Goal: Task Accomplishment & Management: Use online tool/utility

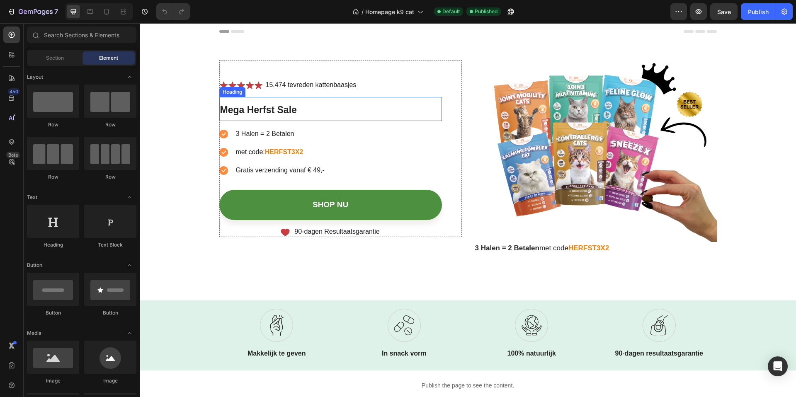
click at [282, 105] on span "Mega Herfst Sale" at bounding box center [258, 109] width 77 height 11
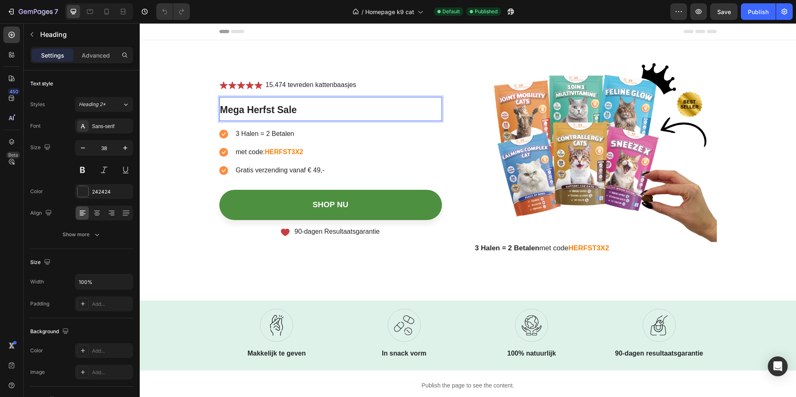
click at [303, 110] on h1 "Mega Herfst Sale" at bounding box center [330, 109] width 223 height 24
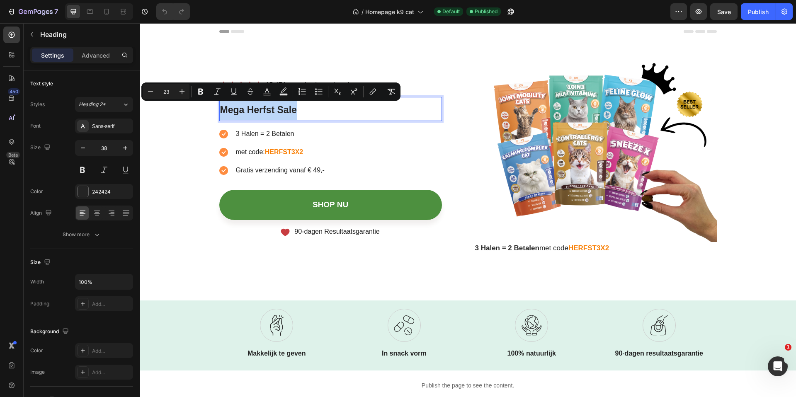
drag, startPoint x: 305, startPoint y: 111, endPoint x: 220, endPoint y: 108, distance: 85.0
click at [220, 108] on p "Mega Herfst Sale" at bounding box center [330, 109] width 221 height 22
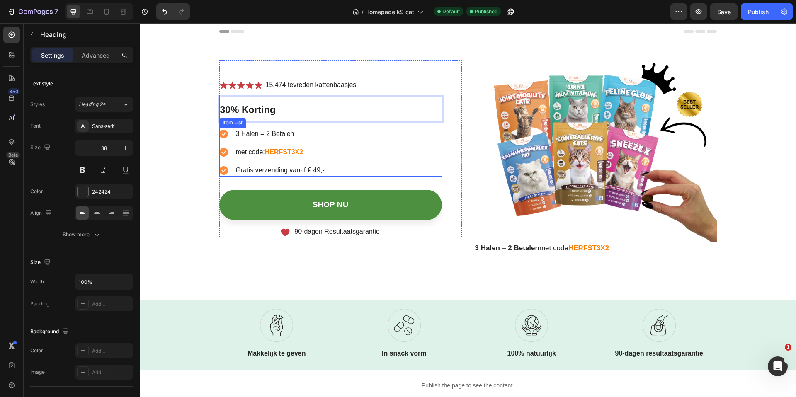
click at [287, 133] on p "3 Halen = 2 Betalen" at bounding box center [280, 134] width 89 height 10
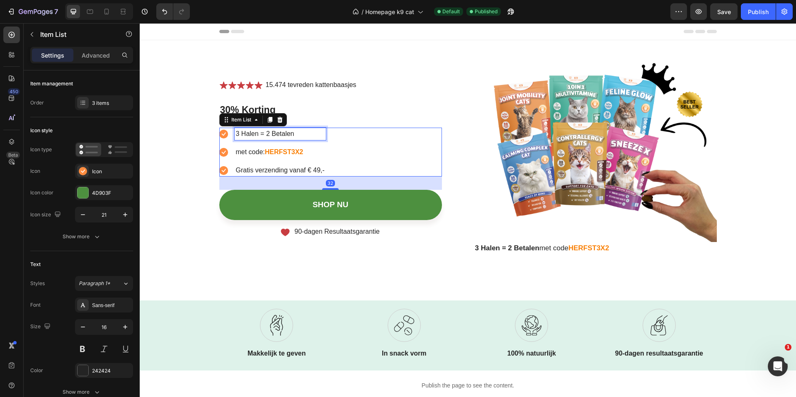
click at [292, 133] on p "3 Halen = 2 Betalen" at bounding box center [280, 134] width 89 height 10
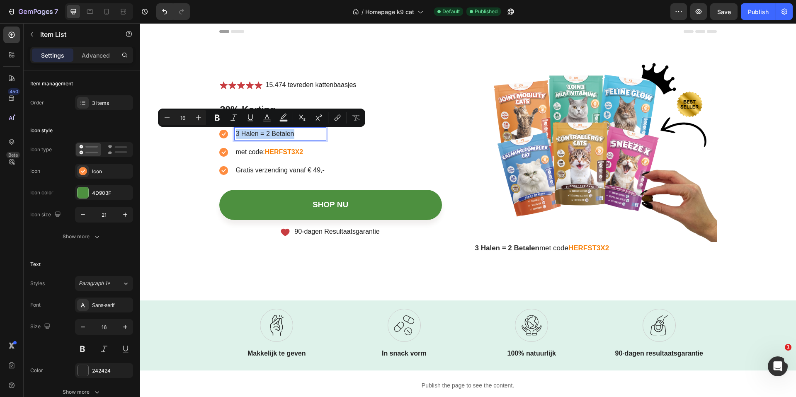
drag, startPoint x: 296, startPoint y: 133, endPoint x: 232, endPoint y: 131, distance: 64.3
click at [236, 131] on p "3 Halen = 2 Betalen" at bounding box center [280, 134] width 89 height 10
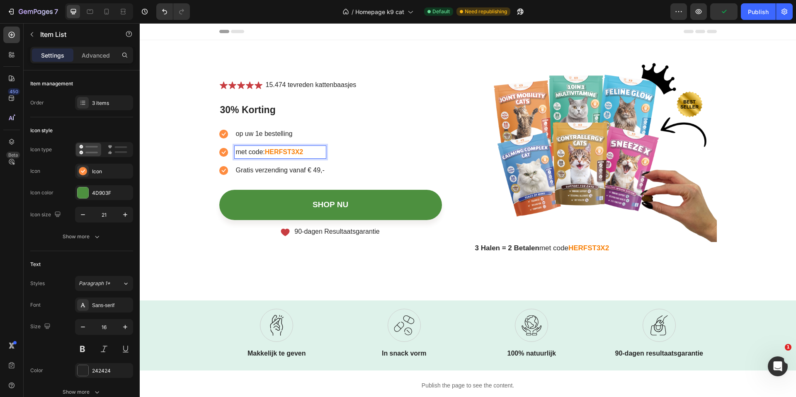
click at [303, 152] on p "met code: HERFST3X2" at bounding box center [280, 152] width 89 height 10
drag, startPoint x: 303, startPoint y: 153, endPoint x: 264, endPoint y: 151, distance: 39.0
click at [264, 151] on p "met code: HERFST3X2" at bounding box center [280, 152] width 89 height 10
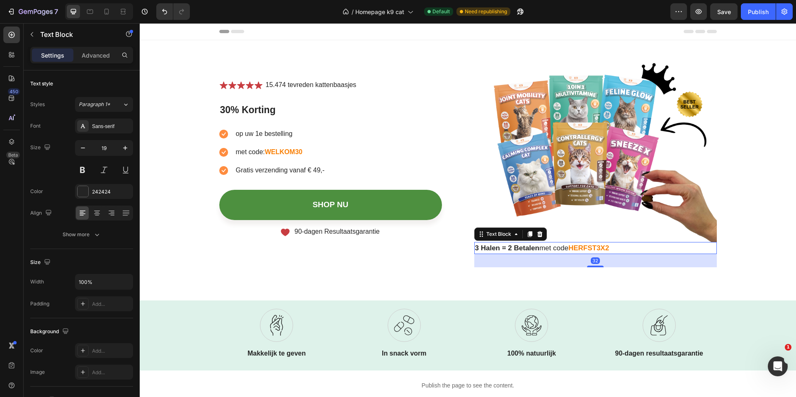
click at [591, 249] on strong "HERFST3X2" at bounding box center [588, 248] width 41 height 8
click at [538, 248] on span "3 Halen = 2 Betalen met code" at bounding box center [521, 248] width 93 height 8
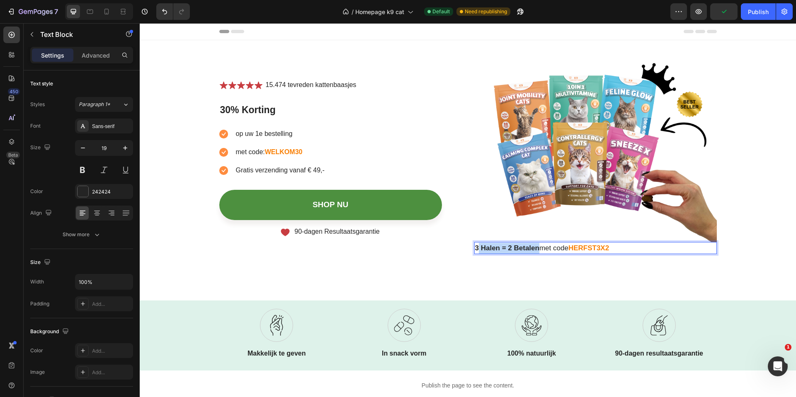
drag, startPoint x: 535, startPoint y: 249, endPoint x: 474, endPoint y: 250, distance: 60.9
click at [475, 250] on strong "3 Halen = 2 Betalen" at bounding box center [507, 248] width 64 height 8
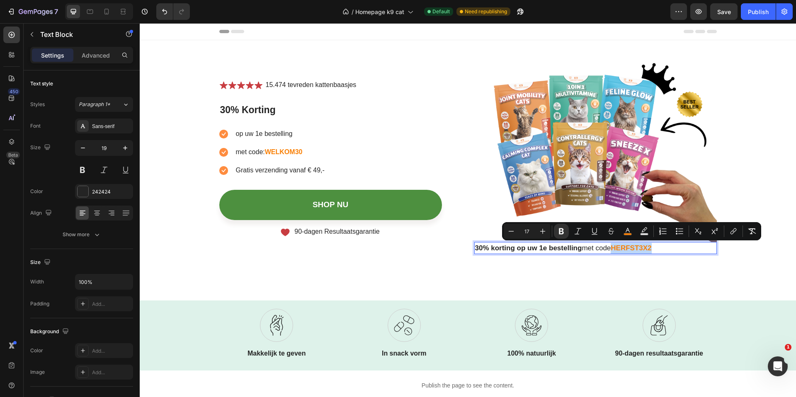
drag, startPoint x: 654, startPoint y: 247, endPoint x: 613, endPoint y: 247, distance: 40.6
click at [613, 247] on p "30% korting op uw 1e bestelling met code HERFST3X2" at bounding box center [595, 248] width 241 height 11
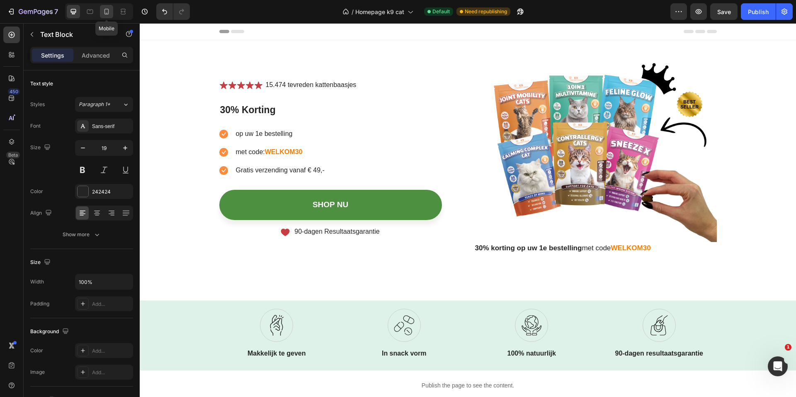
click at [107, 12] on icon at bounding box center [106, 11] width 8 height 8
type input "17"
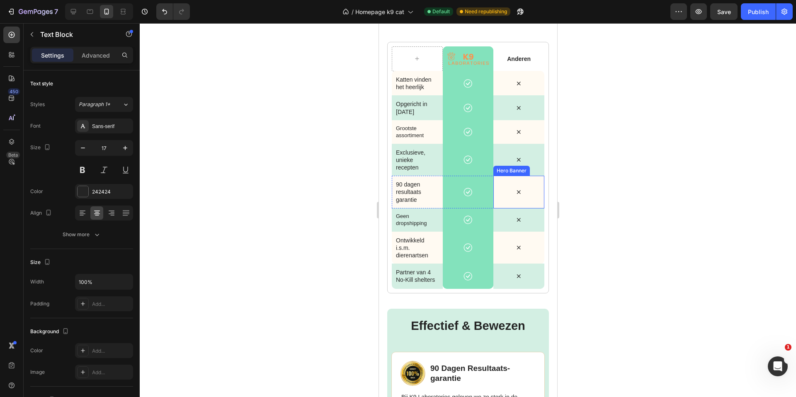
scroll to position [1573, 0]
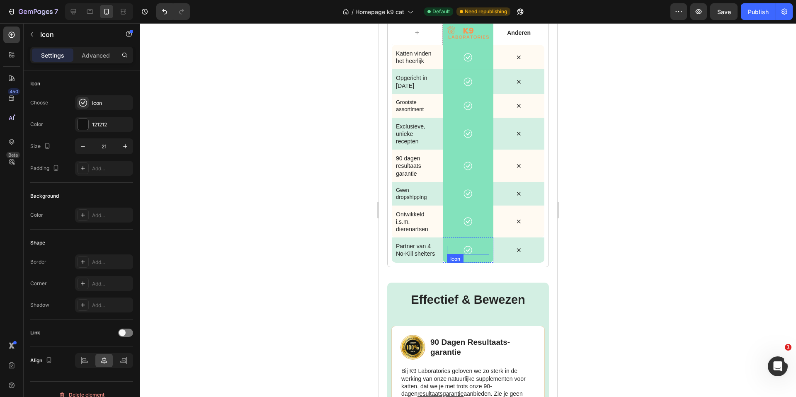
click at [465, 252] on div "Icon" at bounding box center [467, 250] width 43 height 9
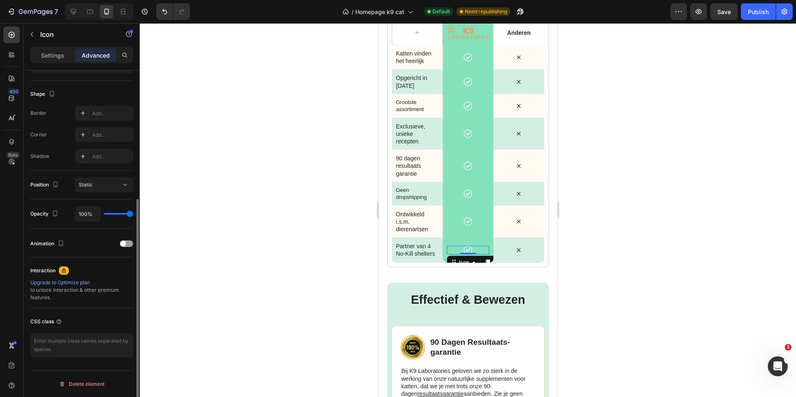
scroll to position [0, 0]
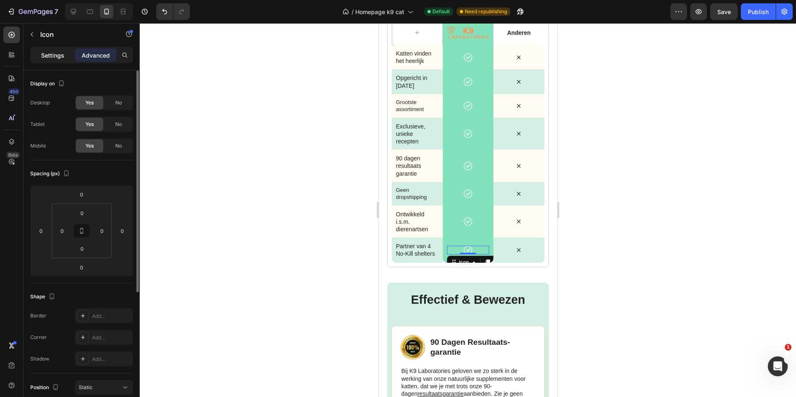
click at [56, 60] on div "Settings" at bounding box center [52, 54] width 41 height 13
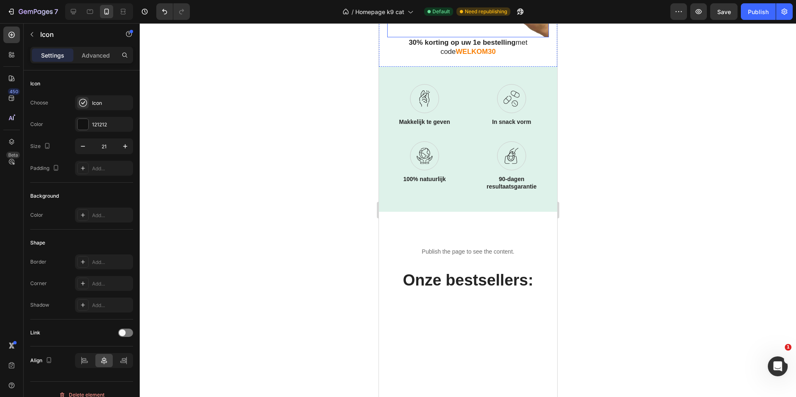
scroll to position [337, 0]
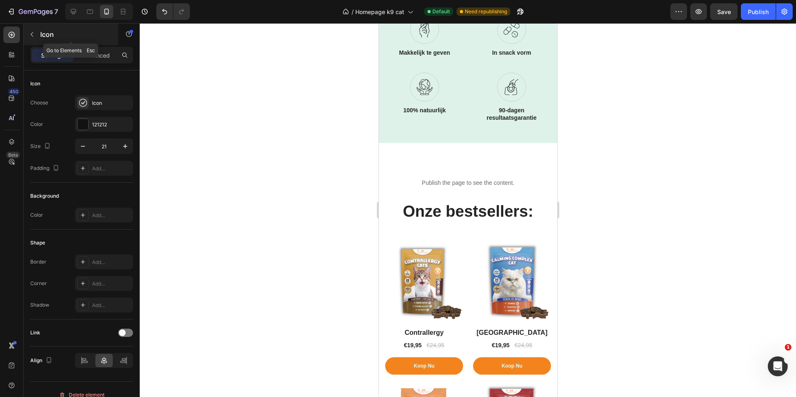
click at [33, 33] on icon "button" at bounding box center [32, 34] width 7 height 7
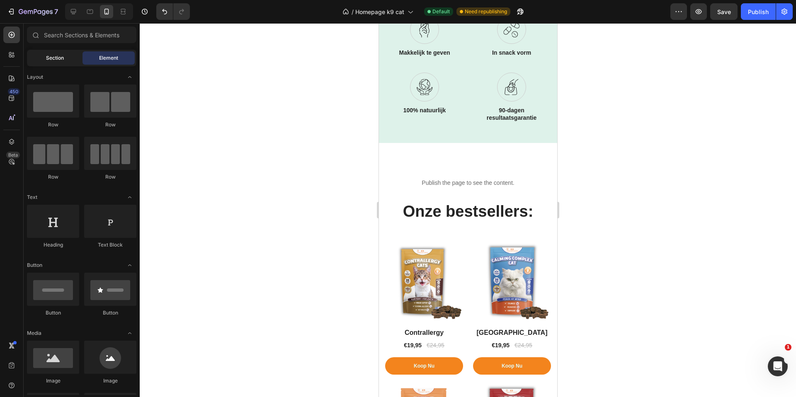
click at [53, 58] on span "Section" at bounding box center [55, 57] width 18 height 7
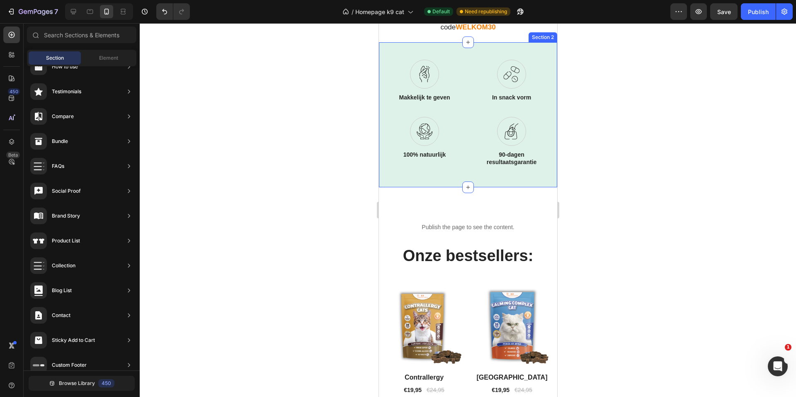
scroll to position [300, 0]
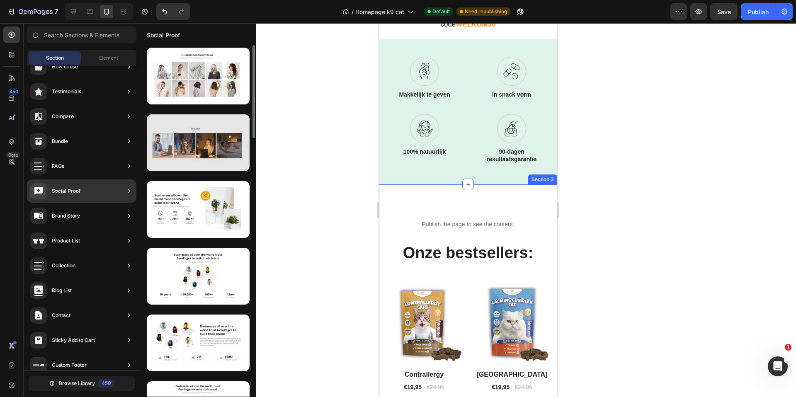
click at [184, 150] on div at bounding box center [198, 142] width 103 height 57
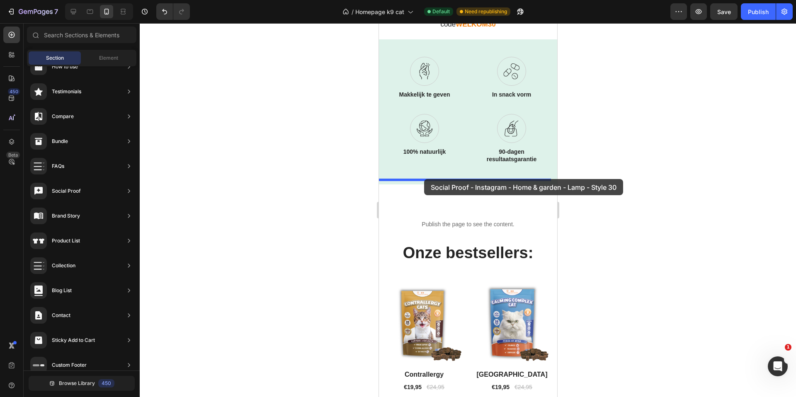
drag, startPoint x: 592, startPoint y: 170, endPoint x: 424, endPoint y: 179, distance: 168.5
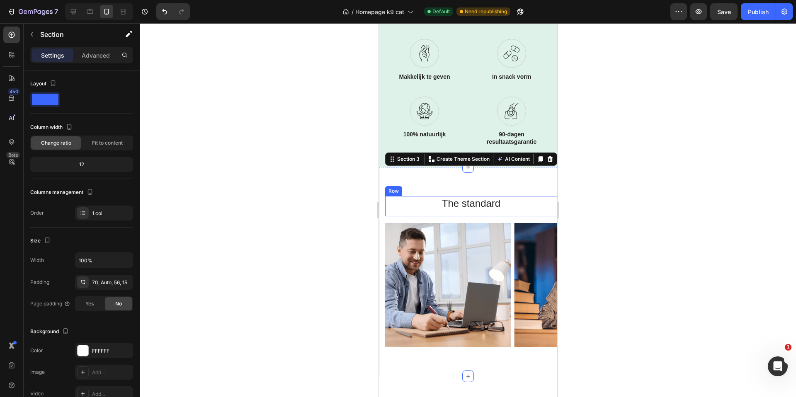
scroll to position [314, 0]
click at [441, 179] on div "The standard Heading Row Image Image Image Image Carousel Section 3 Create Them…" at bounding box center [467, 271] width 178 height 209
click at [88, 54] on p "Advanced" at bounding box center [96, 55] width 28 height 9
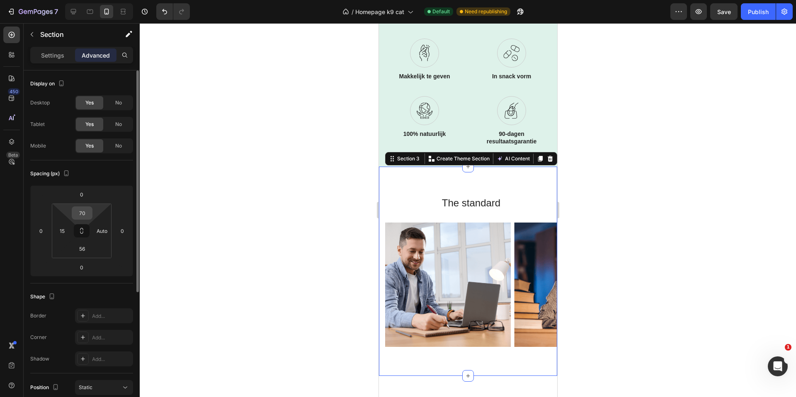
click at [85, 213] on input "70" at bounding box center [82, 213] width 17 height 12
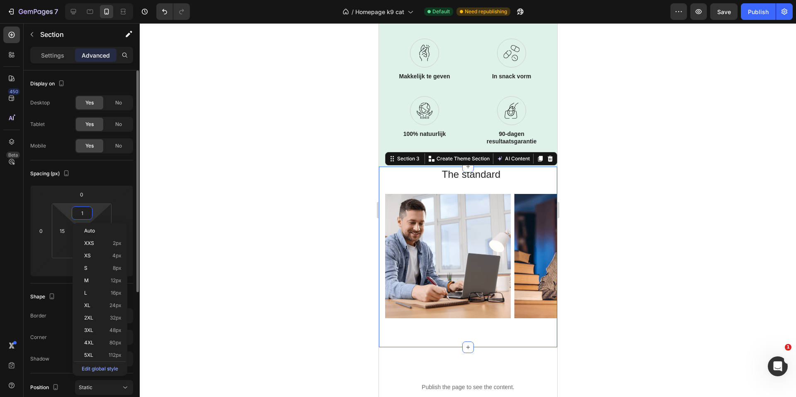
type input "15"
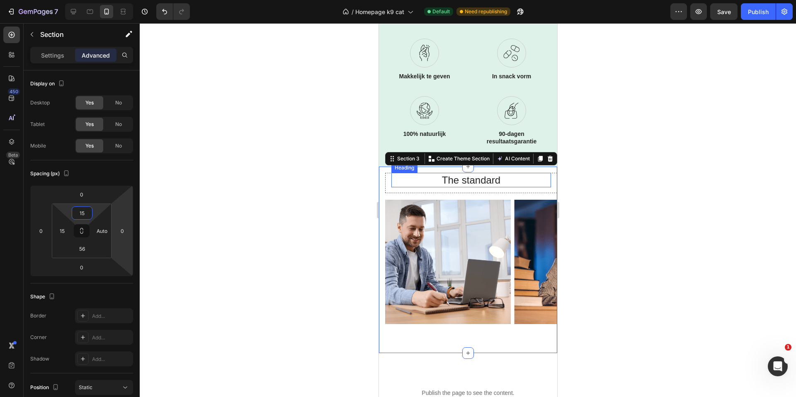
click at [496, 180] on h2 "The standard" at bounding box center [471, 180] width 160 height 15
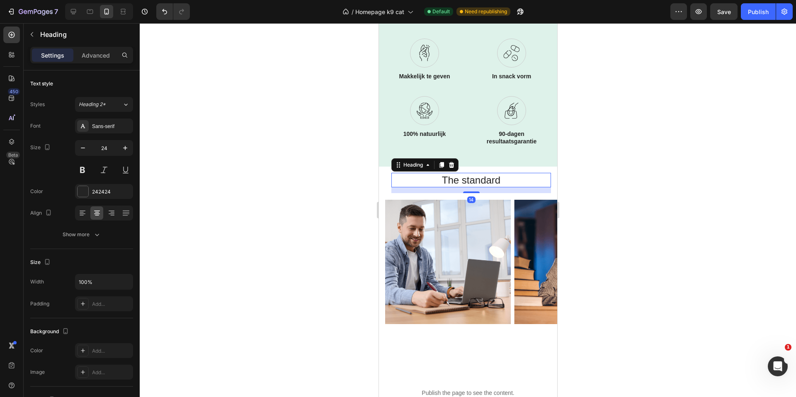
click at [496, 180] on h2 "The standard" at bounding box center [471, 180] width 160 height 15
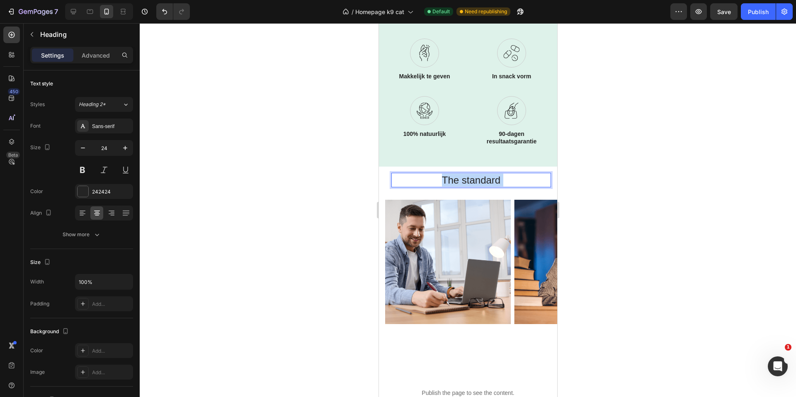
drag, startPoint x: 499, startPoint y: 181, endPoint x: 430, endPoint y: 180, distance: 69.2
click at [430, 180] on p "The standard" at bounding box center [471, 180] width 158 height 13
drag, startPoint x: 496, startPoint y: 181, endPoint x: 441, endPoint y: 177, distance: 54.8
click at [441, 177] on p "The standard" at bounding box center [471, 180] width 158 height 13
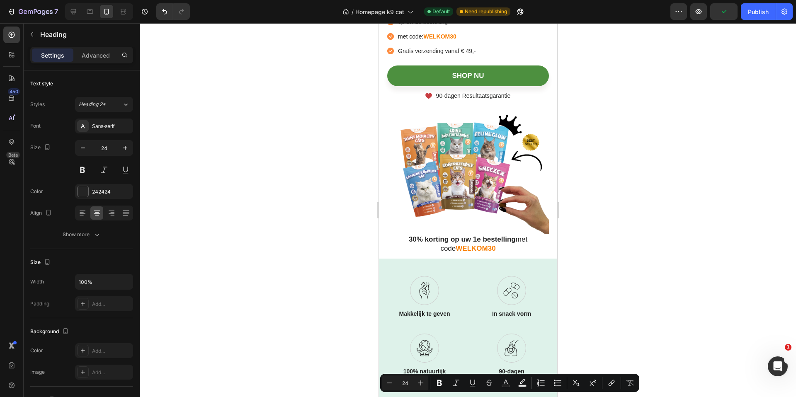
type input "16"
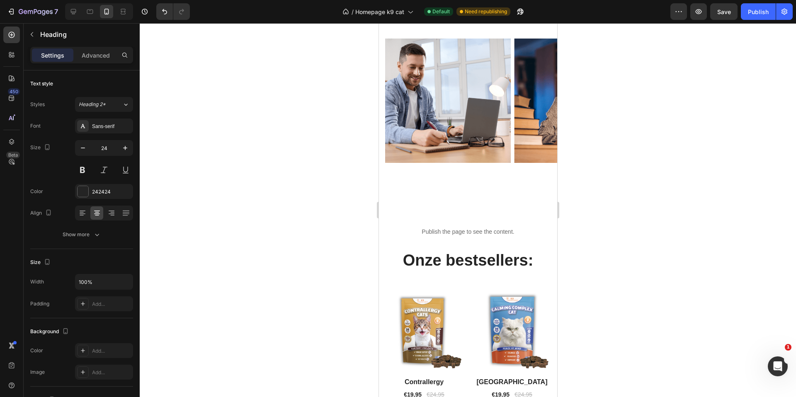
scroll to position [555, 0]
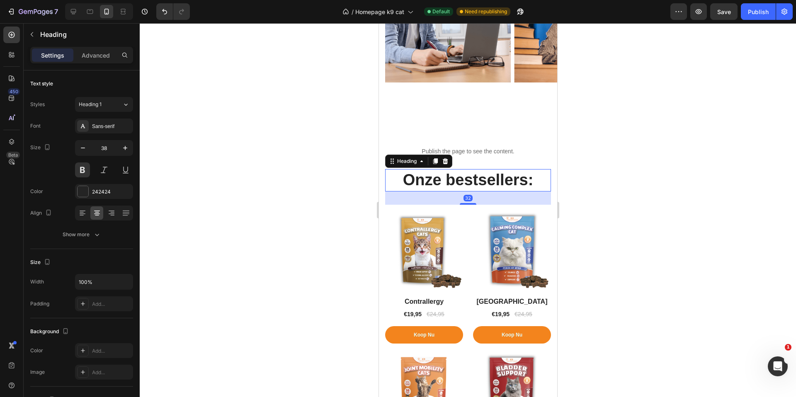
click at [460, 179] on h2 "Onze bestsellers:" at bounding box center [468, 180] width 166 height 22
click at [457, 181] on h2 "Onze bestsellers:" at bounding box center [468, 180] width 166 height 22
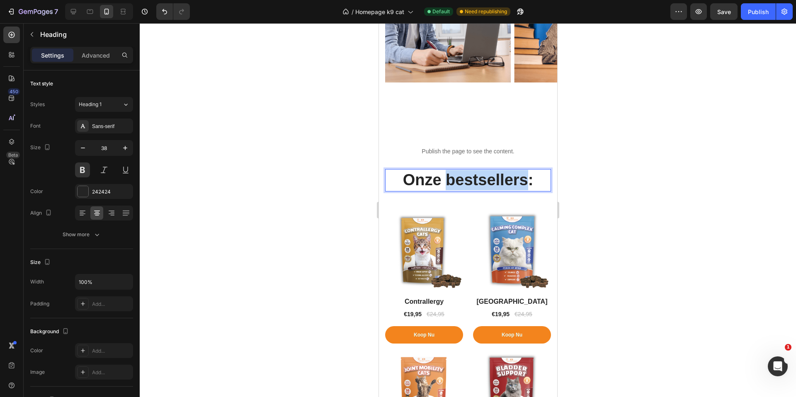
click at [457, 181] on p "Onze bestsellers:" at bounding box center [467, 180] width 164 height 20
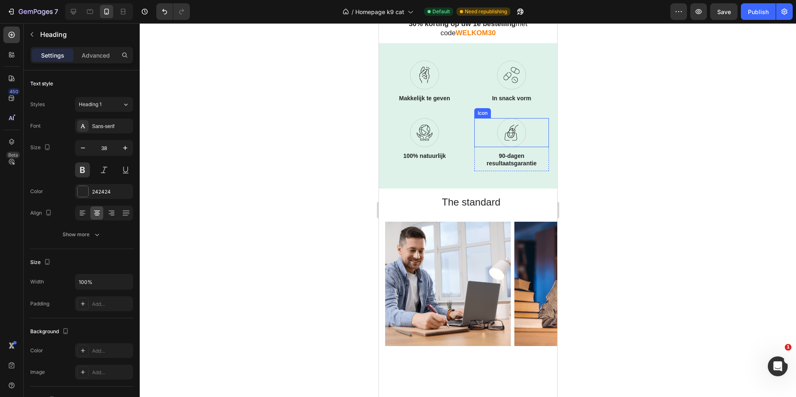
scroll to position [286, 0]
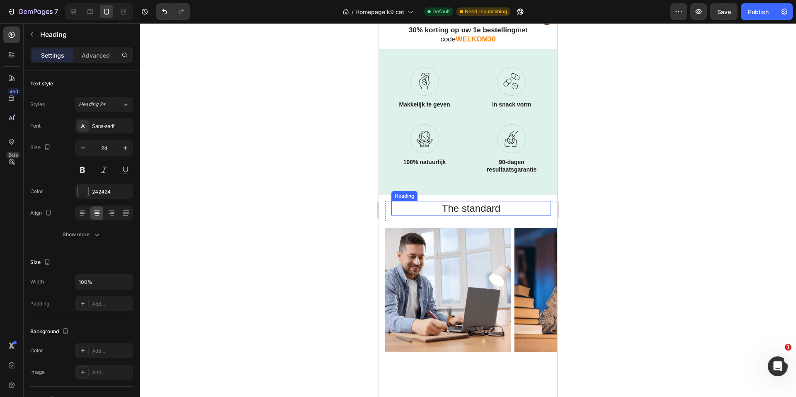
click at [470, 210] on h2 "The standard" at bounding box center [471, 208] width 160 height 15
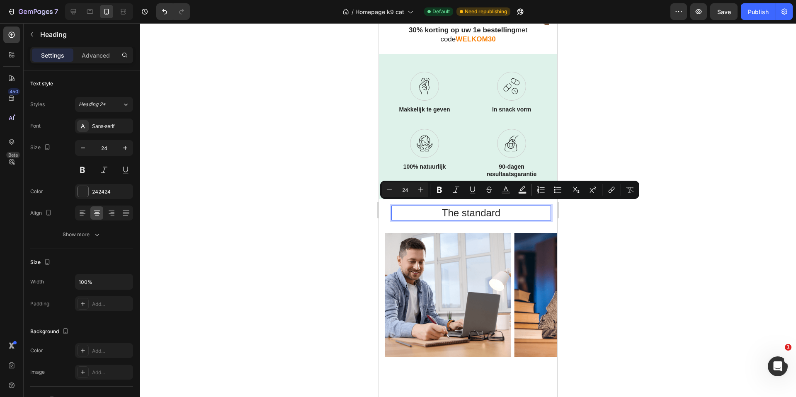
click at [501, 208] on p "The standard" at bounding box center [471, 212] width 158 height 13
click at [507, 208] on p "The standard" at bounding box center [471, 212] width 158 height 13
drag, startPoint x: 509, startPoint y: 209, endPoint x: 425, endPoint y: 206, distance: 83.4
click at [425, 206] on p "The standard" at bounding box center [471, 212] width 158 height 13
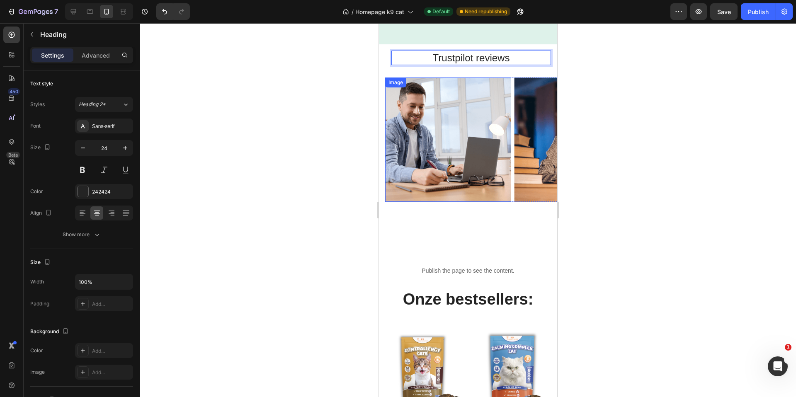
scroll to position [452, 0]
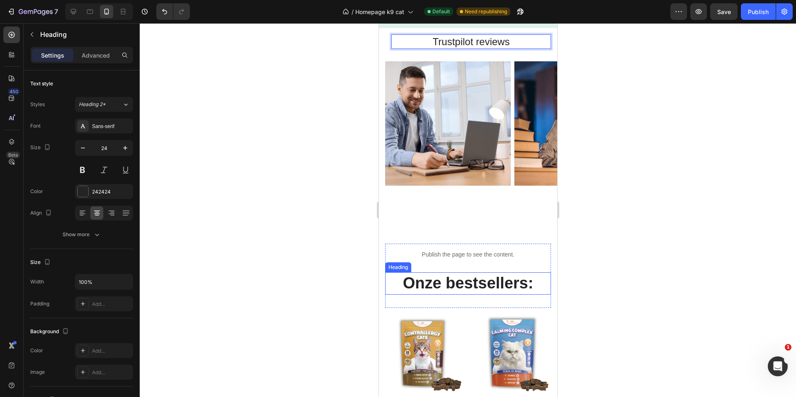
click at [465, 282] on p "Onze bestsellers:" at bounding box center [467, 283] width 164 height 20
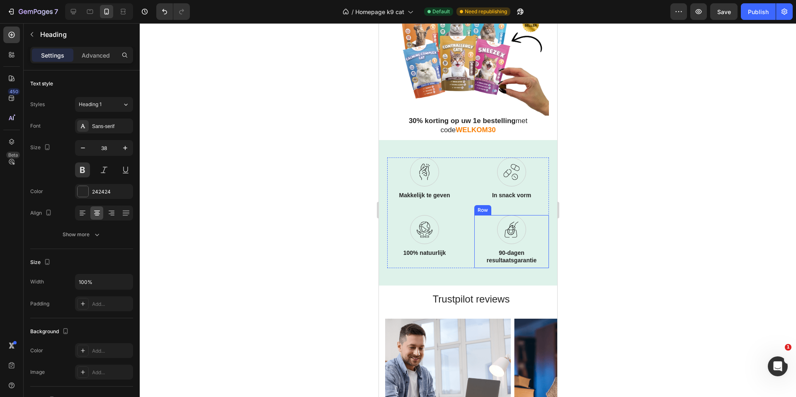
scroll to position [261, 0]
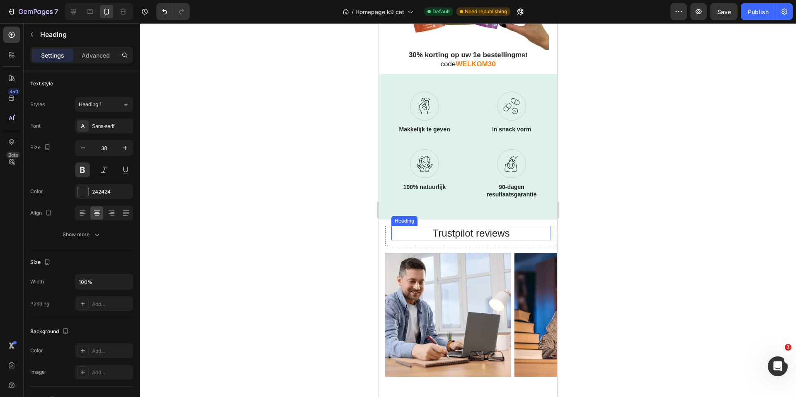
click at [477, 234] on p "Trustpilot reviews" at bounding box center [471, 233] width 158 height 13
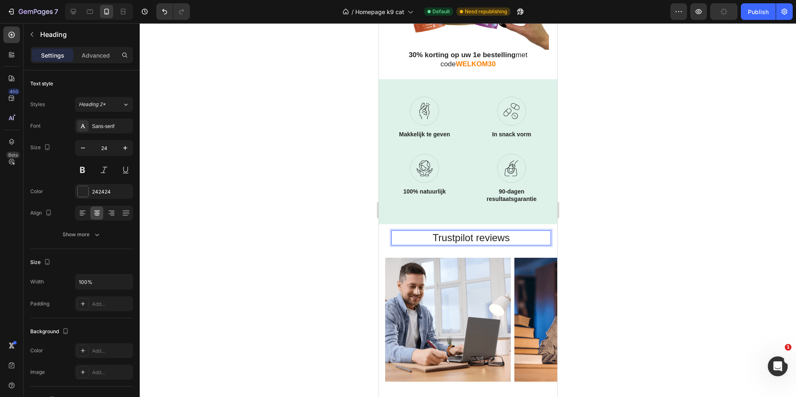
click at [516, 235] on p "Trustpilot reviews" at bounding box center [471, 237] width 158 height 13
drag, startPoint x: 501, startPoint y: 234, endPoint x: 416, endPoint y: 233, distance: 85.0
click at [416, 233] on p "Trustpilot reviews" at bounding box center [471, 237] width 158 height 13
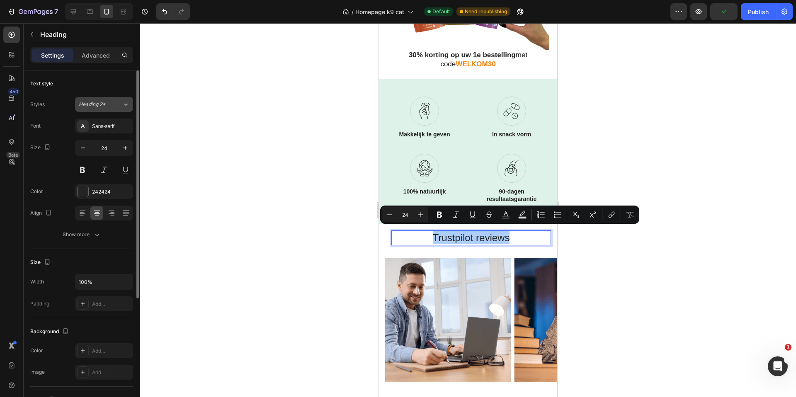
click at [124, 103] on icon at bounding box center [125, 104] width 7 height 8
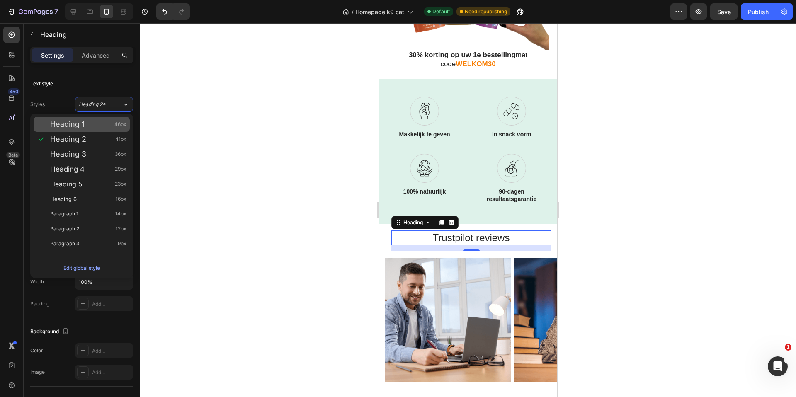
click at [73, 126] on span "Heading 1" at bounding box center [67, 124] width 34 height 8
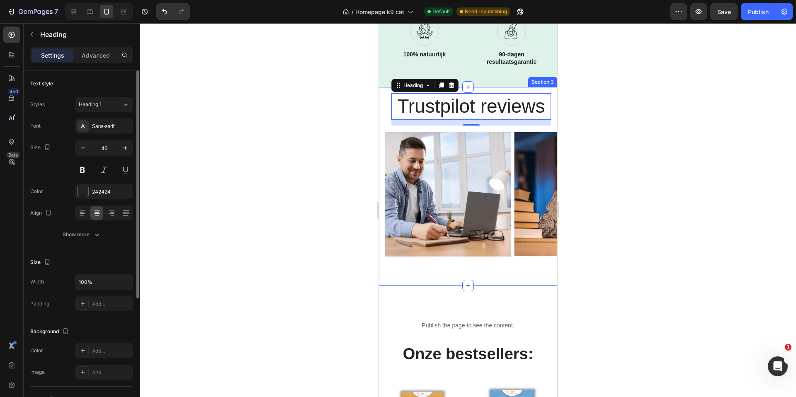
scroll to position [408, 0]
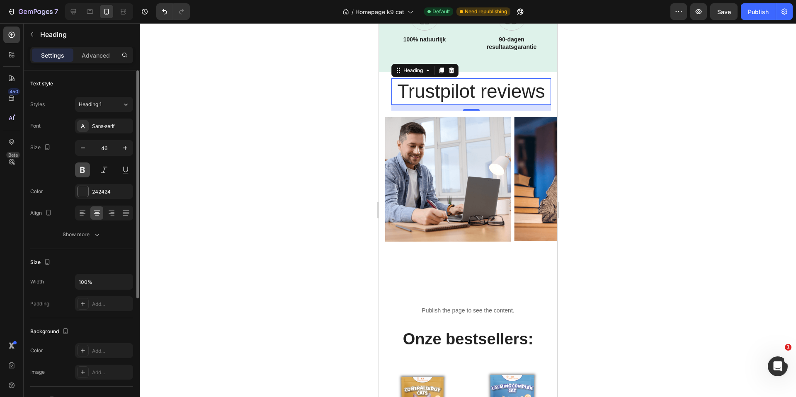
click at [84, 170] on button at bounding box center [82, 169] width 15 height 15
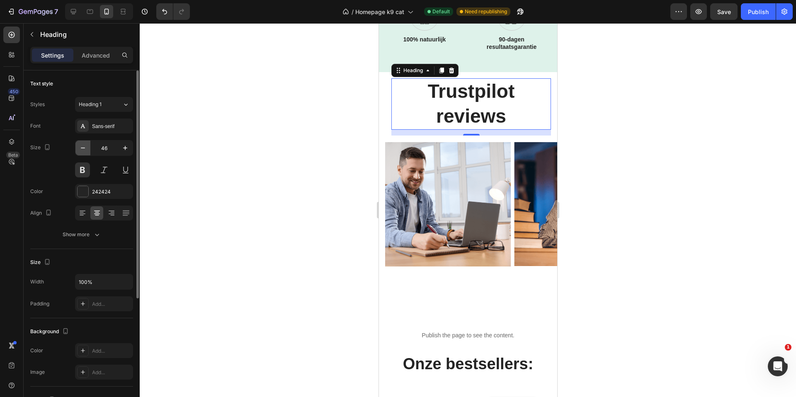
click at [82, 145] on icon "button" at bounding box center [83, 148] width 8 height 8
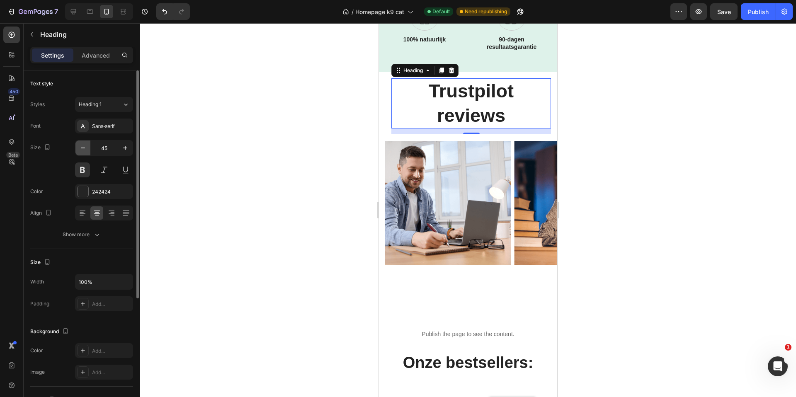
click at [82, 145] on icon "button" at bounding box center [83, 148] width 8 height 8
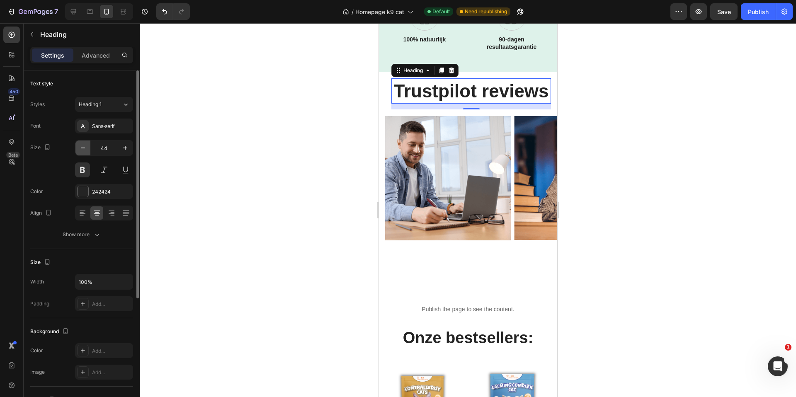
click at [82, 145] on icon "button" at bounding box center [83, 148] width 8 height 8
type input "42"
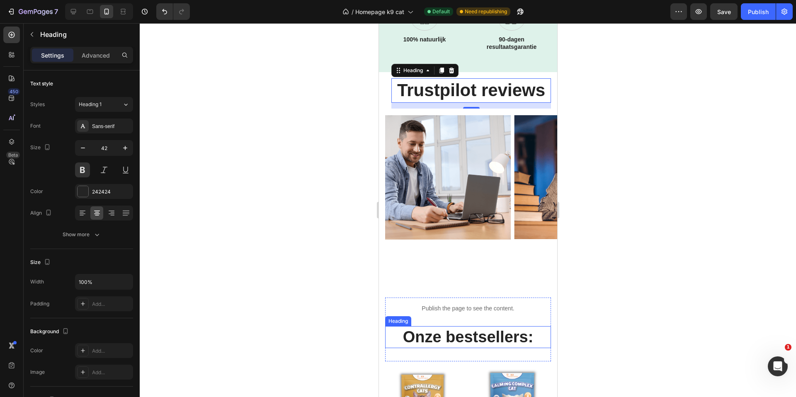
click at [452, 332] on h2 "Onze bestsellers:" at bounding box center [468, 337] width 166 height 22
click at [448, 91] on p "Trustpilot reviews" at bounding box center [471, 90] width 158 height 23
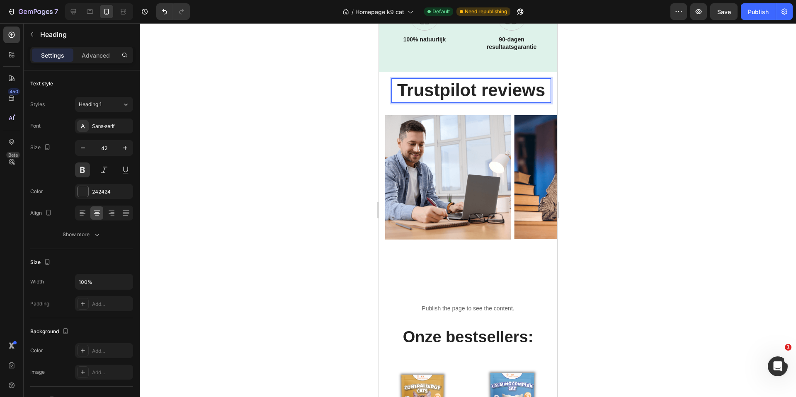
click at [459, 93] on p "Trustpilot reviews" at bounding box center [471, 90] width 158 height 23
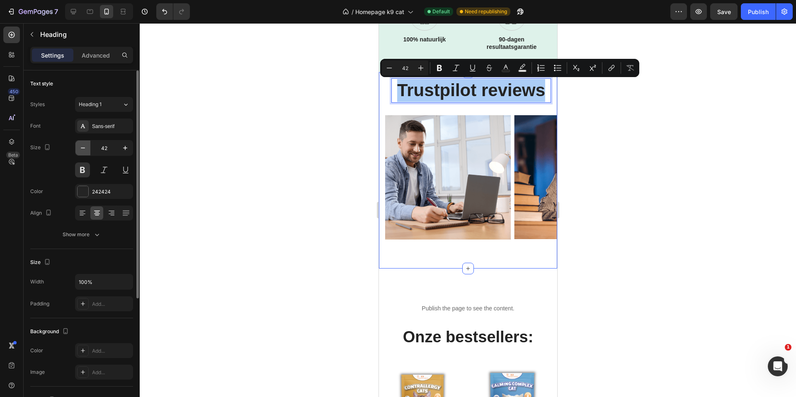
click at [81, 147] on icon "button" at bounding box center [83, 148] width 8 height 8
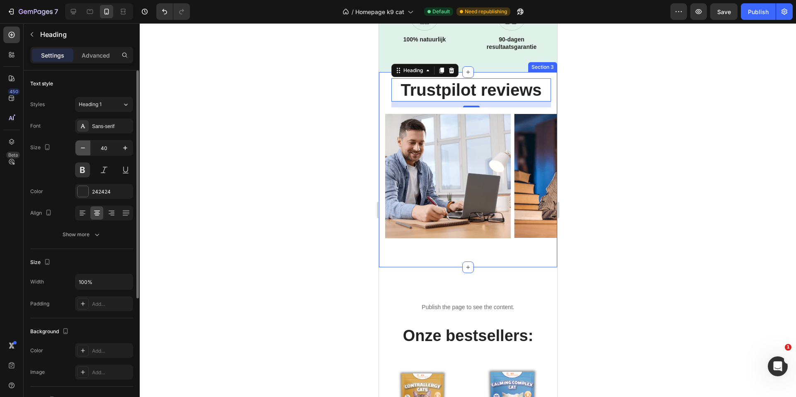
click at [81, 147] on icon "button" at bounding box center [83, 148] width 8 height 8
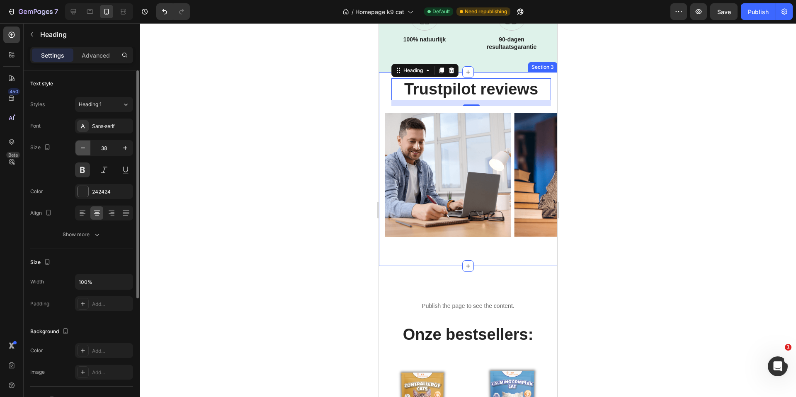
type input "37"
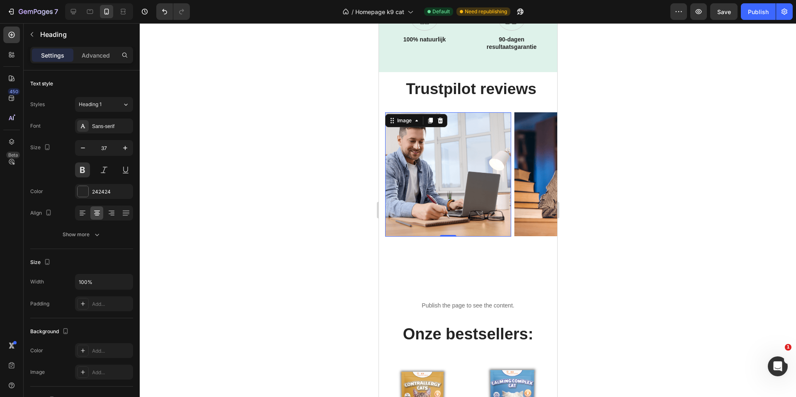
click at [482, 187] on img at bounding box center [448, 174] width 126 height 124
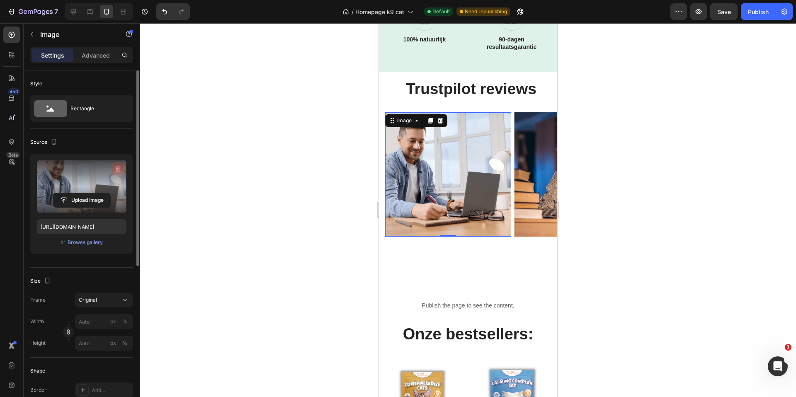
click at [119, 167] on icon "button" at bounding box center [118, 169] width 8 height 8
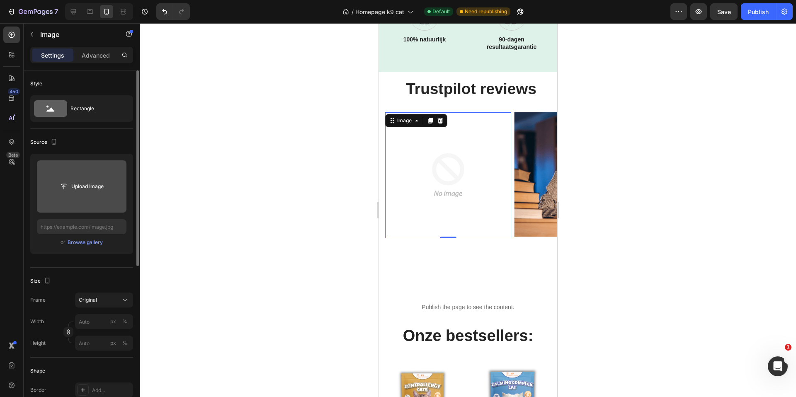
click at [85, 187] on input "file" at bounding box center [81, 186] width 57 height 14
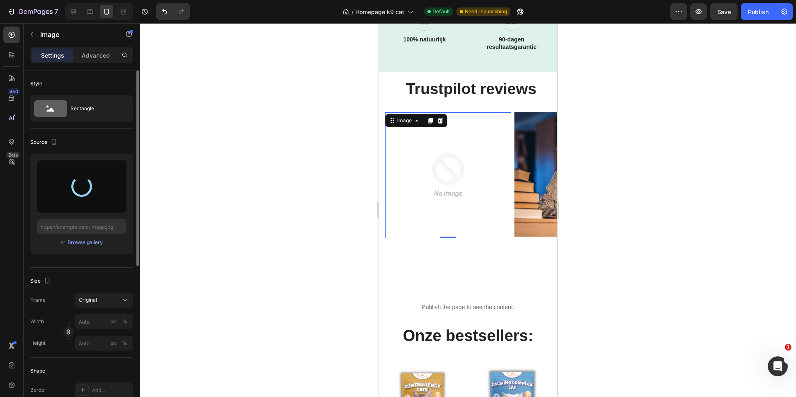
type input "[URL][DOMAIN_NAME]"
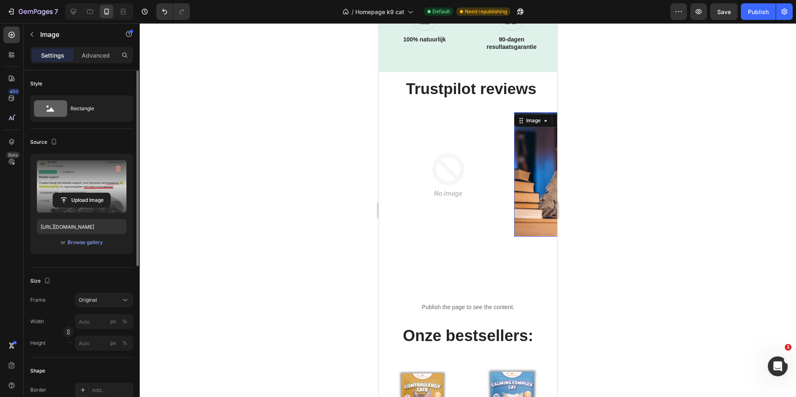
click at [533, 175] on img at bounding box center [577, 174] width 126 height 124
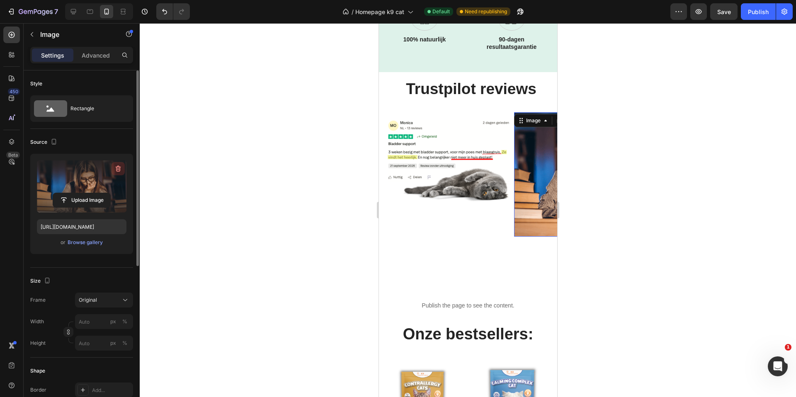
click at [119, 169] on icon "button" at bounding box center [119, 169] width 1 height 2
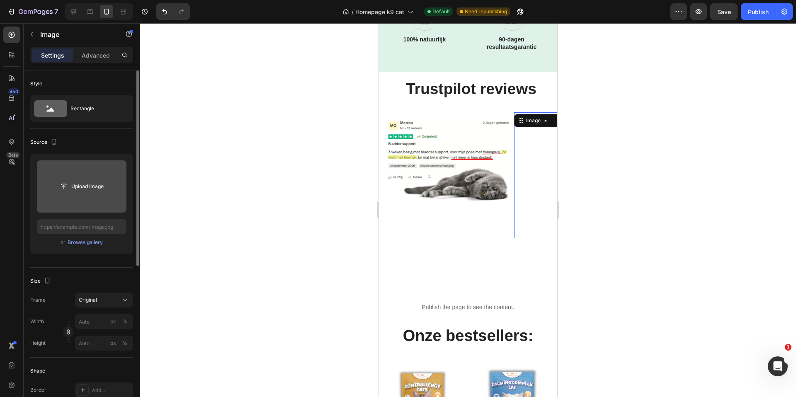
click at [78, 186] on input "file" at bounding box center [81, 186] width 57 height 14
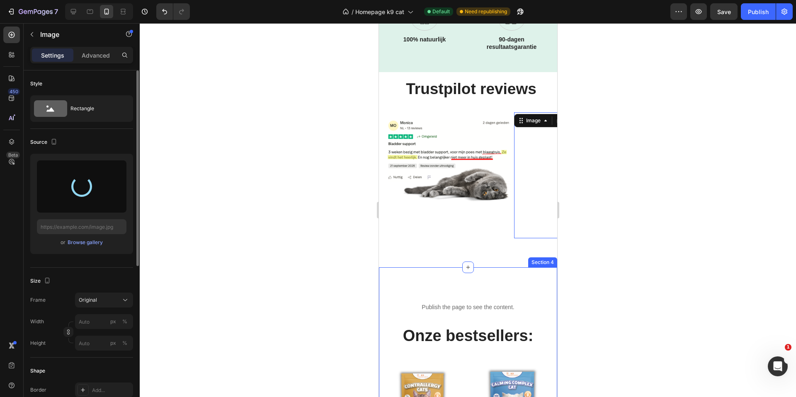
type input "[URL][DOMAIN_NAME]"
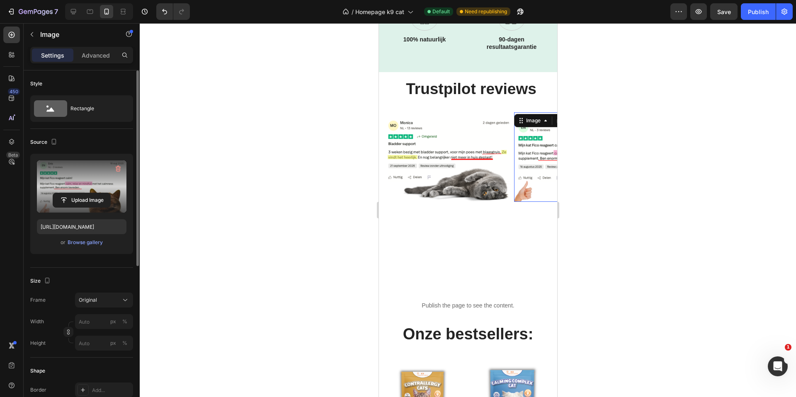
click at [540, 156] on img at bounding box center [577, 156] width 126 height 89
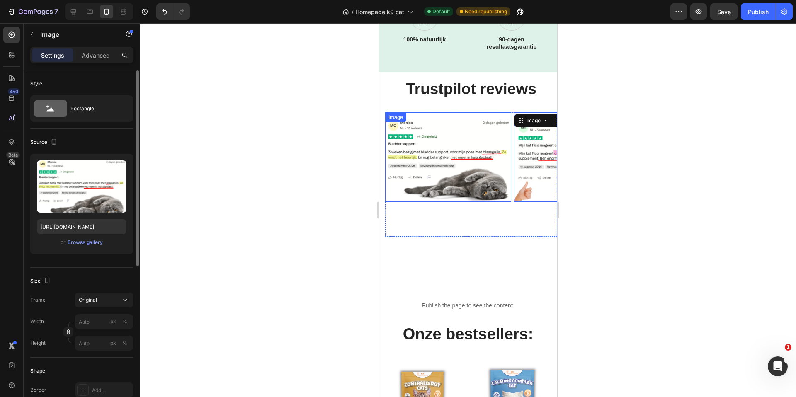
click at [433, 148] on img at bounding box center [448, 156] width 126 height 89
click at [75, 9] on icon at bounding box center [73, 11] width 5 height 5
type input "[URL][DOMAIN_NAME]"
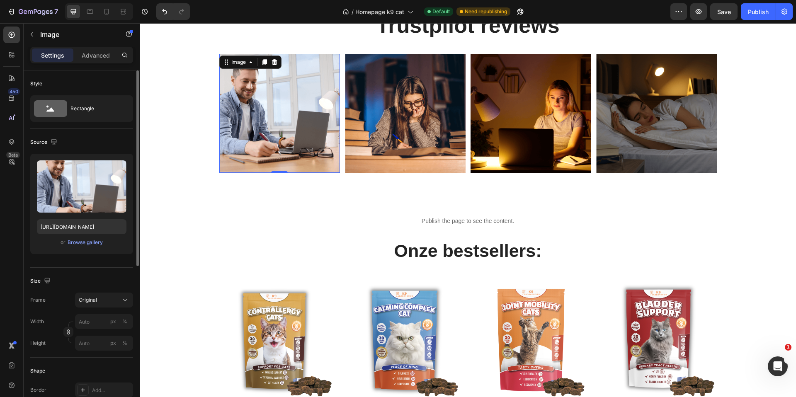
scroll to position [438, 0]
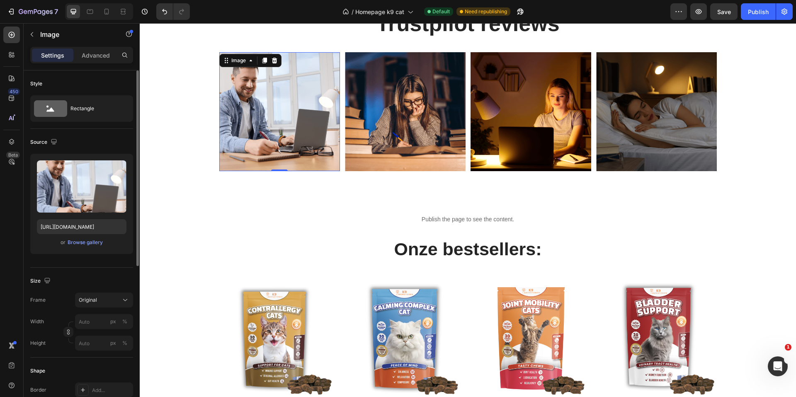
drag, startPoint x: 270, startPoint y: 123, endPoint x: 276, endPoint y: 124, distance: 5.9
click at [270, 123] on img at bounding box center [279, 111] width 121 height 119
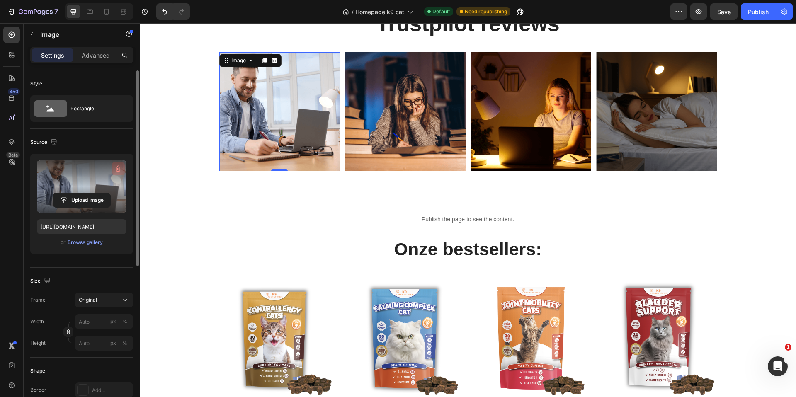
click at [117, 168] on icon "button" at bounding box center [117, 169] width 1 height 2
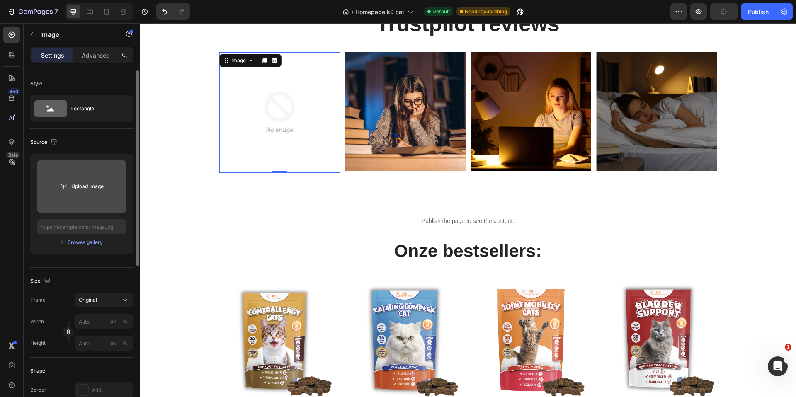
click at [87, 187] on input "file" at bounding box center [81, 186] width 57 height 14
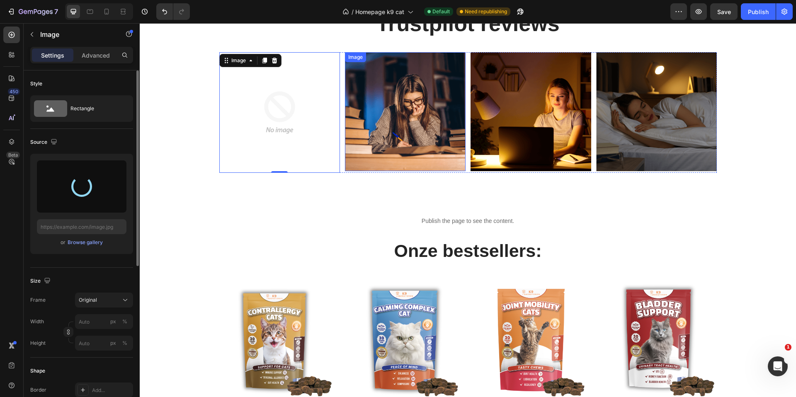
type input "[URL][DOMAIN_NAME]"
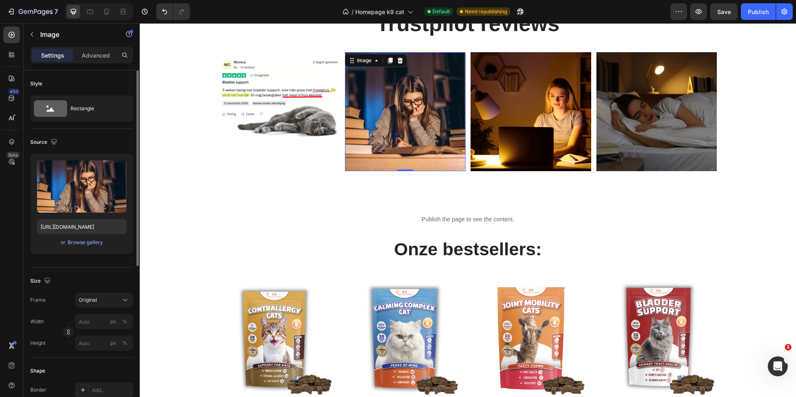
click at [409, 121] on img at bounding box center [405, 111] width 121 height 119
click at [398, 58] on icon at bounding box center [399, 61] width 5 height 6
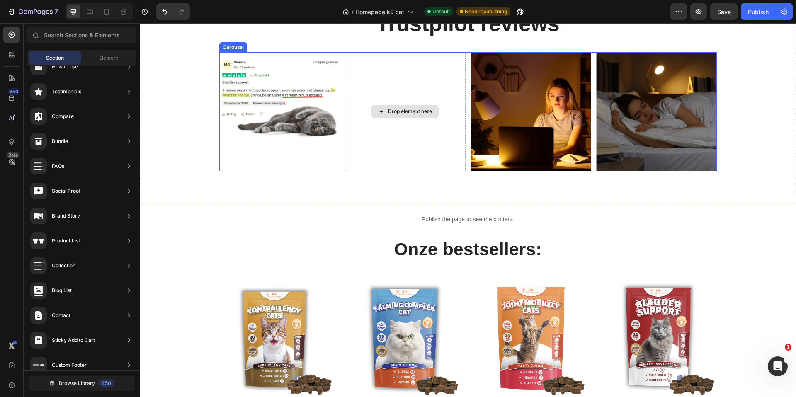
click at [421, 77] on div "Drop element here" at bounding box center [405, 111] width 121 height 119
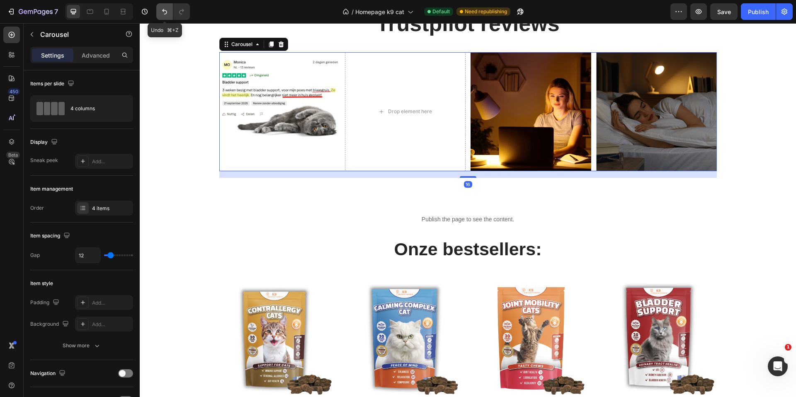
click at [160, 12] on icon "Undo/Redo" at bounding box center [164, 11] width 8 height 8
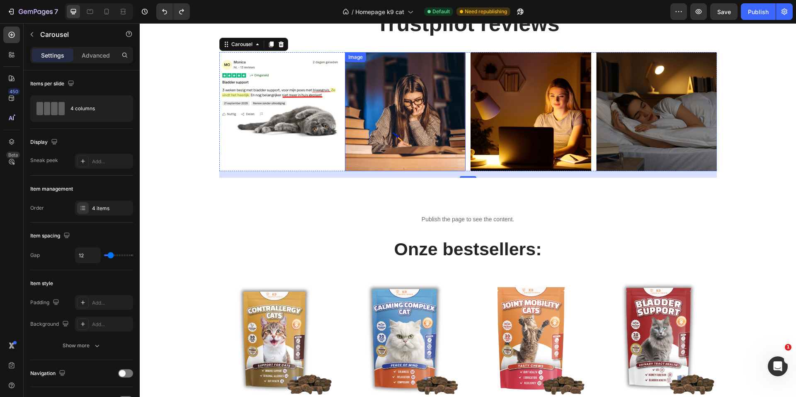
click at [372, 100] on img at bounding box center [405, 111] width 121 height 119
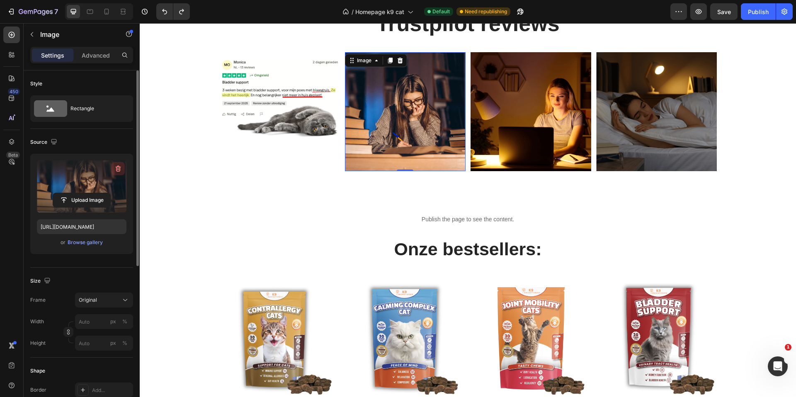
click at [119, 167] on icon "button" at bounding box center [118, 169] width 5 height 6
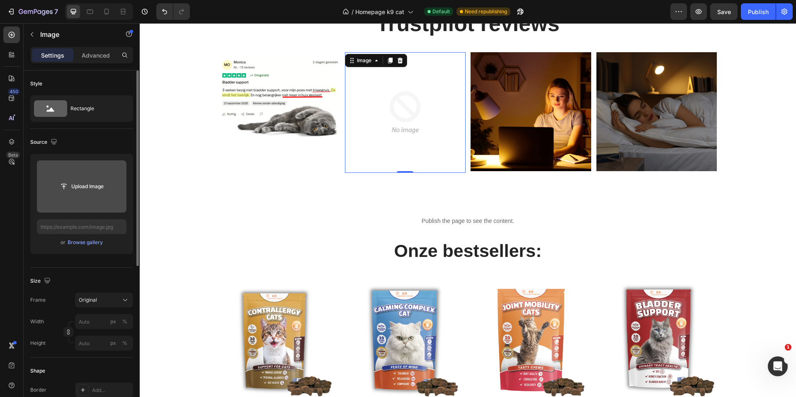
click at [90, 186] on input "file" at bounding box center [81, 186] width 57 height 14
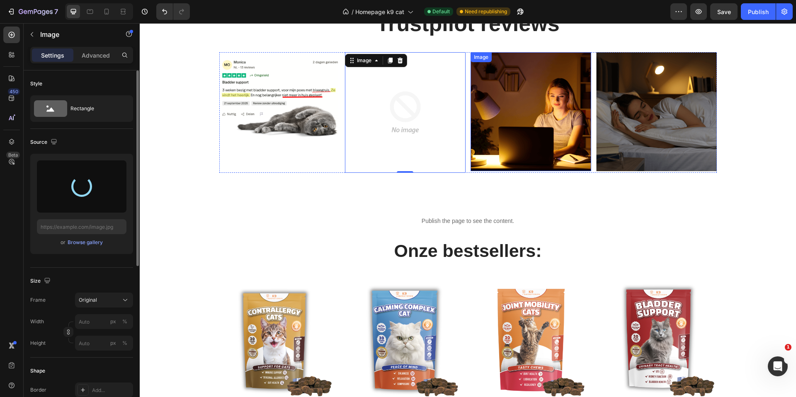
type input "[URL][DOMAIN_NAME]"
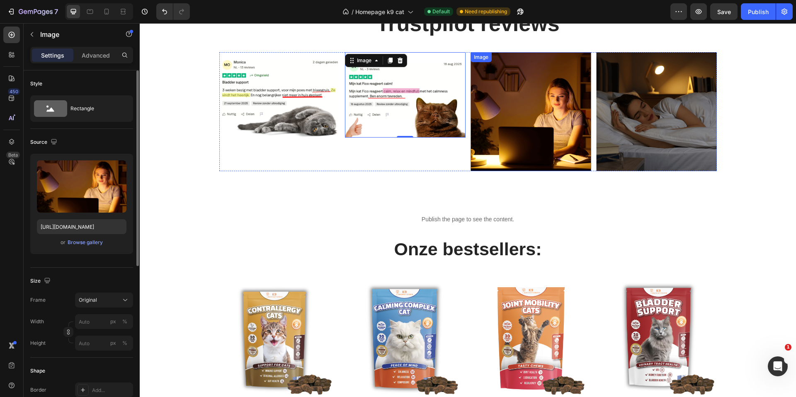
click at [526, 114] on img at bounding box center [530, 111] width 121 height 119
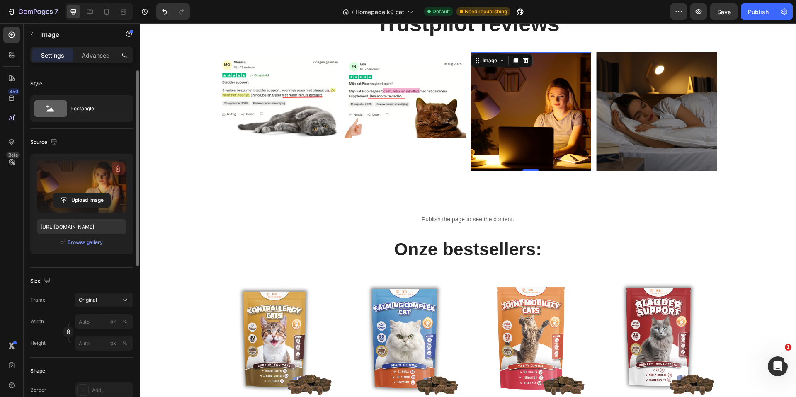
click at [117, 168] on icon "button" at bounding box center [117, 169] width 1 height 2
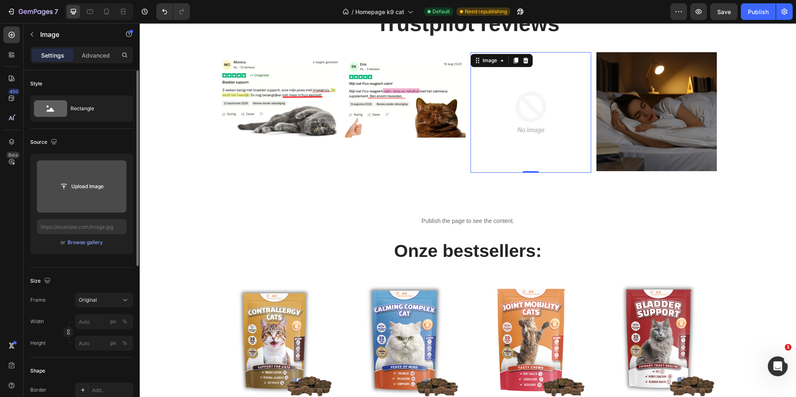
click at [91, 187] on input "file" at bounding box center [81, 186] width 57 height 14
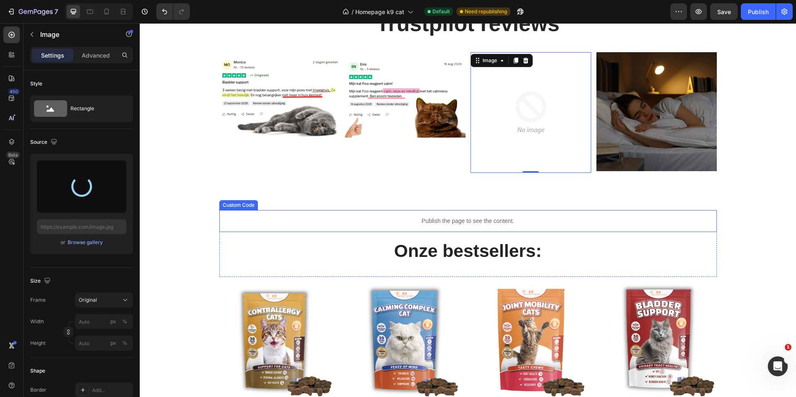
type input "[URL][DOMAIN_NAME]"
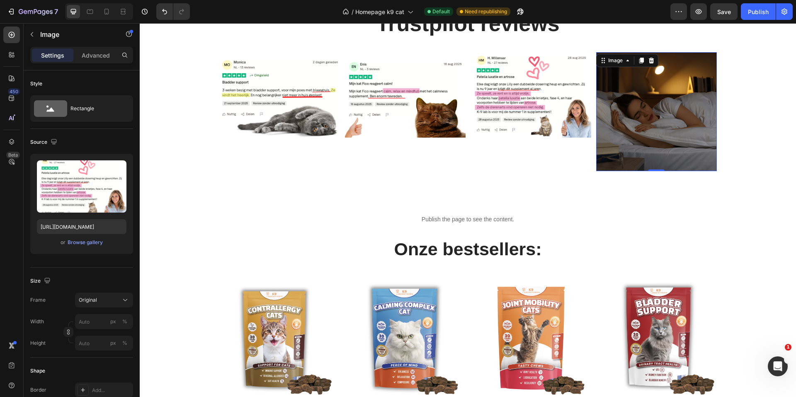
click at [651, 93] on img at bounding box center [656, 111] width 121 height 119
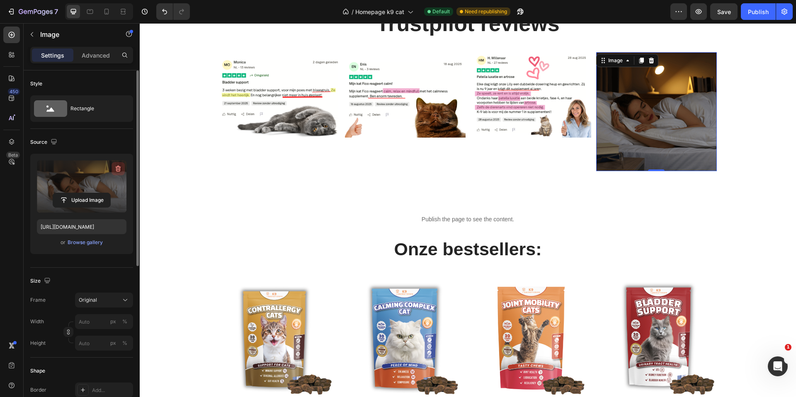
click at [119, 168] on icon "button" at bounding box center [119, 169] width 1 height 2
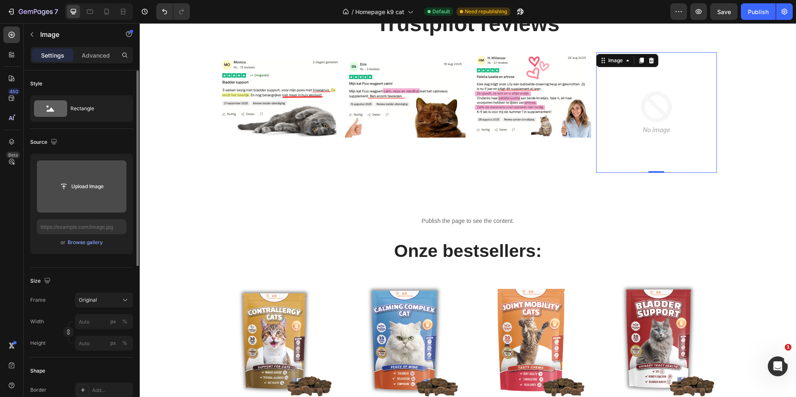
click at [78, 187] on input "file" at bounding box center [81, 186] width 57 height 14
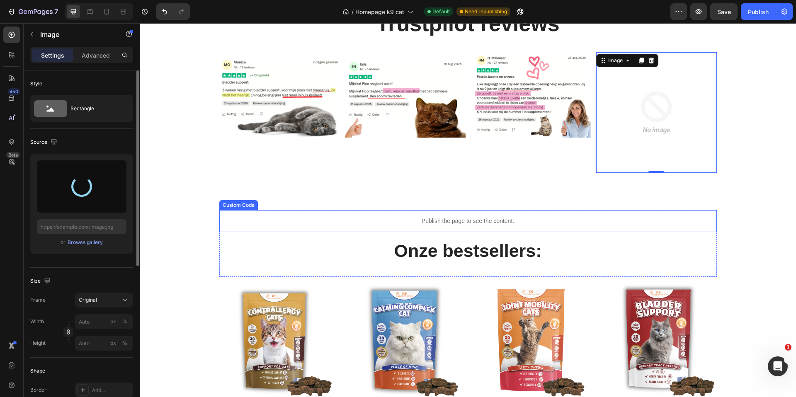
type input "[URL][DOMAIN_NAME]"
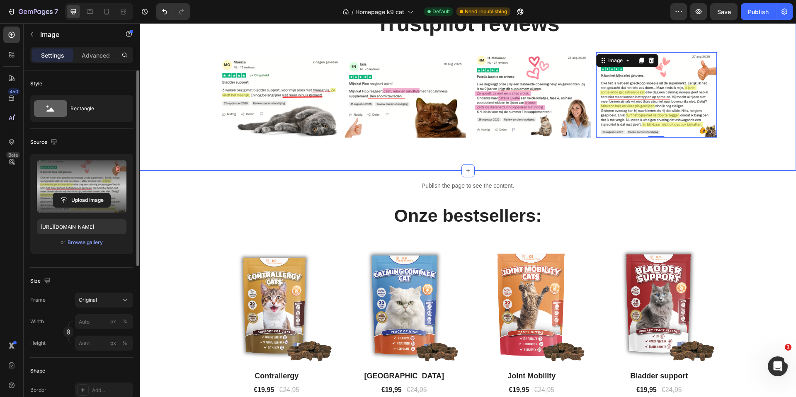
click at [390, 158] on div "Trustpilot reviews Heading Row Image Image Image Image 0 Carousel Section 3" at bounding box center [468, 73] width 656 height 195
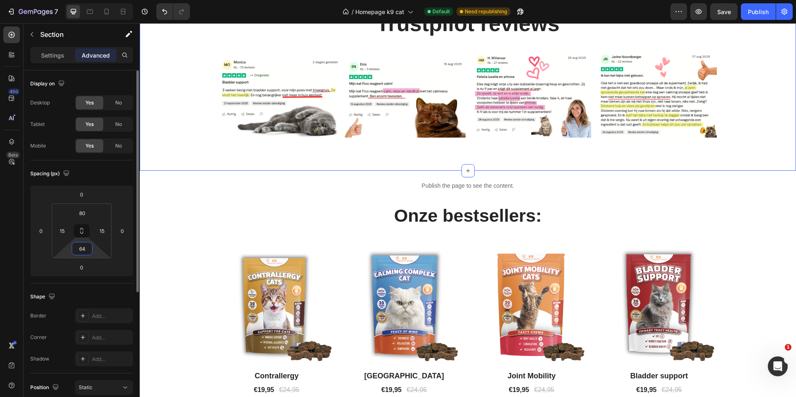
click at [87, 248] on input "64" at bounding box center [82, 248] width 17 height 12
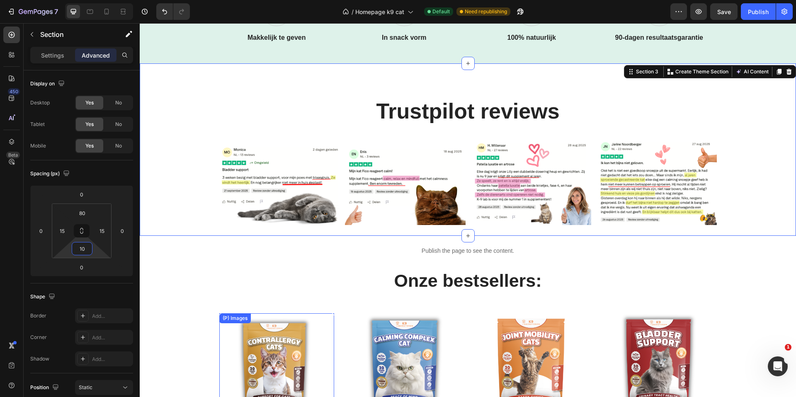
scroll to position [346, 0]
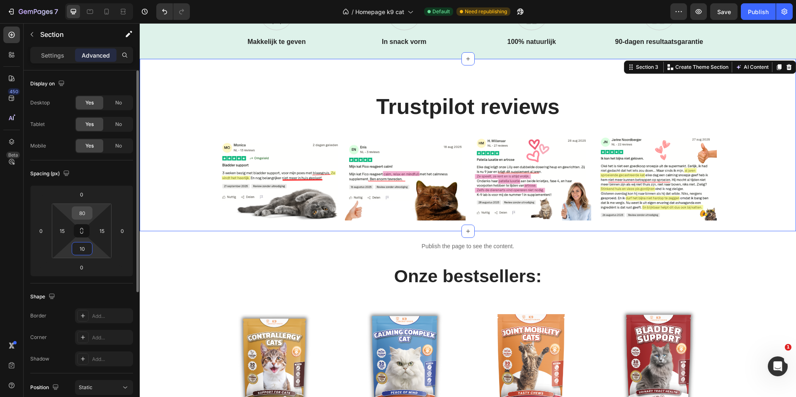
type input "10"
click at [85, 214] on input "80" at bounding box center [82, 213] width 17 height 12
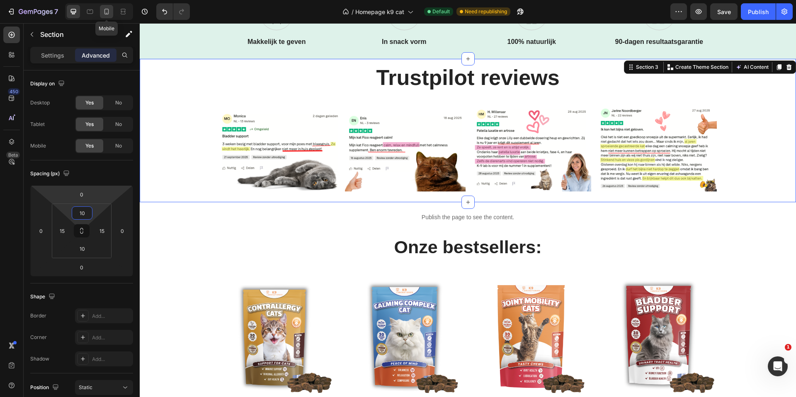
click at [110, 11] on icon at bounding box center [106, 11] width 8 height 8
type input "15"
type input "56"
type input "Auto"
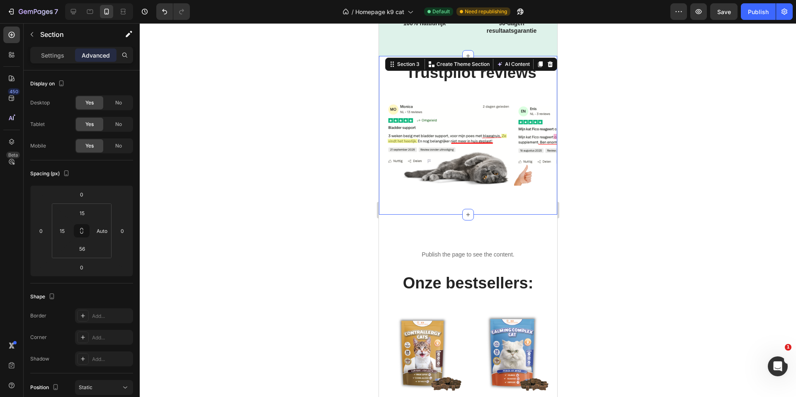
scroll to position [428, 0]
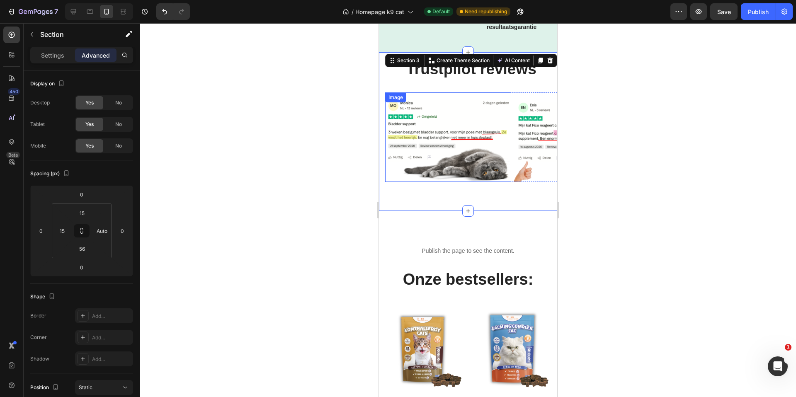
click at [468, 132] on img at bounding box center [448, 136] width 126 height 89
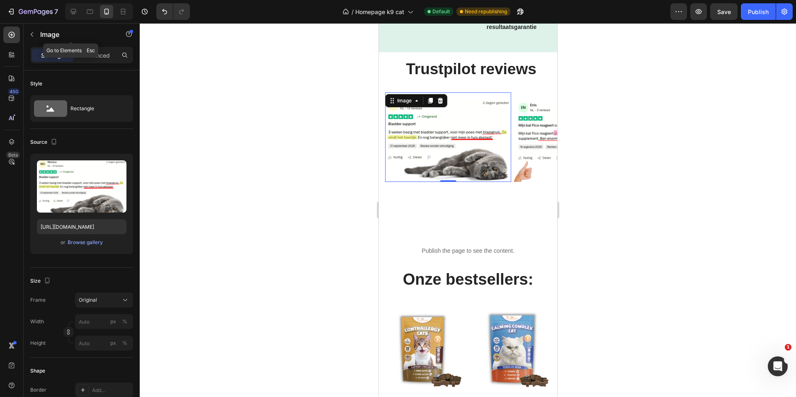
click at [30, 30] on button "button" at bounding box center [31, 34] width 13 height 13
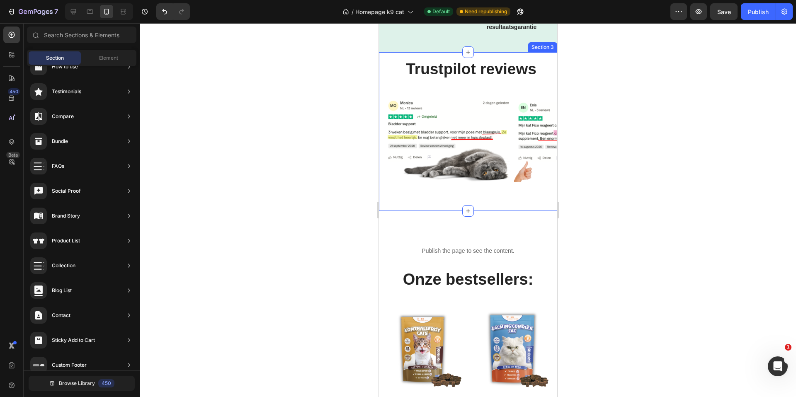
click at [382, 59] on div "Trustpilot reviews Heading Row Image Image Image Image Carousel Section 3" at bounding box center [467, 131] width 178 height 159
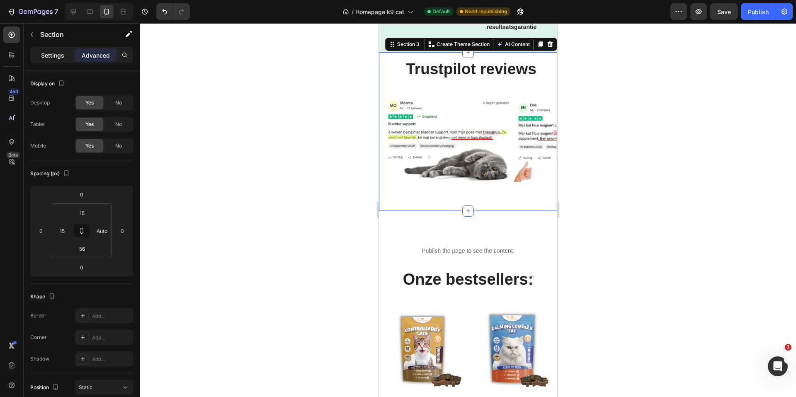
click at [55, 55] on p "Settings" at bounding box center [52, 55] width 23 height 9
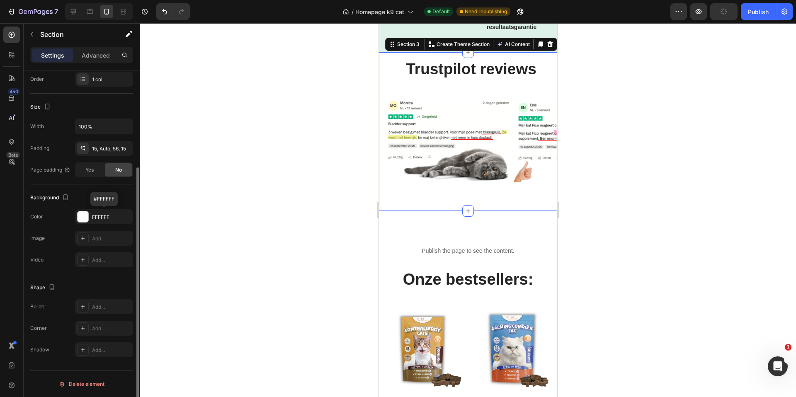
scroll to position [0, 0]
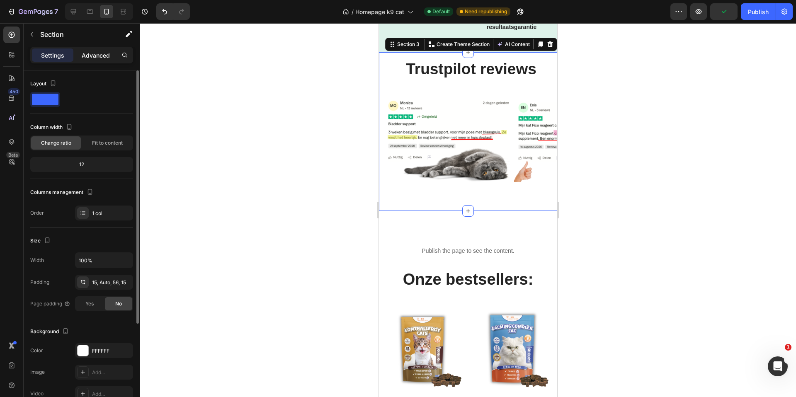
click at [92, 51] on p "Advanced" at bounding box center [96, 55] width 28 height 9
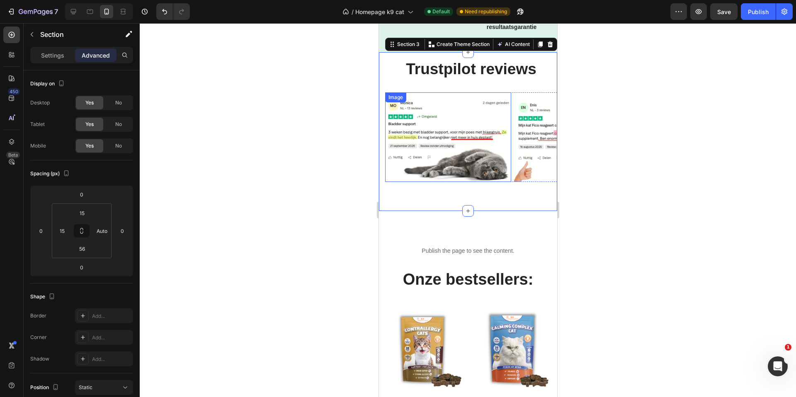
click at [497, 97] on img at bounding box center [448, 136] width 126 height 89
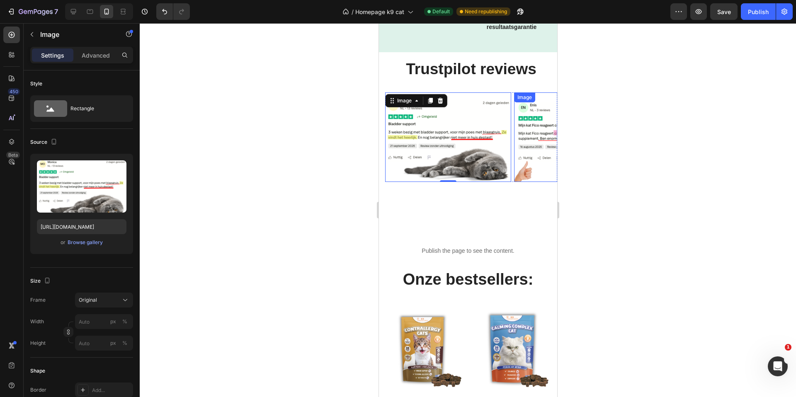
click at [540, 97] on div "Image" at bounding box center [577, 136] width 126 height 89
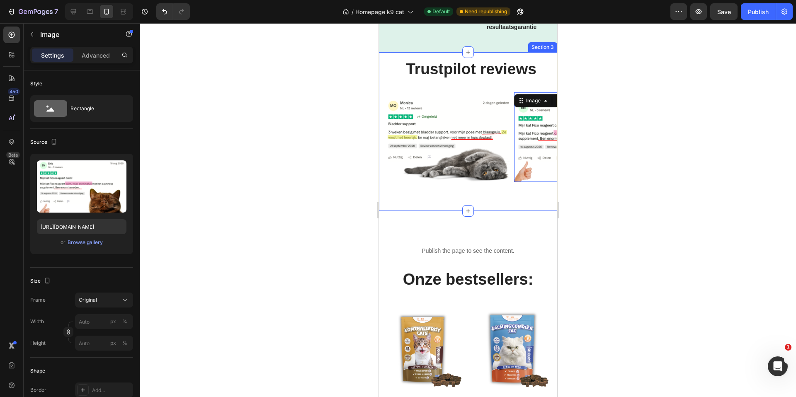
click at [486, 199] on div "Trustpilot reviews Heading Row Image Image 0 Image Image Carousel Section 3" at bounding box center [467, 131] width 178 height 159
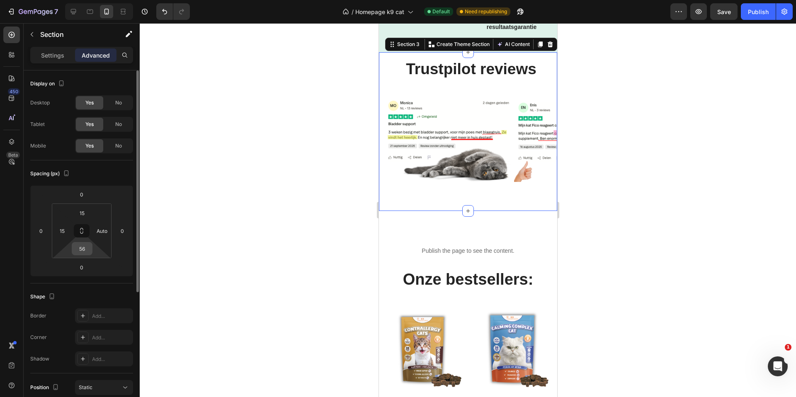
click at [86, 250] on input "56" at bounding box center [82, 248] width 17 height 12
type input "10"
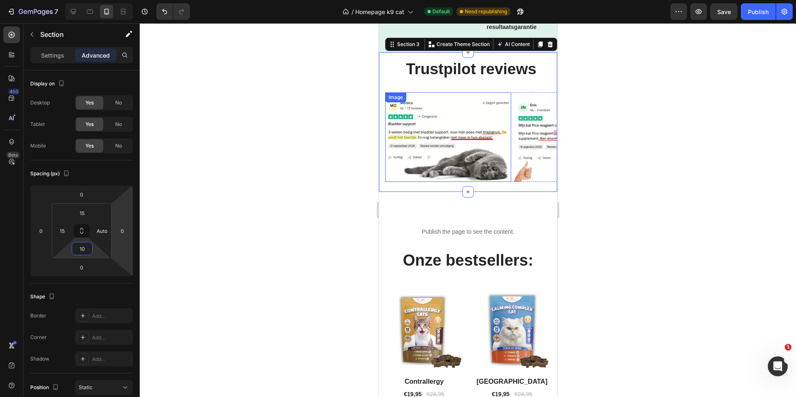
click at [448, 118] on img at bounding box center [448, 136] width 126 height 89
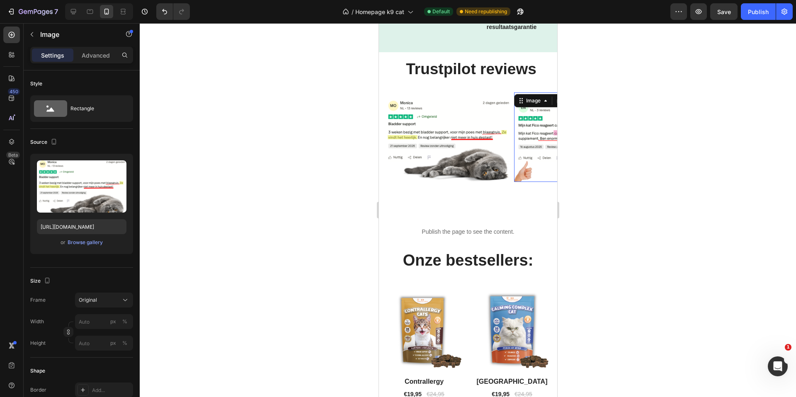
click at [538, 136] on img at bounding box center [577, 136] width 126 height 89
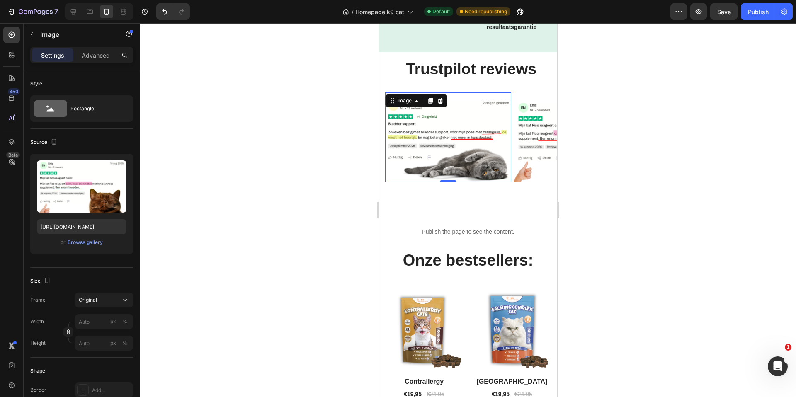
click at [442, 133] on img at bounding box center [448, 136] width 126 height 89
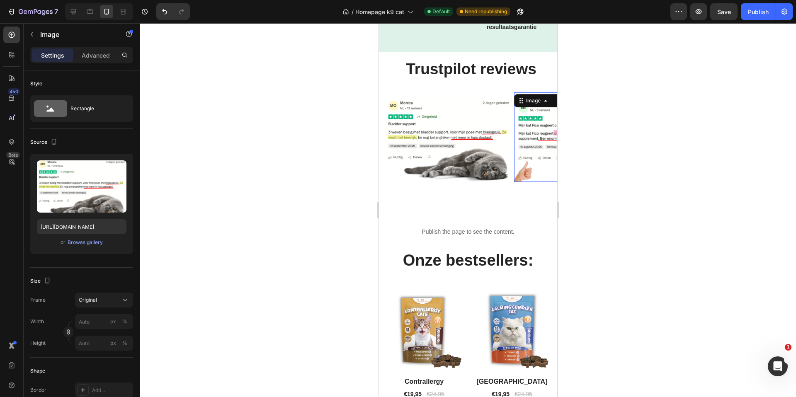
click at [530, 116] on img at bounding box center [577, 136] width 126 height 89
click at [462, 136] on img at bounding box center [448, 136] width 126 height 89
click at [546, 131] on img at bounding box center [577, 136] width 126 height 89
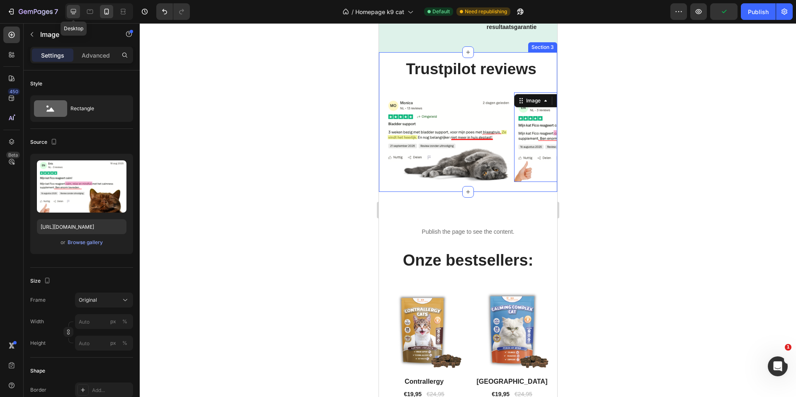
click at [69, 14] on icon at bounding box center [73, 11] width 8 height 8
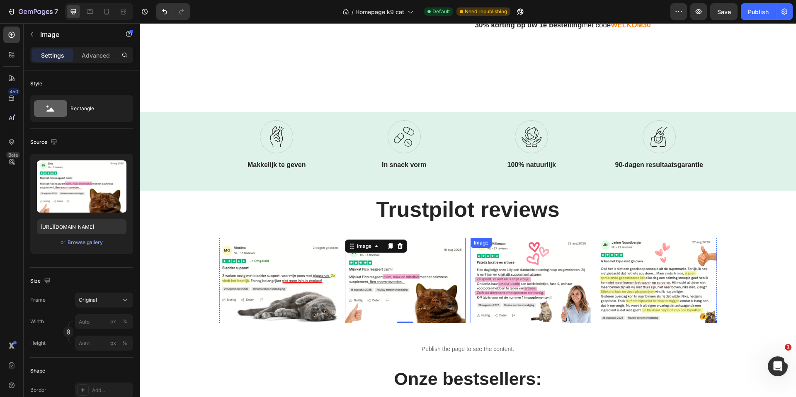
scroll to position [275, 0]
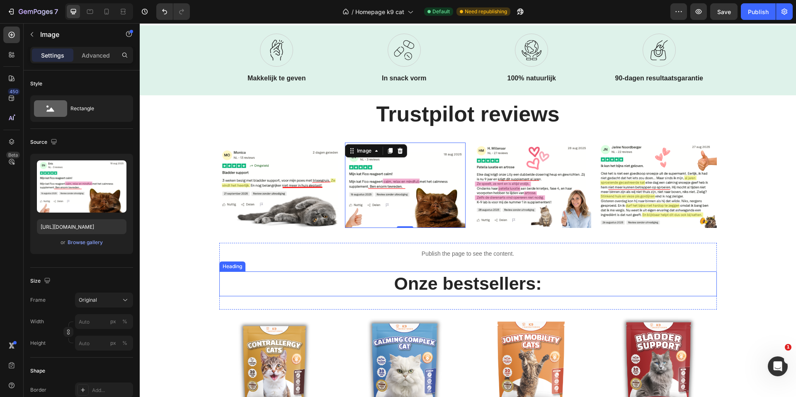
click at [470, 287] on h2 "Onze bestsellers:" at bounding box center [467, 283] width 497 height 25
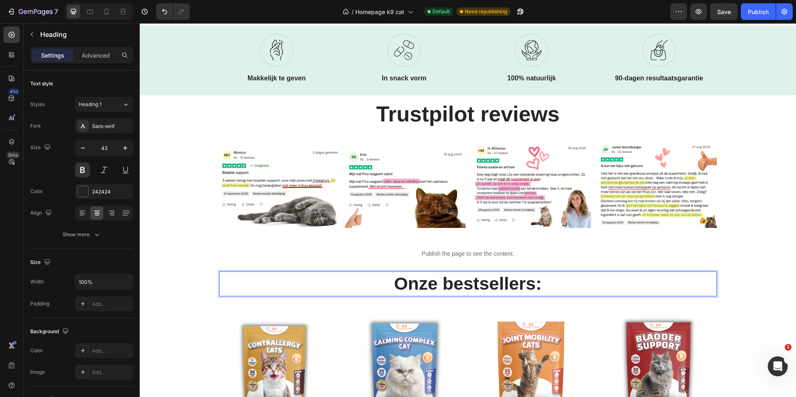
click at [470, 287] on h2 "Onze bestsellers:" at bounding box center [467, 283] width 497 height 25
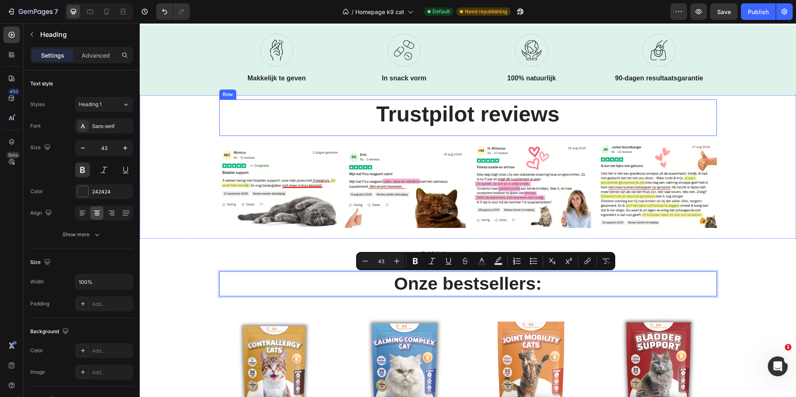
click at [455, 116] on p "Trustpilot reviews" at bounding box center [468, 114] width 496 height 28
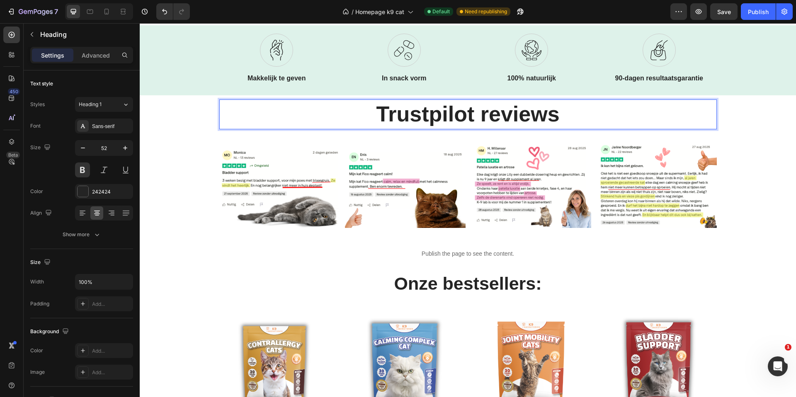
click at [555, 109] on p "Trustpilot reviews" at bounding box center [468, 114] width 496 height 28
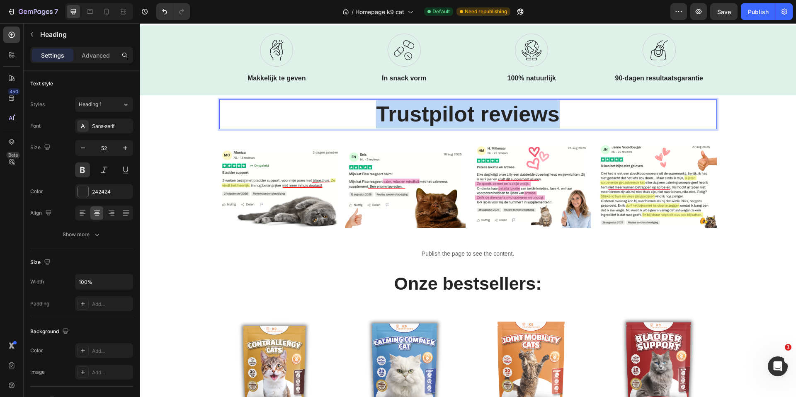
drag, startPoint x: 563, startPoint y: 116, endPoint x: 362, endPoint y: 116, distance: 200.6
click at [369, 112] on p "Trustpilot reviews" at bounding box center [468, 114] width 496 height 28
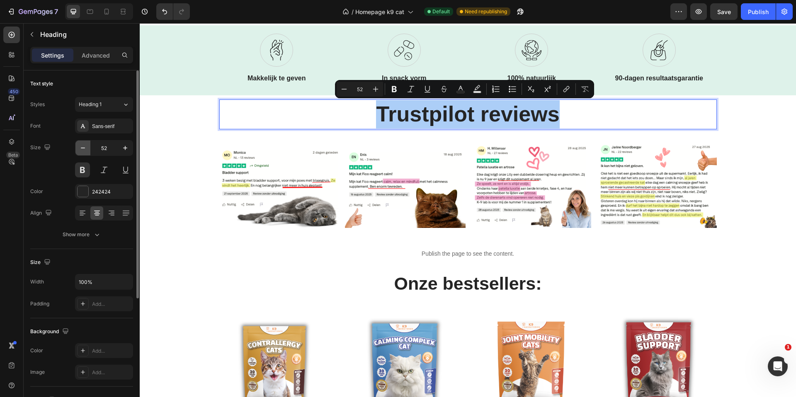
click at [84, 150] on icon "button" at bounding box center [83, 148] width 8 height 8
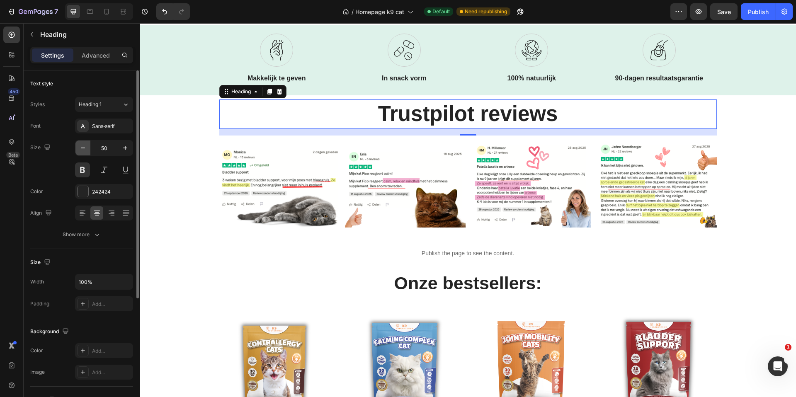
click at [84, 150] on icon "button" at bounding box center [83, 148] width 8 height 8
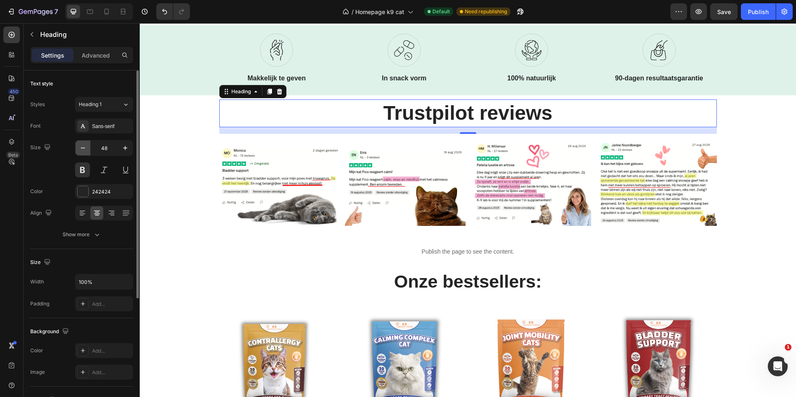
click at [84, 150] on icon "button" at bounding box center [83, 148] width 8 height 8
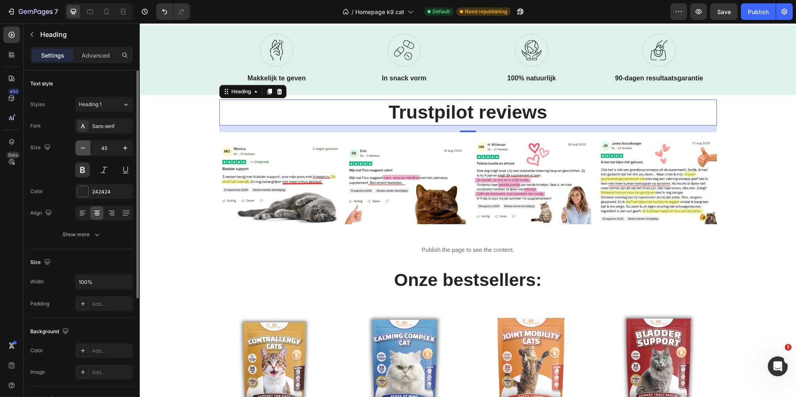
click at [84, 150] on icon "button" at bounding box center [83, 148] width 8 height 8
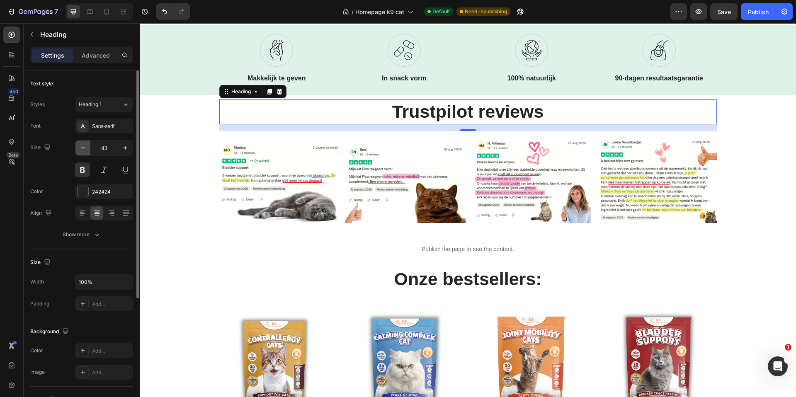
click at [84, 150] on icon "button" at bounding box center [83, 148] width 8 height 8
click at [123, 147] on icon "button" at bounding box center [125, 148] width 8 height 8
type input "43"
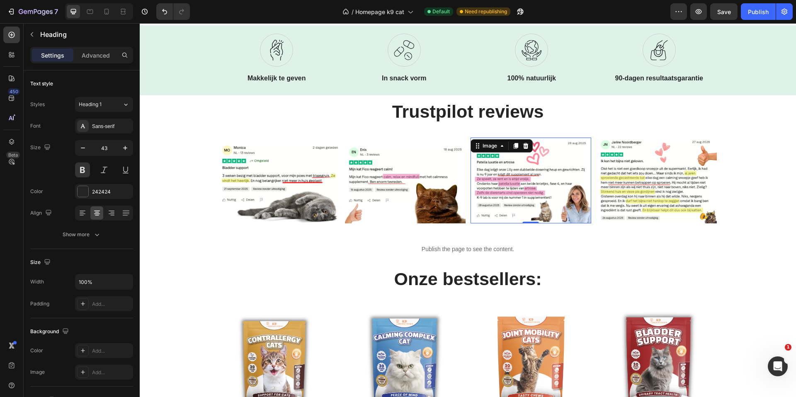
click at [545, 189] on img at bounding box center [530, 180] width 121 height 85
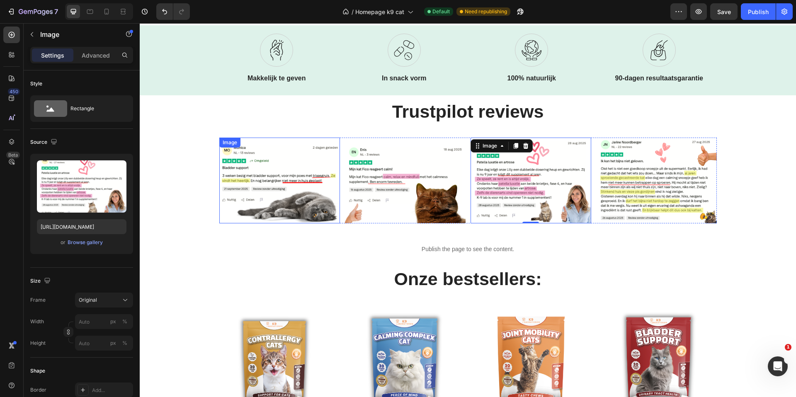
drag, startPoint x: 288, startPoint y: 193, endPoint x: 293, endPoint y: 192, distance: 4.6
click at [288, 193] on img at bounding box center [279, 180] width 121 height 85
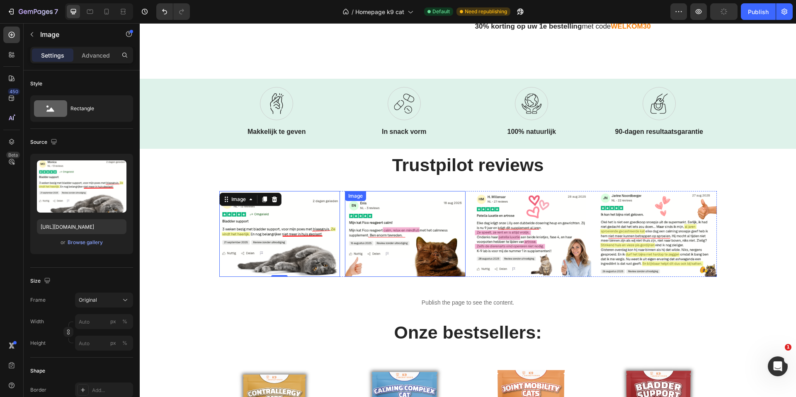
scroll to position [327, 0]
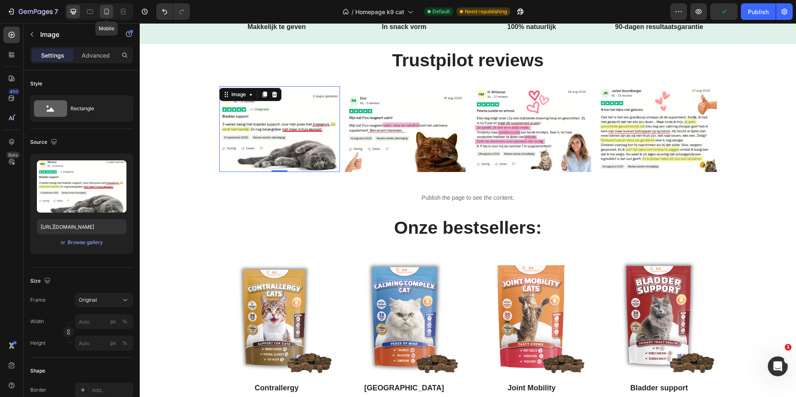
click at [105, 14] on icon at bounding box center [106, 12] width 5 height 6
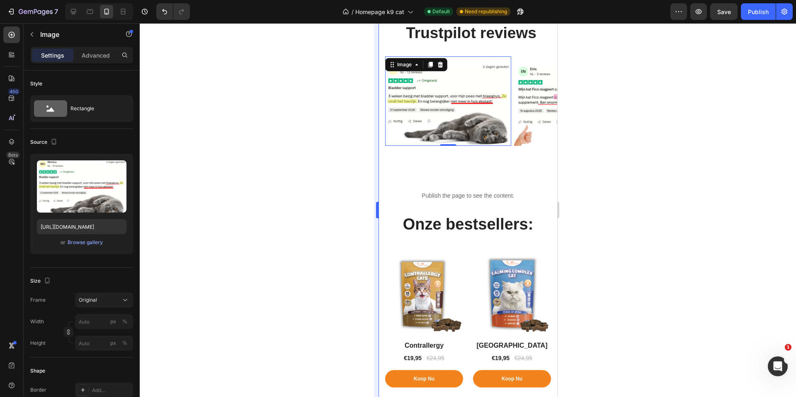
scroll to position [434, 0]
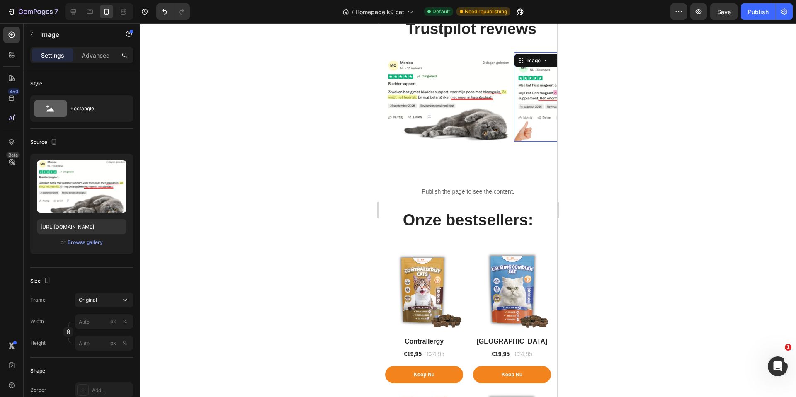
click at [533, 97] on img at bounding box center [577, 96] width 126 height 89
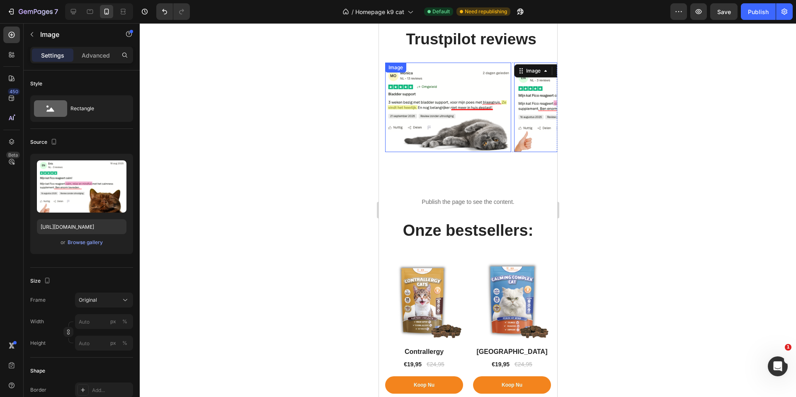
scroll to position [421, 0]
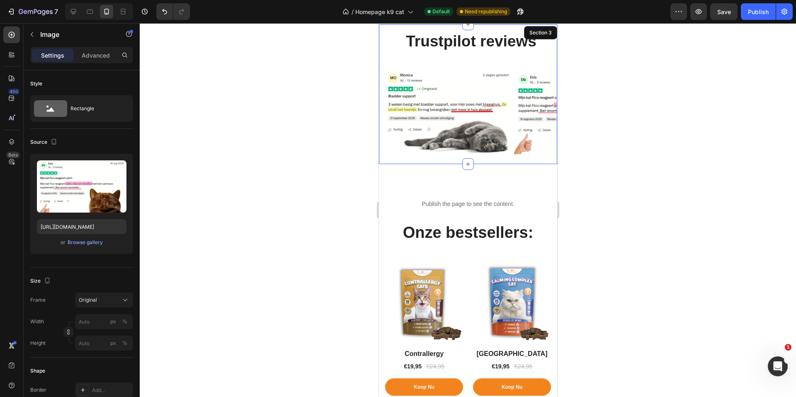
click at [382, 54] on div "Trustpilot reviews Heading Row Image Image 0 Image Image Carousel Section 3" at bounding box center [467, 94] width 178 height 140
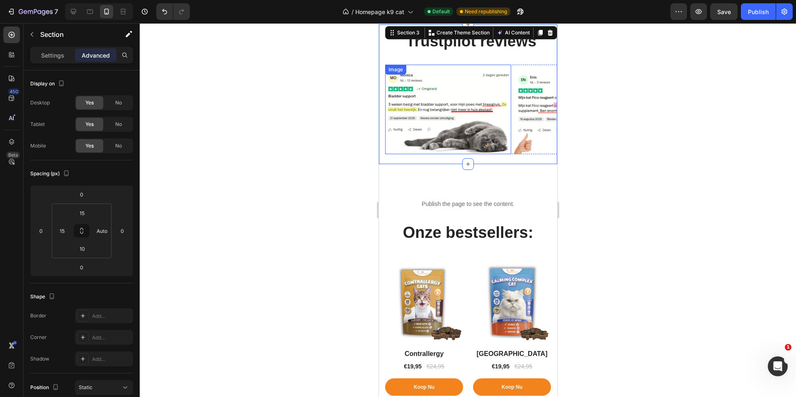
click at [475, 90] on img at bounding box center [448, 109] width 126 height 89
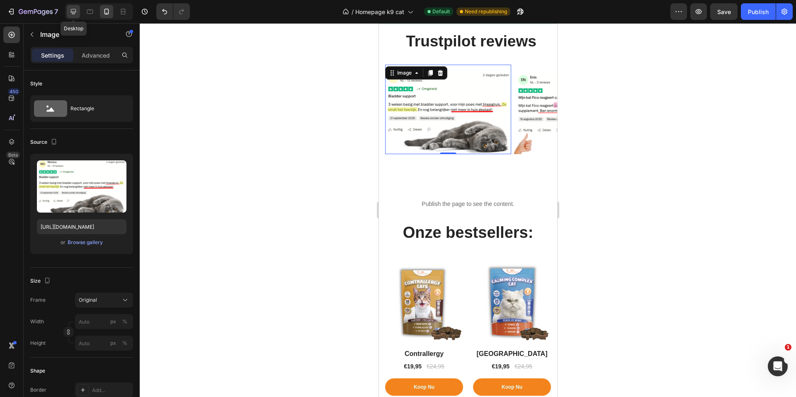
click at [70, 12] on icon at bounding box center [73, 11] width 8 height 8
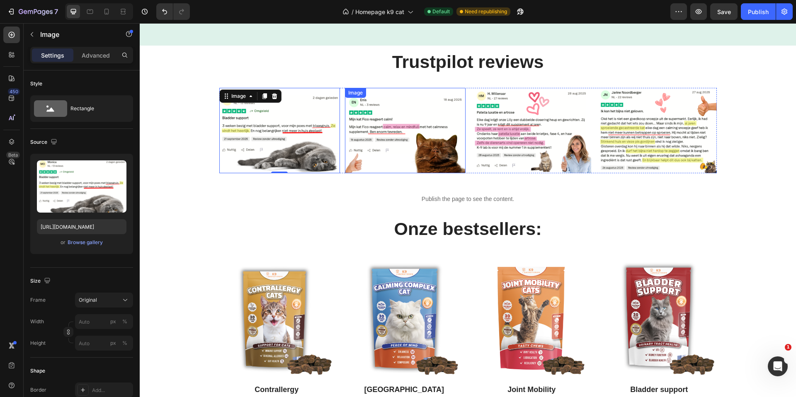
scroll to position [361, 0]
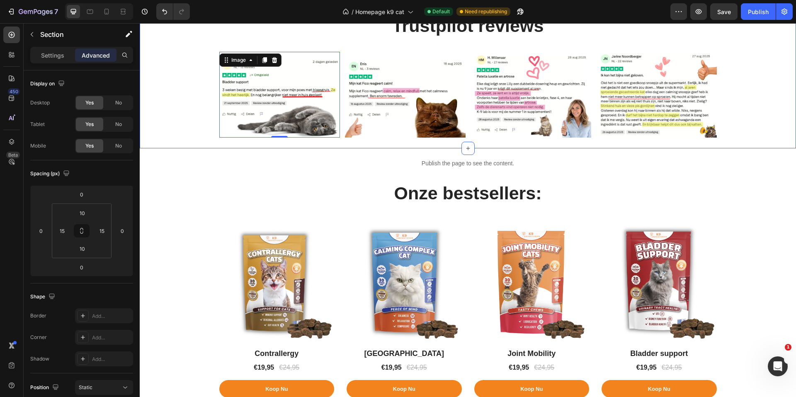
click at [189, 102] on div "Image 0 Image Image Image Carousel" at bounding box center [468, 98] width 644 height 92
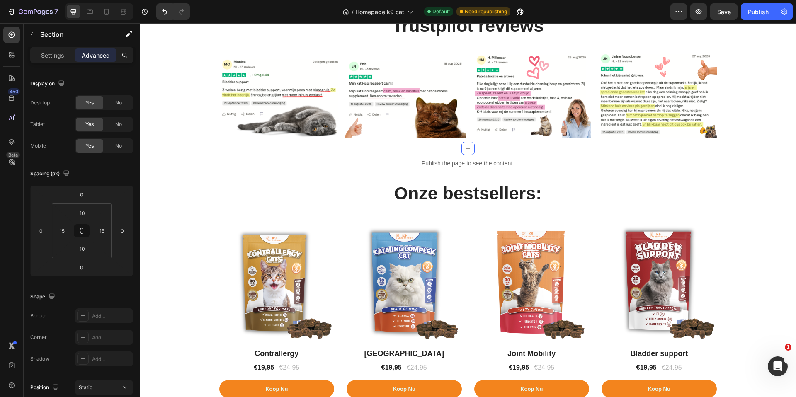
click at [160, 120] on div "Image Image Image Image Carousel" at bounding box center [468, 98] width 644 height 92
click at [34, 32] on icon "button" at bounding box center [32, 34] width 7 height 7
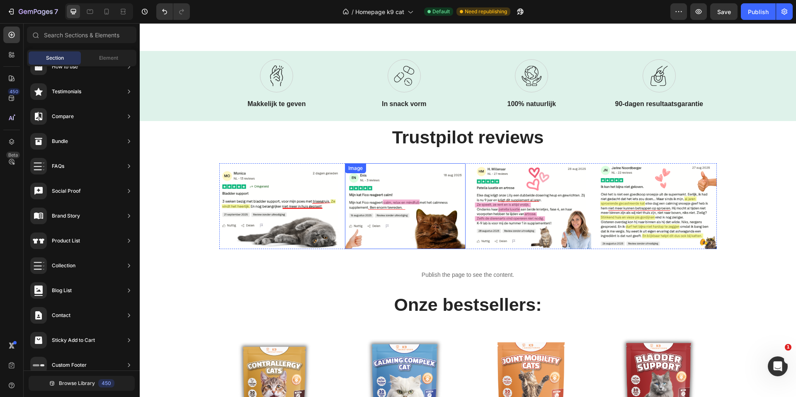
scroll to position [271, 0]
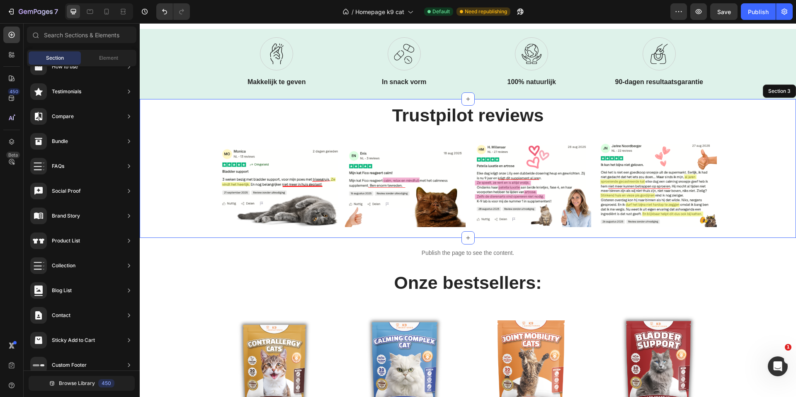
click at [206, 177] on div "Image Image Image Image Carousel" at bounding box center [468, 187] width 644 height 92
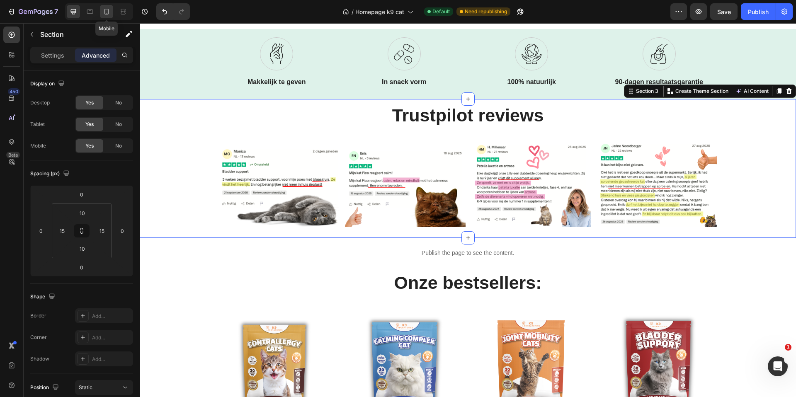
click at [107, 10] on icon at bounding box center [106, 11] width 8 height 8
type input "15"
type input "Auto"
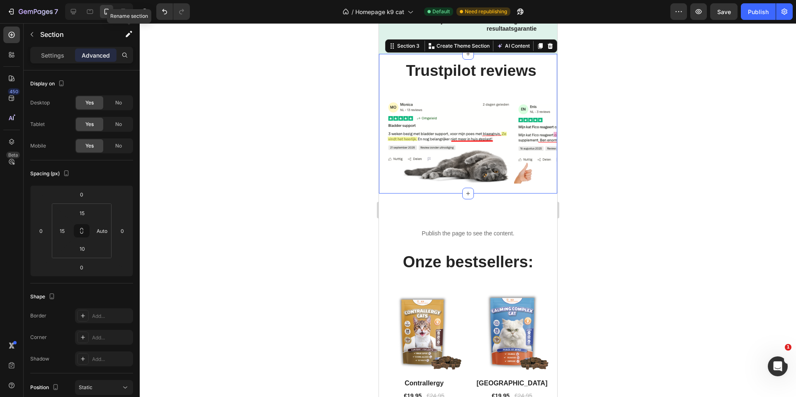
scroll to position [365, 0]
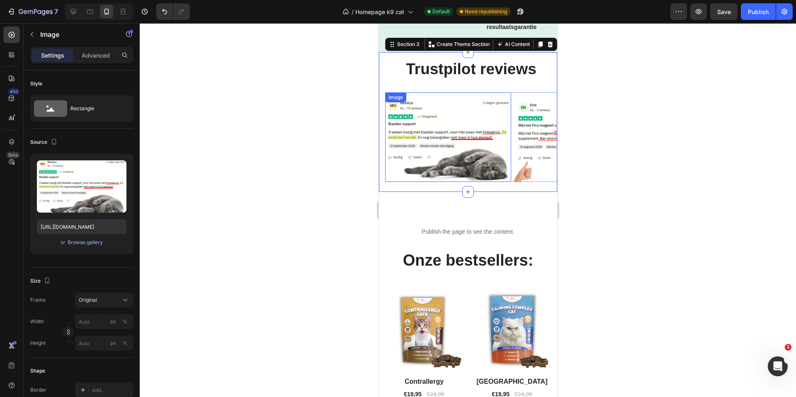
click at [465, 133] on img at bounding box center [448, 136] width 126 height 89
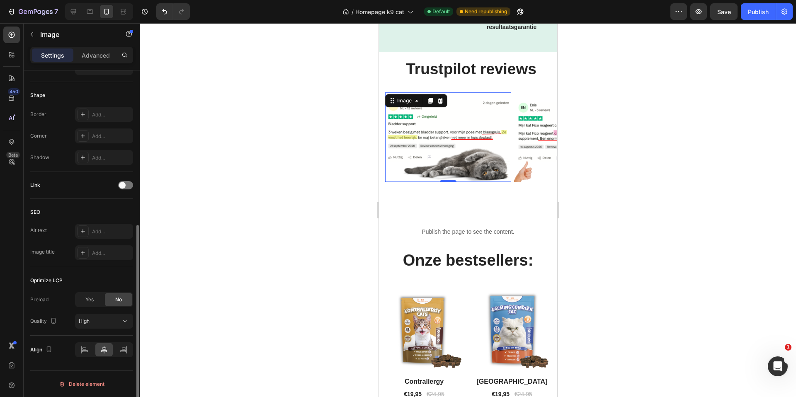
scroll to position [0, 0]
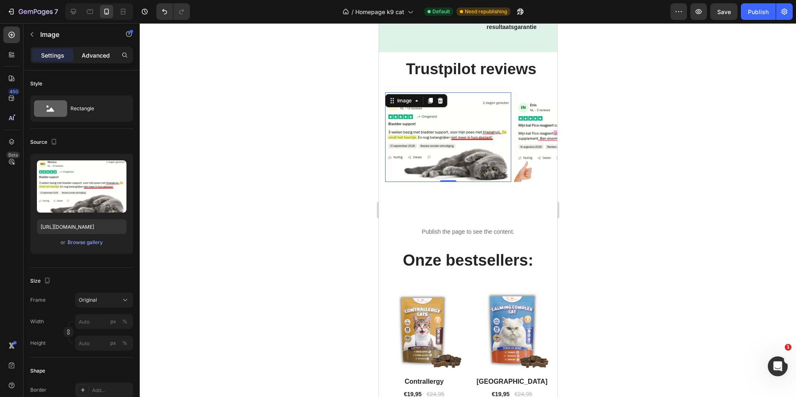
click at [90, 54] on p "Advanced" at bounding box center [96, 55] width 28 height 9
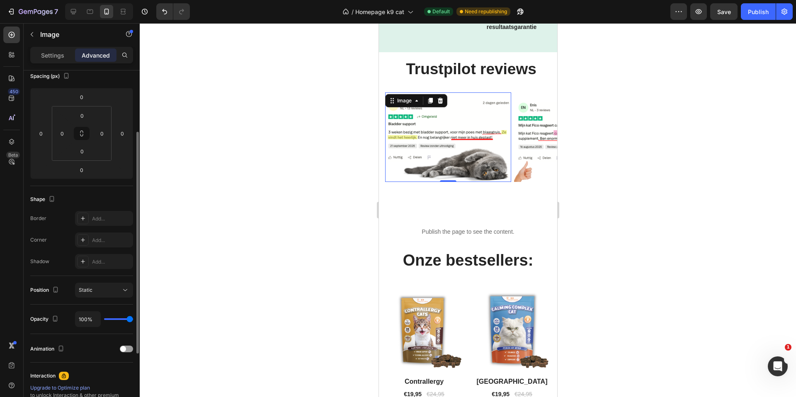
scroll to position [148, 0]
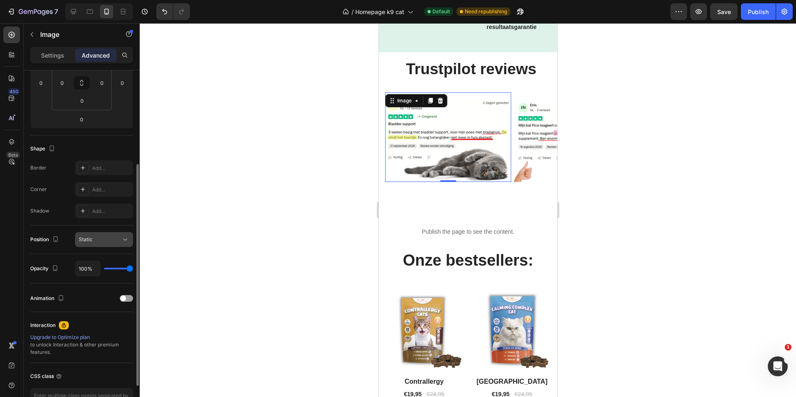
click at [116, 241] on div "Static" at bounding box center [100, 239] width 42 height 7
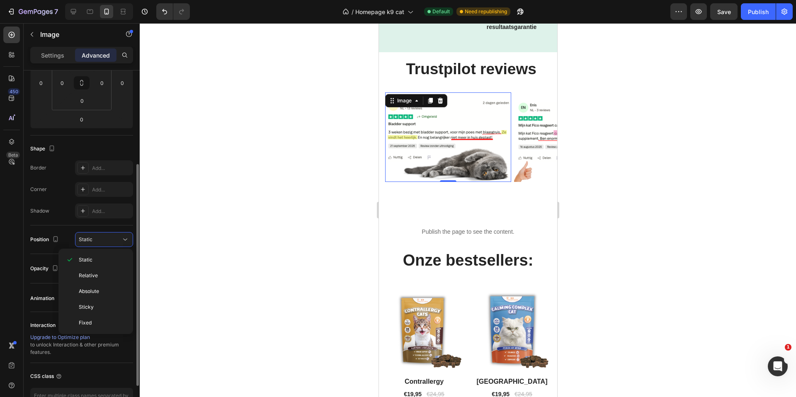
click at [46, 229] on div "Position Static" at bounding box center [81, 239] width 103 height 29
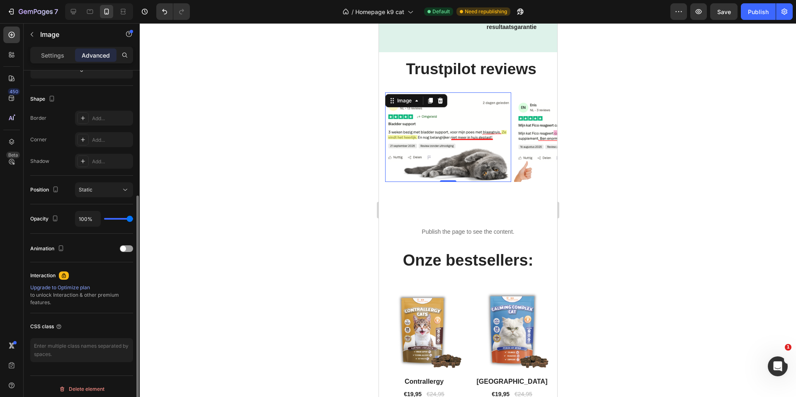
scroll to position [203, 0]
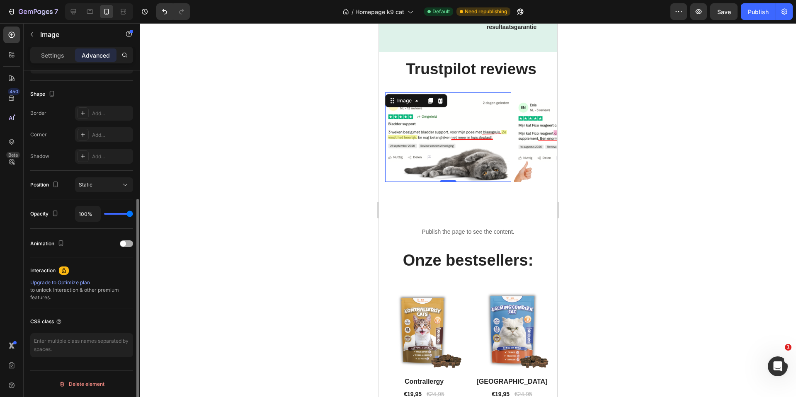
click at [128, 242] on div at bounding box center [126, 243] width 13 height 7
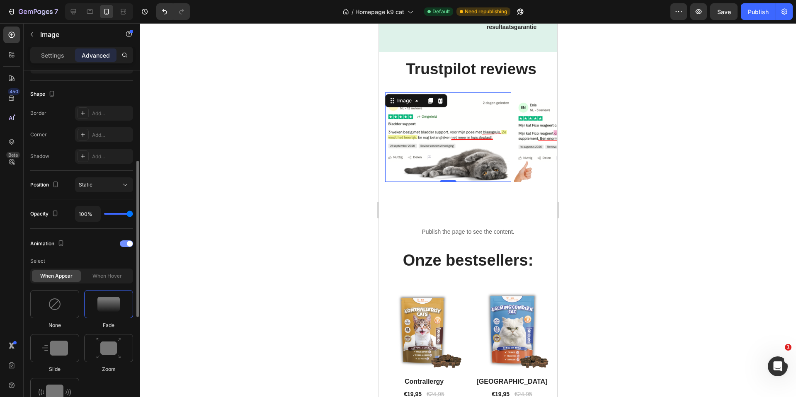
click at [122, 241] on div at bounding box center [126, 243] width 13 height 7
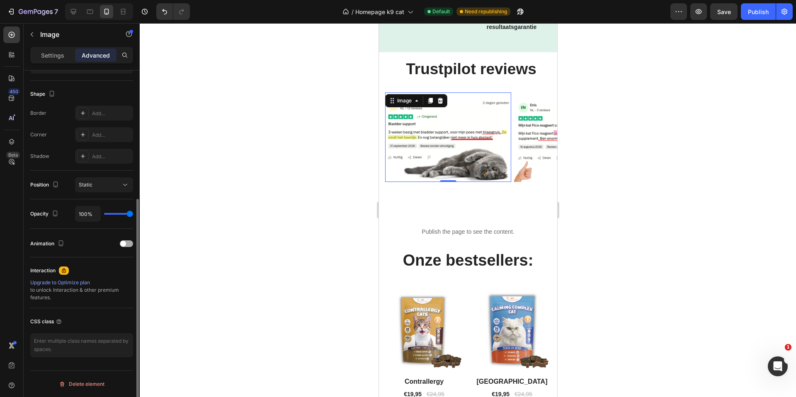
scroll to position [0, 0]
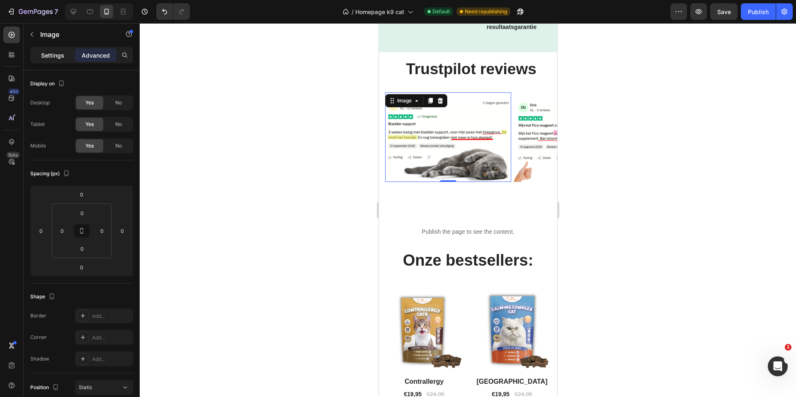
click at [60, 56] on p "Settings" at bounding box center [52, 55] width 23 height 9
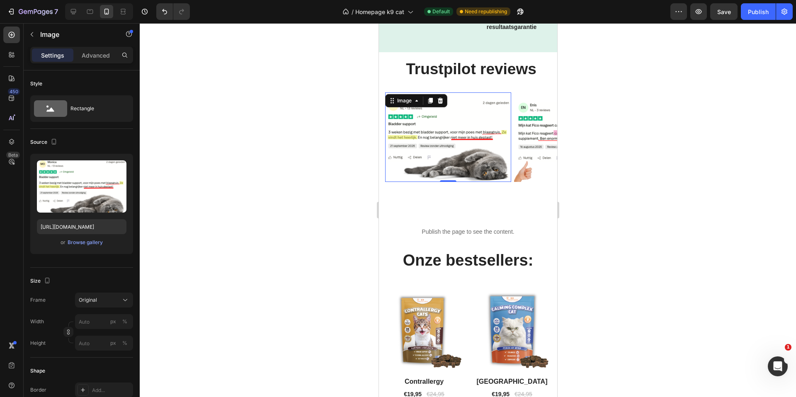
click at [472, 143] on img at bounding box center [448, 136] width 126 height 89
click at [536, 133] on img at bounding box center [577, 136] width 126 height 89
click at [442, 111] on img at bounding box center [448, 136] width 126 height 89
click at [102, 58] on p "Advanced" at bounding box center [96, 55] width 28 height 9
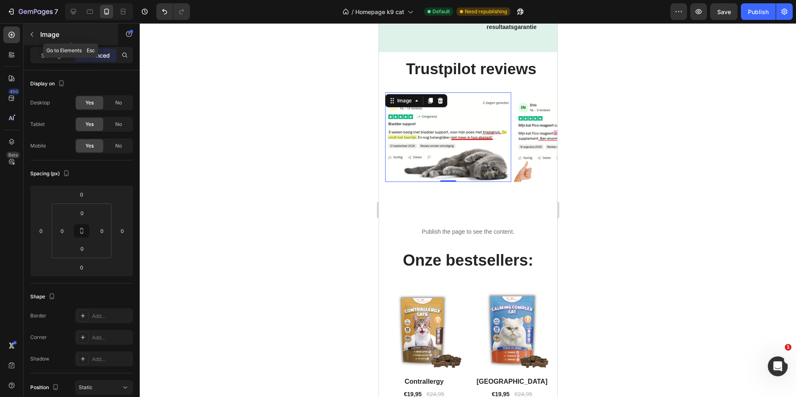
click at [34, 34] on icon "button" at bounding box center [32, 34] width 7 height 7
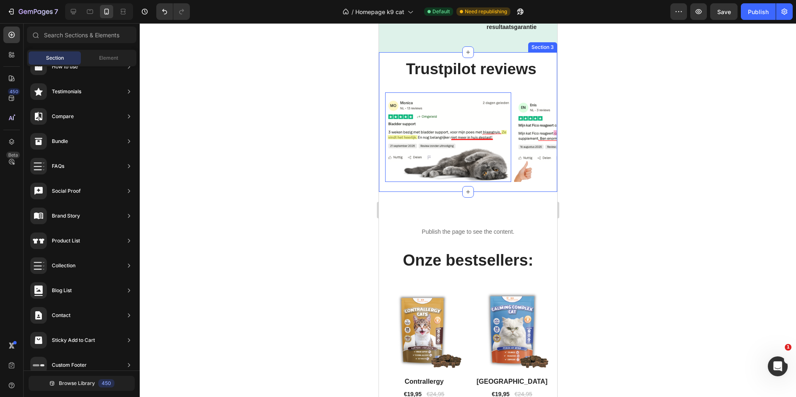
click at [471, 87] on div "Trustpilot reviews Heading Row Image Image Image Image Carousel" at bounding box center [471, 122] width 172 height 129
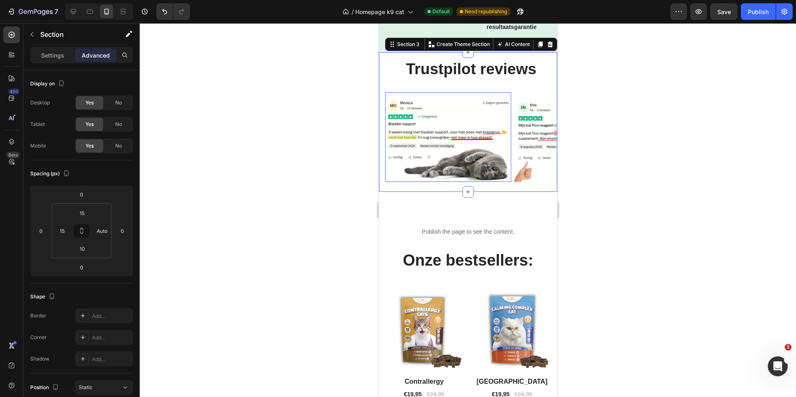
click at [513, 188] on div "Trustpilot reviews Heading Row Image Image Image Image Carousel Section 3 Creat…" at bounding box center [467, 122] width 178 height 140
click at [49, 53] on p "Settings" at bounding box center [52, 55] width 23 height 9
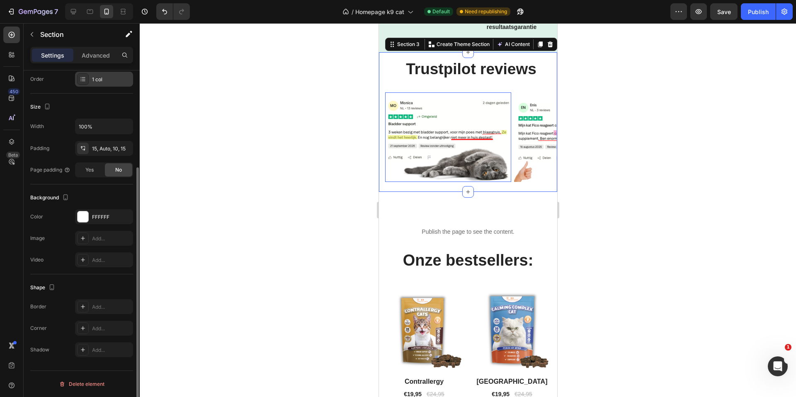
scroll to position [25, 0]
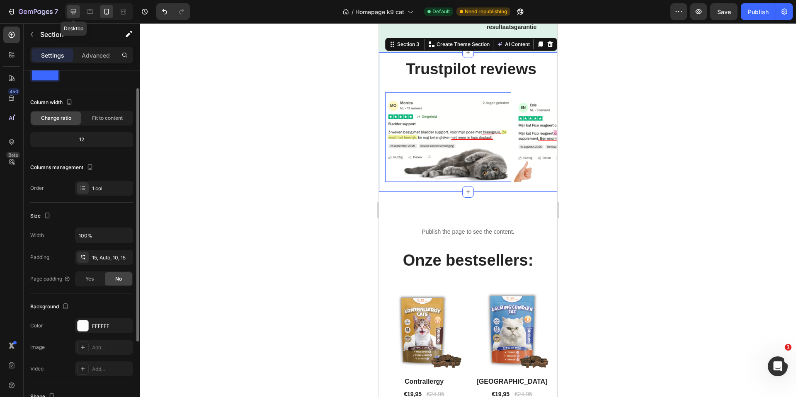
click at [73, 10] on icon at bounding box center [73, 11] width 8 height 8
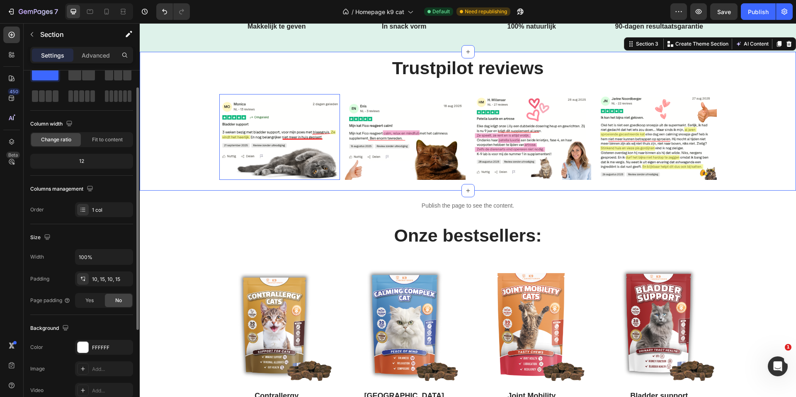
scroll to position [298, 0]
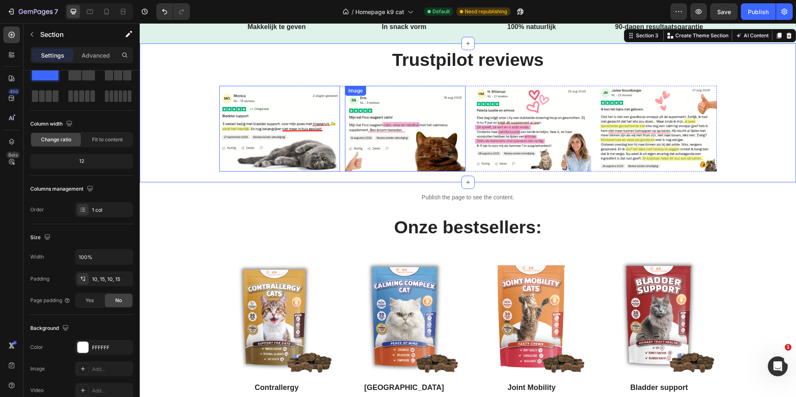
click at [377, 123] on img at bounding box center [405, 128] width 121 height 85
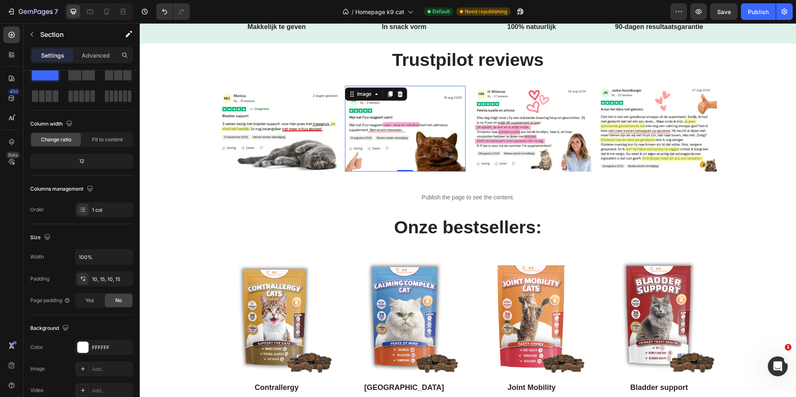
scroll to position [0, 0]
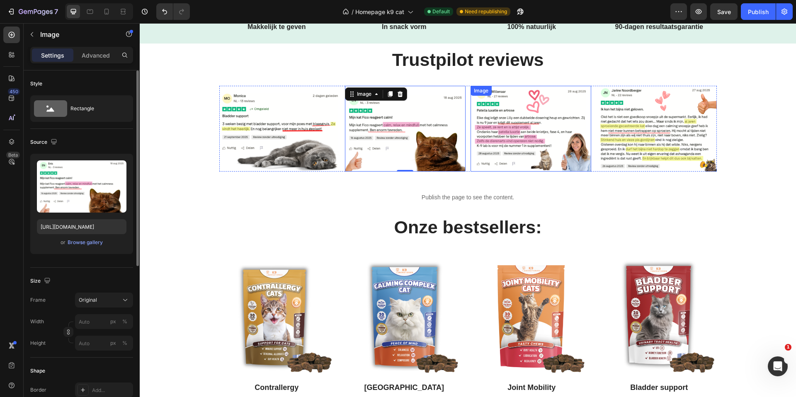
click at [509, 122] on img at bounding box center [530, 128] width 121 height 85
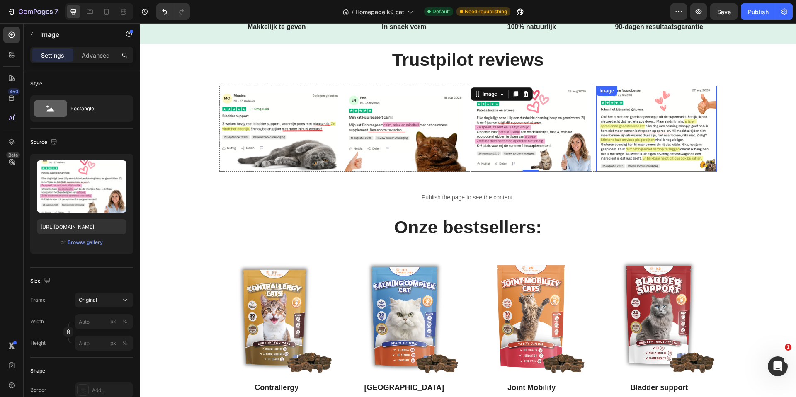
click at [656, 116] on img at bounding box center [656, 128] width 121 height 85
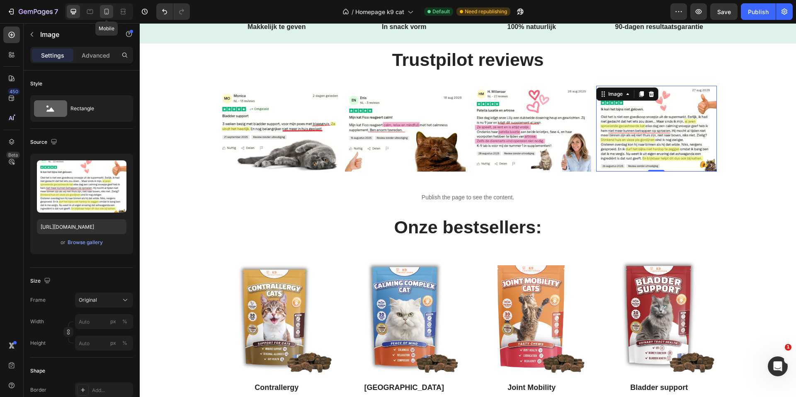
click at [106, 11] on icon at bounding box center [106, 11] width 8 height 8
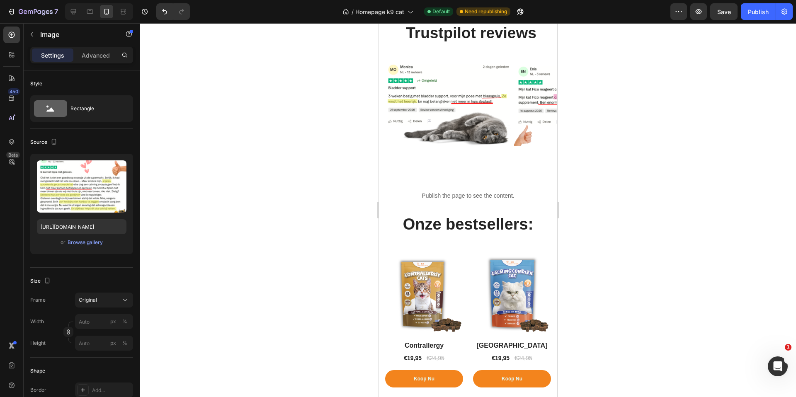
scroll to position [405, 0]
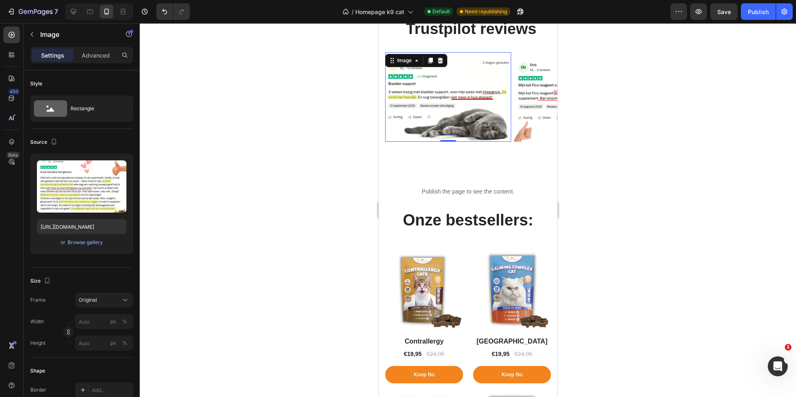
click at [449, 68] on img at bounding box center [448, 96] width 126 height 89
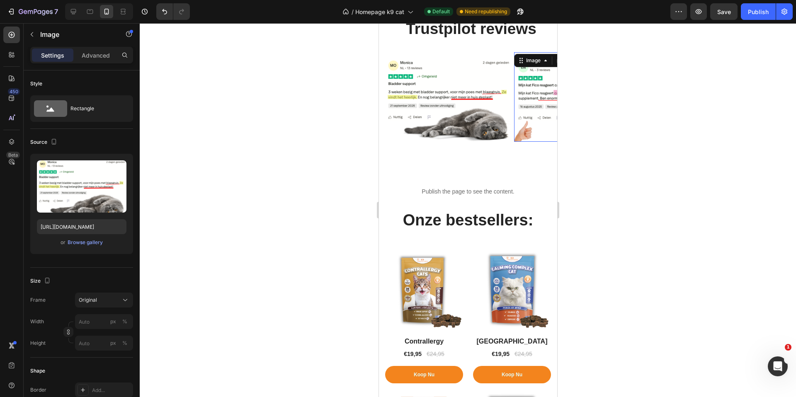
click at [531, 108] on img at bounding box center [577, 96] width 126 height 89
click at [457, 105] on img at bounding box center [448, 96] width 126 height 89
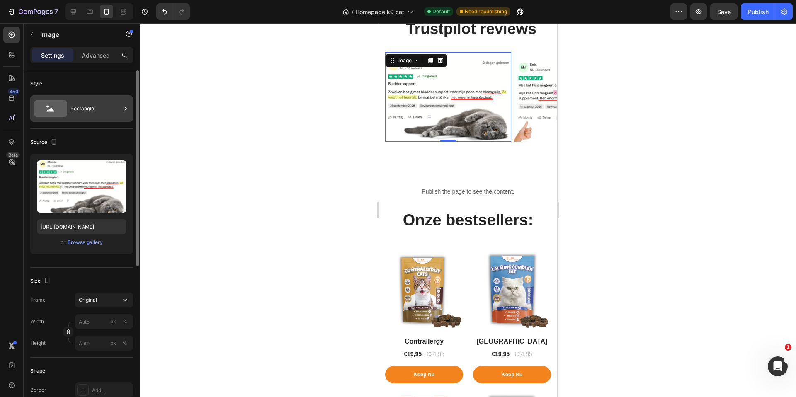
click at [84, 108] on div "Rectangle" at bounding box center [95, 108] width 51 height 19
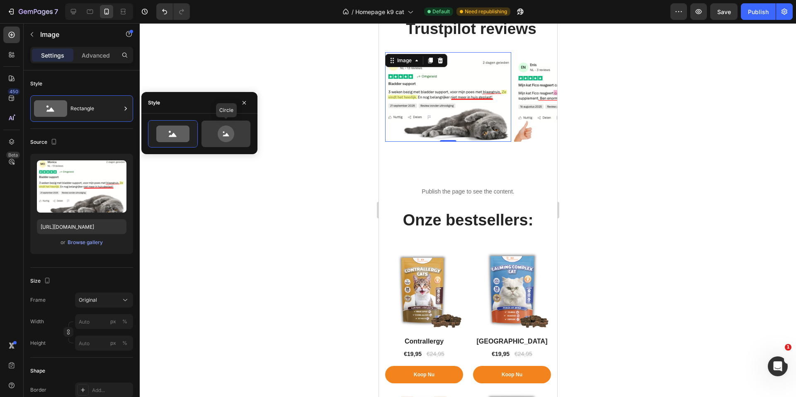
click at [228, 133] on icon at bounding box center [226, 134] width 17 height 17
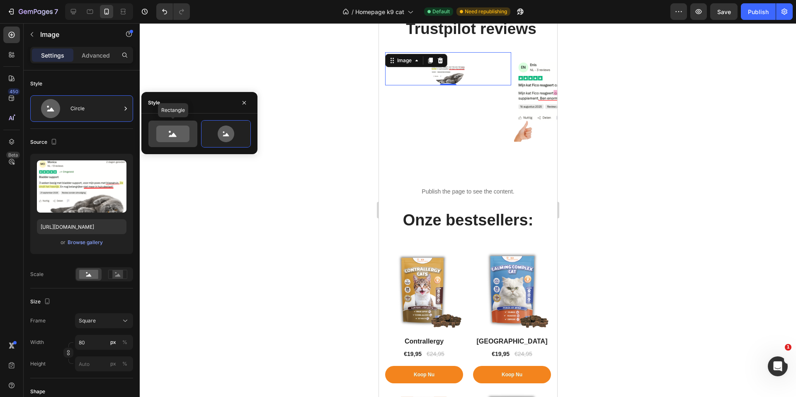
click at [171, 134] on icon at bounding box center [172, 134] width 33 height 17
type input "100"
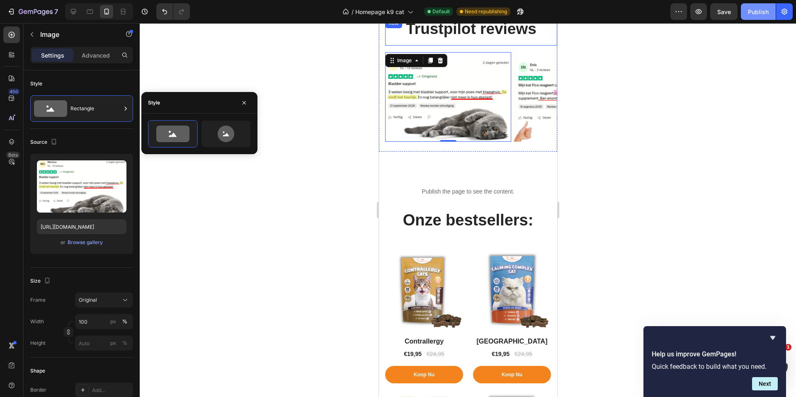
click at [753, 10] on div "Publish" at bounding box center [758, 11] width 21 height 9
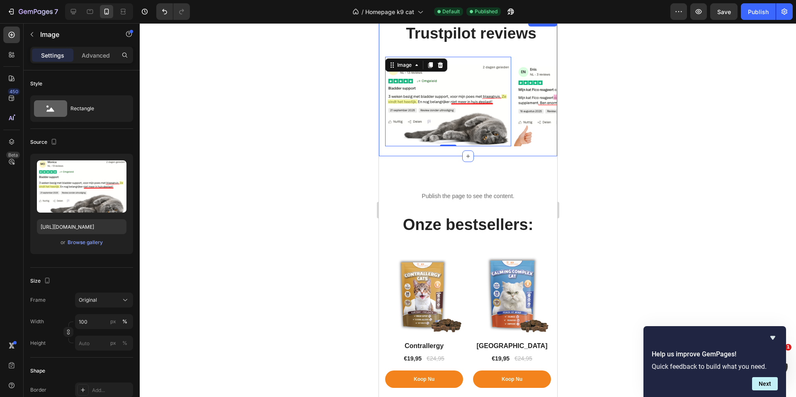
scroll to position [400, 0]
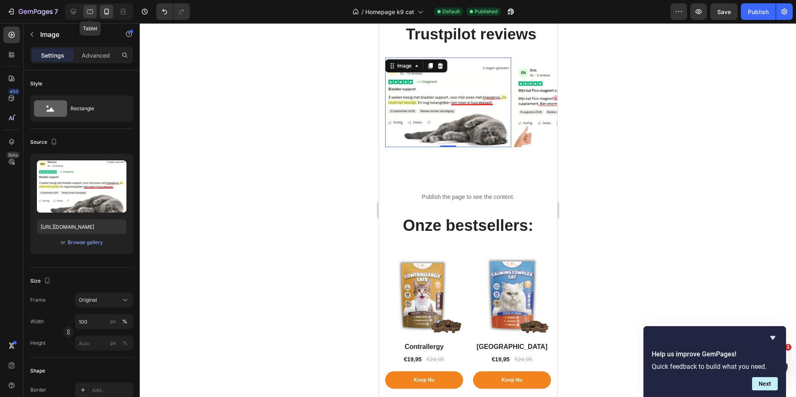
click at [89, 12] on icon at bounding box center [90, 11] width 8 height 8
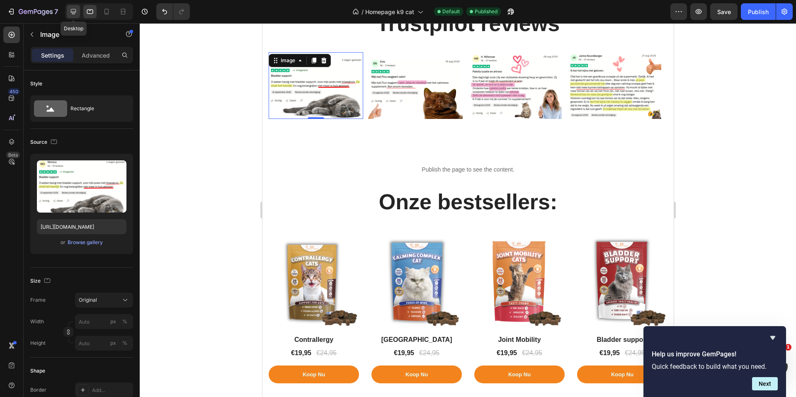
click at [75, 10] on icon at bounding box center [73, 11] width 8 height 8
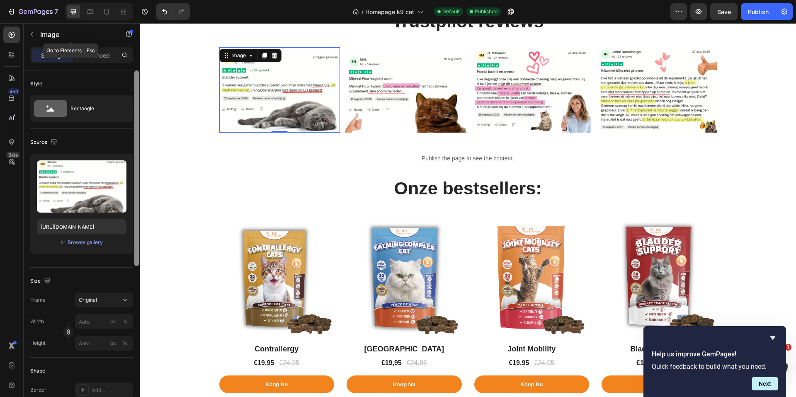
scroll to position [407, 0]
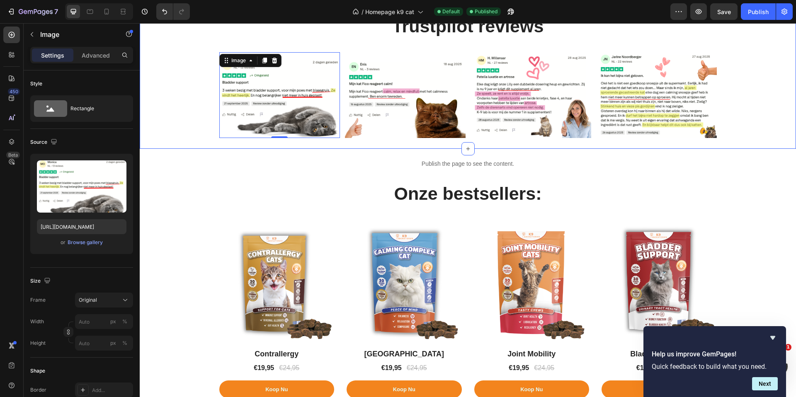
click at [341, 144] on div "Trustpilot reviews Heading Row Image 0 Image Image Image Carousel Section 3" at bounding box center [468, 79] width 656 height 138
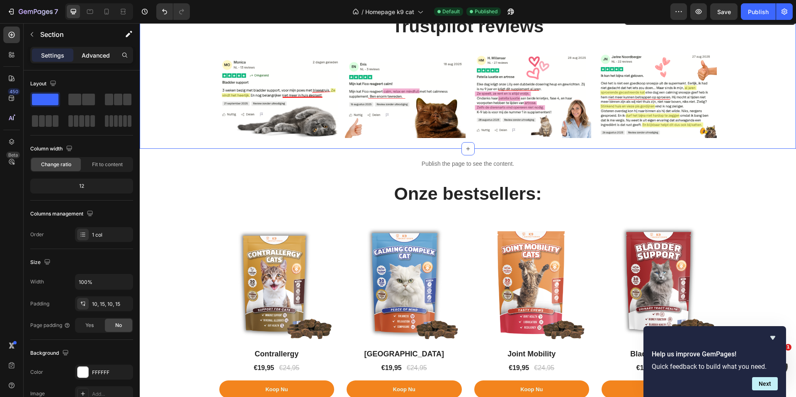
click at [96, 55] on p "Advanced" at bounding box center [96, 55] width 28 height 9
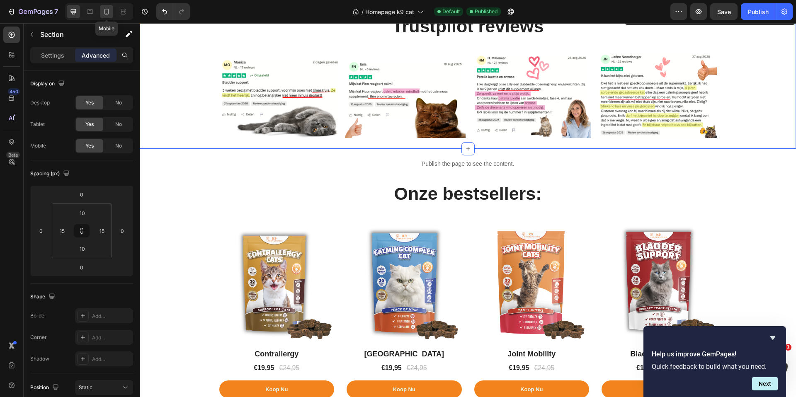
click at [105, 11] on icon at bounding box center [106, 11] width 8 height 8
type input "15"
type input "Auto"
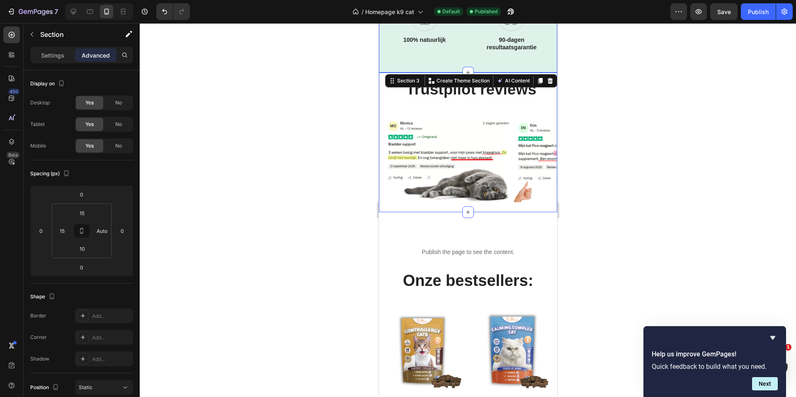
scroll to position [327, 0]
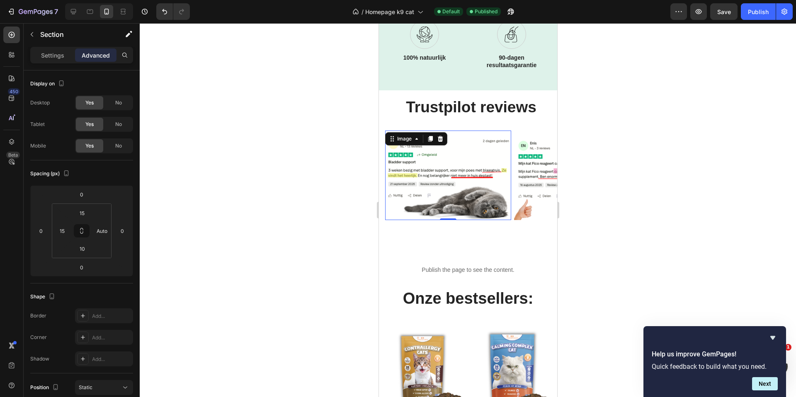
click at [434, 163] on img at bounding box center [448, 175] width 126 height 89
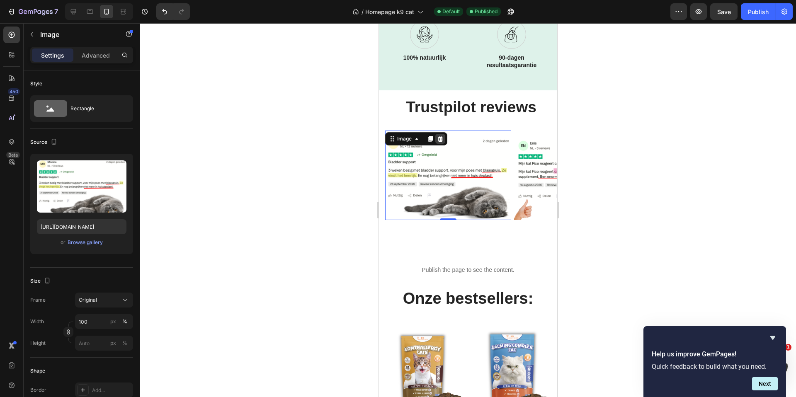
click at [442, 137] on icon at bounding box center [439, 139] width 5 height 6
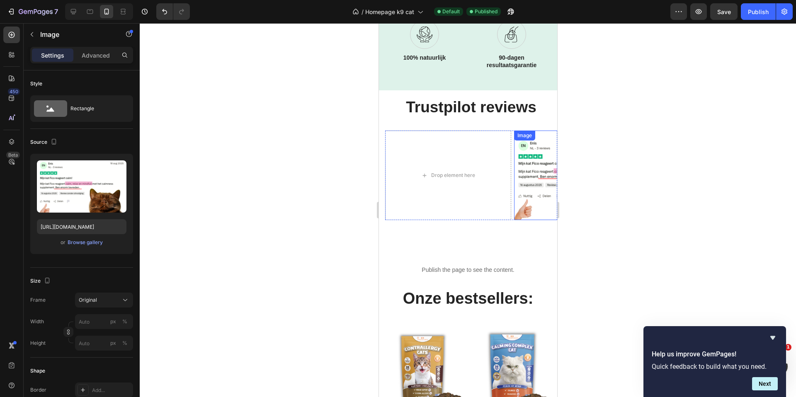
click at [538, 143] on div "Image" at bounding box center [577, 175] width 126 height 89
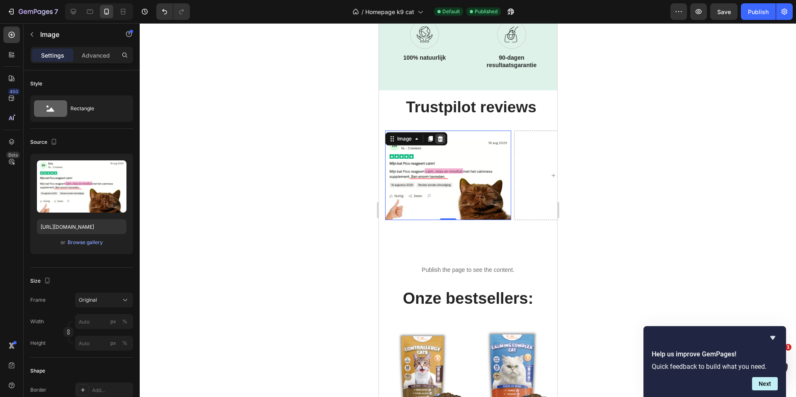
click at [440, 138] on icon at bounding box center [439, 139] width 7 height 7
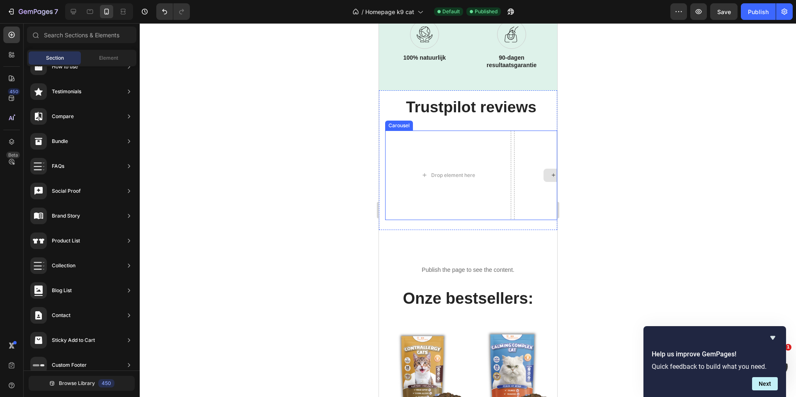
click at [530, 172] on div "Drop element here" at bounding box center [577, 175] width 126 height 89
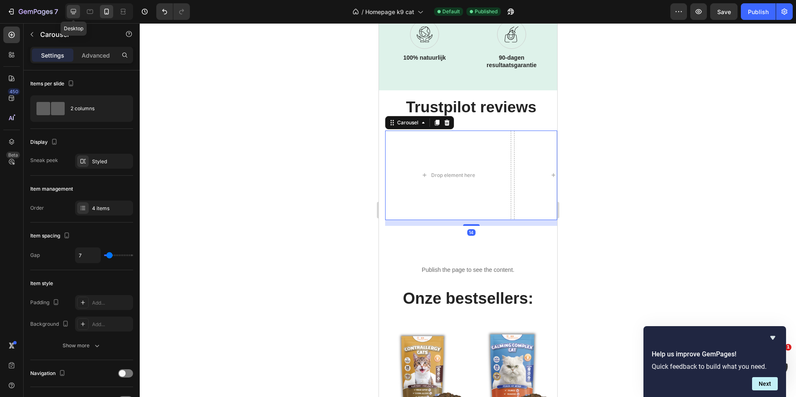
click at [72, 11] on icon at bounding box center [73, 11] width 5 height 5
type input "12"
type input "1200"
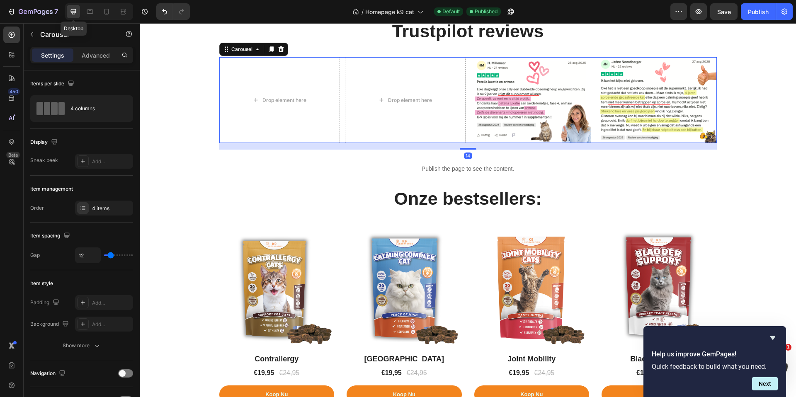
scroll to position [332, 0]
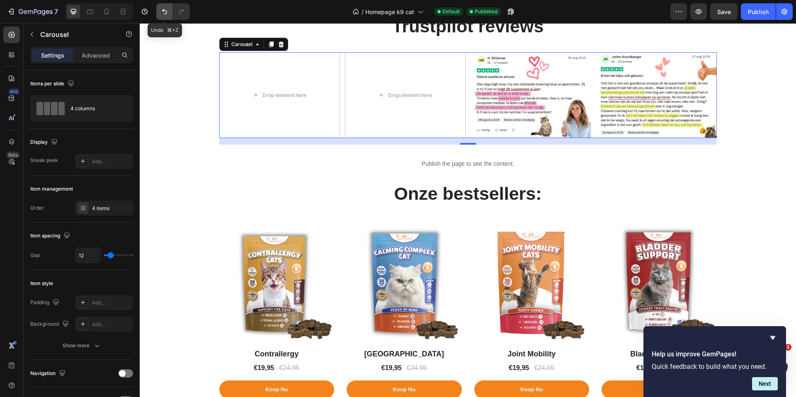
click at [163, 13] on icon "Undo/Redo" at bounding box center [164, 11] width 8 height 8
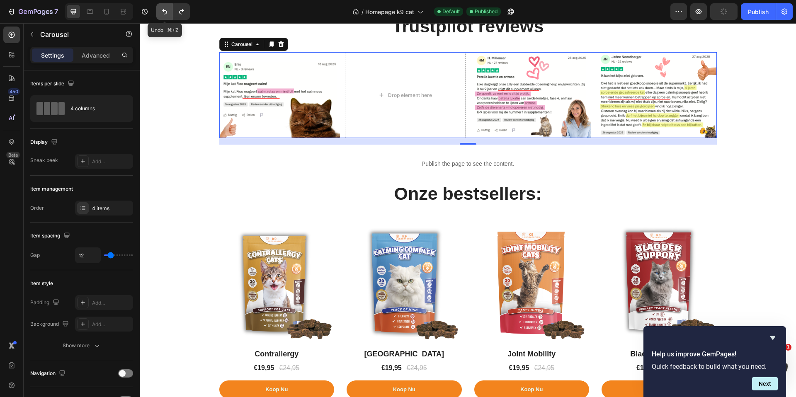
click at [163, 12] on icon "Undo/Redo" at bounding box center [164, 11] width 8 height 8
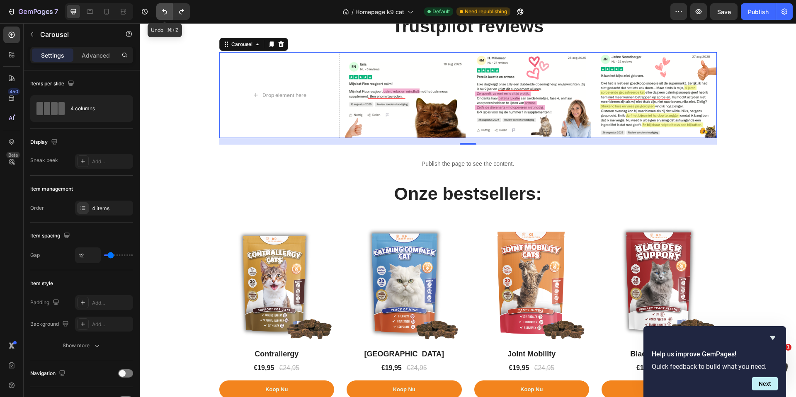
click at [163, 12] on icon "Undo/Redo" at bounding box center [164, 11] width 8 height 8
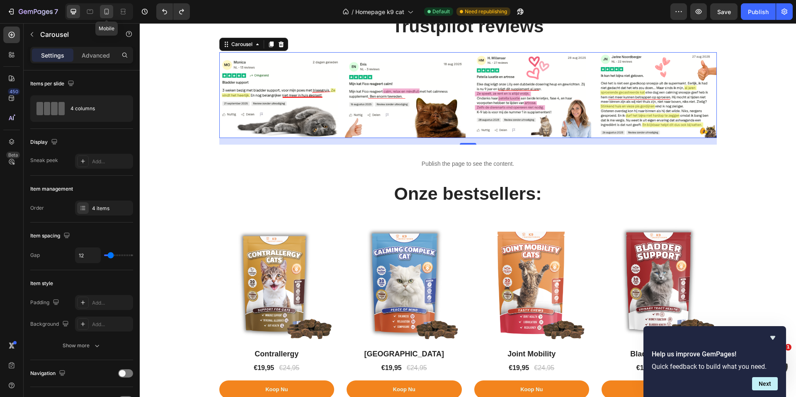
click at [108, 9] on icon at bounding box center [106, 11] width 8 height 8
type input "7"
type input "100%"
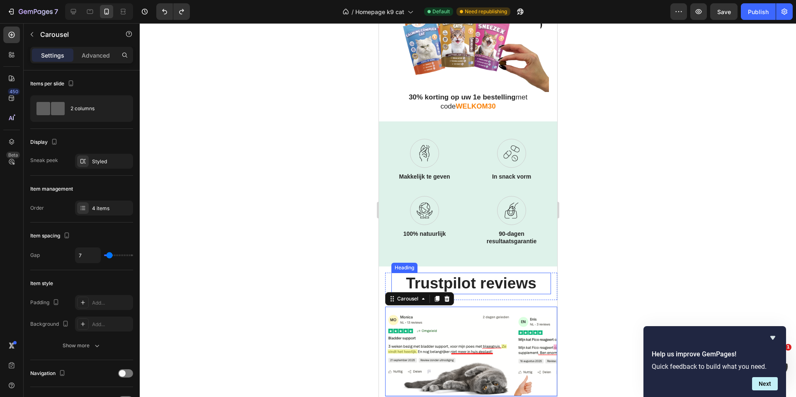
scroll to position [378, 0]
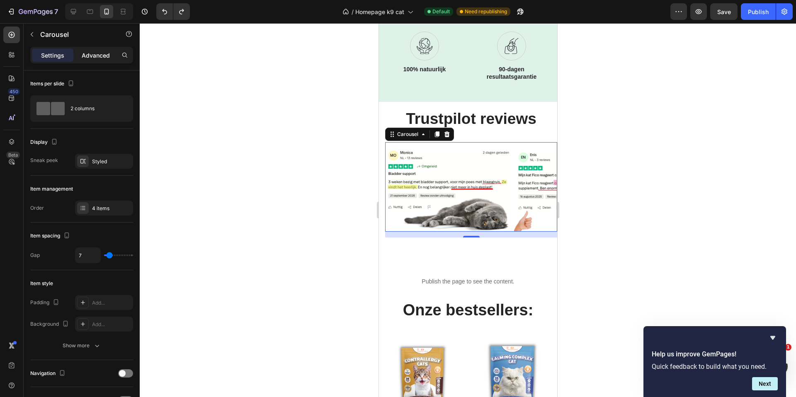
click at [89, 56] on p "Advanced" at bounding box center [96, 55] width 28 height 9
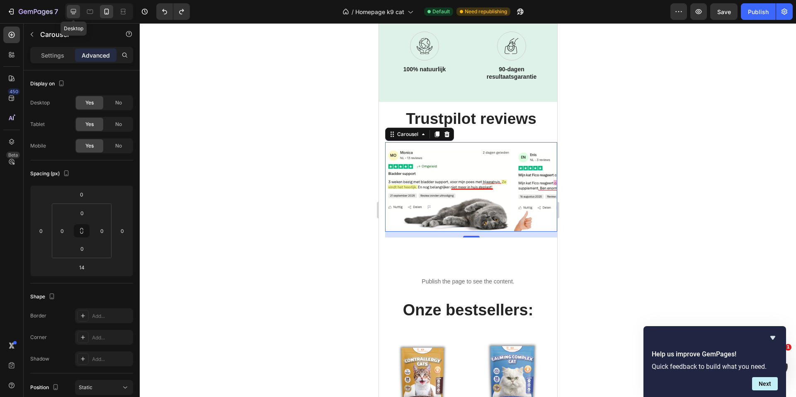
click at [74, 11] on icon at bounding box center [73, 11] width 5 height 5
type input "16"
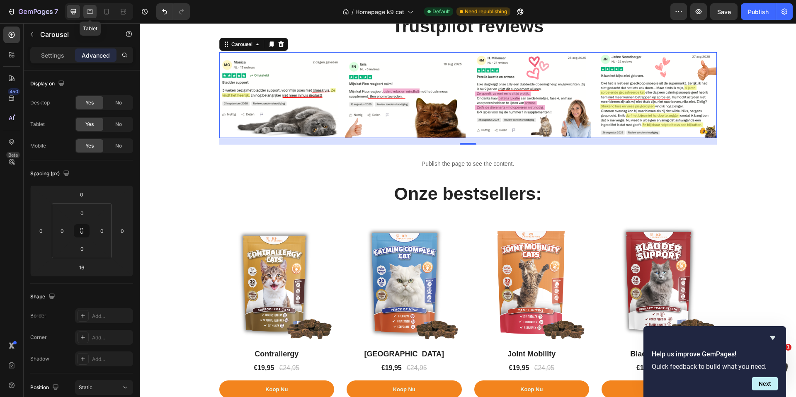
click at [90, 12] on icon at bounding box center [90, 11] width 8 height 8
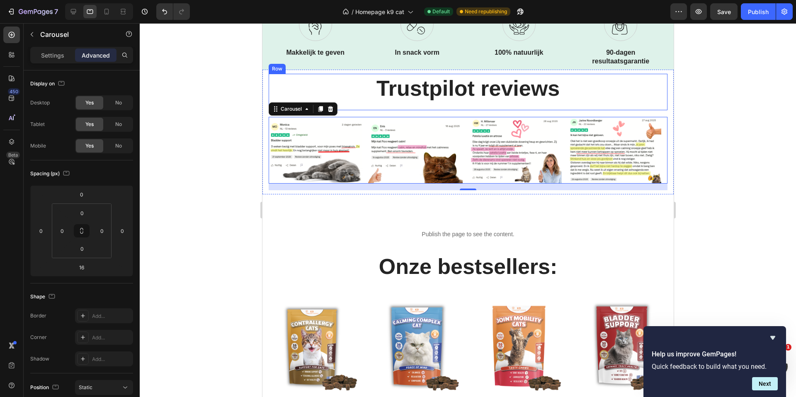
scroll to position [330, 0]
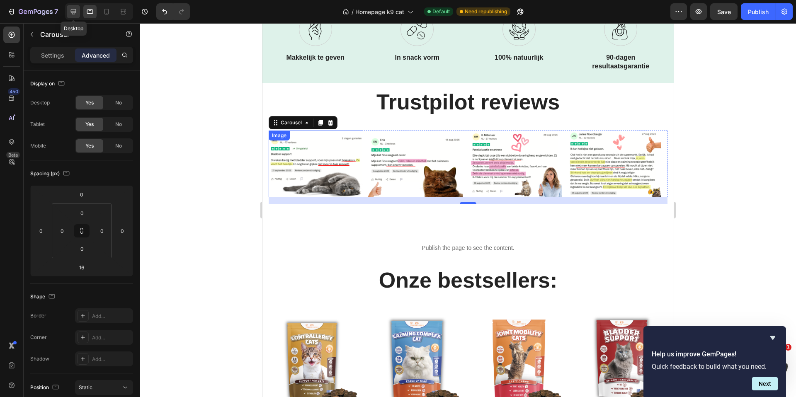
click at [75, 10] on icon at bounding box center [73, 11] width 8 height 8
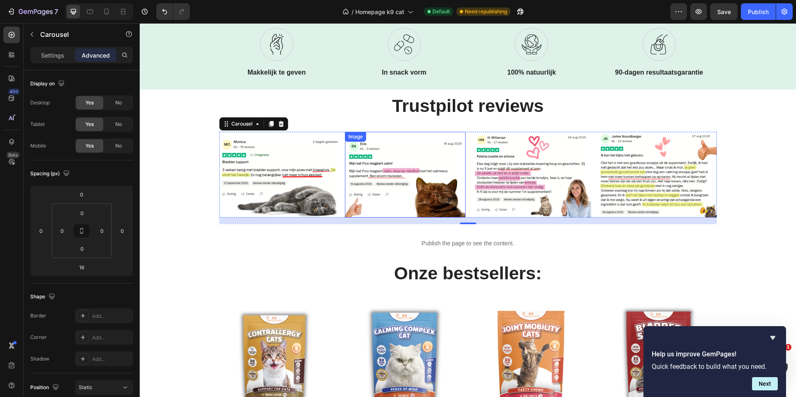
scroll to position [308, 0]
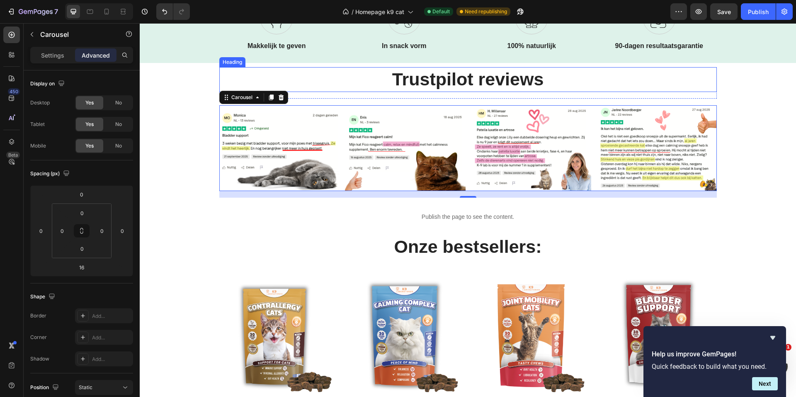
click at [438, 83] on p "Trustpilot reviews" at bounding box center [468, 79] width 496 height 23
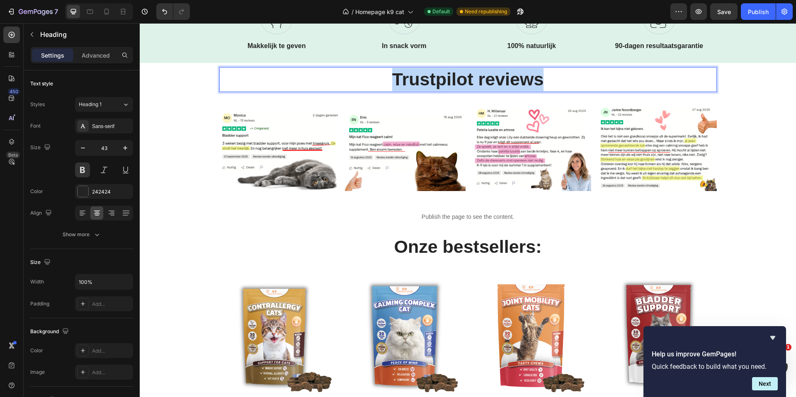
drag, startPoint x: 548, startPoint y: 83, endPoint x: 372, endPoint y: 85, distance: 176.6
click at [372, 85] on p "Trustpilot reviews" at bounding box center [468, 79] width 496 height 23
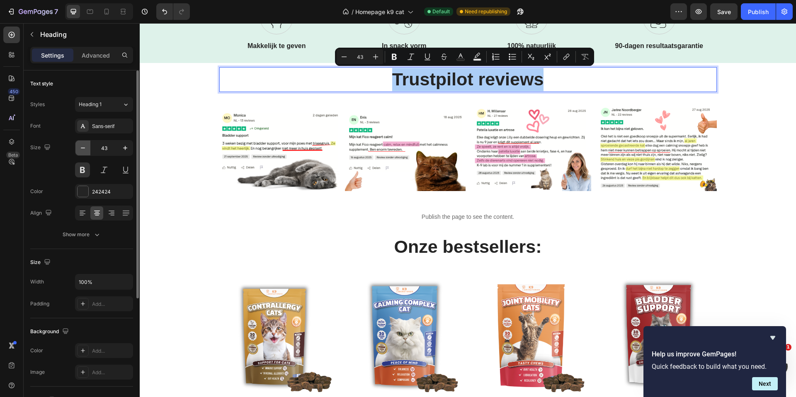
click at [85, 147] on icon "button" at bounding box center [83, 148] width 8 height 8
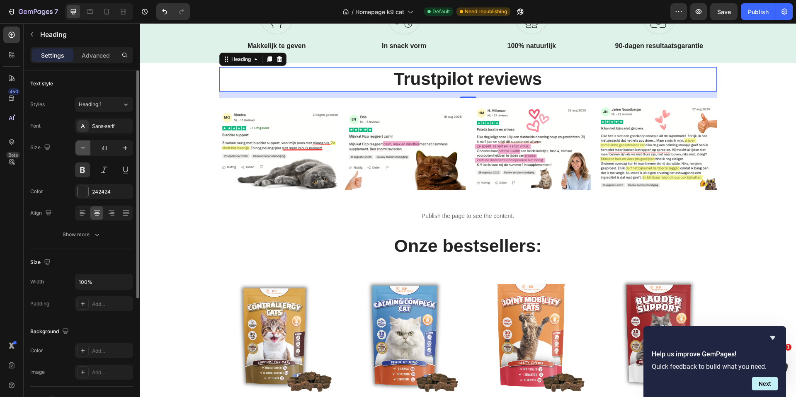
click at [85, 147] on icon "button" at bounding box center [83, 148] width 8 height 8
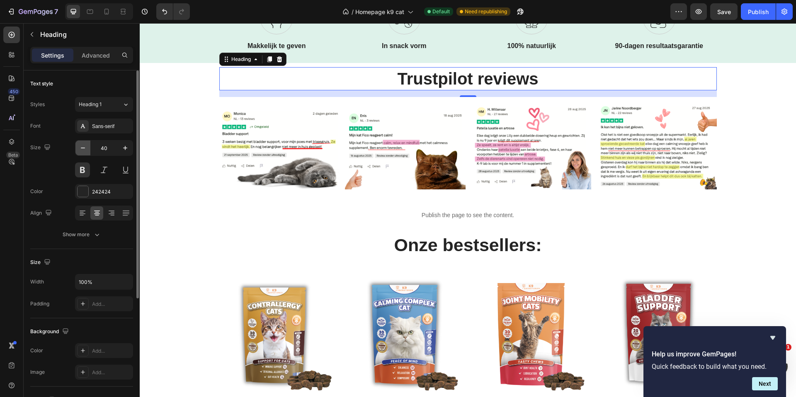
click at [85, 146] on icon "button" at bounding box center [83, 148] width 8 height 8
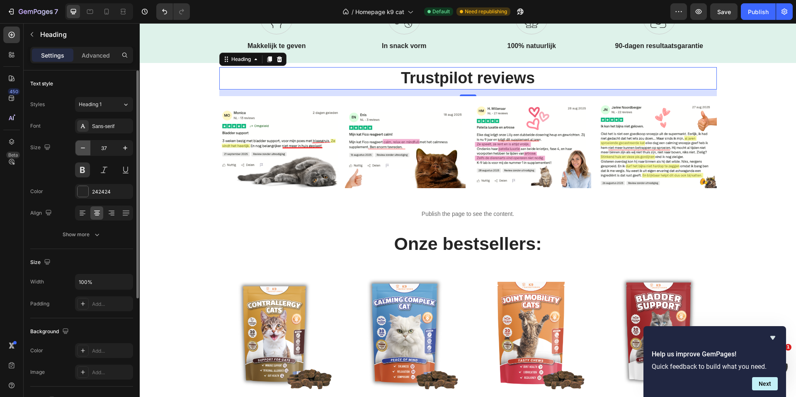
click at [85, 146] on icon "button" at bounding box center [83, 148] width 8 height 8
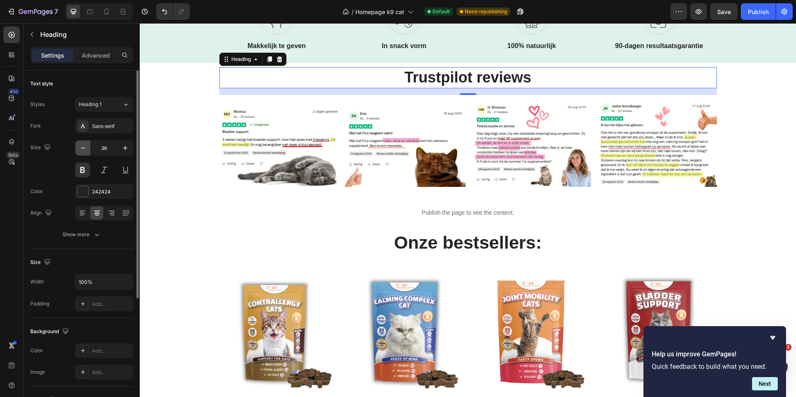
click at [85, 146] on icon "button" at bounding box center [83, 148] width 8 height 8
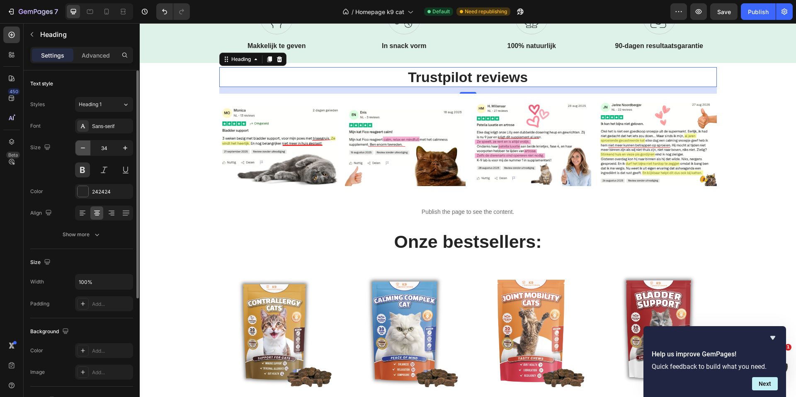
click at [85, 146] on icon "button" at bounding box center [83, 148] width 8 height 8
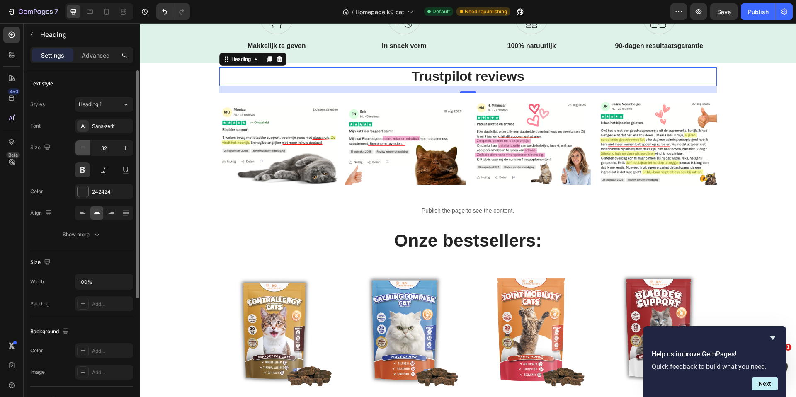
click at [85, 146] on icon "button" at bounding box center [83, 148] width 8 height 8
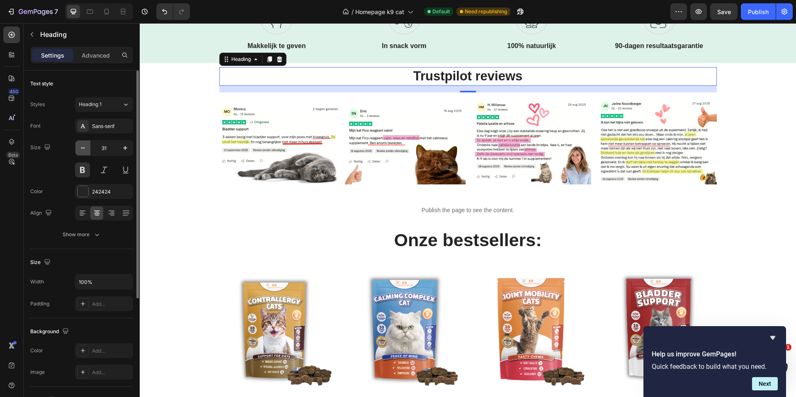
click at [85, 146] on icon "button" at bounding box center [83, 148] width 8 height 8
type input "30"
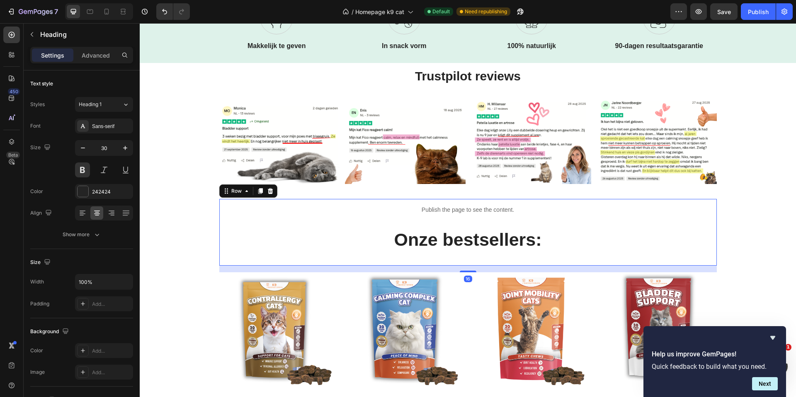
click at [601, 225] on div "Publish the page to see the content. Custom Code Onze bestsellers: Heading" at bounding box center [467, 232] width 497 height 67
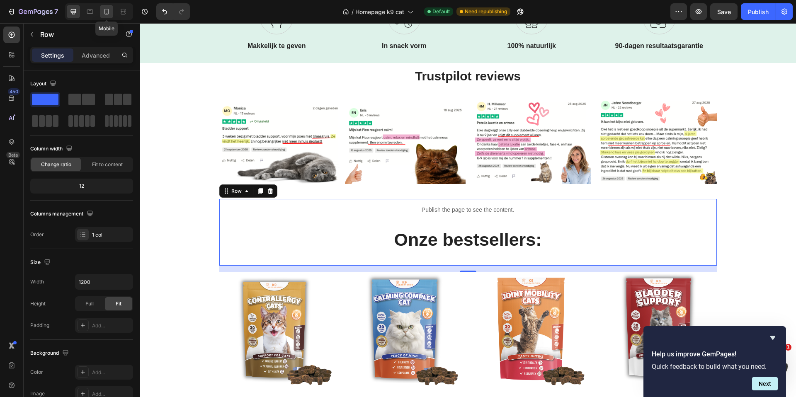
click at [106, 12] on icon at bounding box center [106, 11] width 8 height 8
type input "100%"
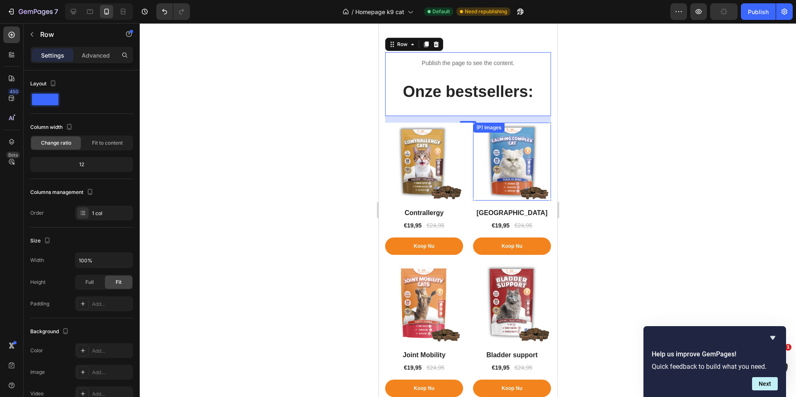
scroll to position [386, 0]
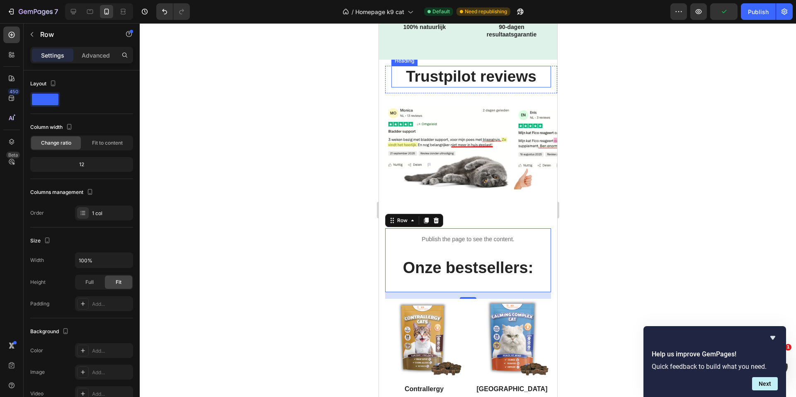
click at [466, 74] on h2 "Trustpilot reviews" at bounding box center [471, 77] width 160 height 22
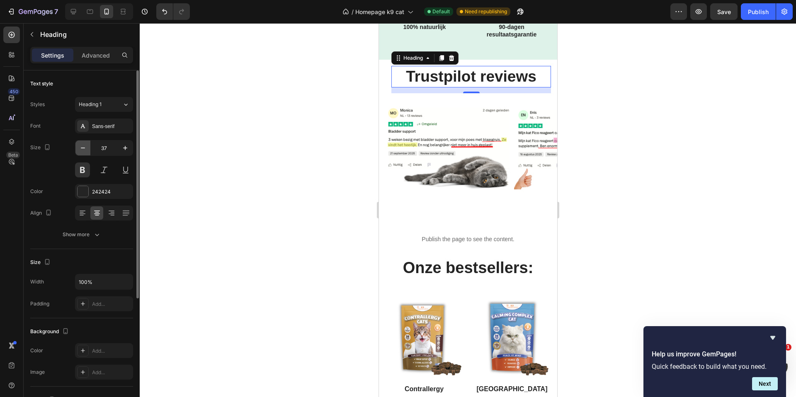
click at [82, 149] on icon "button" at bounding box center [83, 148] width 8 height 8
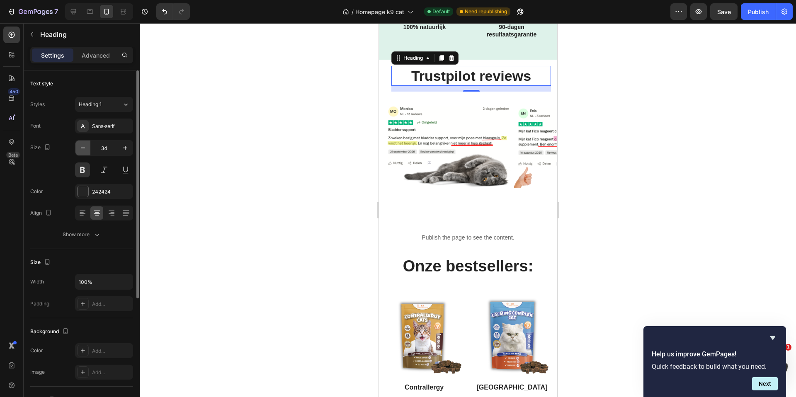
click at [82, 149] on icon "button" at bounding box center [83, 148] width 8 height 8
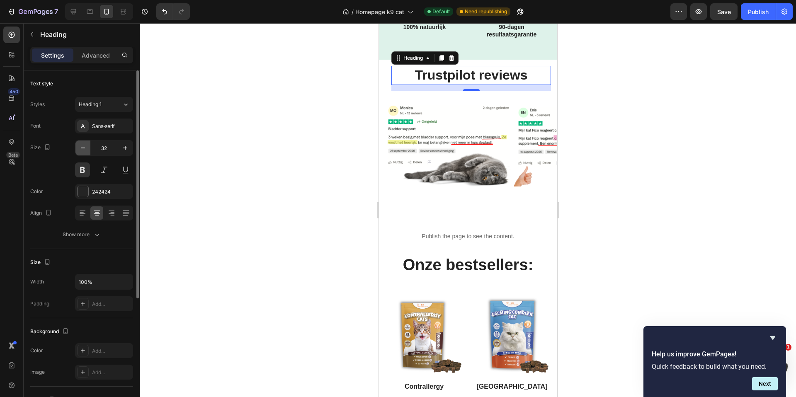
click at [82, 149] on icon "button" at bounding box center [83, 148] width 8 height 8
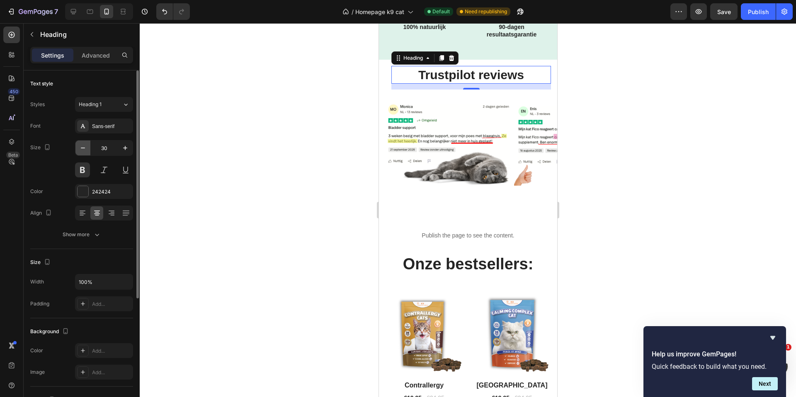
click at [82, 149] on icon "button" at bounding box center [83, 148] width 8 height 8
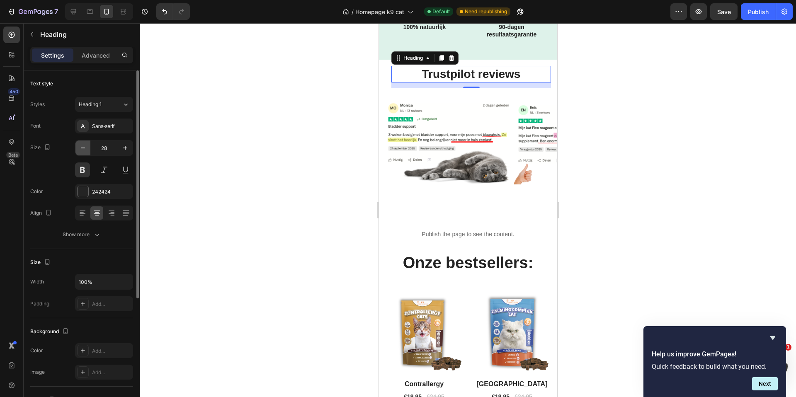
click at [82, 149] on icon "button" at bounding box center [83, 148] width 8 height 8
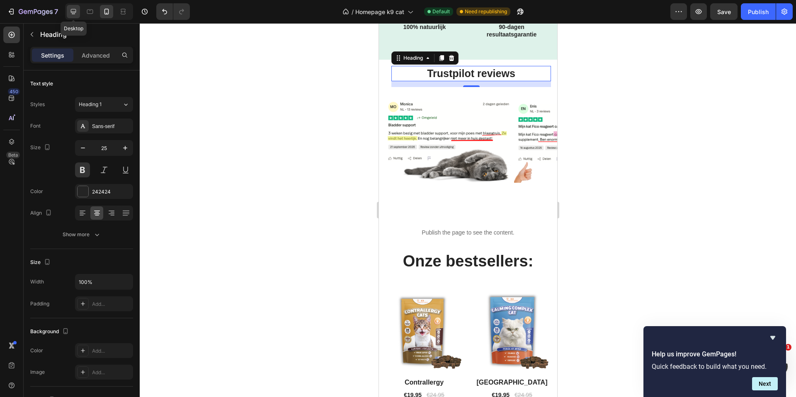
click at [70, 10] on icon at bounding box center [73, 11] width 8 height 8
type input "30"
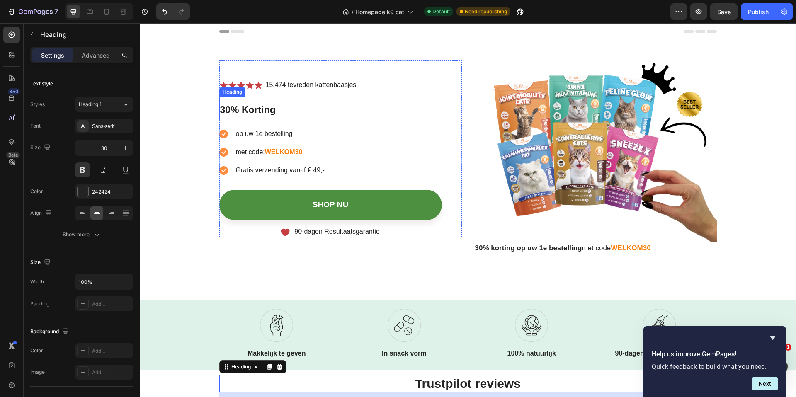
click at [253, 111] on span "30% Korting" at bounding box center [248, 109] width 56 height 11
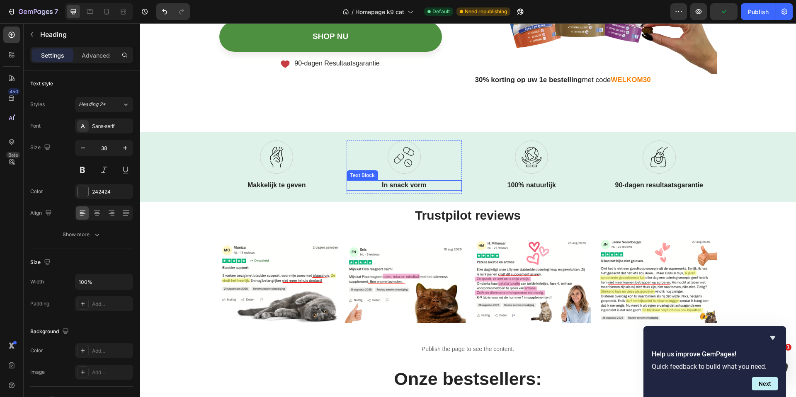
scroll to position [177, 0]
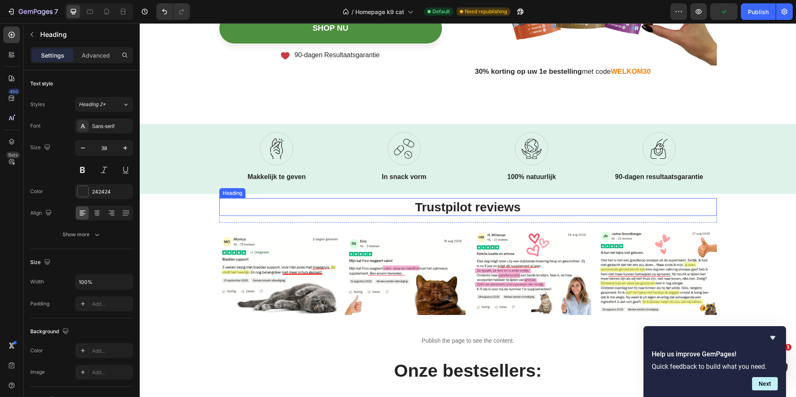
click at [458, 209] on h2 "Trustpilot reviews" at bounding box center [467, 207] width 497 height 18
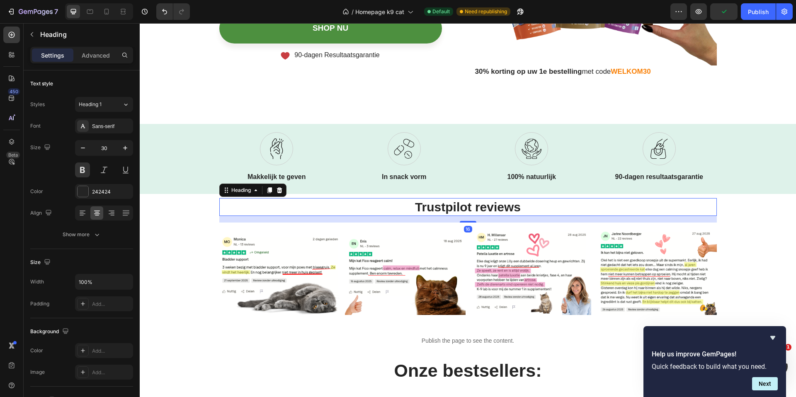
click at [518, 208] on h2 "Trustpilot reviews" at bounding box center [467, 207] width 497 height 18
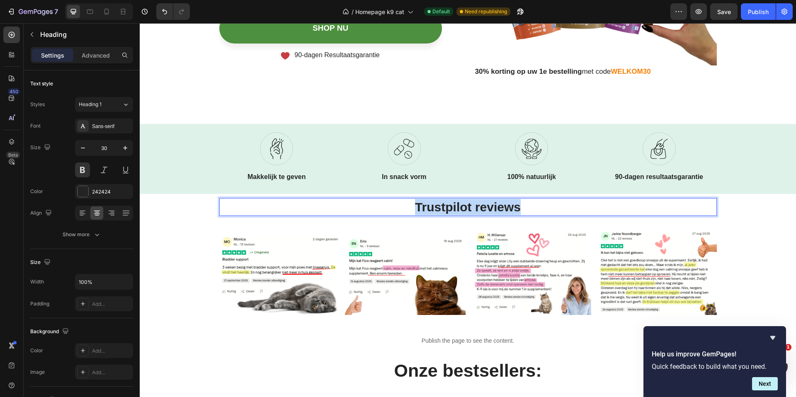
drag, startPoint x: 529, startPoint y: 208, endPoint x: 412, endPoint y: 206, distance: 116.5
click at [406, 200] on p "Trustpilot reviews" at bounding box center [468, 207] width 496 height 16
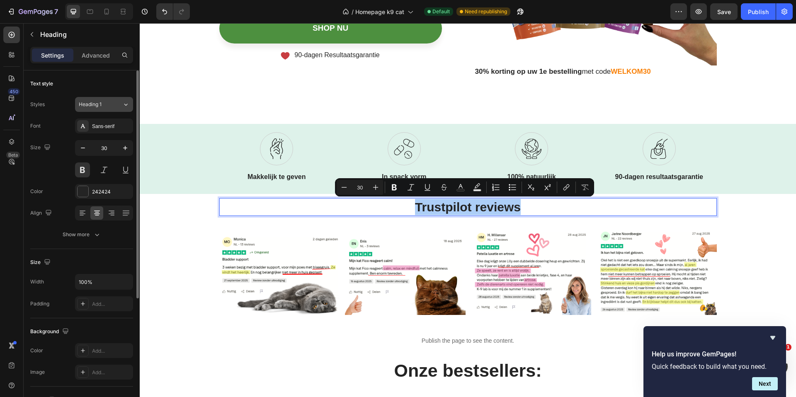
click at [124, 105] on icon at bounding box center [125, 104] width 7 height 8
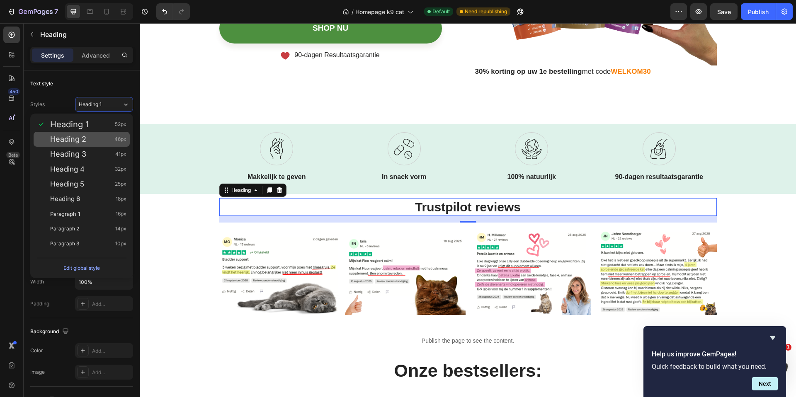
click at [84, 137] on span "Heading 2" at bounding box center [68, 139] width 36 height 8
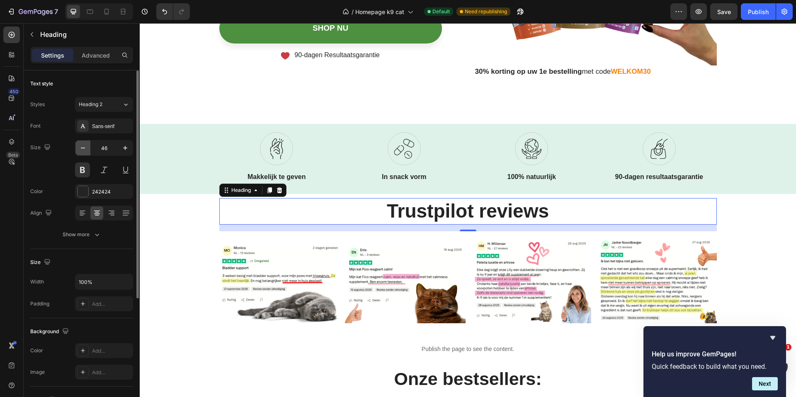
click at [85, 150] on icon "button" at bounding box center [83, 148] width 8 height 8
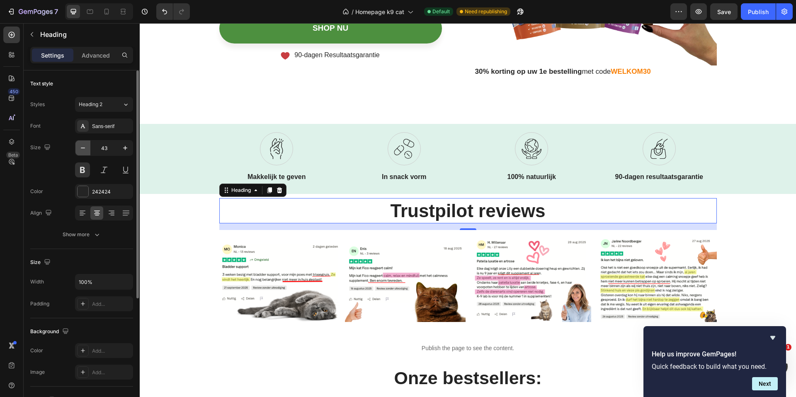
click at [85, 150] on icon "button" at bounding box center [83, 148] width 8 height 8
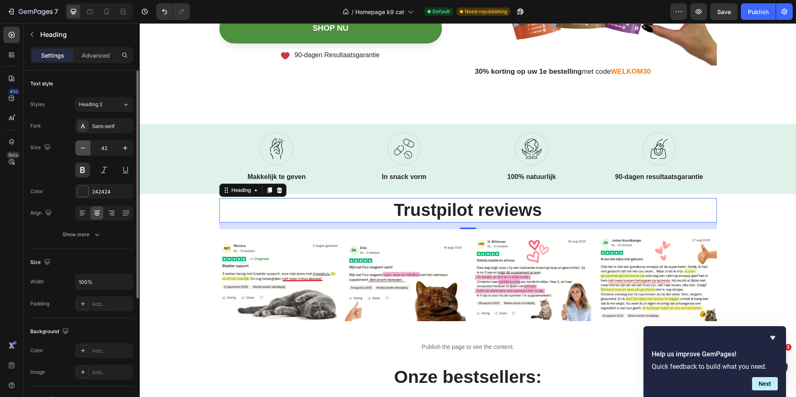
click at [85, 150] on icon "button" at bounding box center [83, 148] width 8 height 8
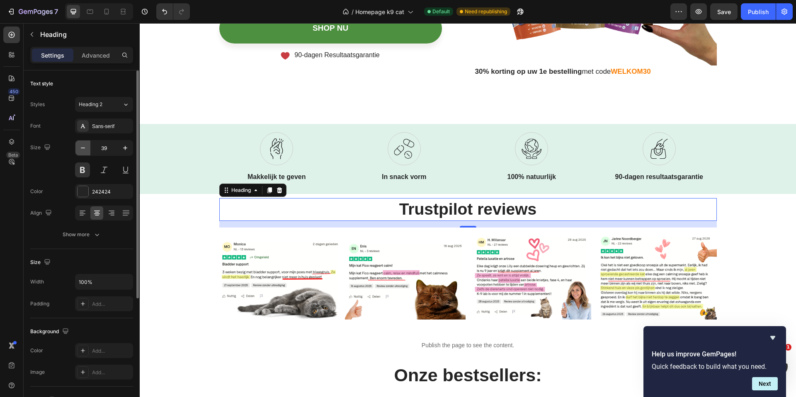
click at [85, 150] on icon "button" at bounding box center [83, 148] width 8 height 8
click at [86, 150] on icon "button" at bounding box center [83, 148] width 8 height 8
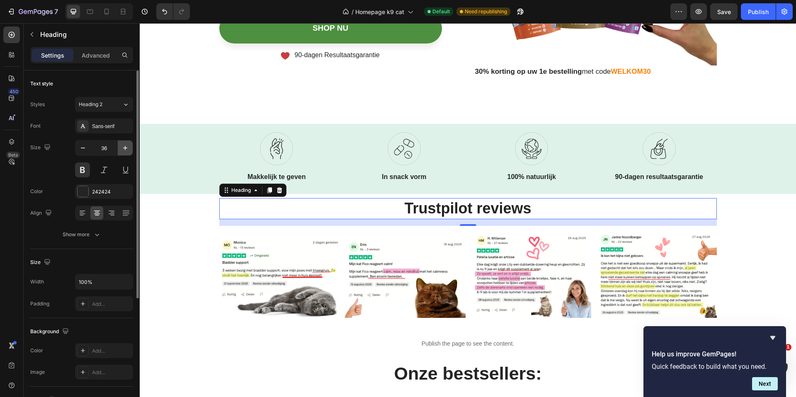
click at [125, 148] on icon "button" at bounding box center [125, 148] width 4 height 4
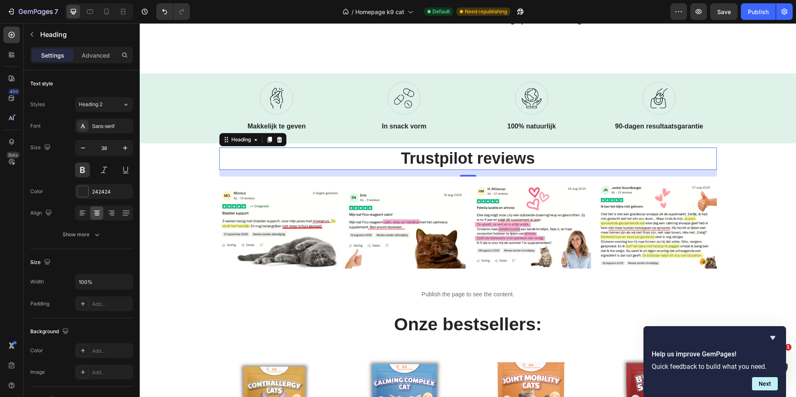
scroll to position [334, 0]
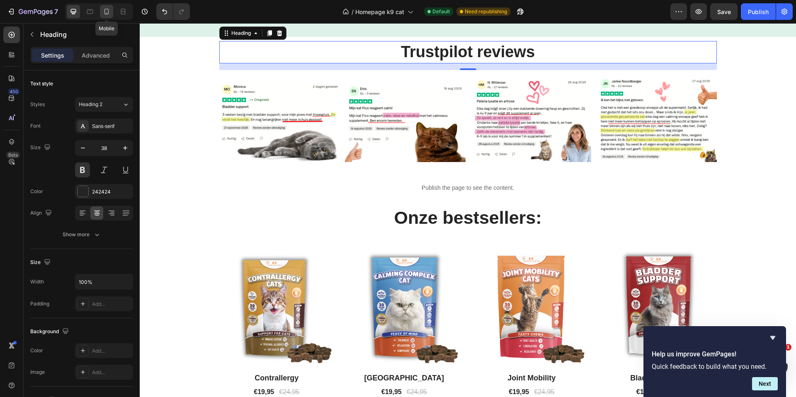
click at [107, 12] on icon at bounding box center [106, 11] width 8 height 8
type input "41"
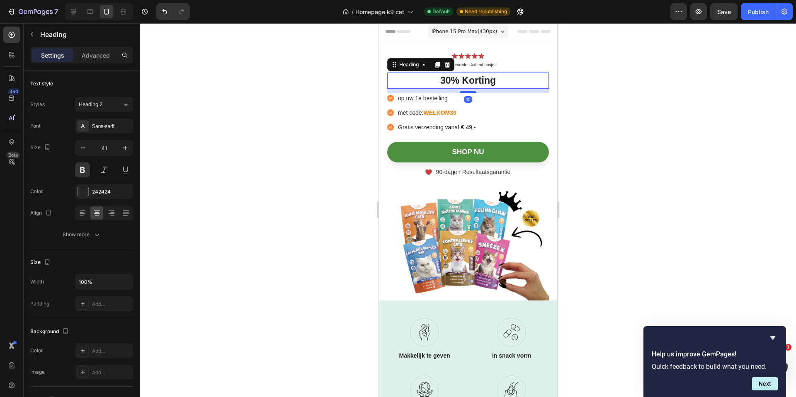
click at [471, 85] on span "30% Korting" at bounding box center [468, 80] width 56 height 11
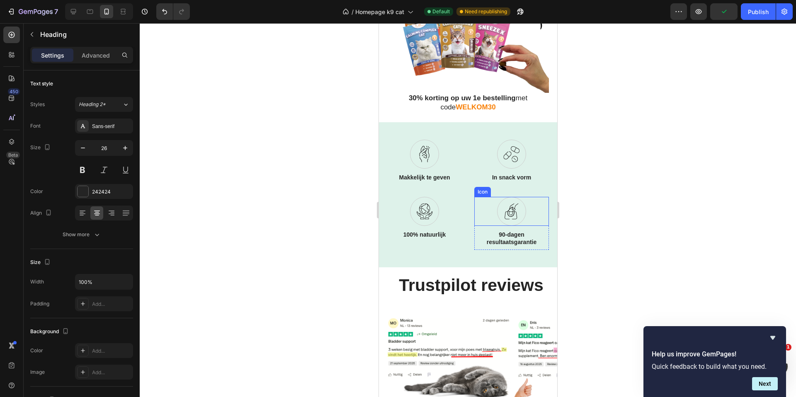
scroll to position [324, 0]
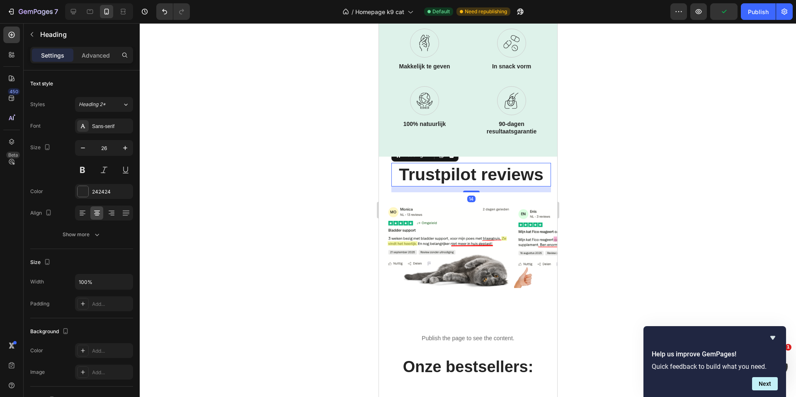
click at [485, 175] on h2 "Trustpilot reviews" at bounding box center [471, 175] width 160 height 24
click at [82, 148] on icon "button" at bounding box center [83, 148] width 4 height 1
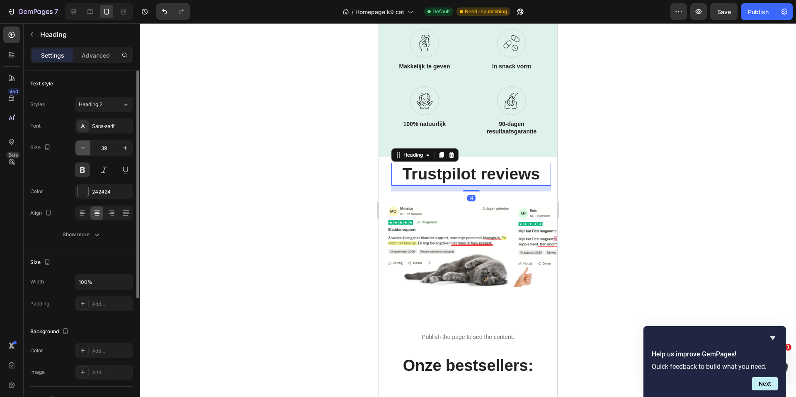
click at [82, 148] on icon "button" at bounding box center [83, 148] width 4 height 1
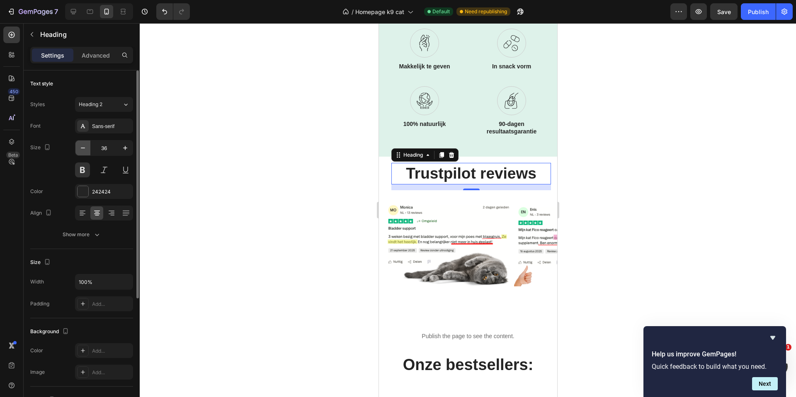
click at [82, 148] on icon "button" at bounding box center [83, 148] width 4 height 1
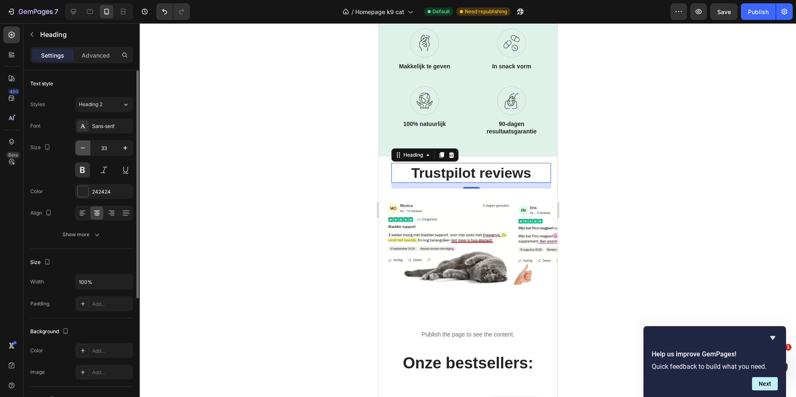
click at [82, 148] on icon "button" at bounding box center [83, 148] width 4 height 1
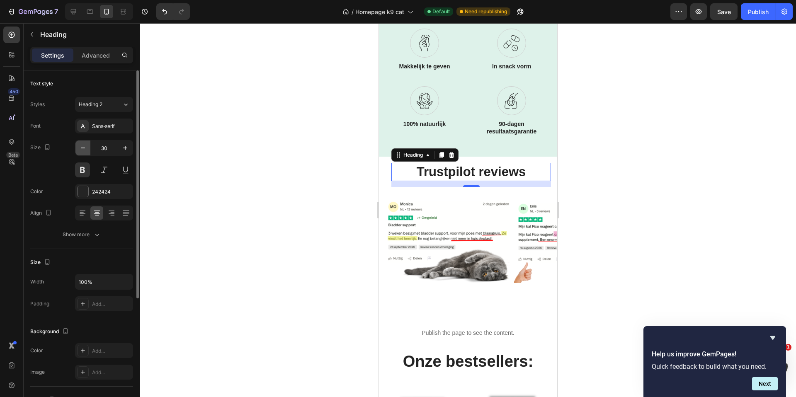
click at [82, 148] on icon "button" at bounding box center [83, 148] width 4 height 1
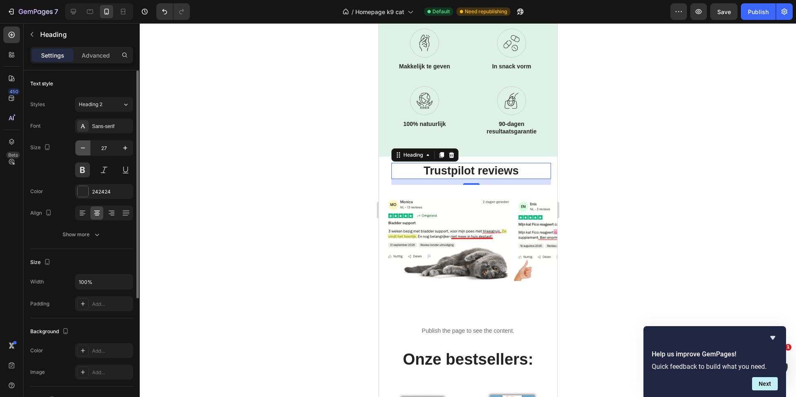
click at [81, 148] on icon "button" at bounding box center [83, 148] width 4 height 1
click at [72, 12] on icon at bounding box center [73, 11] width 8 height 8
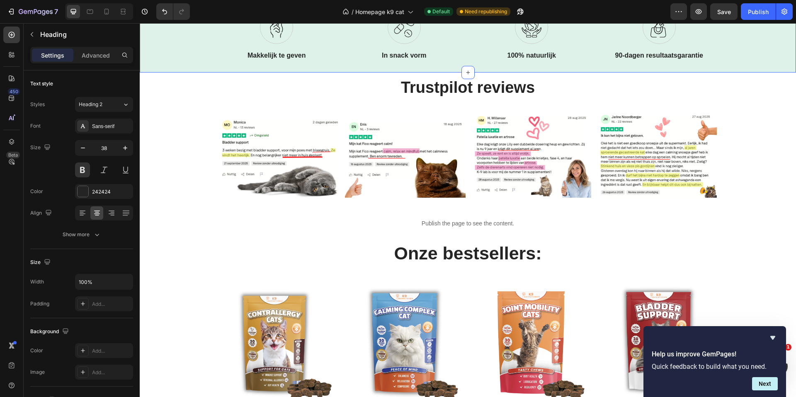
scroll to position [346, 0]
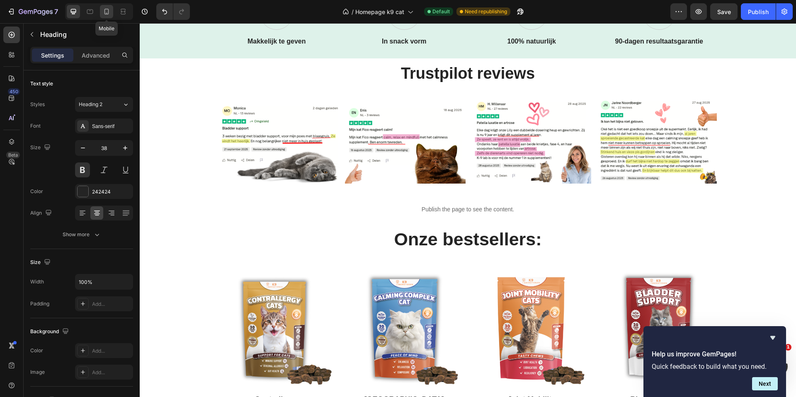
click at [105, 9] on icon at bounding box center [106, 11] width 8 height 8
type input "26"
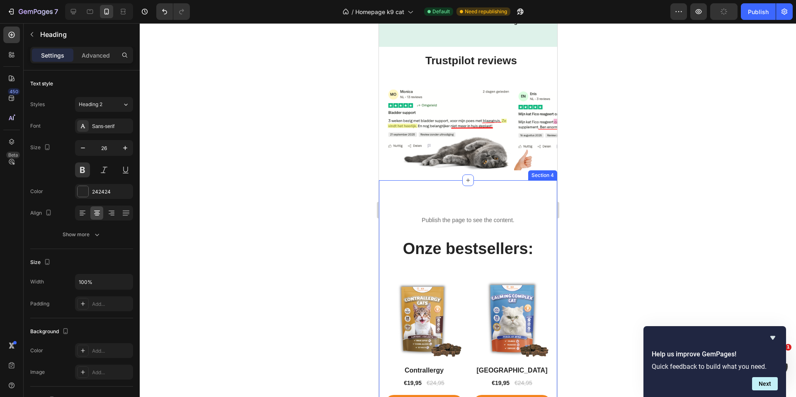
scroll to position [434, 0]
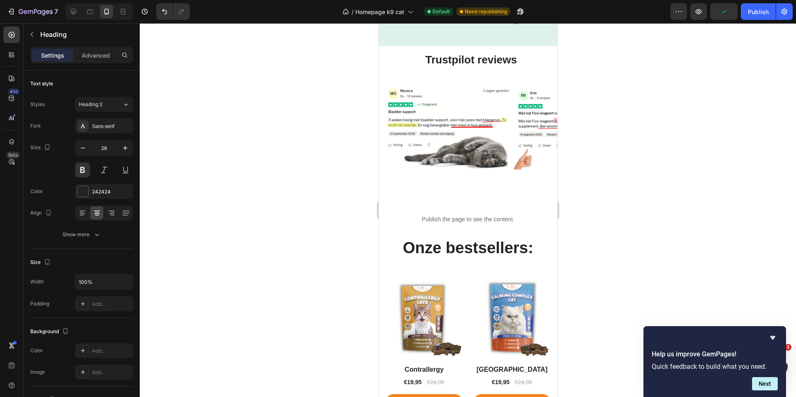
click at [457, 63] on h2 "Trustpilot reviews" at bounding box center [471, 60] width 160 height 16
click at [449, 62] on p "Trustpilot reviews" at bounding box center [471, 60] width 158 height 14
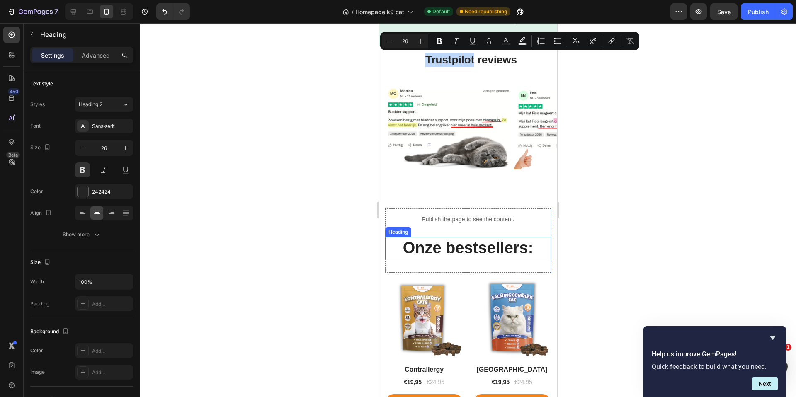
click at [480, 250] on h2 "Onze bestsellers:" at bounding box center [468, 248] width 166 height 22
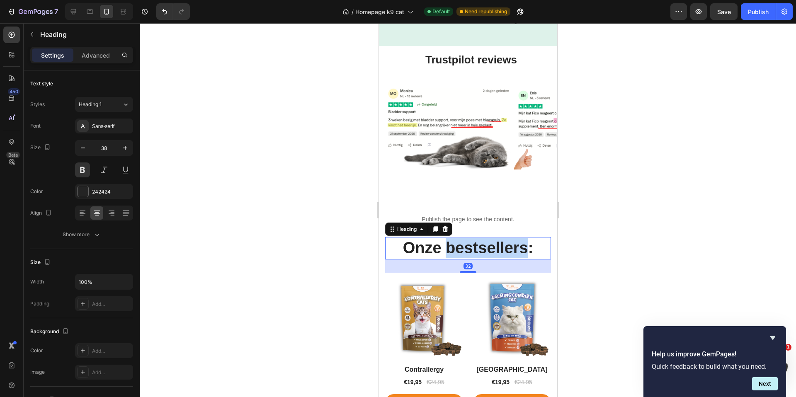
click at [479, 250] on h2 "Onze bestsellers:" at bounding box center [468, 248] width 166 height 22
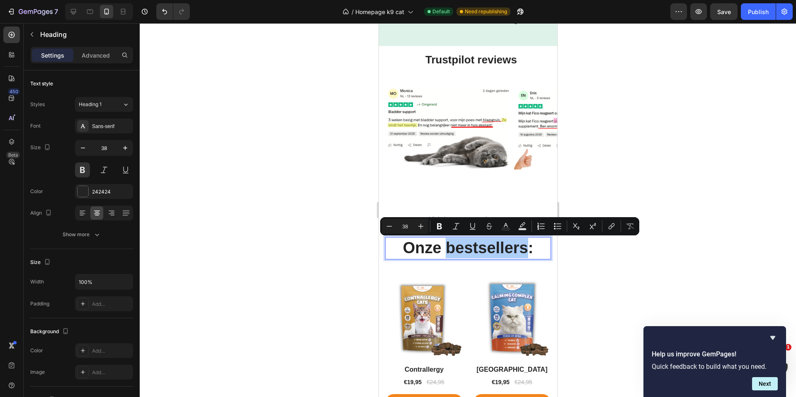
click at [686, 170] on div at bounding box center [468, 210] width 656 height 374
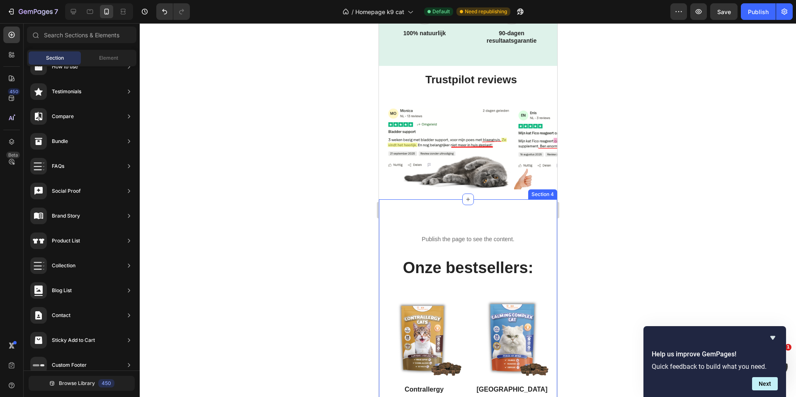
scroll to position [412, 0]
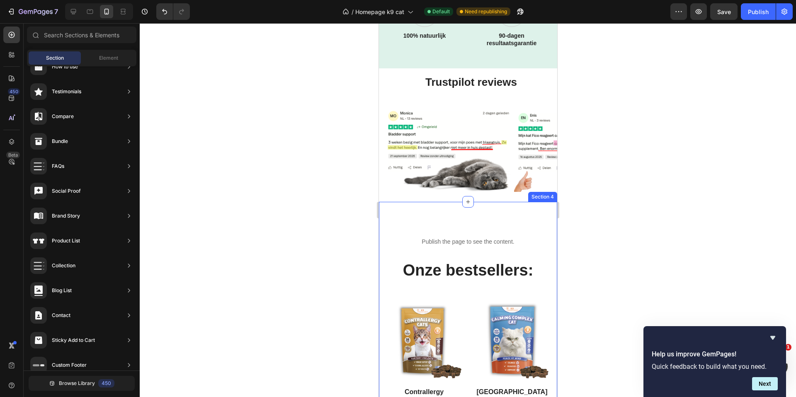
click at [469, 227] on div "Publish the page to see the content. Custom Code Onze bestsellers: Heading Row …" at bounding box center [467, 403] width 178 height 403
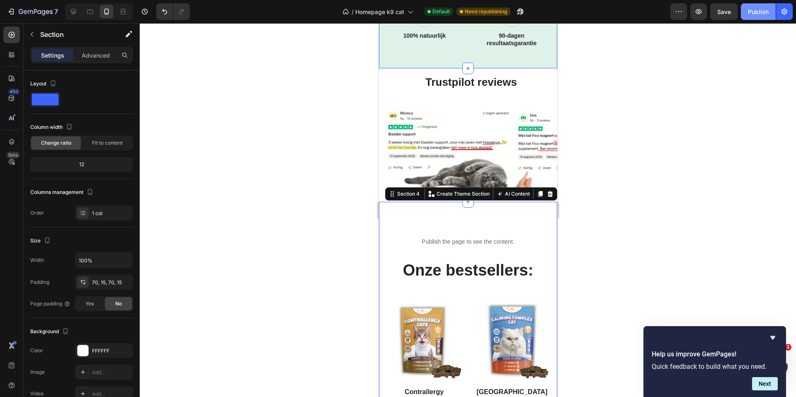
click at [757, 13] on div "Publish" at bounding box center [758, 11] width 21 height 9
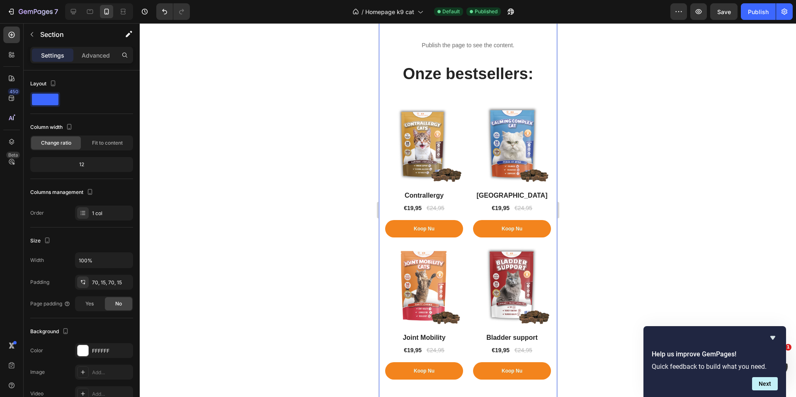
scroll to position [420, 0]
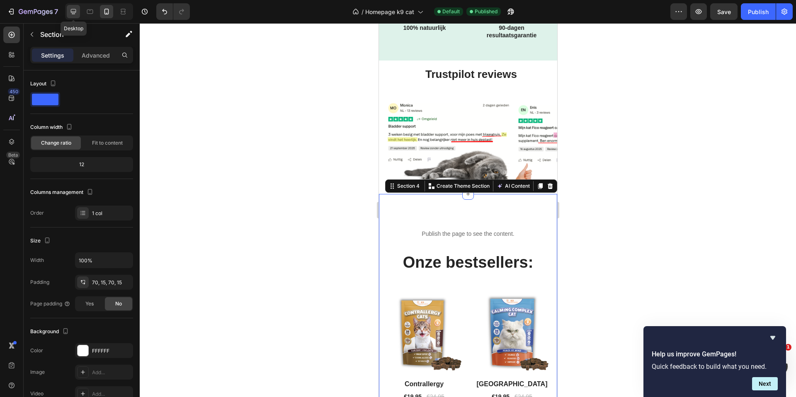
click at [76, 11] on icon at bounding box center [73, 11] width 8 height 8
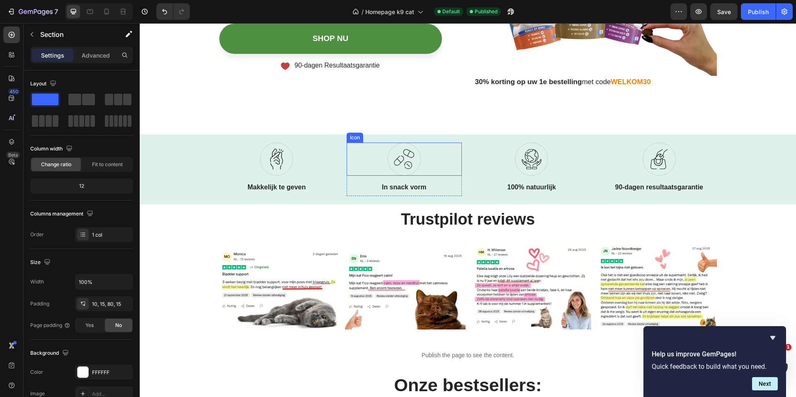
scroll to position [297, 0]
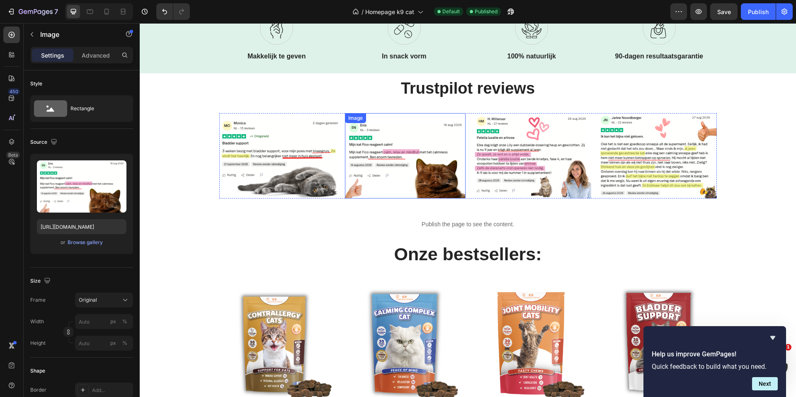
click at [404, 163] on img at bounding box center [405, 155] width 121 height 85
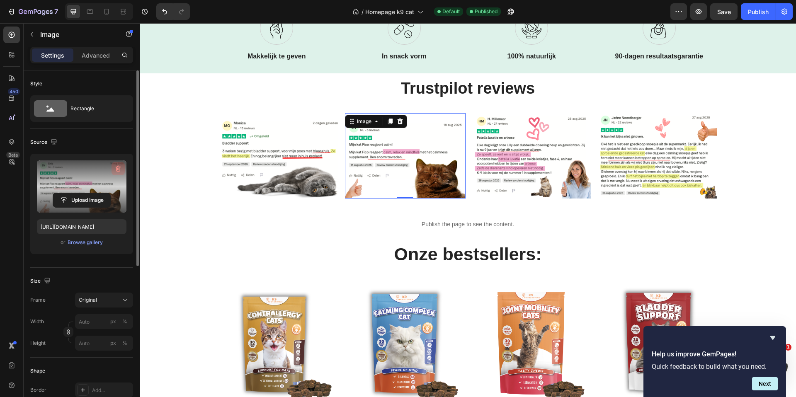
click at [119, 169] on icon "button" at bounding box center [118, 169] width 5 height 6
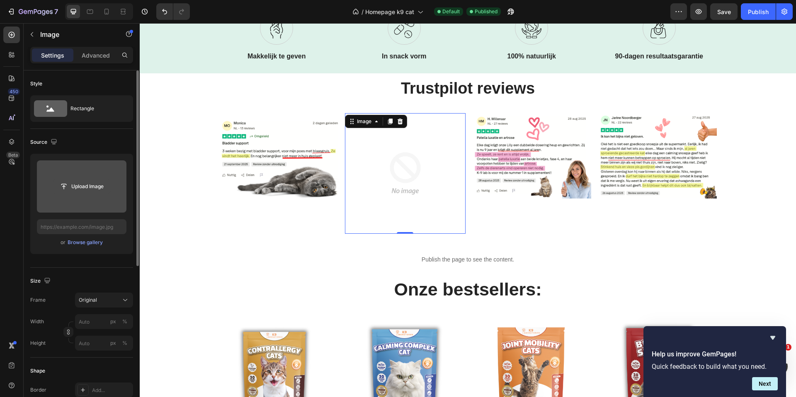
click at [85, 189] on input "file" at bounding box center [81, 186] width 57 height 14
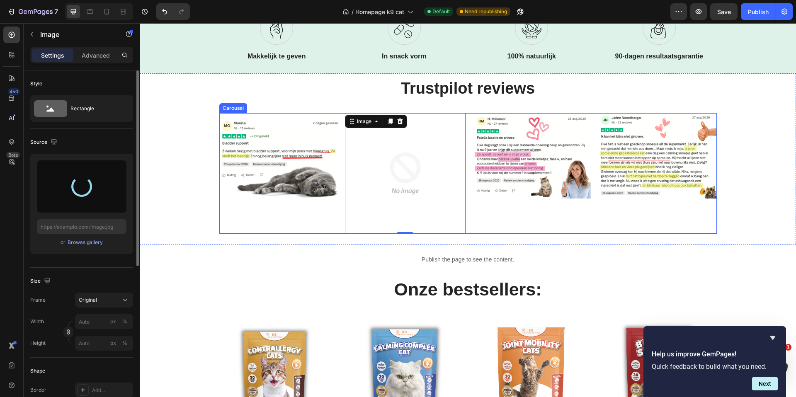
type input "[URL][DOMAIN_NAME]"
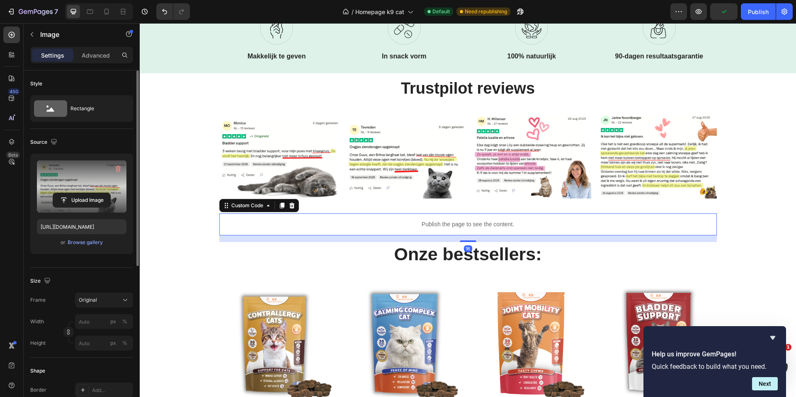
click at [378, 223] on p "Publish the page to see the content." at bounding box center [467, 224] width 497 height 9
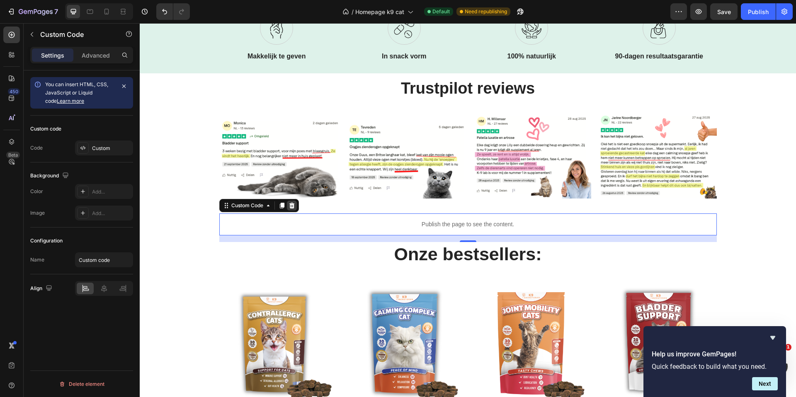
click at [289, 204] on icon at bounding box center [291, 206] width 5 height 6
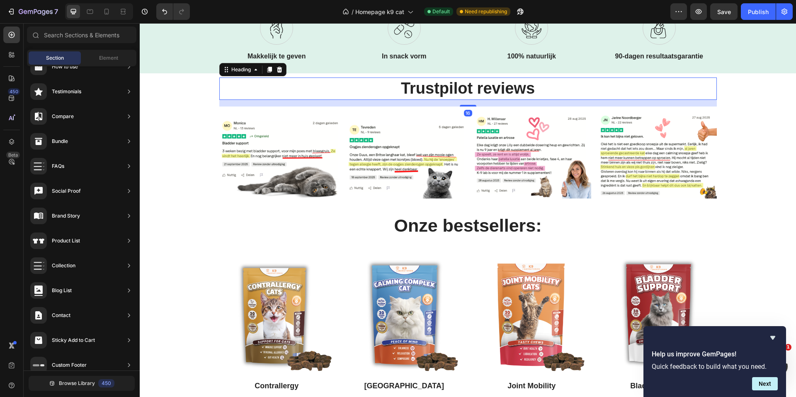
click at [365, 88] on h2 "Trustpilot reviews" at bounding box center [467, 89] width 497 height 22
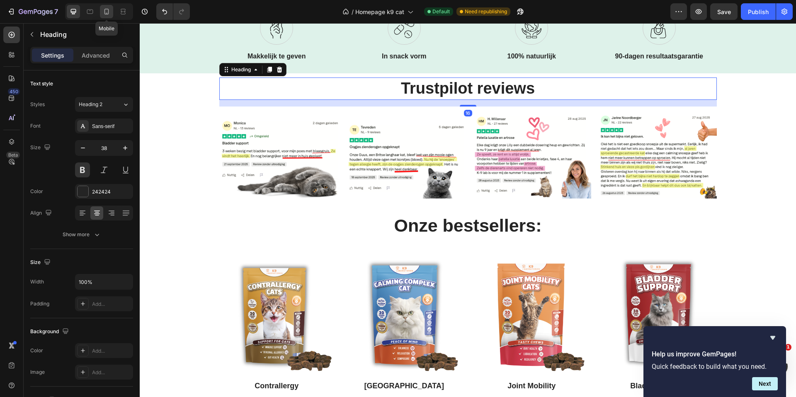
click at [109, 10] on icon at bounding box center [106, 11] width 8 height 8
type input "26"
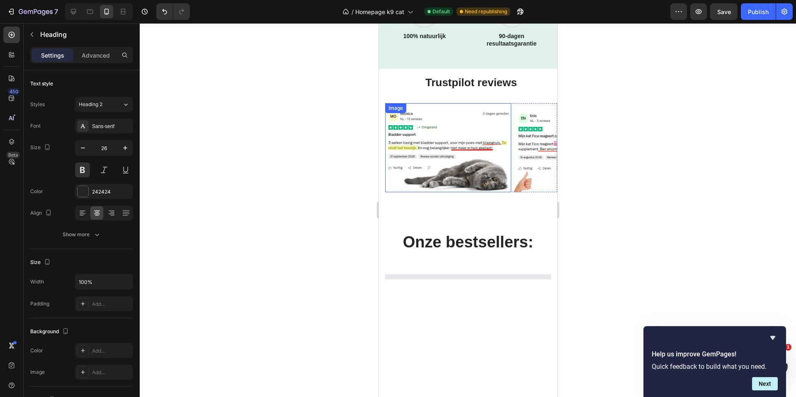
scroll to position [378, 0]
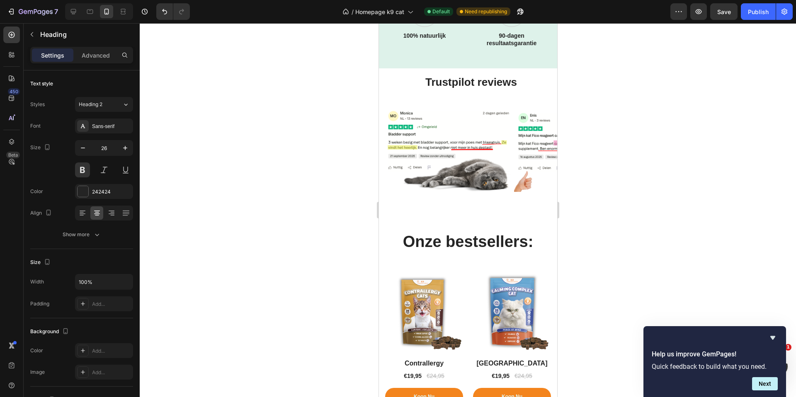
click at [501, 82] on h2 "Trustpilot reviews" at bounding box center [471, 83] width 160 height 16
click at [498, 83] on p "Trustpilot reviews" at bounding box center [471, 82] width 158 height 14
click at [423, 84] on p "Trustpilot reviews" at bounding box center [471, 82] width 158 height 14
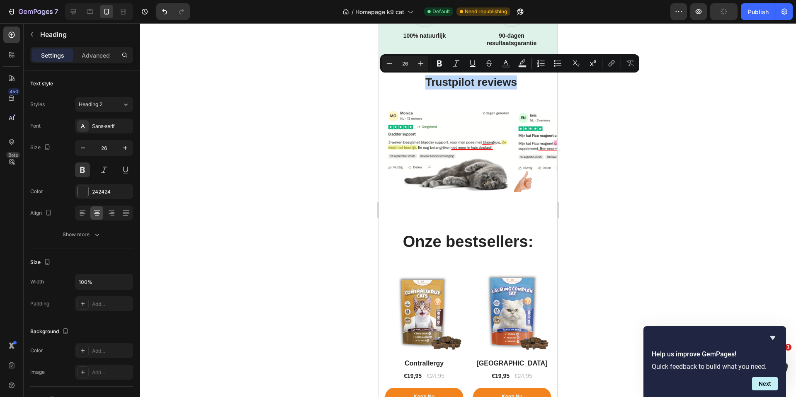
drag, startPoint x: 422, startPoint y: 82, endPoint x: 515, endPoint y: 82, distance: 92.8
click at [515, 82] on p "Trustpilot reviews" at bounding box center [471, 82] width 158 height 14
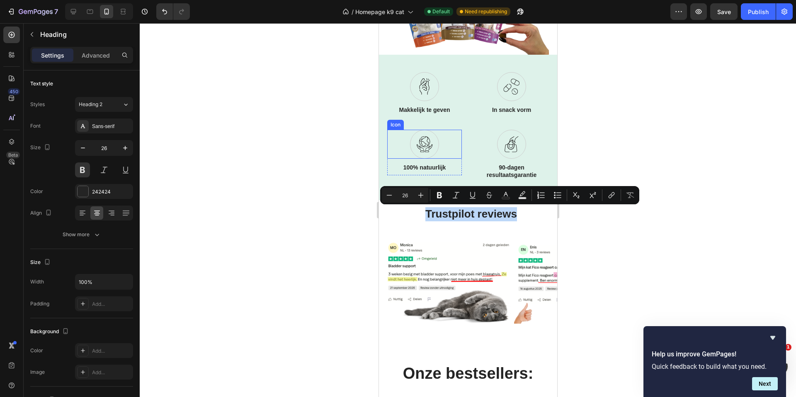
scroll to position [69, 0]
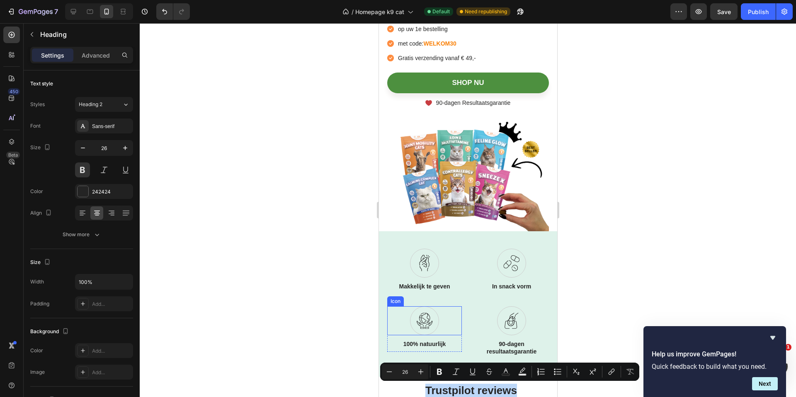
type input "16"
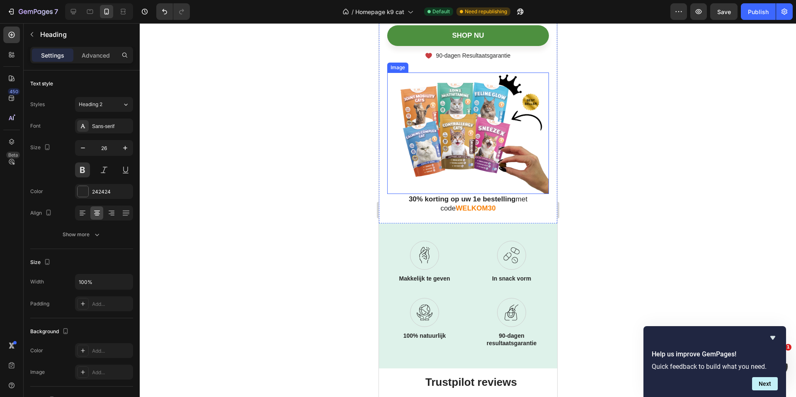
scroll to position [348, 0]
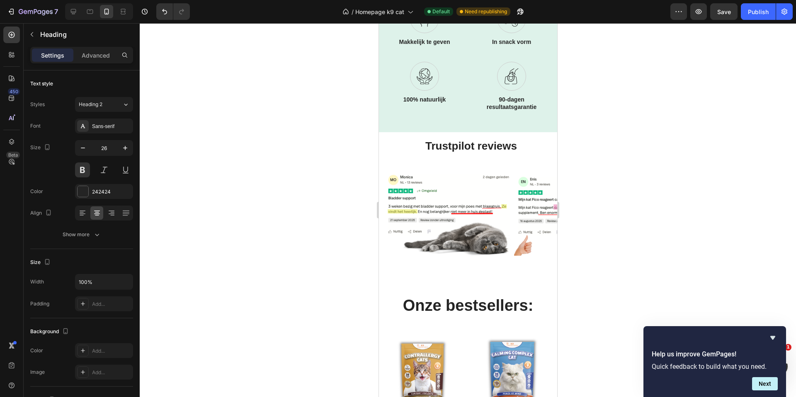
click at [490, 146] on h2 "Trustpilot reviews" at bounding box center [471, 146] width 160 height 16
click at [516, 146] on p "Trustpilot reviews" at bounding box center [471, 146] width 158 height 14
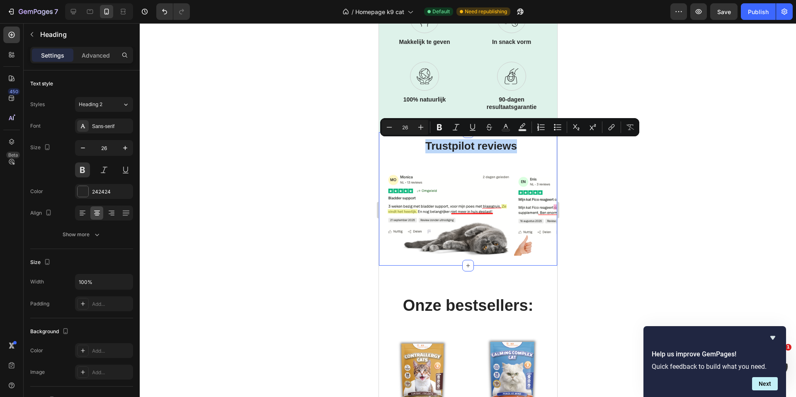
drag, startPoint x: 479, startPoint y: 144, endPoint x: 436, endPoint y: 133, distance: 44.5
click at [436, 133] on div "Trustpilot reviews Heading Row Image Image Image Image Carousel Section 3" at bounding box center [467, 198] width 178 height 133
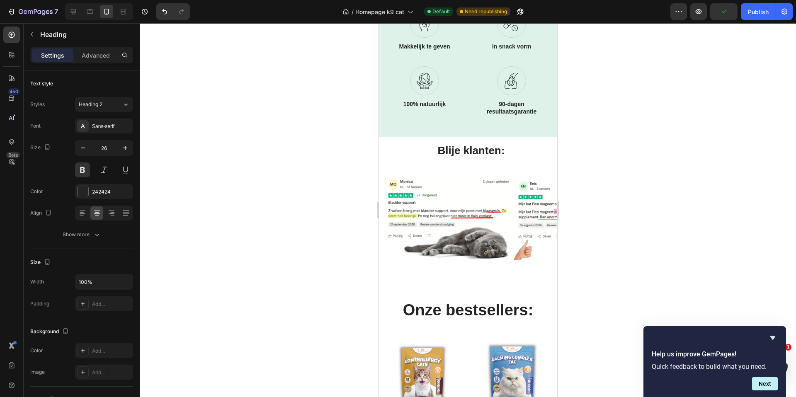
scroll to position [359, 0]
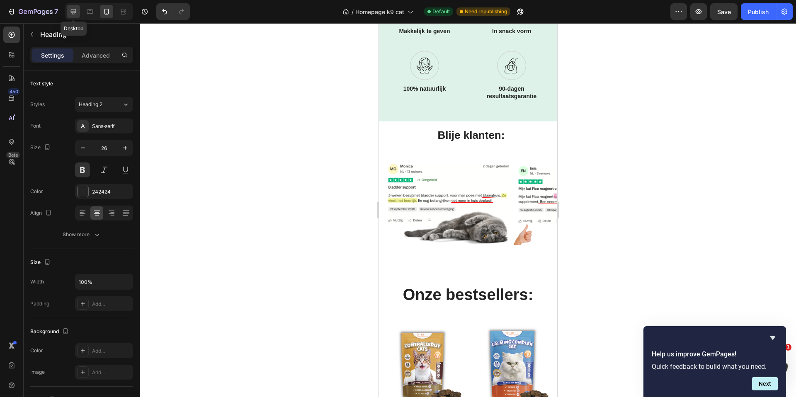
click at [75, 11] on icon at bounding box center [73, 11] width 8 height 8
type input "38"
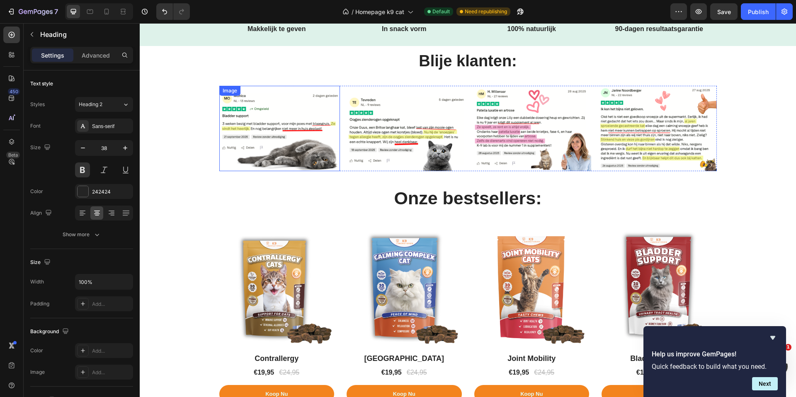
scroll to position [357, 0]
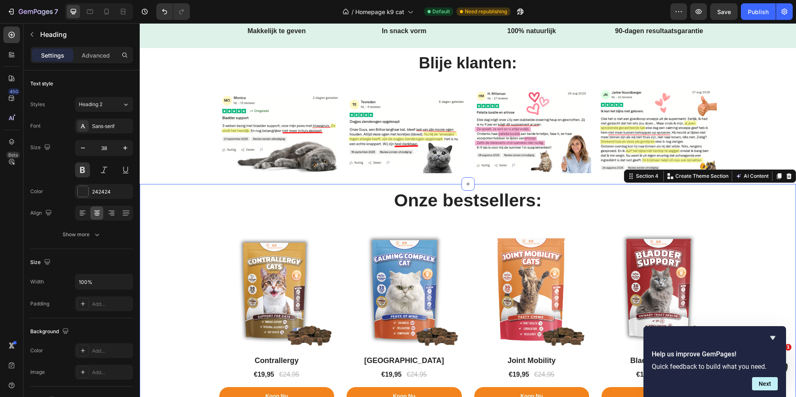
click at [346, 227] on div "Onze bestsellers: Heading Row (P) Images Row Contrallergy (P) Title €19,95 (P) …" at bounding box center [468, 296] width 644 height 217
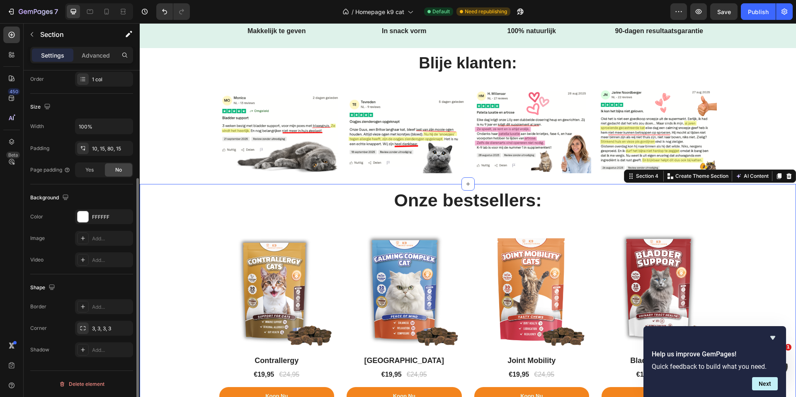
scroll to position [0, 0]
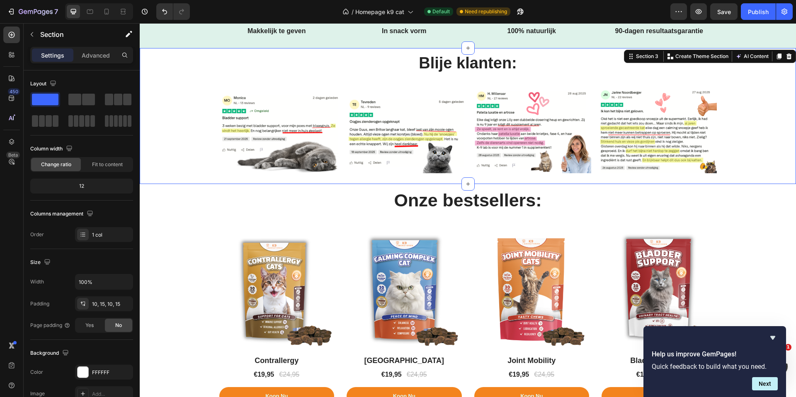
click at [176, 74] on div "Blije klanten: Heading Row Image Image Image Image Carousel" at bounding box center [468, 116] width 644 height 128
click at [172, 67] on div "Blije klanten: Heading Row Image Image Image Image Carousel" at bounding box center [468, 116] width 644 height 128
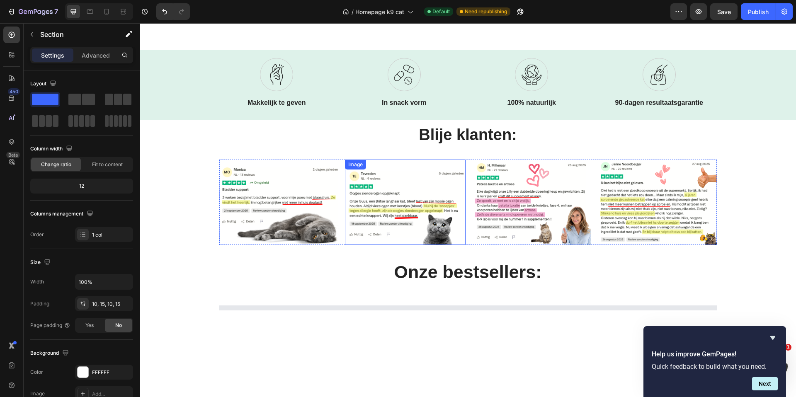
scroll to position [288, 0]
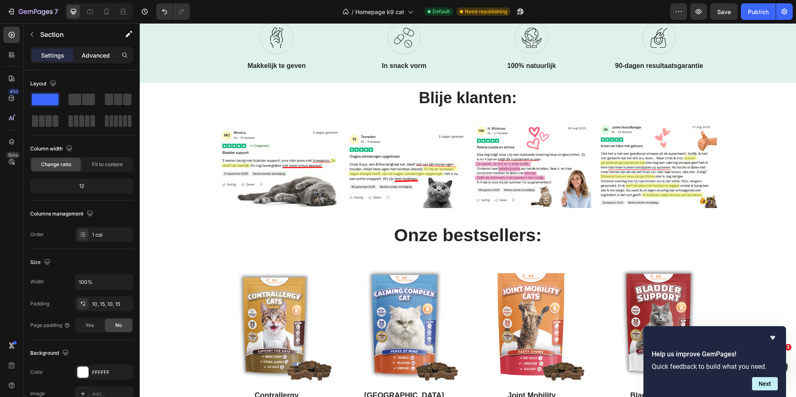
click at [97, 58] on p "Advanced" at bounding box center [96, 55] width 28 height 9
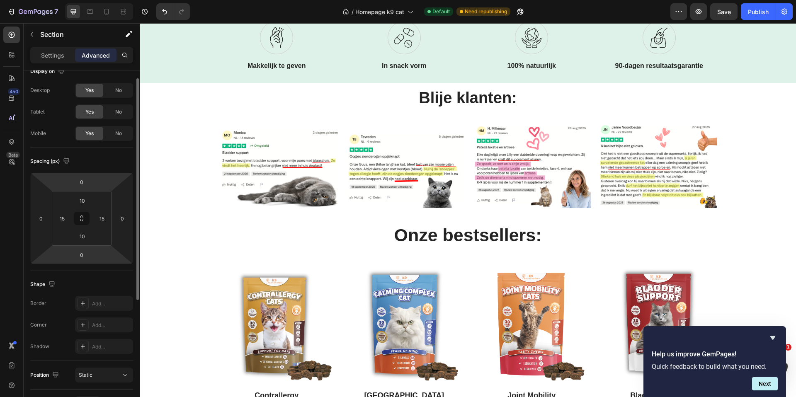
scroll to position [0, 0]
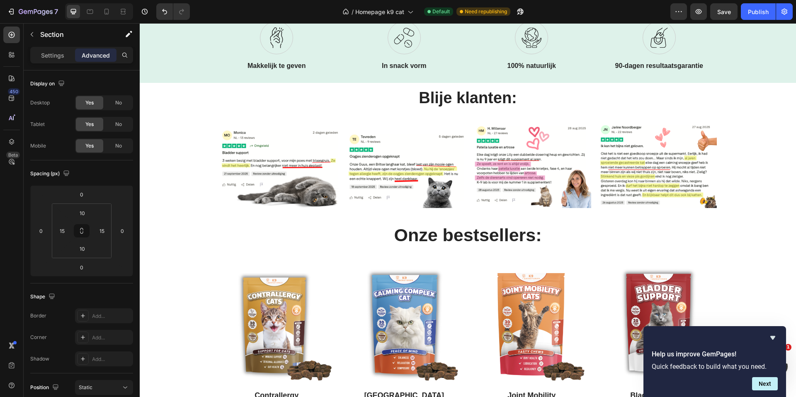
click at [187, 138] on div "Image Image Image Image Carousel" at bounding box center [468, 169] width 644 height 92
click at [208, 108] on div "Blije klanten: Heading Row Image Image Image Image Carousel" at bounding box center [468, 151] width 644 height 128
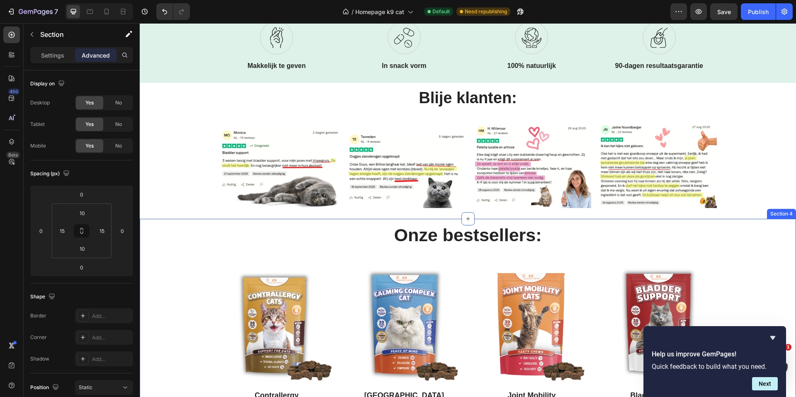
click at [202, 225] on div "Onze bestsellers: Heading Row (P) Images Row Contrallergy (P) Title €19,95 (P) …" at bounding box center [468, 331] width 644 height 217
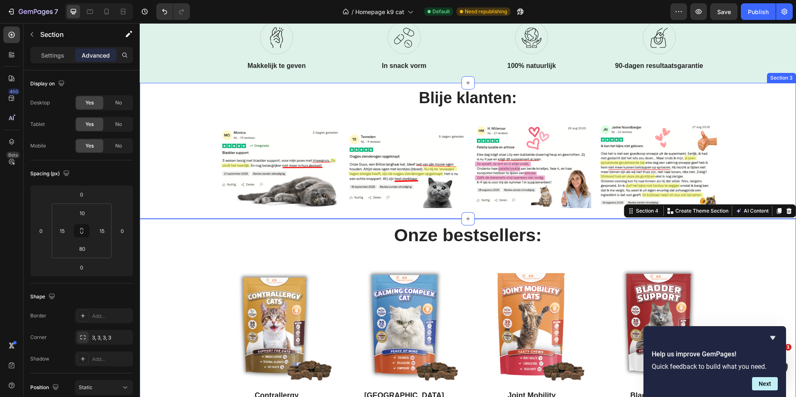
click at [179, 97] on div "Blije klanten: Heading Row Image Image Image Image Carousel" at bounding box center [468, 151] width 644 height 128
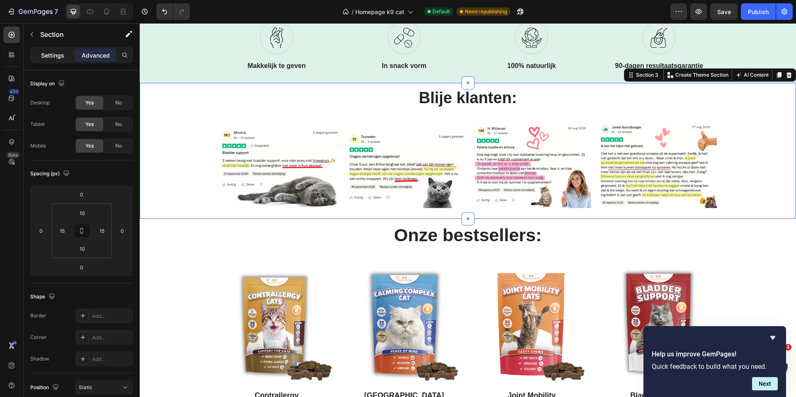
click at [54, 57] on p "Settings" at bounding box center [52, 55] width 23 height 9
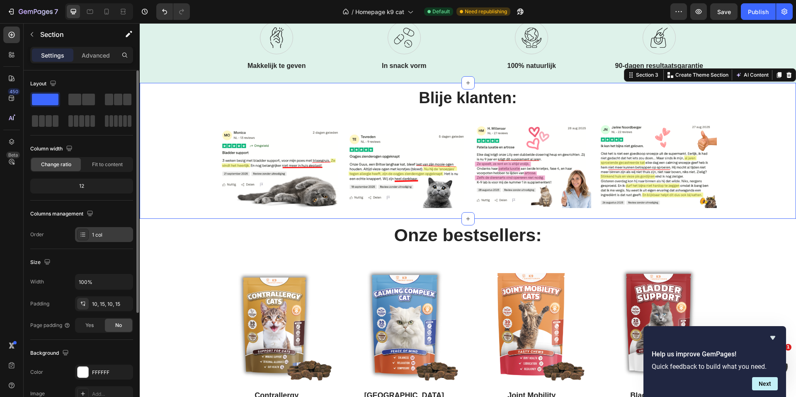
click at [84, 235] on icon at bounding box center [83, 234] width 7 height 7
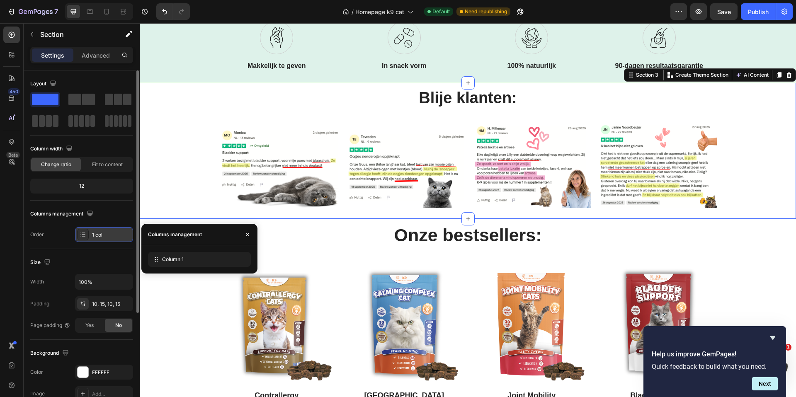
click at [84, 235] on icon at bounding box center [83, 234] width 7 height 7
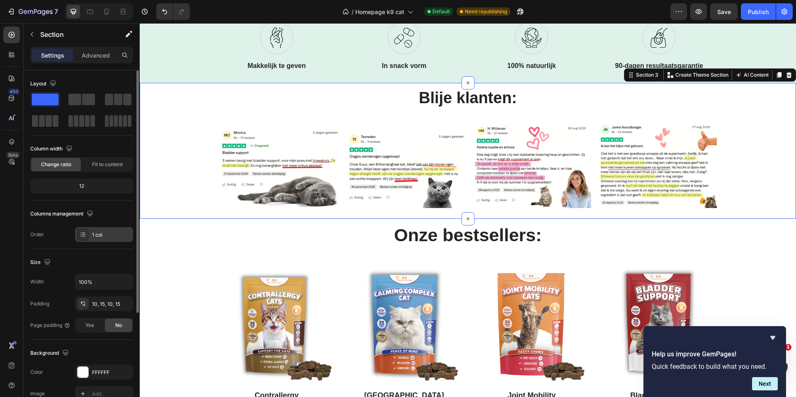
click at [110, 236] on div "1 col" at bounding box center [111, 234] width 39 height 7
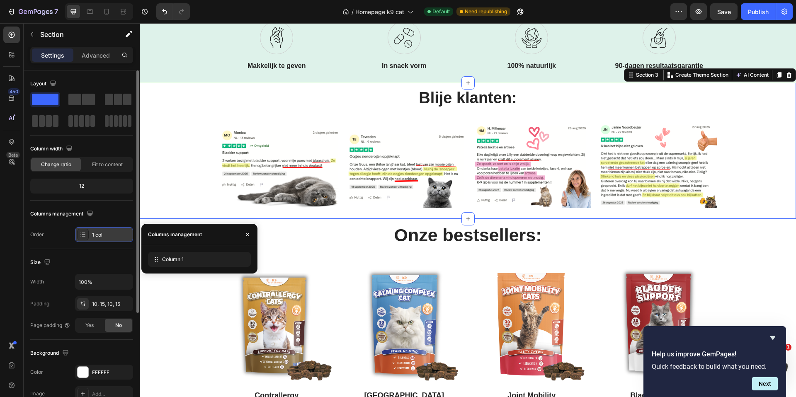
click at [110, 236] on div "1 col" at bounding box center [111, 234] width 39 height 7
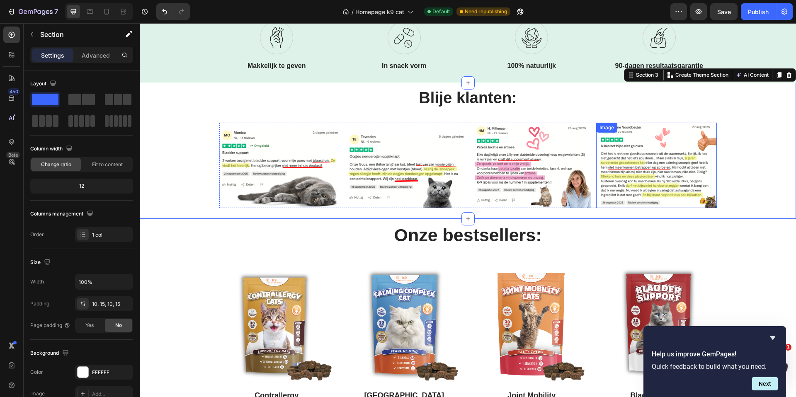
click at [665, 146] on img at bounding box center [656, 165] width 121 height 85
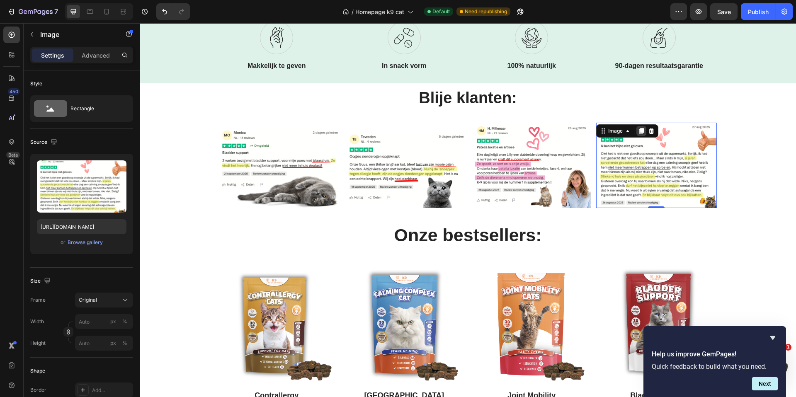
click at [639, 131] on icon at bounding box center [641, 131] width 5 height 6
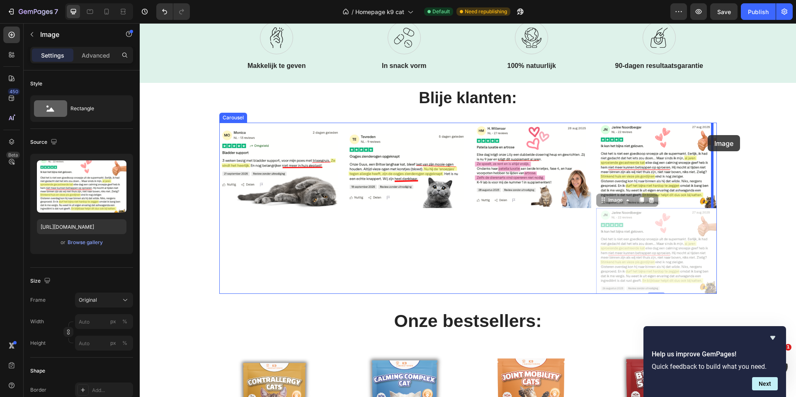
drag, startPoint x: 663, startPoint y: 243, endPoint x: 707, endPoint y: 135, distance: 116.5
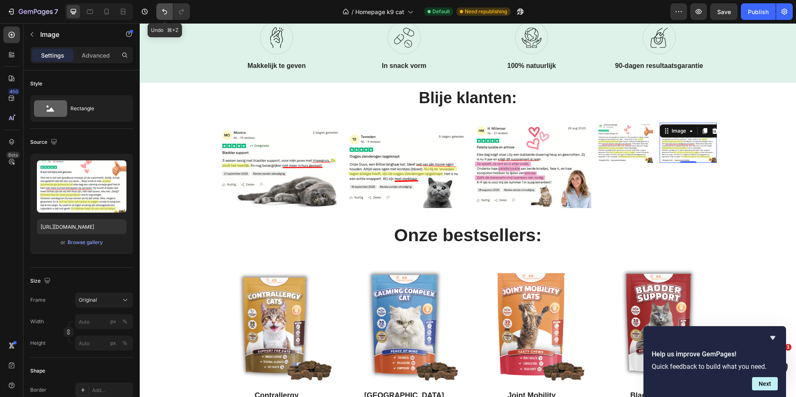
click at [166, 15] on icon "Undo/Redo" at bounding box center [164, 11] width 8 height 8
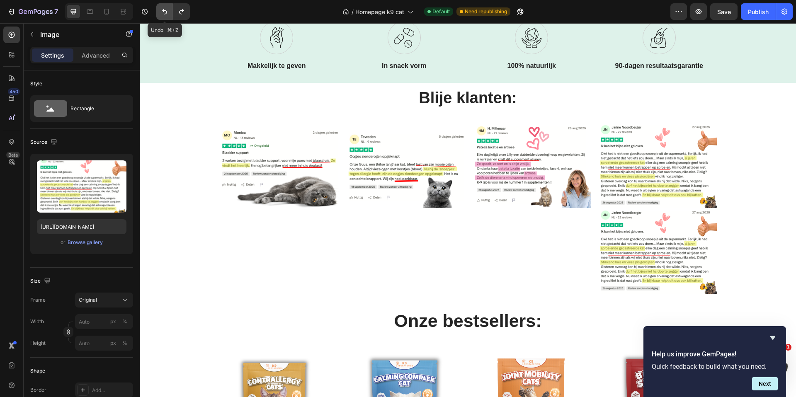
click at [160, 14] on icon "Undo/Redo" at bounding box center [164, 11] width 8 height 8
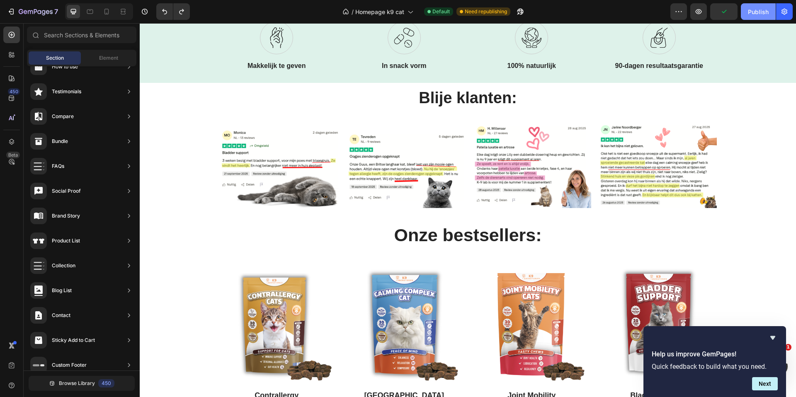
click at [757, 12] on div "Publish" at bounding box center [758, 11] width 21 height 9
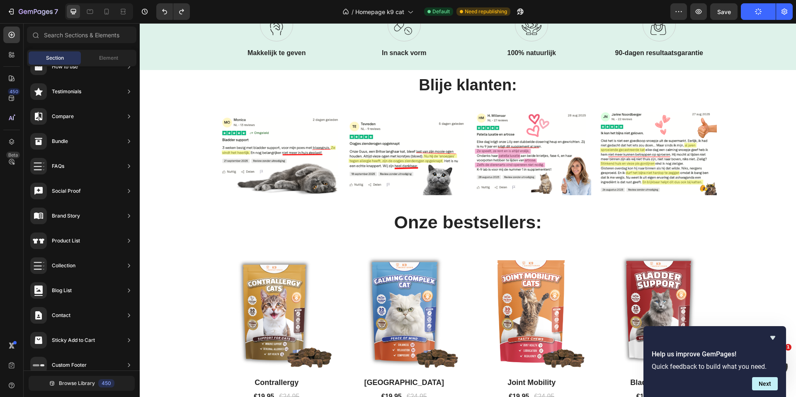
scroll to position [333, 0]
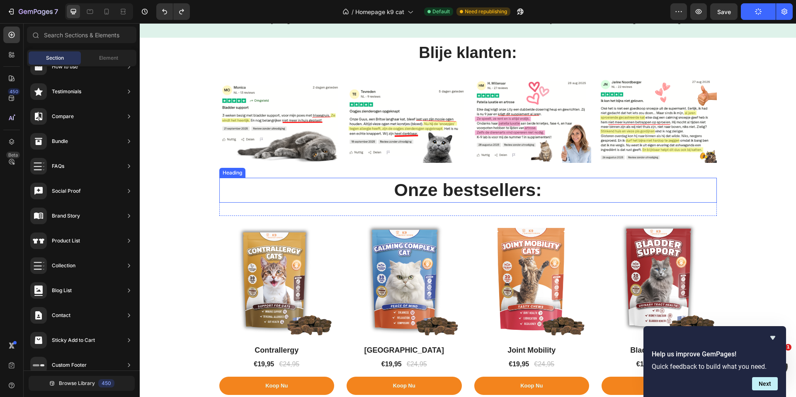
click at [533, 191] on h2 "Onze bestsellers:" at bounding box center [467, 190] width 497 height 25
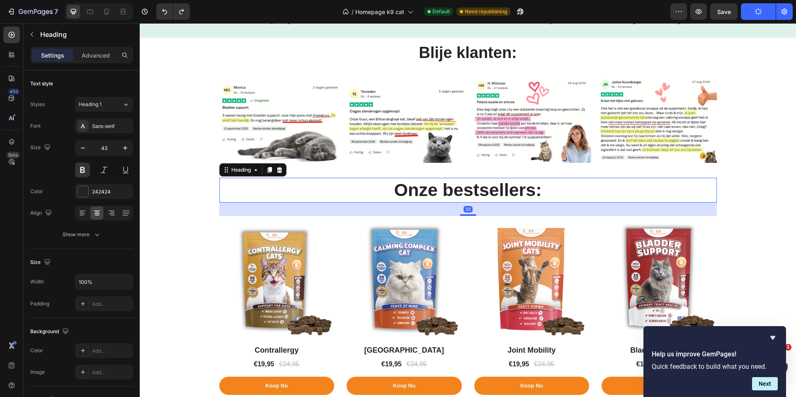
click at [530, 192] on h2 "Onze bestsellers:" at bounding box center [467, 190] width 497 height 25
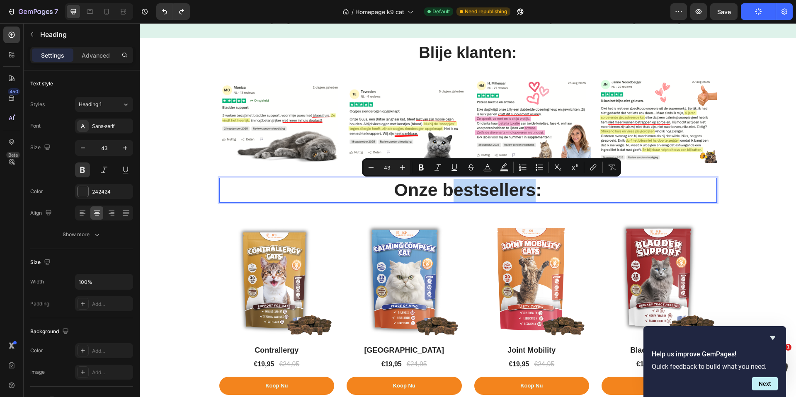
drag, startPoint x: 530, startPoint y: 192, endPoint x: 448, endPoint y: 191, distance: 81.2
click at [449, 191] on p "Onze bestsellers:" at bounding box center [468, 190] width 496 height 23
click at [450, 191] on p "Onze bestsellers:" at bounding box center [468, 190] width 496 height 23
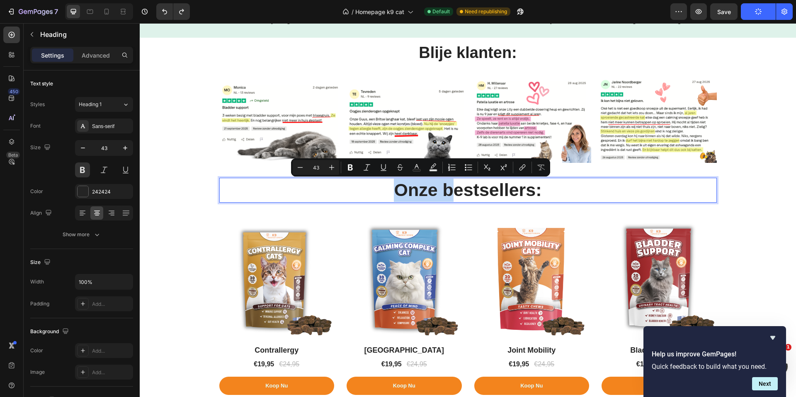
drag, startPoint x: 450, startPoint y: 192, endPoint x: 396, endPoint y: 190, distance: 53.9
click at [396, 190] on p "Onze bestsellers:" at bounding box center [468, 190] width 496 height 23
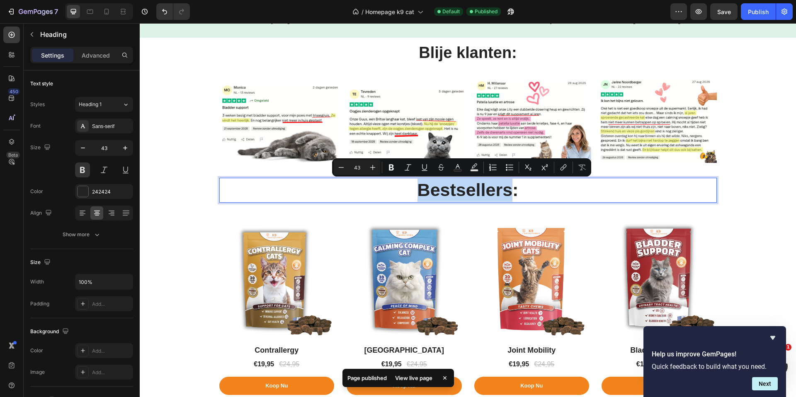
drag, startPoint x: 509, startPoint y: 191, endPoint x: 414, endPoint y: 194, distance: 95.0
click at [414, 194] on p "Bestsellers:" at bounding box center [468, 190] width 496 height 23
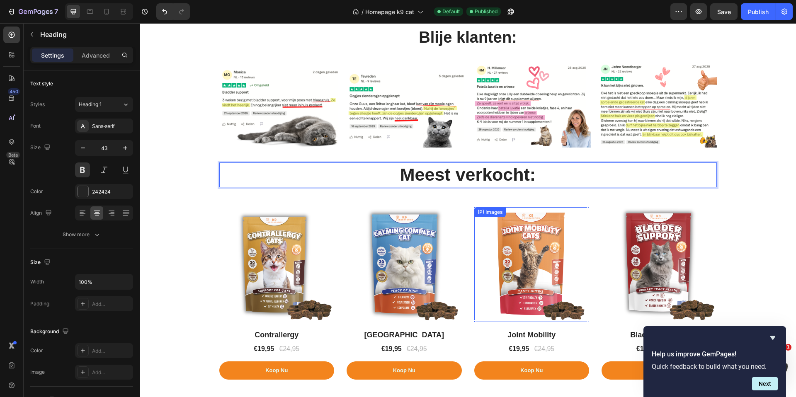
scroll to position [280, 0]
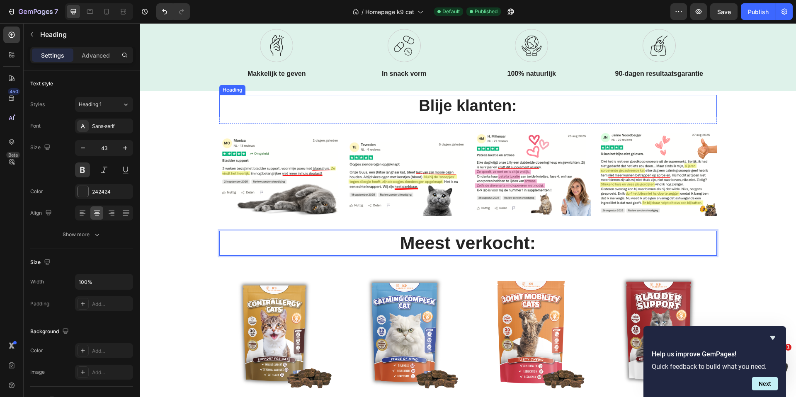
click at [455, 106] on h2 "Blije klanten:" at bounding box center [467, 106] width 497 height 22
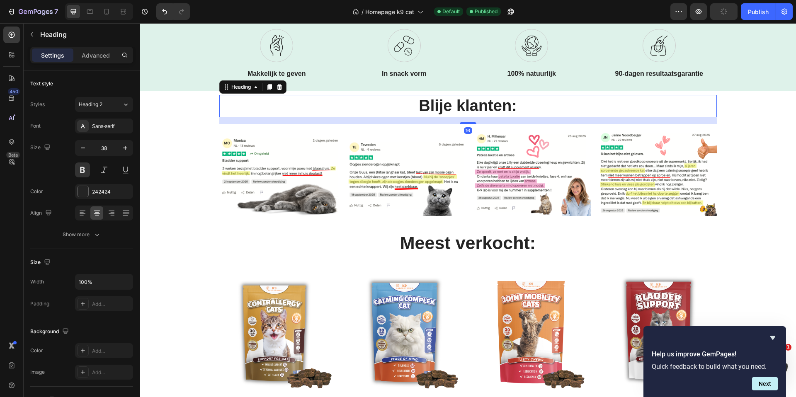
click at [455, 106] on h2 "Blije klanten:" at bounding box center [467, 106] width 497 height 22
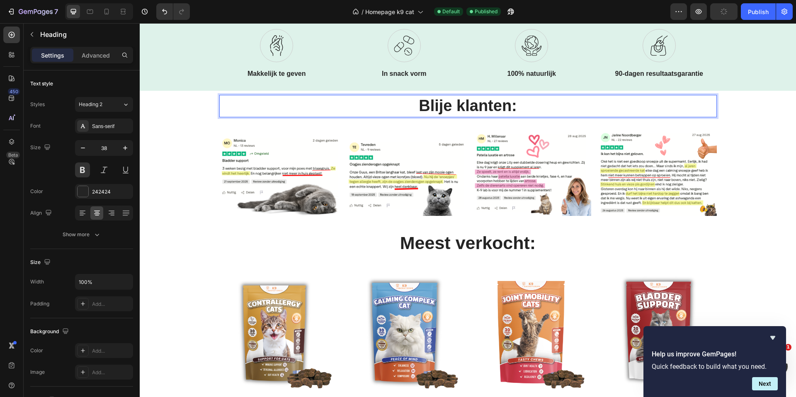
click at [455, 106] on p "Blije klanten:" at bounding box center [468, 106] width 496 height 20
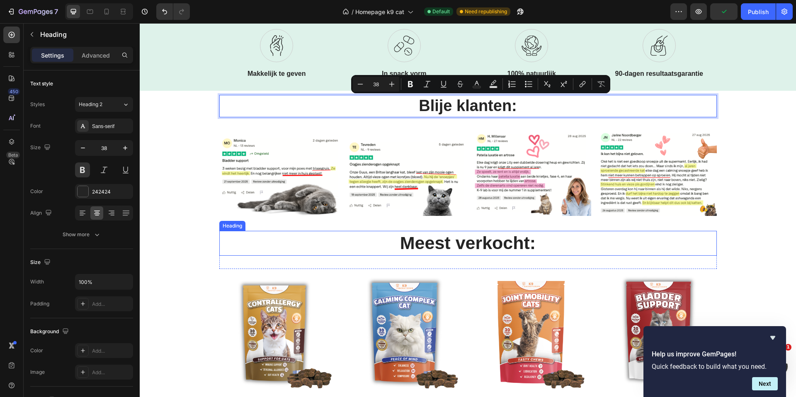
click at [506, 244] on p "Meest verkocht:" at bounding box center [468, 243] width 496 height 23
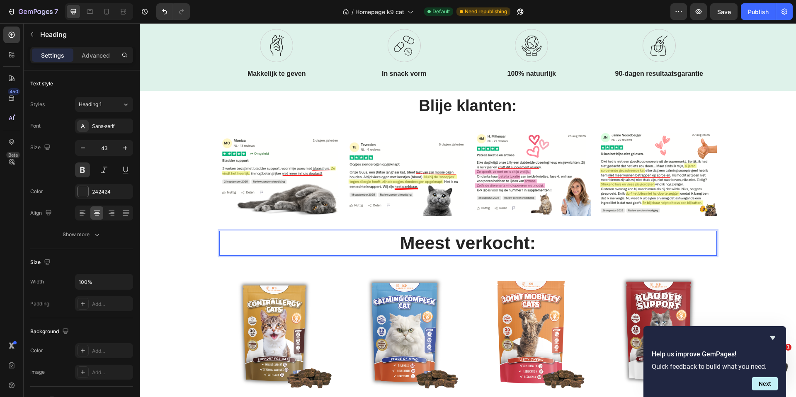
drag, startPoint x: 550, startPoint y: 240, endPoint x: 518, endPoint y: 242, distance: 32.0
click at [545, 241] on p "Meest verkocht:" at bounding box center [468, 243] width 496 height 23
drag, startPoint x: 480, startPoint y: 246, endPoint x: 428, endPoint y: 247, distance: 52.6
click at [435, 247] on p "Meest verkocht:" at bounding box center [468, 243] width 496 height 23
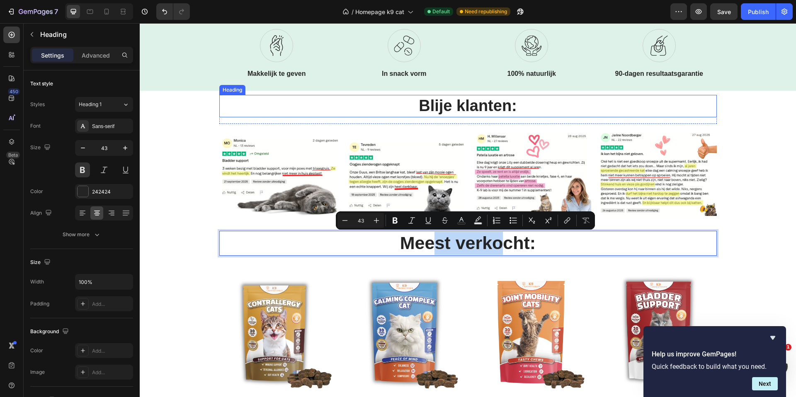
click at [468, 109] on p "Blije klanten:" at bounding box center [468, 106] width 496 height 20
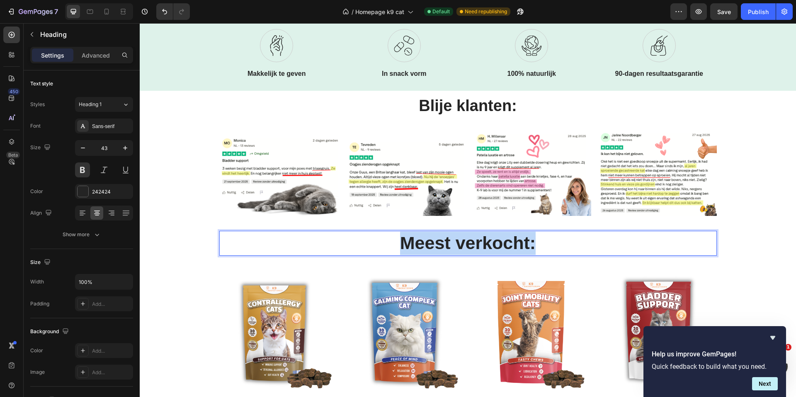
drag, startPoint x: 533, startPoint y: 242, endPoint x: 399, endPoint y: 248, distance: 134.8
click at [399, 248] on p "Meest verkocht:" at bounding box center [468, 243] width 496 height 23
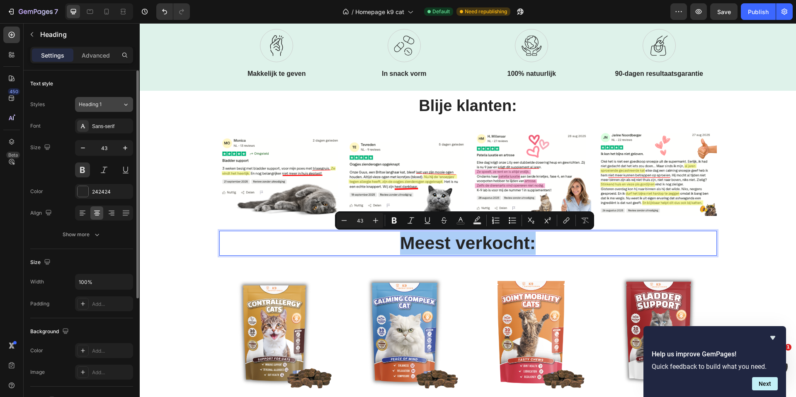
click at [124, 102] on icon at bounding box center [125, 104] width 7 height 8
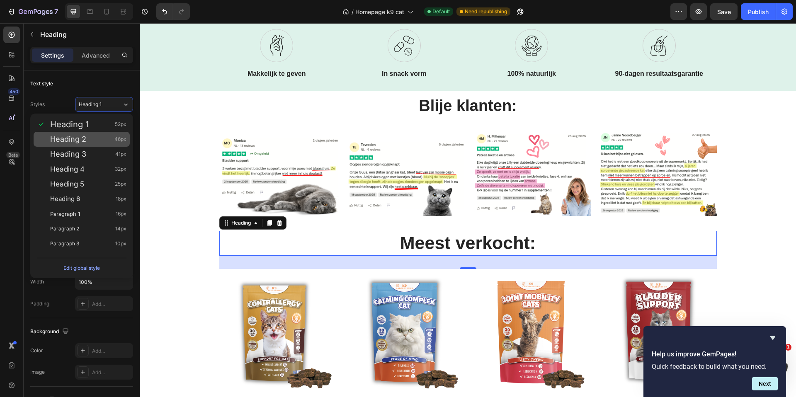
click at [84, 140] on span "Heading 2" at bounding box center [68, 139] width 36 height 8
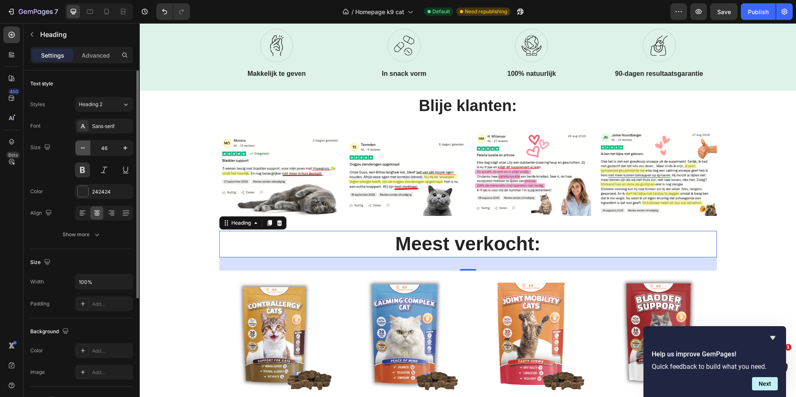
click at [85, 148] on icon "button" at bounding box center [83, 148] width 8 height 8
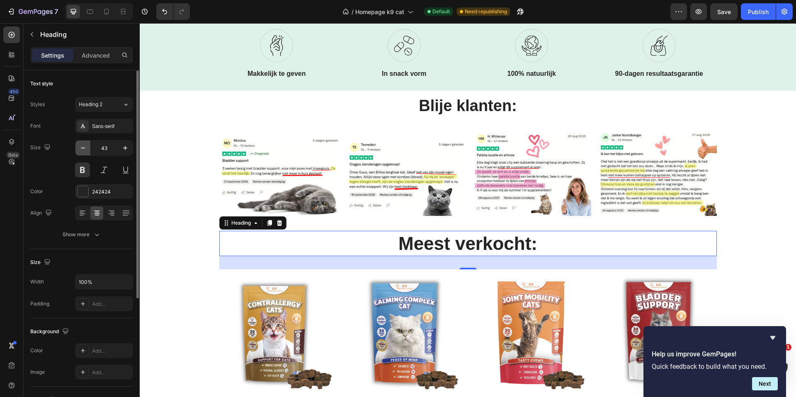
click at [85, 148] on icon "button" at bounding box center [83, 148] width 8 height 8
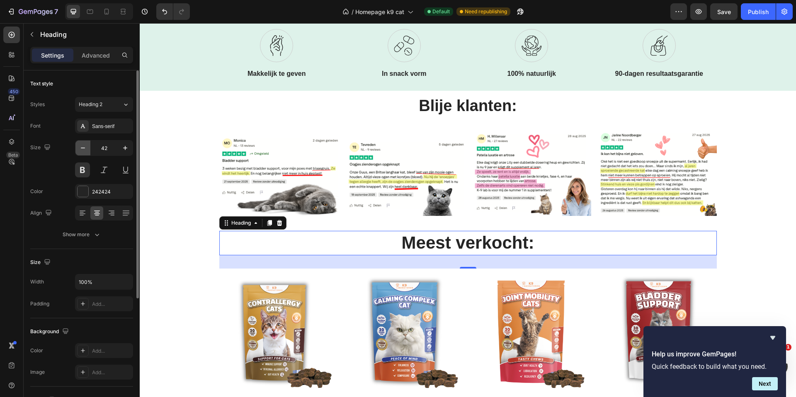
click at [85, 148] on icon "button" at bounding box center [83, 148] width 8 height 8
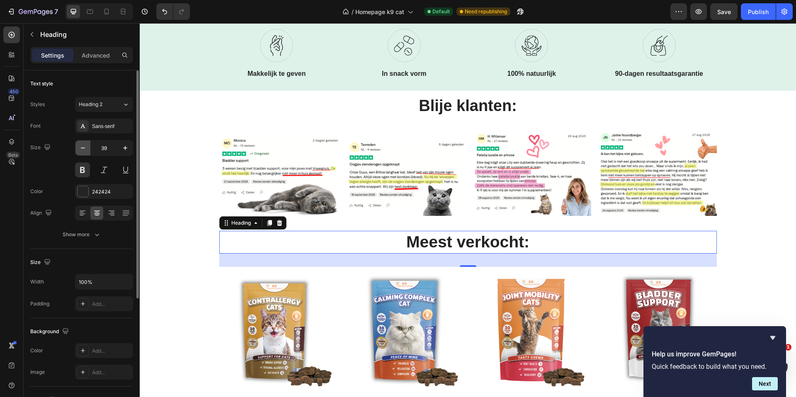
click at [85, 148] on icon "button" at bounding box center [83, 148] width 8 height 8
click at [86, 148] on icon "button" at bounding box center [83, 148] width 8 height 8
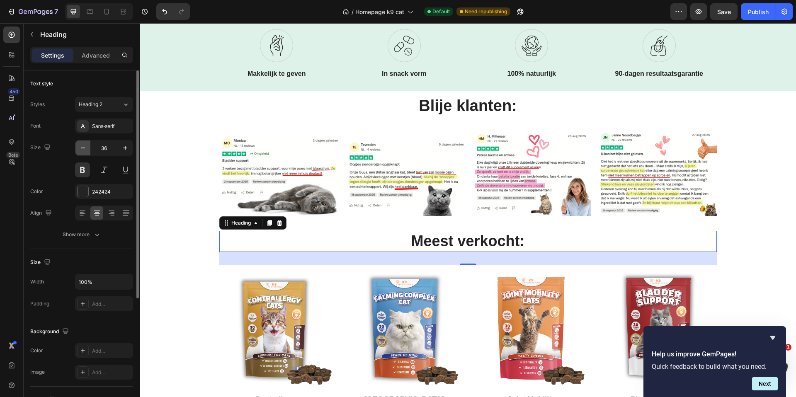
click at [86, 148] on icon "button" at bounding box center [83, 148] width 8 height 8
click at [124, 146] on icon "button" at bounding box center [125, 148] width 8 height 8
type input "36"
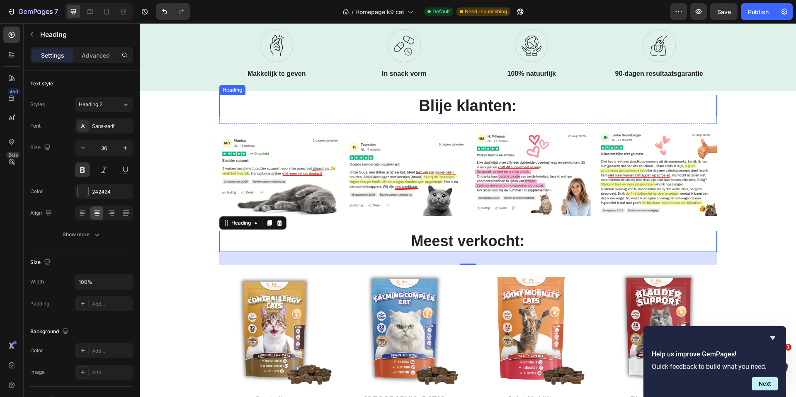
click at [440, 105] on p "Blije klanten:" at bounding box center [468, 106] width 496 height 20
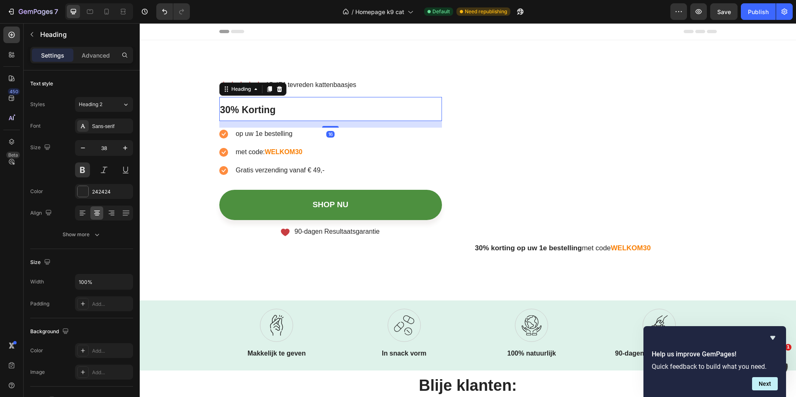
click at [265, 110] on span "30% Korting" at bounding box center [248, 109] width 56 height 11
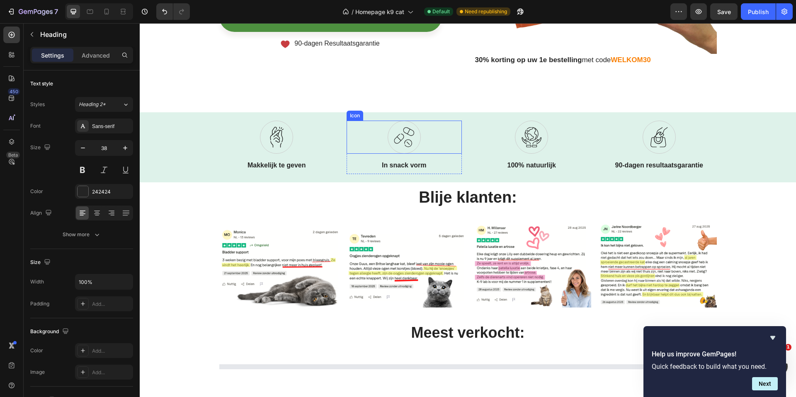
scroll to position [436, 0]
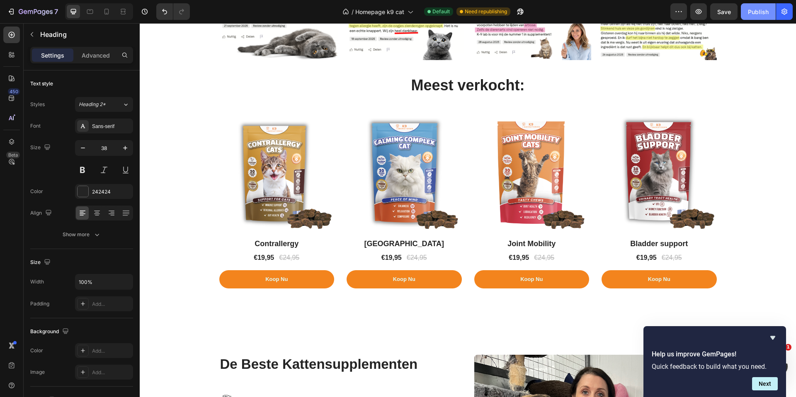
click at [758, 12] on div "Publish" at bounding box center [758, 11] width 21 height 9
click at [106, 11] on icon at bounding box center [106, 11] width 8 height 8
type input "26"
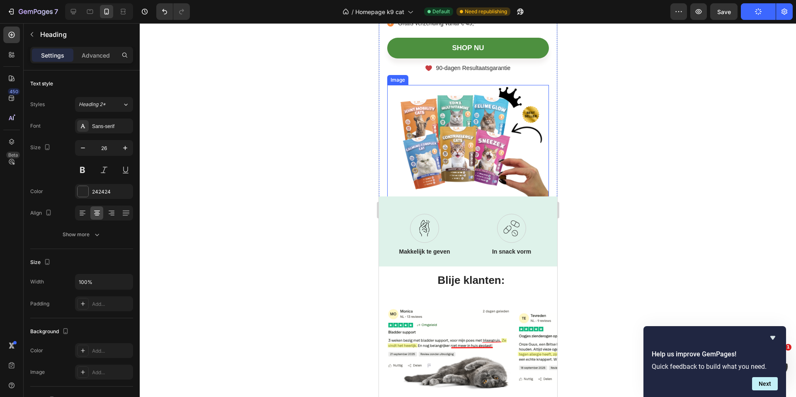
scroll to position [274, 0]
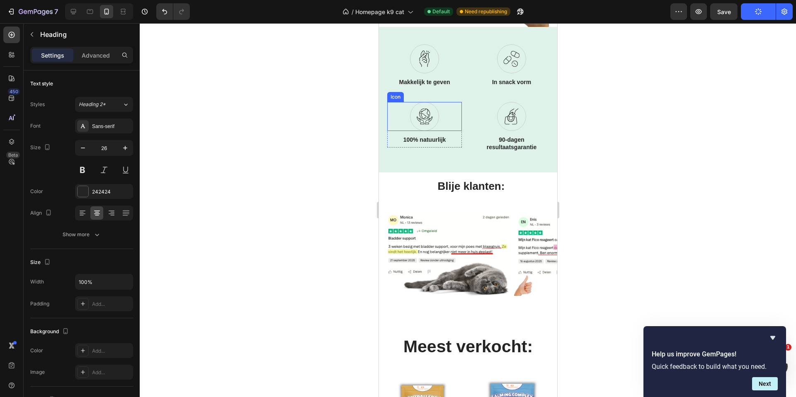
click at [453, 112] on div "Icon" at bounding box center [424, 116] width 75 height 29
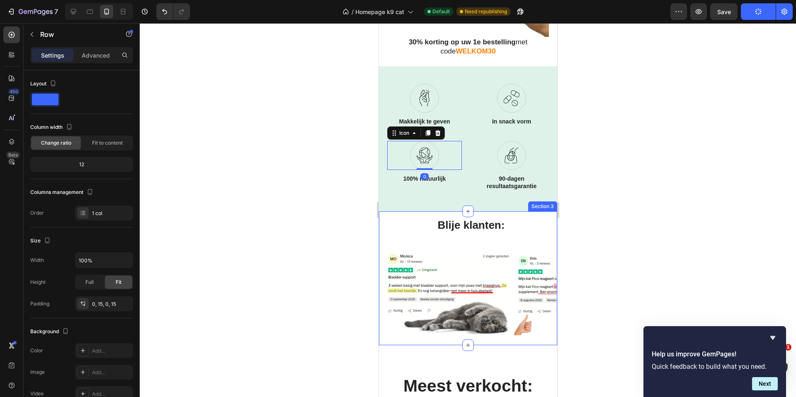
click at [419, 234] on div "Blije klanten: Heading Row" at bounding box center [471, 229] width 172 height 22
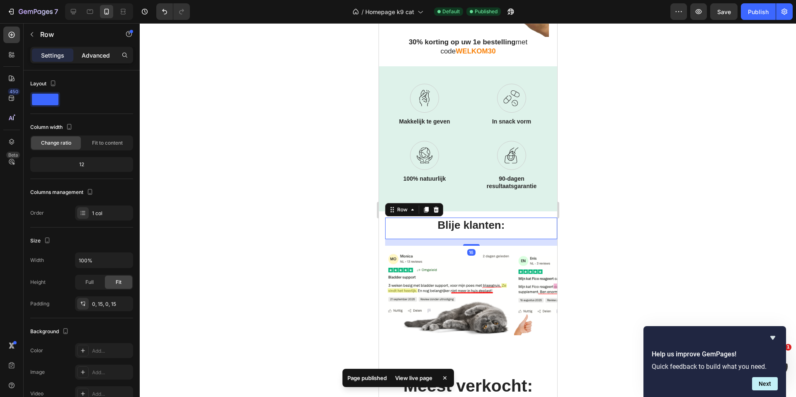
click at [101, 53] on p "Advanced" at bounding box center [96, 55] width 28 height 9
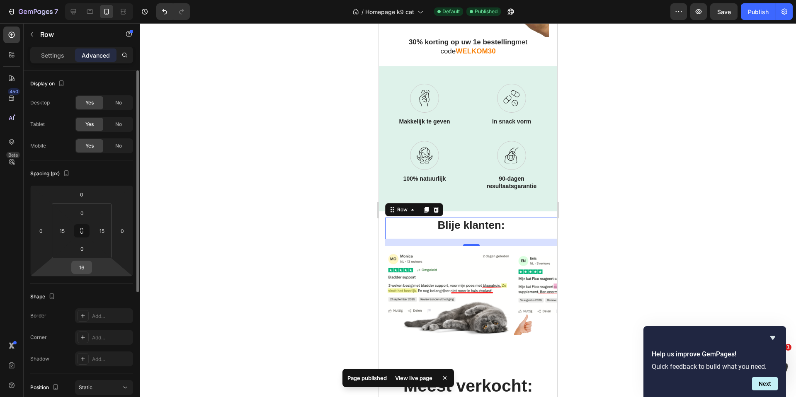
click at [85, 269] on input "16" at bounding box center [81, 267] width 17 height 12
type input "5"
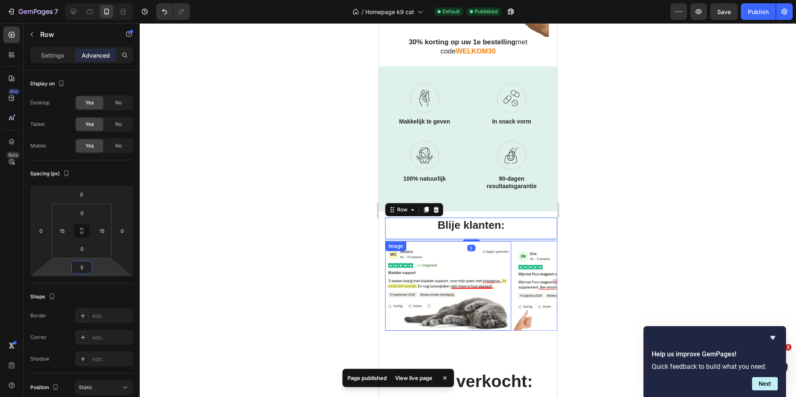
click at [438, 244] on div "Image" at bounding box center [448, 285] width 126 height 89
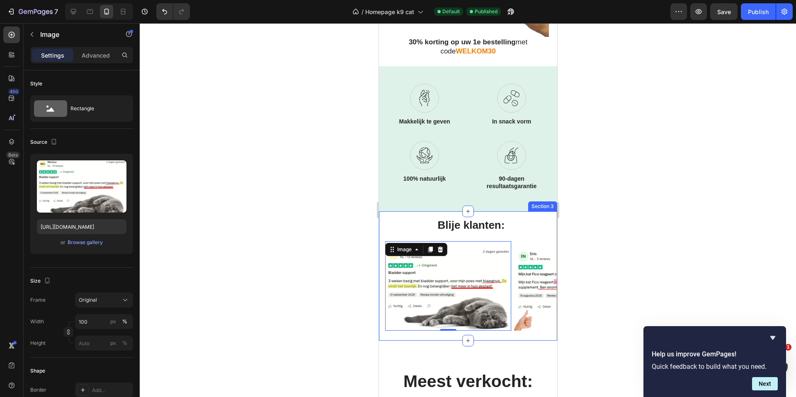
click at [380, 265] on div "Blije klanten: Heading Row Image 0 Image Image Image Carousel Section 3" at bounding box center [467, 275] width 178 height 129
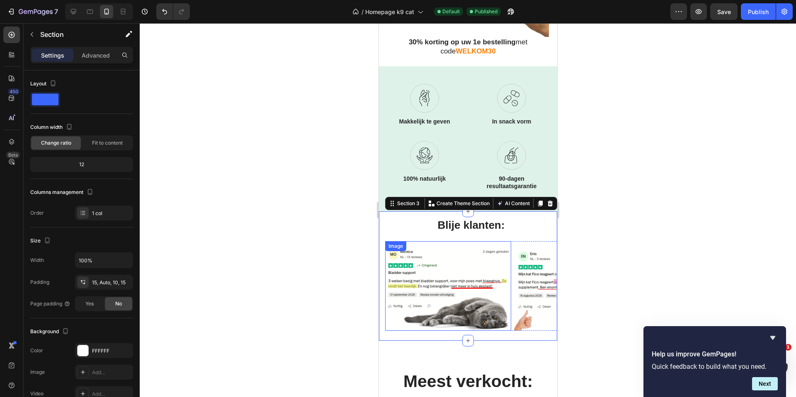
click at [413, 241] on img at bounding box center [448, 285] width 126 height 89
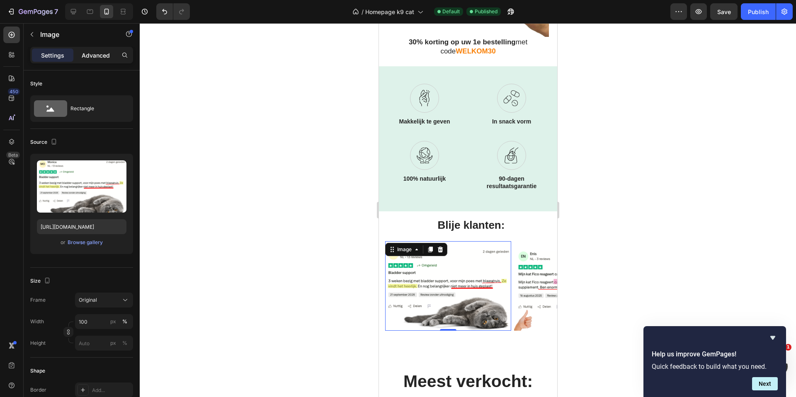
click at [96, 54] on p "Advanced" at bounding box center [96, 55] width 28 height 9
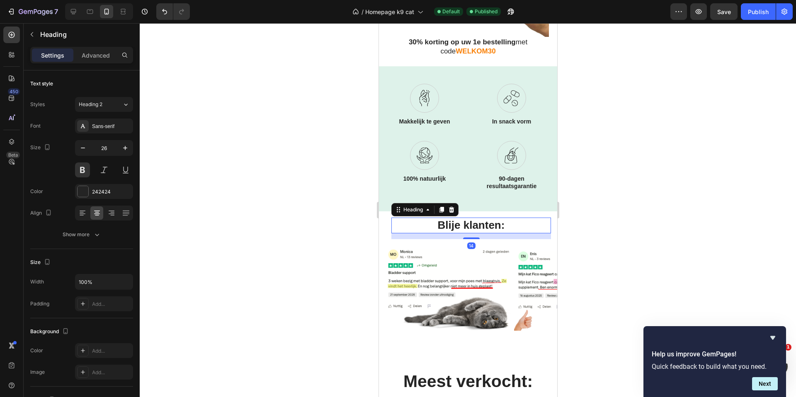
click at [523, 218] on p "Blije klanten:" at bounding box center [471, 225] width 158 height 14
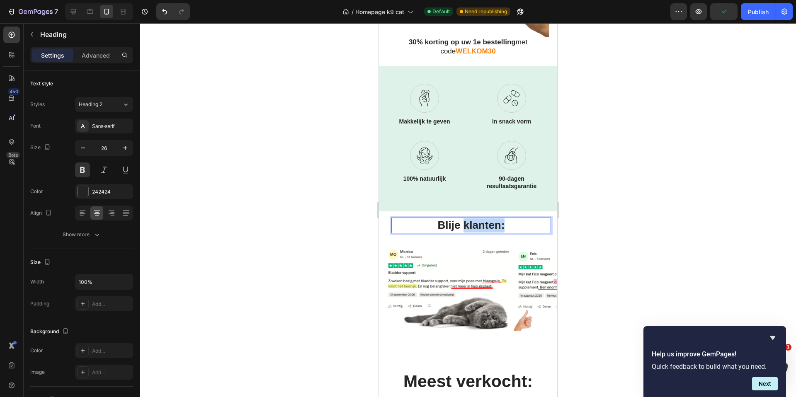
drag, startPoint x: 510, startPoint y: 220, endPoint x: 461, endPoint y: 223, distance: 49.0
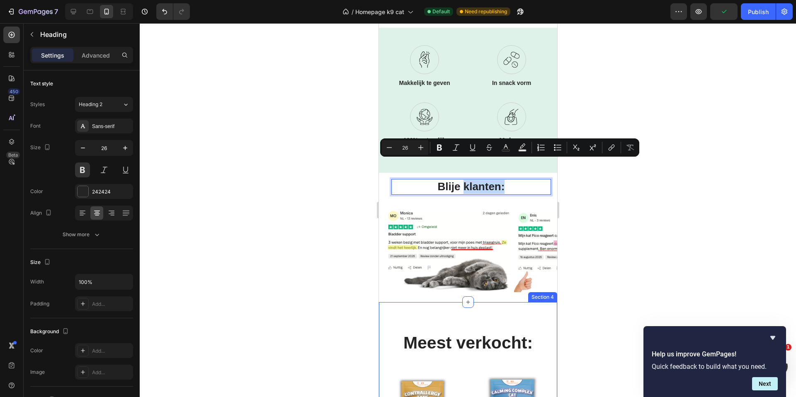
scroll to position [328, 0]
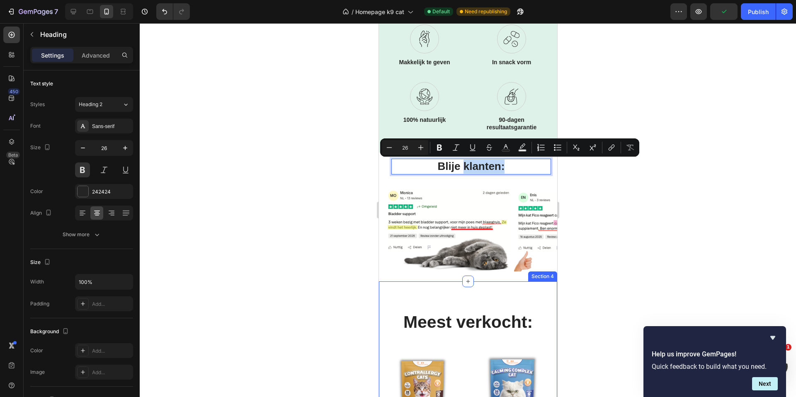
click at [512, 325] on h2 "Meest verkocht:" at bounding box center [468, 322] width 166 height 24
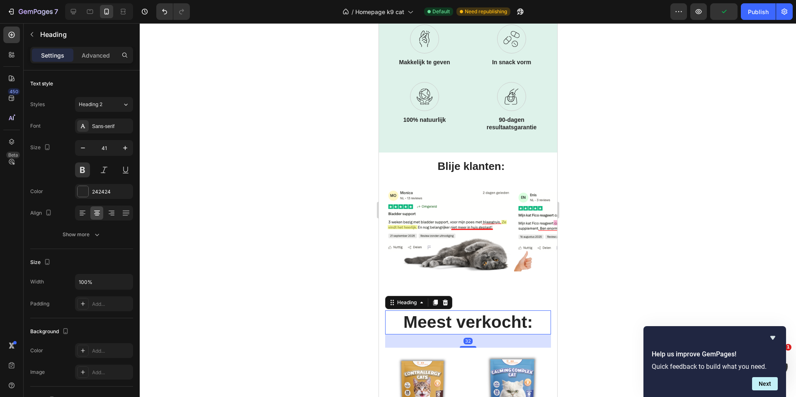
click at [528, 323] on h2 "Meest verkocht:" at bounding box center [468, 322] width 166 height 24
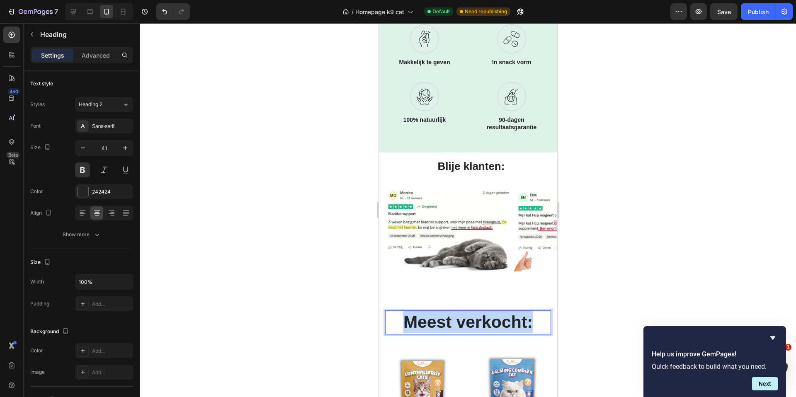
drag, startPoint x: 528, startPoint y: 322, endPoint x: 383, endPoint y: 326, distance: 145.1
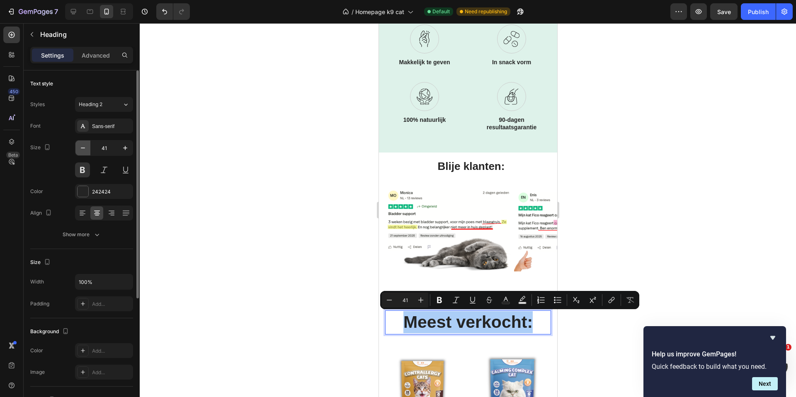
click at [82, 149] on icon "button" at bounding box center [83, 148] width 8 height 8
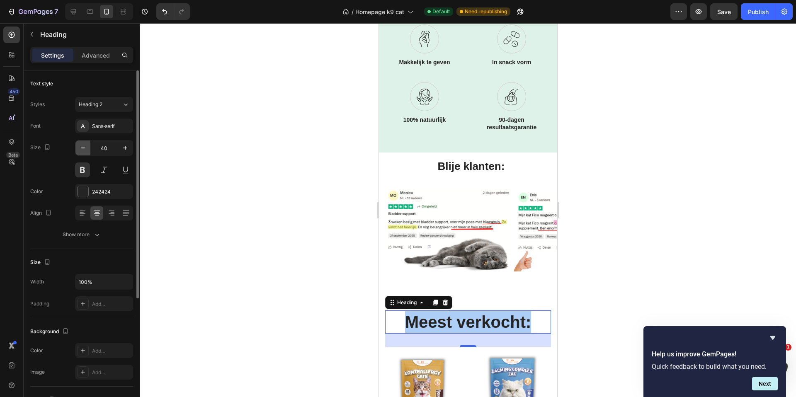
click at [82, 149] on icon "button" at bounding box center [83, 148] width 8 height 8
click at [83, 149] on icon "button" at bounding box center [83, 148] width 8 height 8
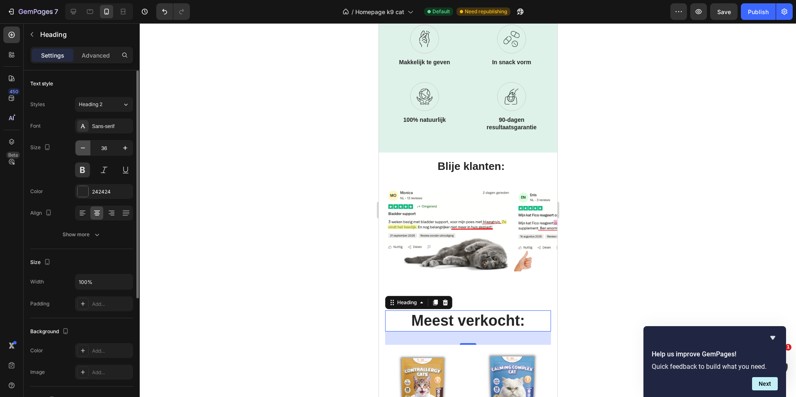
click at [83, 149] on icon "button" at bounding box center [83, 148] width 8 height 8
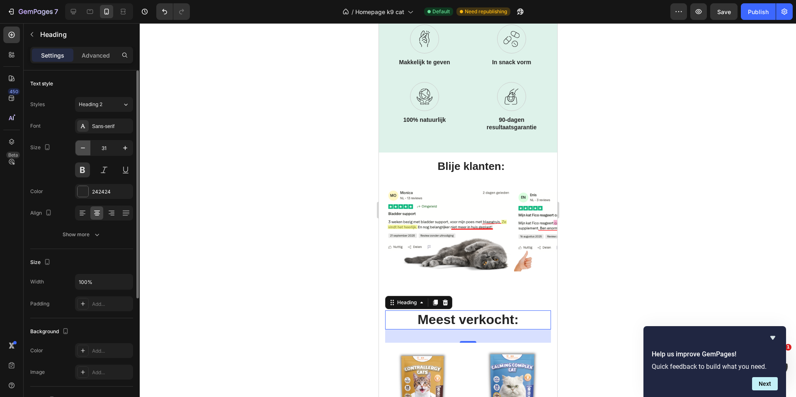
click at [82, 149] on icon "button" at bounding box center [83, 148] width 8 height 8
click at [83, 150] on icon "button" at bounding box center [83, 148] width 8 height 8
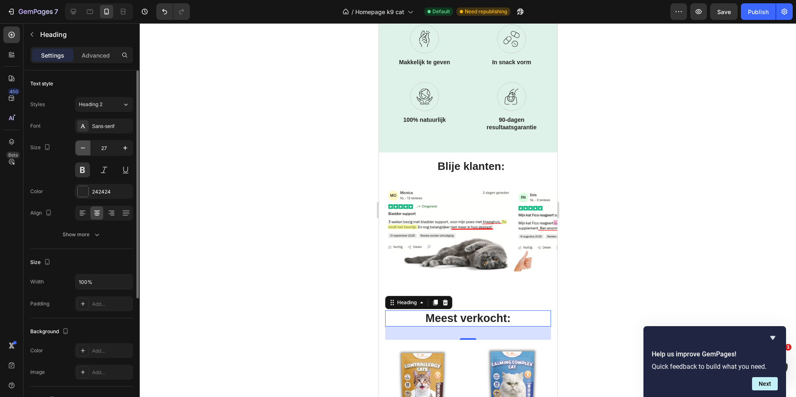
click at [83, 150] on icon "button" at bounding box center [83, 148] width 8 height 8
click at [124, 149] on icon "button" at bounding box center [125, 148] width 8 height 8
type input "26"
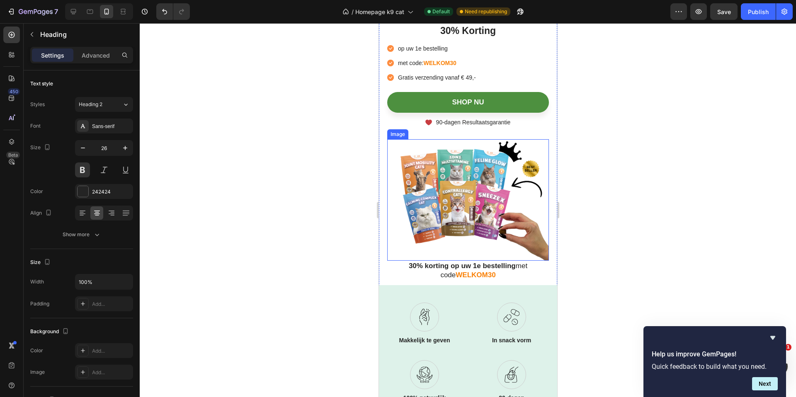
scroll to position [0, 0]
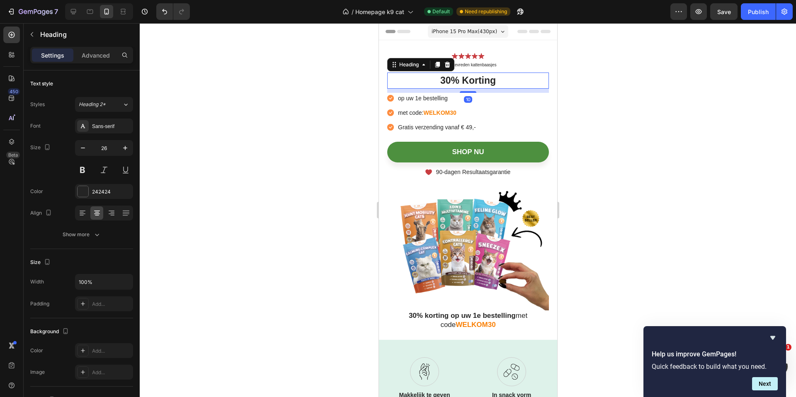
click at [466, 81] on span "30% Korting" at bounding box center [468, 80] width 56 height 11
click at [483, 83] on span "30% Korting" at bounding box center [468, 80] width 56 height 11
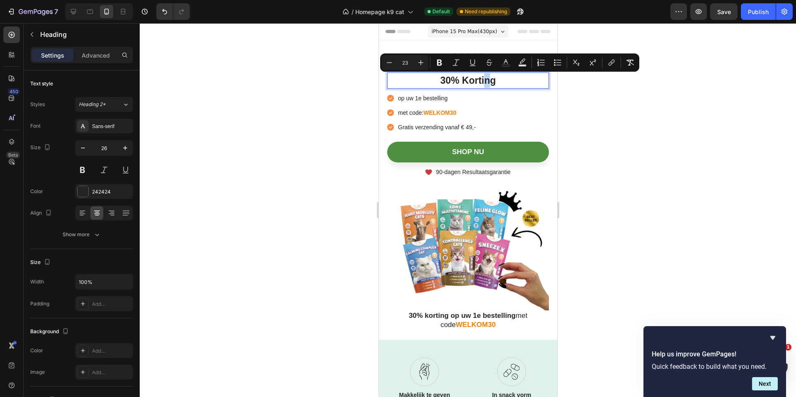
click at [484, 83] on span "30% Korting" at bounding box center [468, 80] width 56 height 11
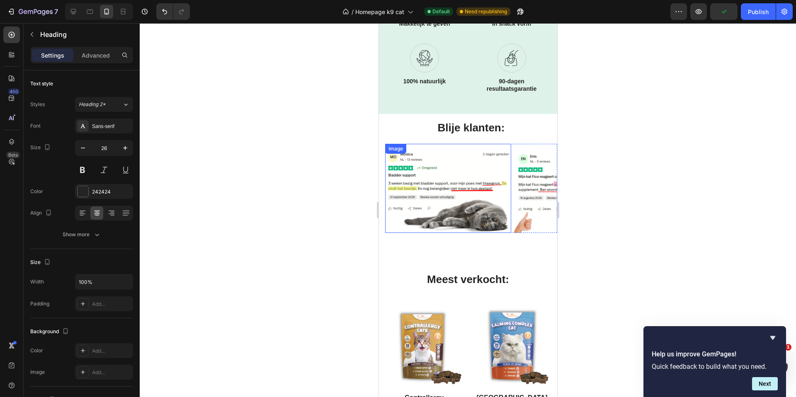
scroll to position [368, 0]
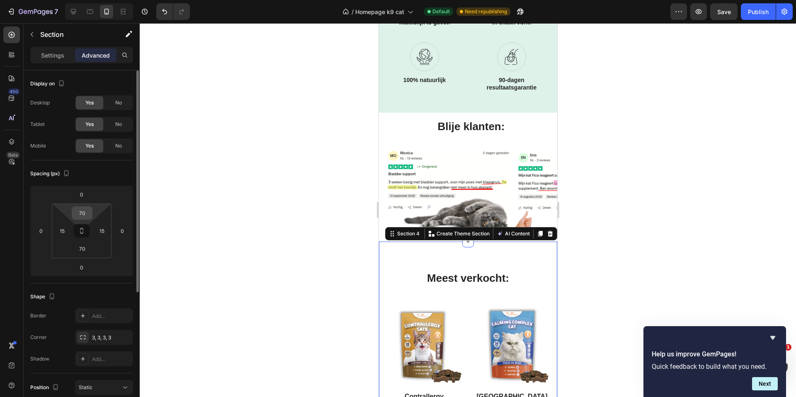
click at [85, 214] on input "70" at bounding box center [82, 213] width 17 height 12
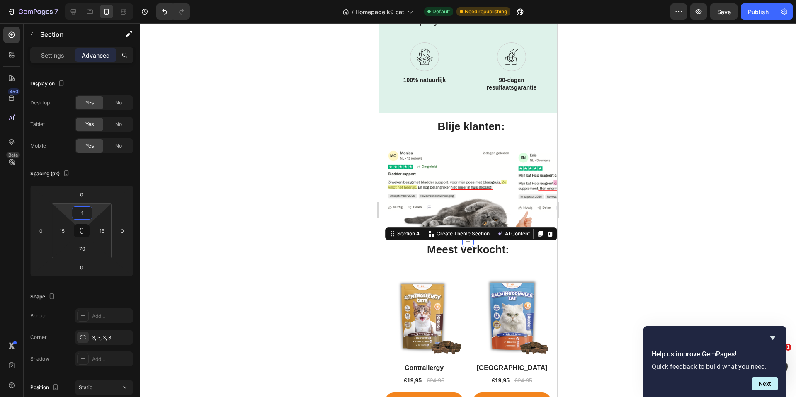
type input "10"
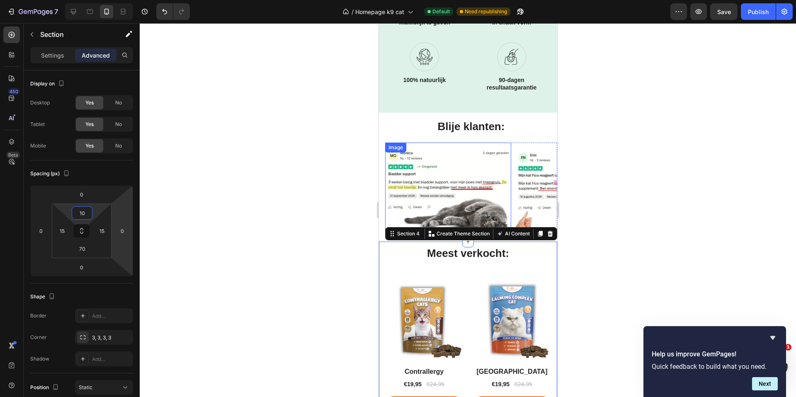
click at [643, 216] on div at bounding box center [468, 210] width 656 height 374
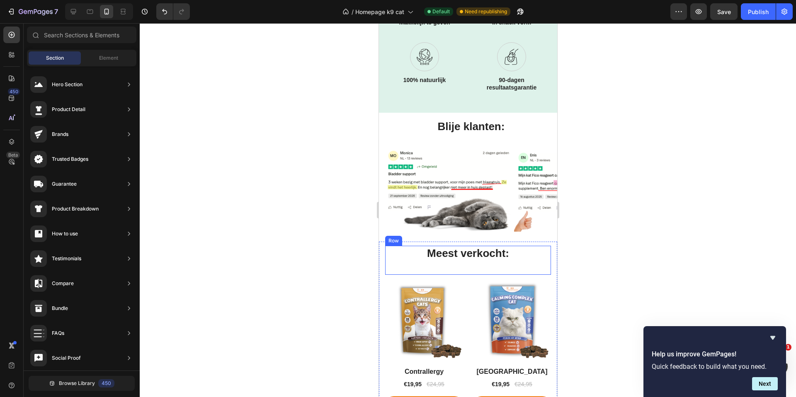
click at [451, 266] on div "Meest verkocht: Heading" at bounding box center [468, 260] width 166 height 29
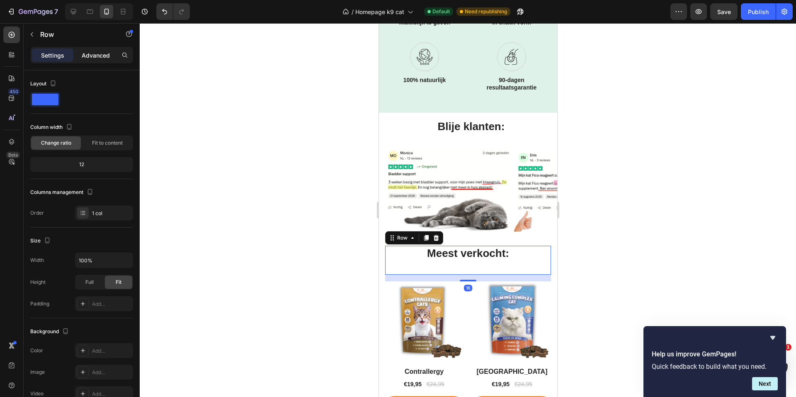
click at [95, 55] on p "Advanced" at bounding box center [96, 55] width 28 height 9
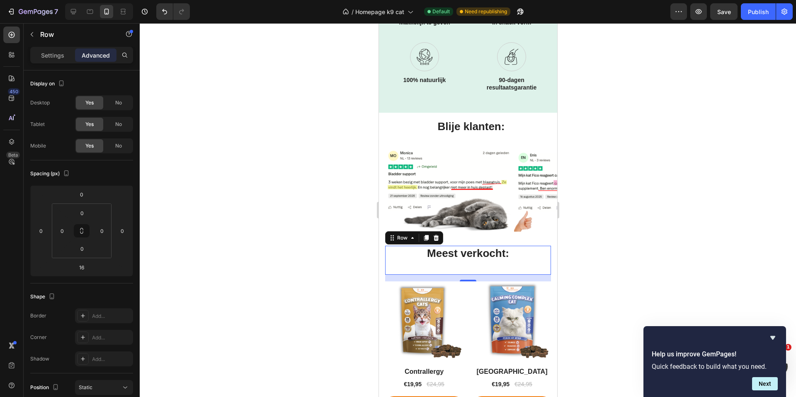
click at [446, 278] on div "16" at bounding box center [468, 278] width 166 height 7
click at [83, 269] on input "16" at bounding box center [81, 267] width 17 height 12
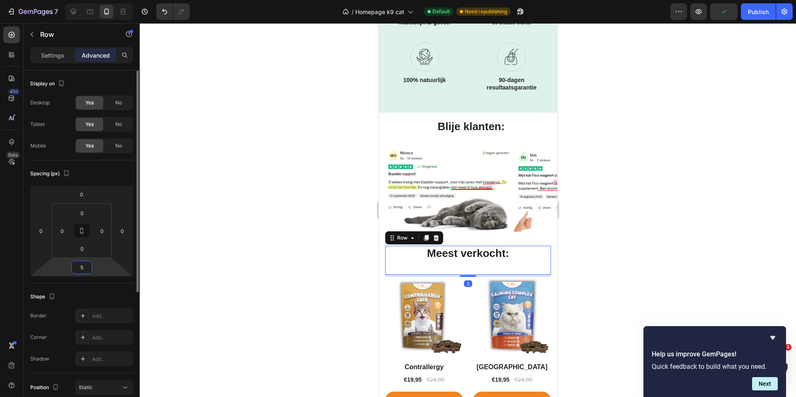
drag, startPoint x: 83, startPoint y: 269, endPoint x: 78, endPoint y: 269, distance: 5.8
click at [78, 269] on input "5" at bounding box center [81, 267] width 17 height 12
type input "0"
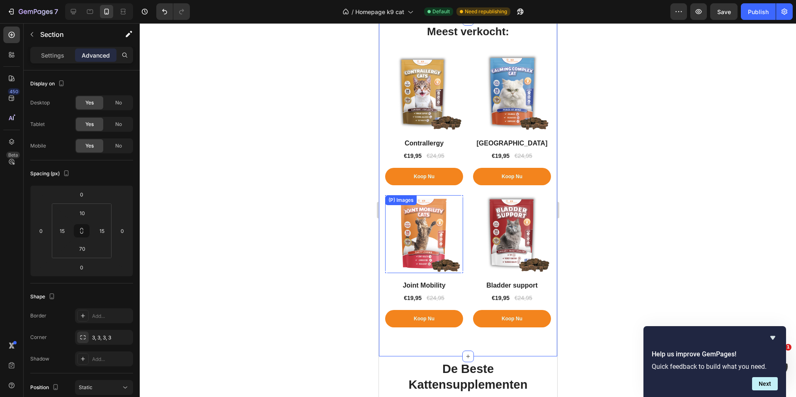
scroll to position [645, 0]
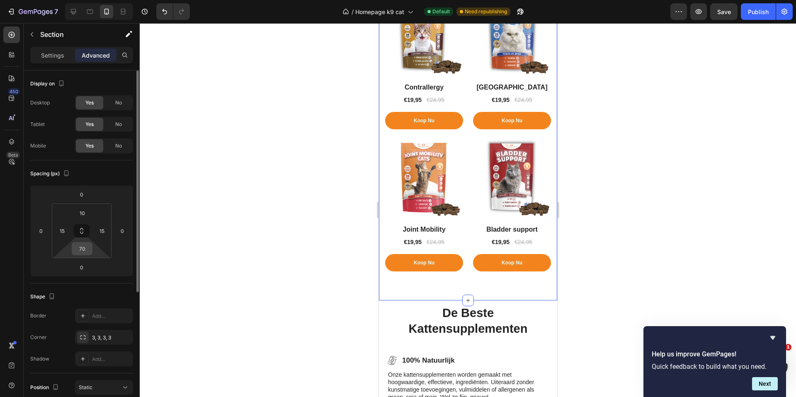
click at [87, 247] on input "70" at bounding box center [82, 248] width 17 height 12
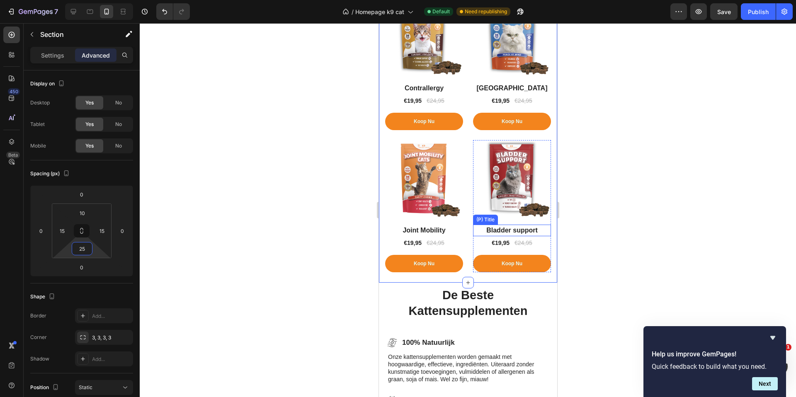
scroll to position [357, 0]
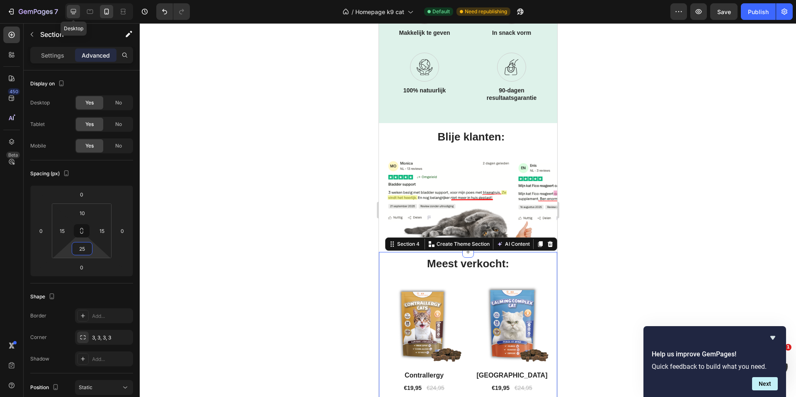
click at [73, 11] on icon at bounding box center [73, 11] width 8 height 8
type input "80"
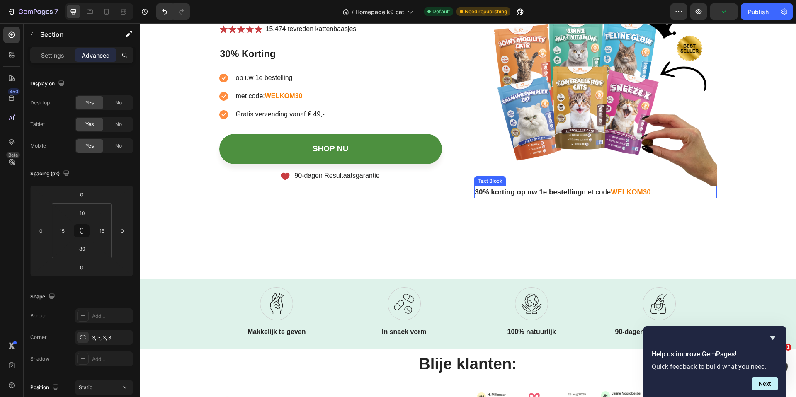
scroll to position [57, 0]
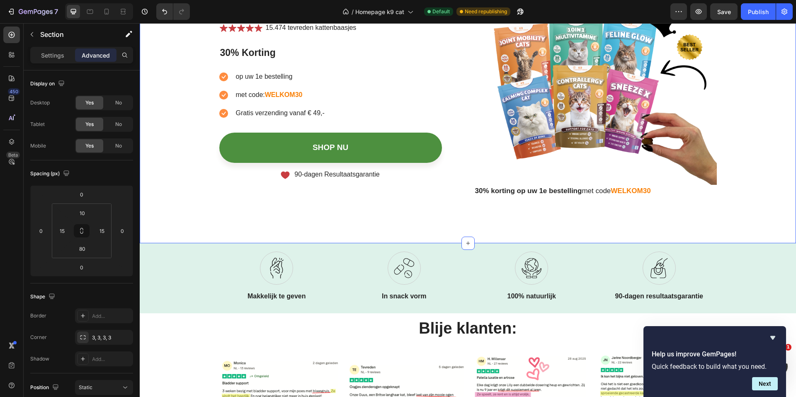
click at [378, 217] on div "Icon Icon Icon Icon Icon Icon List 15.474 tevreden kattenbaasjes Text Block Row…" at bounding box center [468, 113] width 656 height 260
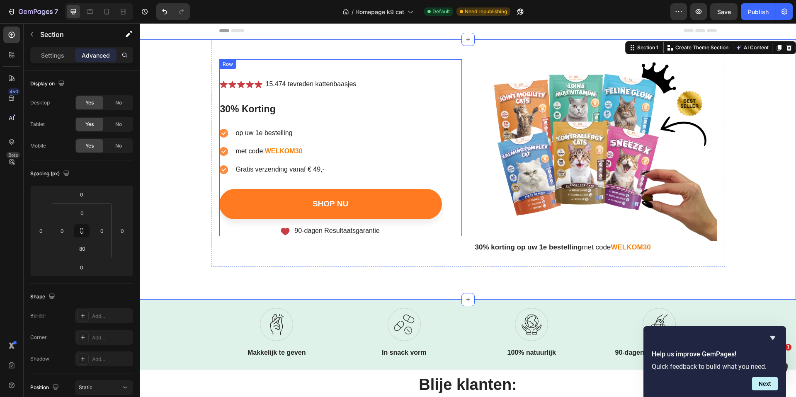
scroll to position [0, 0]
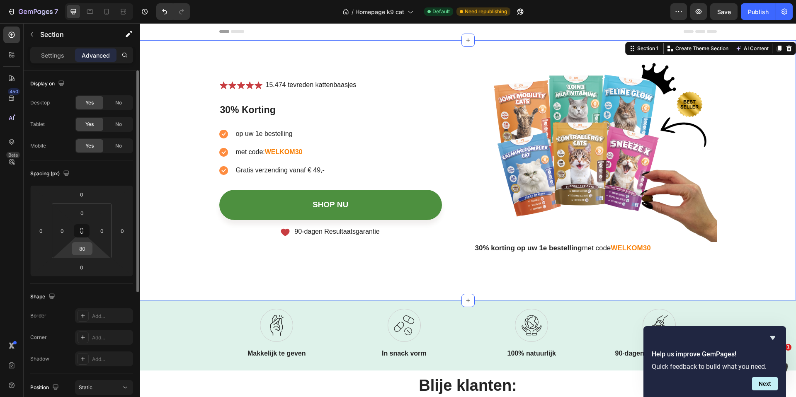
click at [86, 250] on input "80" at bounding box center [82, 248] width 17 height 12
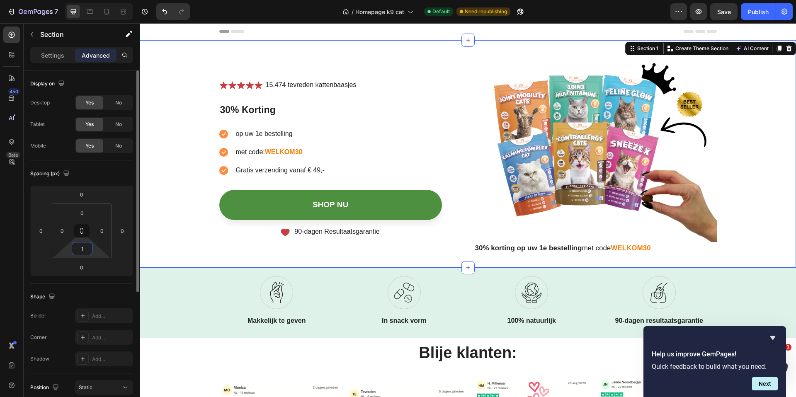
type input "10"
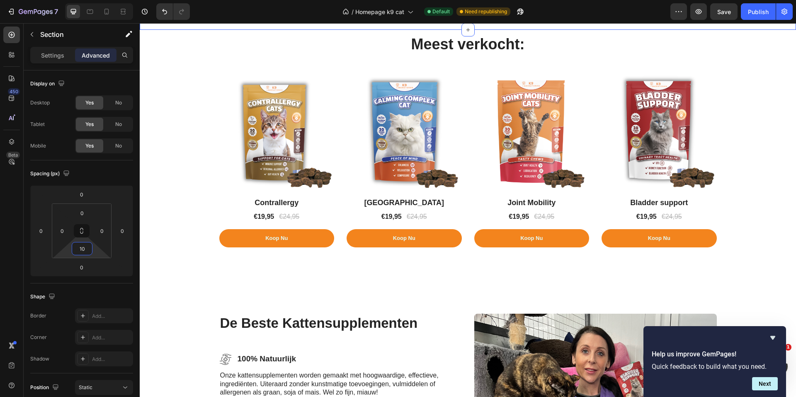
scroll to position [470, 0]
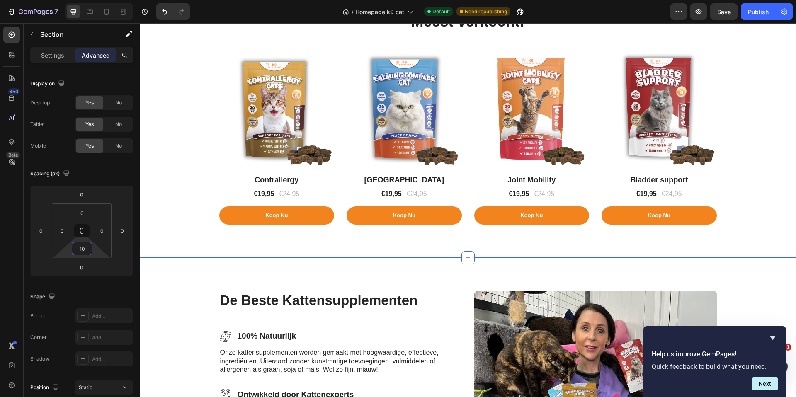
click at [368, 254] on div "Meest verkocht: Heading Row (P) Images Row Contrallergy (P) Title €19,95 (P) Pr…" at bounding box center [468, 132] width 656 height 251
click at [85, 247] on input "80" at bounding box center [82, 248] width 17 height 12
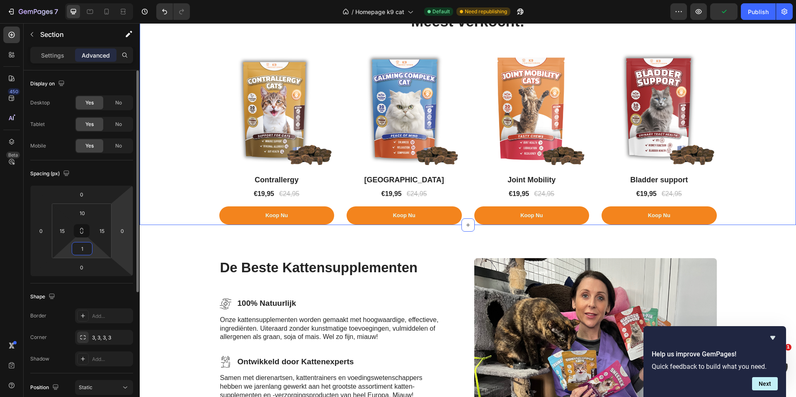
type input "10"
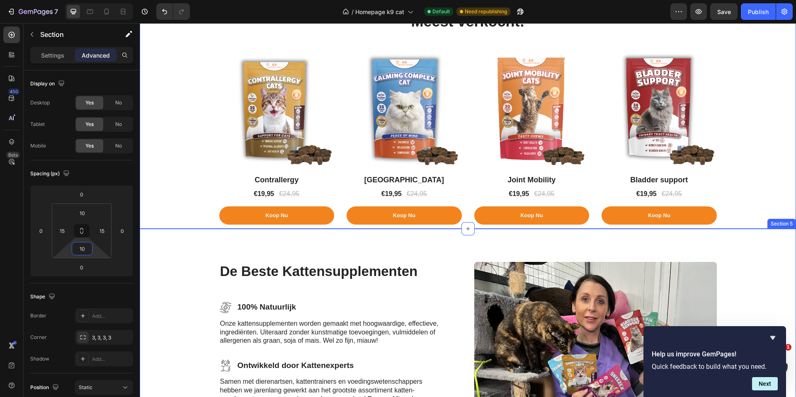
click at [306, 242] on div "De Beste Kattensupplementen Heading Icon 100% Natuurlijk Text Block Row Onze ka…" at bounding box center [468, 383] width 656 height 309
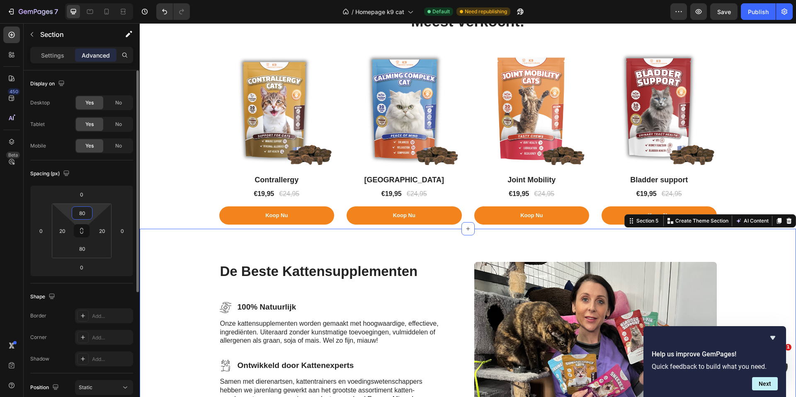
click at [87, 211] on input "80" at bounding box center [82, 213] width 17 height 12
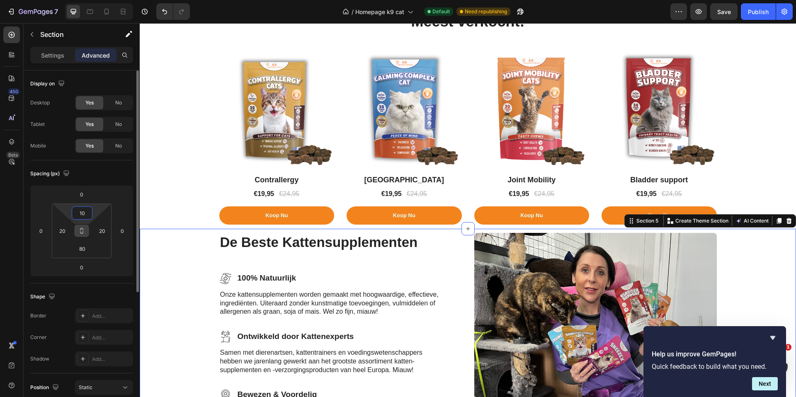
type input "1"
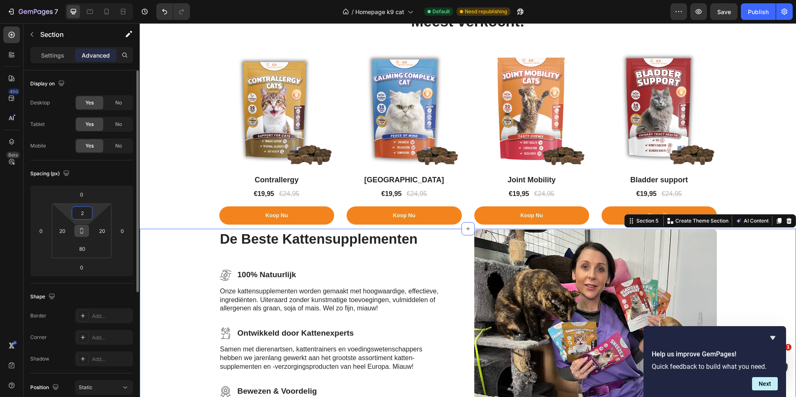
type input "20"
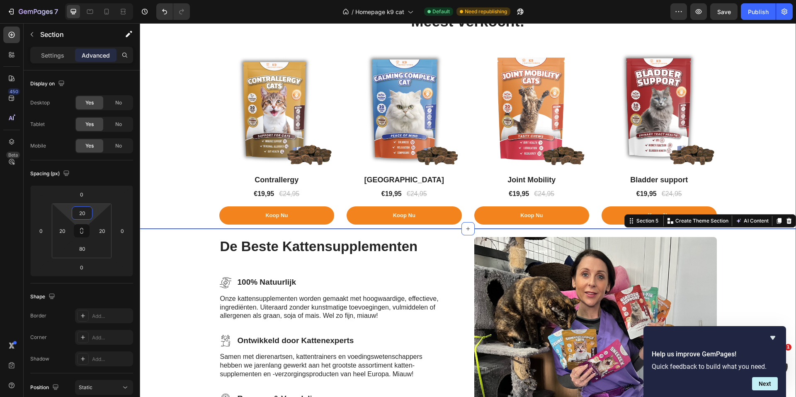
click at [187, 216] on div "Meest verkocht: Heading Row (P) Images Row Contrallergy (P) Title €19,95 (P) Pr…" at bounding box center [468, 117] width 644 height 213
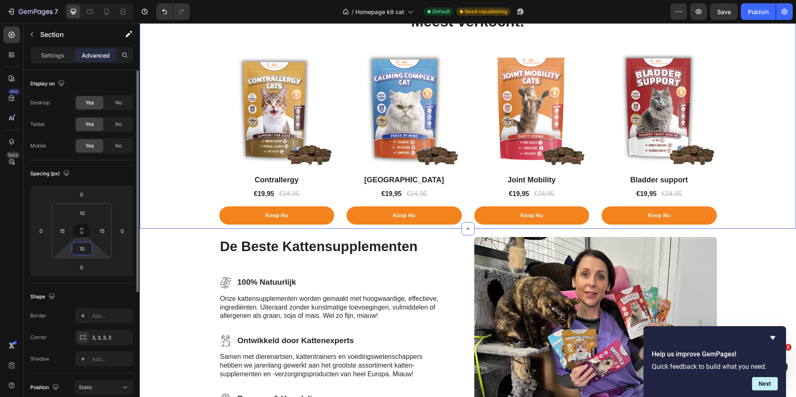
click at [87, 249] on input "10" at bounding box center [82, 248] width 17 height 12
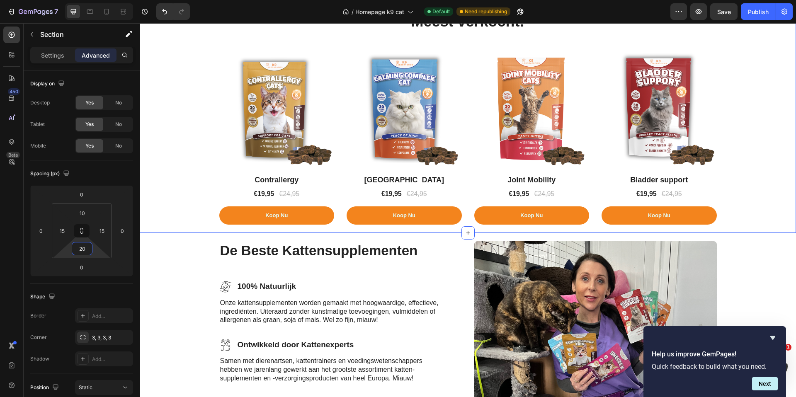
type input "20"
click at [734, 203] on div "Meest verkocht: Heading Row (P) Images Row Contrallergy (P) Title €19,95 (P) Pr…" at bounding box center [468, 117] width 644 height 213
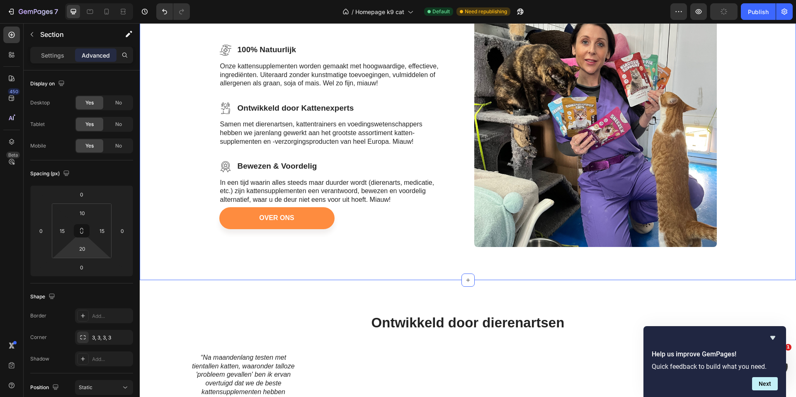
scroll to position [740, 0]
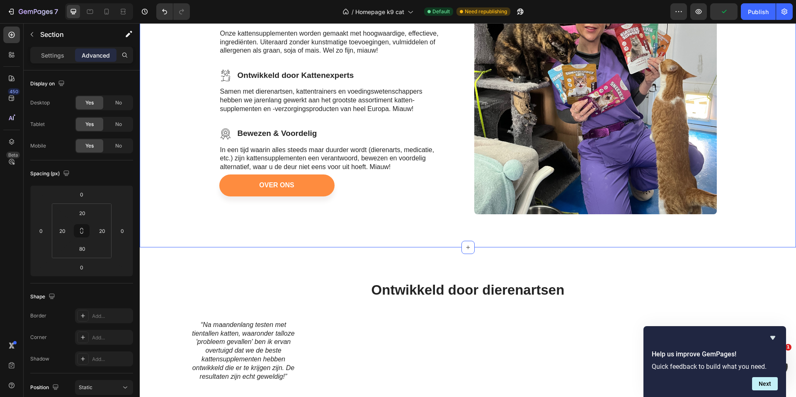
click at [402, 226] on div "De Beste Kattensupplementen Heading Icon 100% Natuurlijk Text Block Row Onze ka…" at bounding box center [468, 106] width 656 height 284
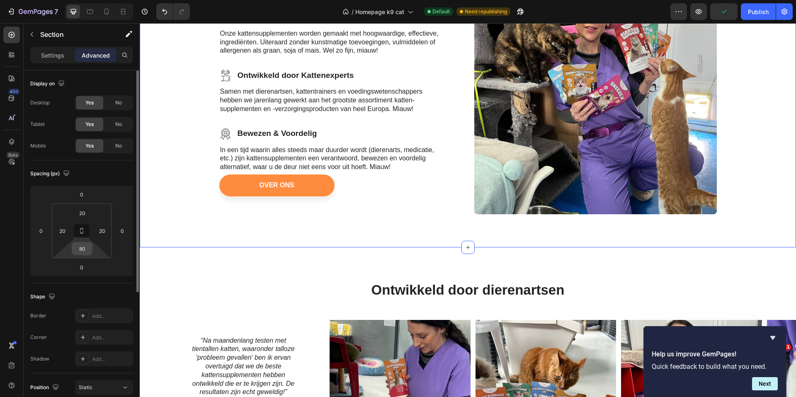
click at [87, 249] on input "80" at bounding box center [82, 248] width 17 height 12
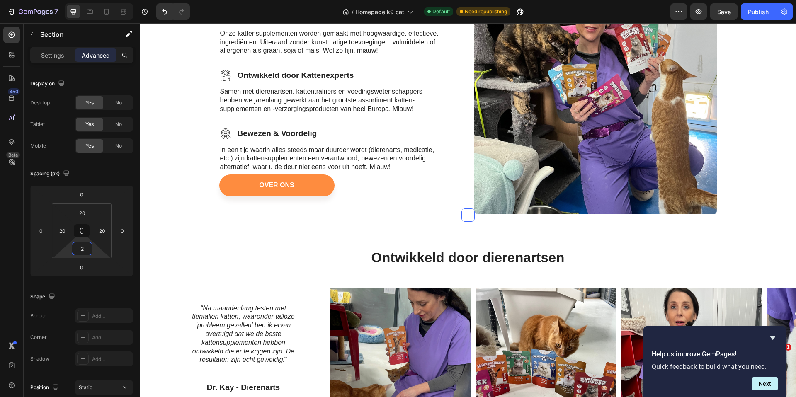
type input "20"
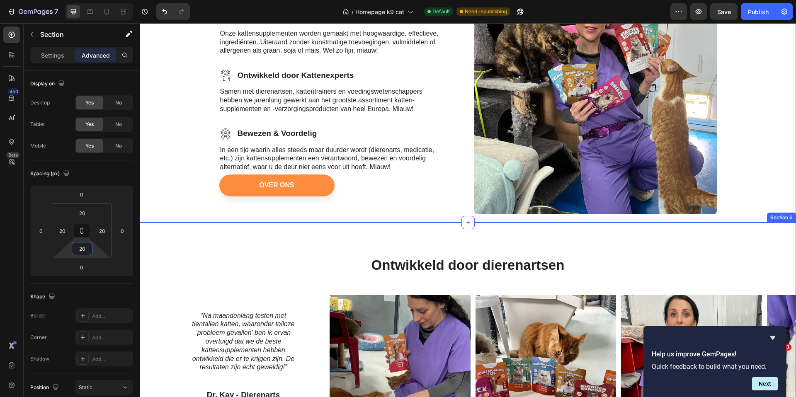
click at [379, 236] on div "Ontwikkeld door dierenartsen Heading “Na maandenlang testen met tientallen katt…" at bounding box center [468, 370] width 656 height 294
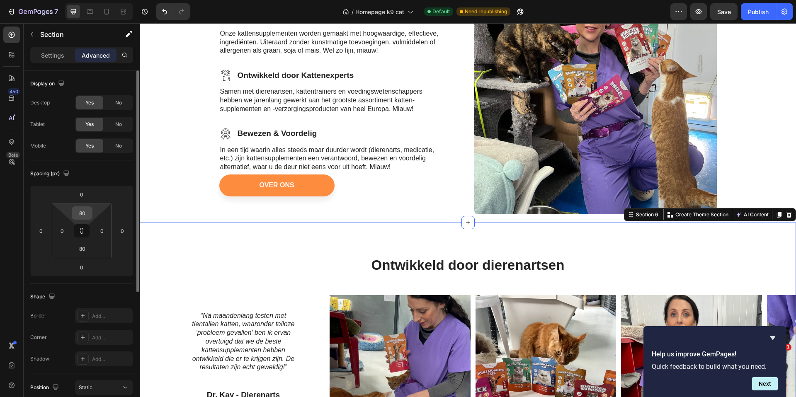
click at [87, 213] on input "80" at bounding box center [82, 213] width 17 height 12
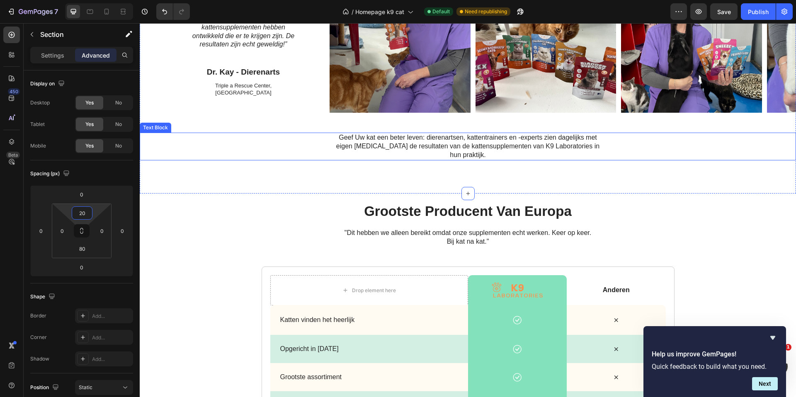
scroll to position [925, 0]
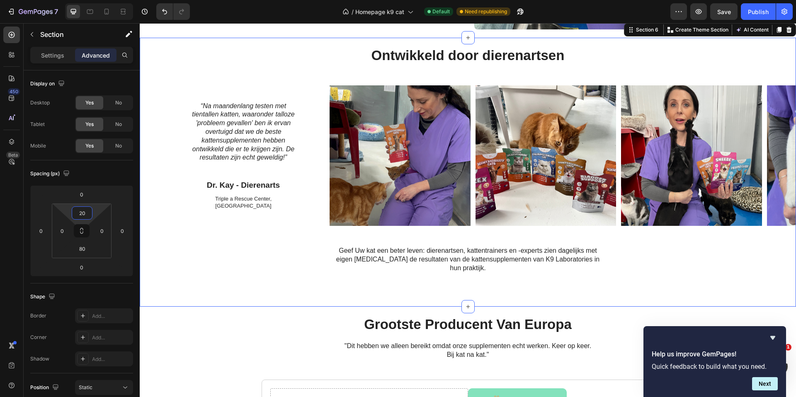
type input "20"
click at [264, 282] on div "Ontwikkeld door dierenartsen Heading “Na maandenlang testen met tientallen katt…" at bounding box center [468, 172] width 656 height 269
click at [85, 250] on input "80" at bounding box center [82, 248] width 17 height 12
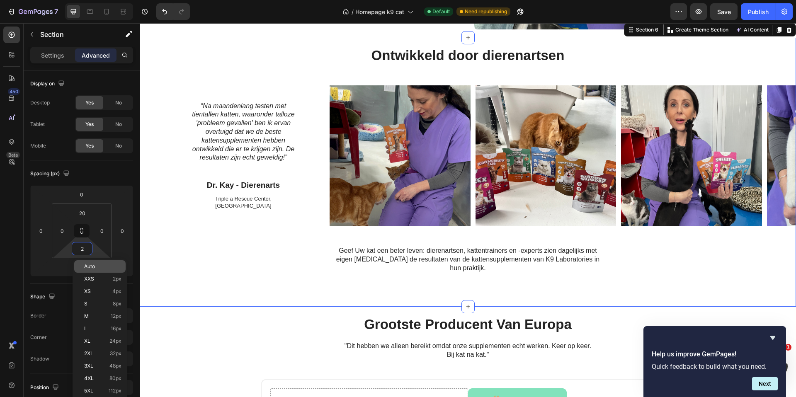
type input "20"
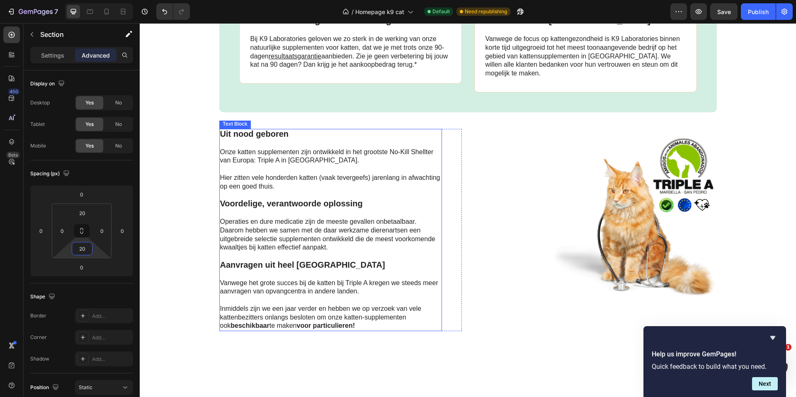
scroll to position [1755, 0]
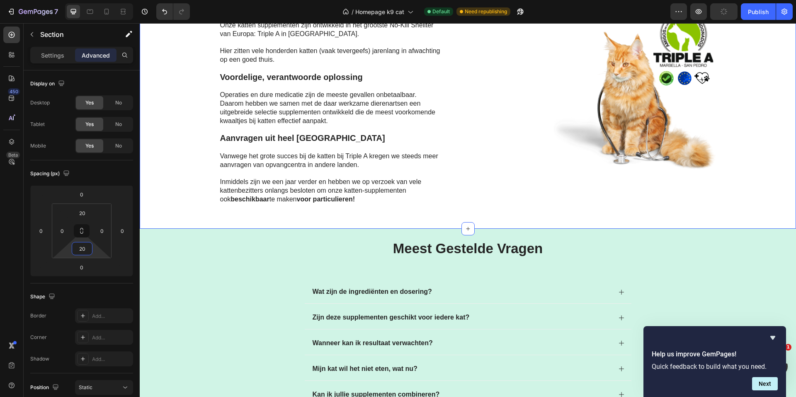
click at [173, 199] on div "Uit nood geboren Onze katten supplementen zijn ontwikkeld in het grootste No-Ki…" at bounding box center [468, 113] width 640 height 222
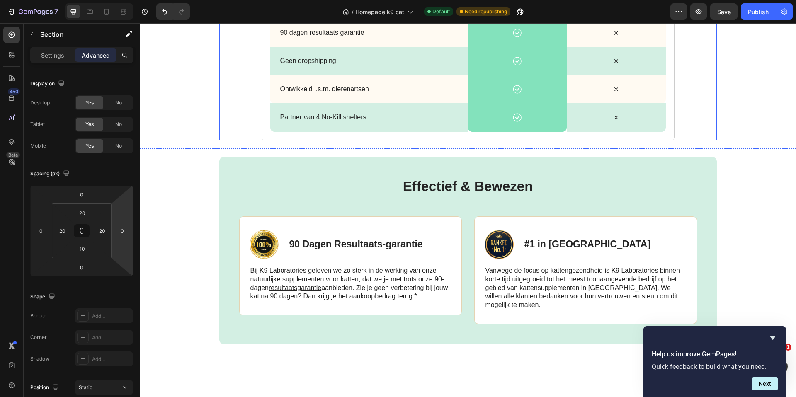
scroll to position [1027, 0]
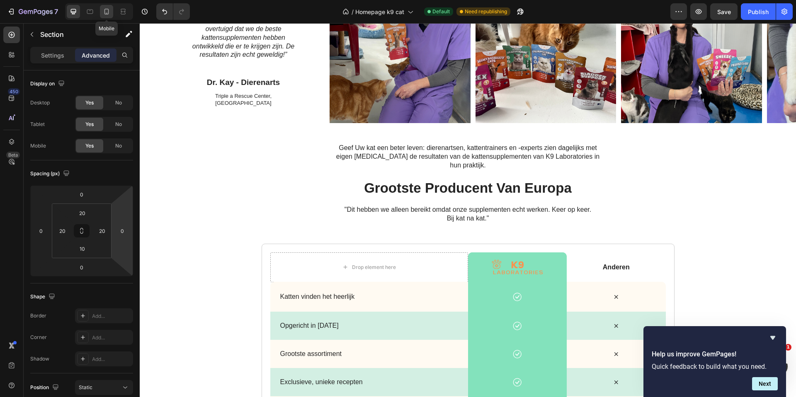
click at [103, 9] on icon at bounding box center [106, 11] width 8 height 8
type input "5"
type input "0"
type input "5"
type input "0"
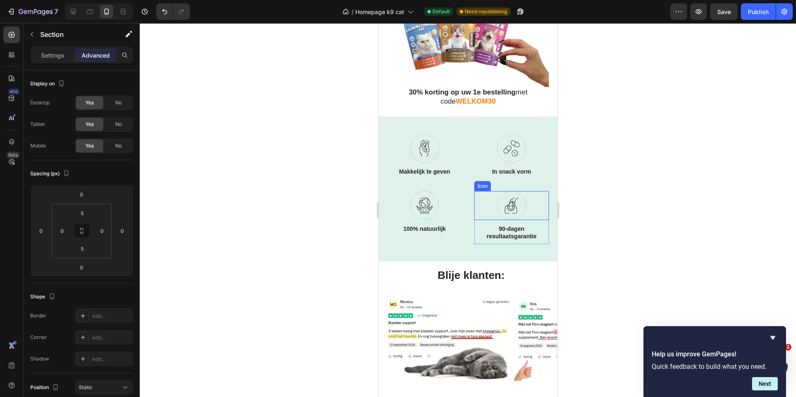
scroll to position [298, 0]
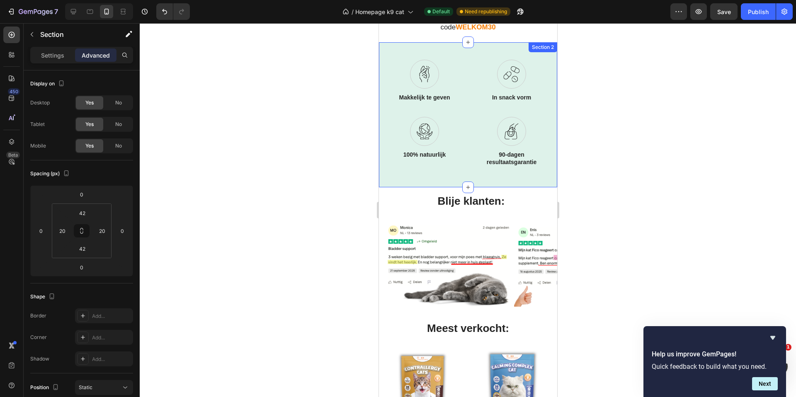
click at [456, 173] on div "Icon Makkelijk te geven Text Block Row Icon In snack vorm Text Block Row Icon 1…" at bounding box center [467, 114] width 178 height 145
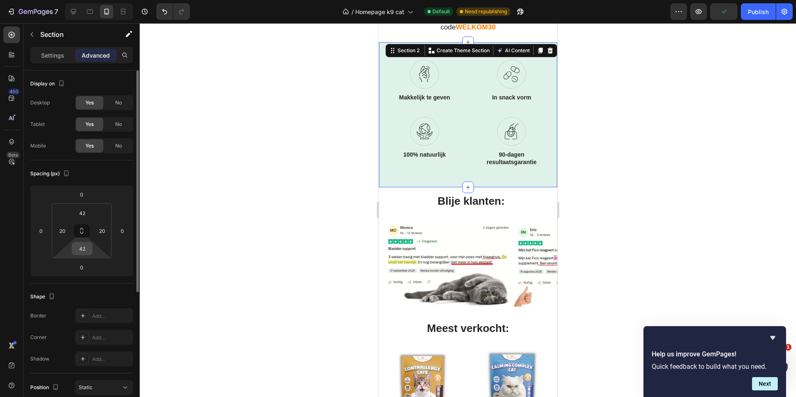
click at [85, 251] on input "42" at bounding box center [82, 248] width 17 height 12
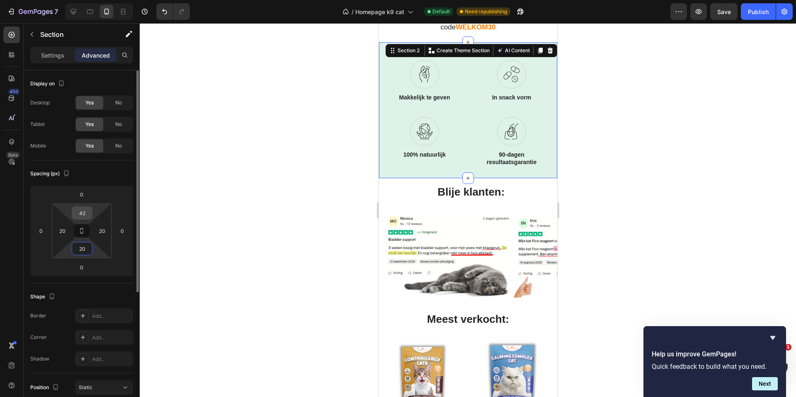
type input "20"
drag, startPoint x: 86, startPoint y: 213, endPoint x: 92, endPoint y: 214, distance: 5.5
click at [86, 213] on input "42" at bounding box center [82, 213] width 17 height 12
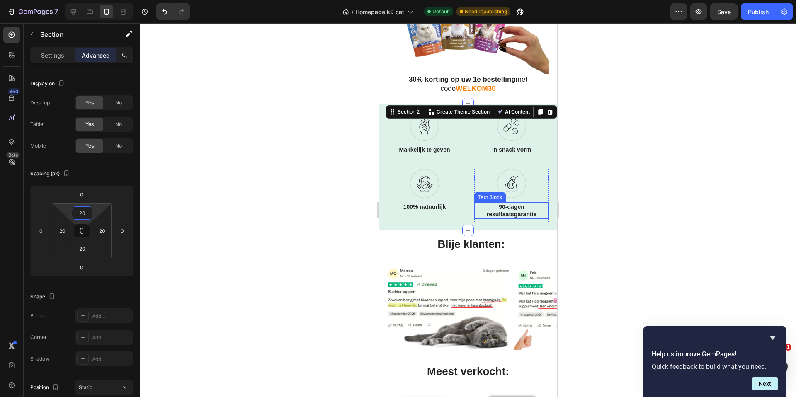
scroll to position [233, 0]
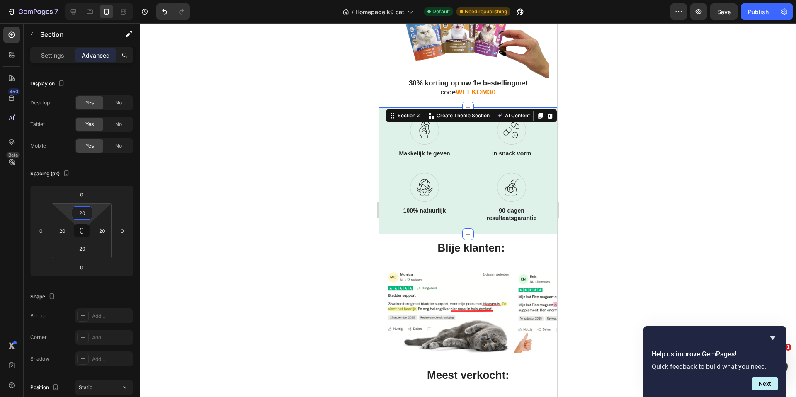
type input "20"
click at [579, 168] on div at bounding box center [468, 210] width 656 height 374
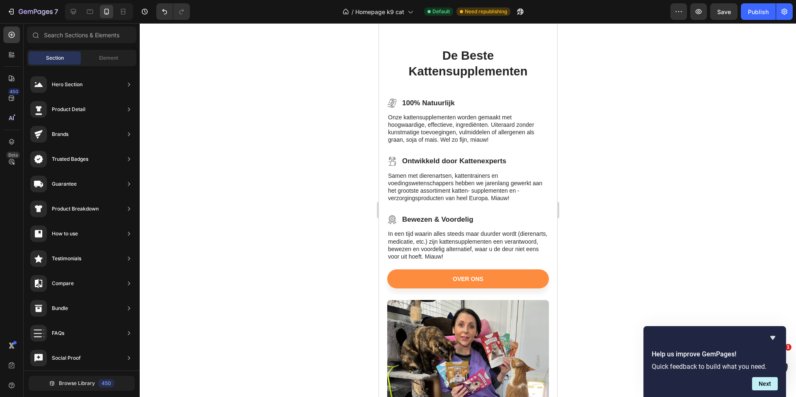
scroll to position [1108, 0]
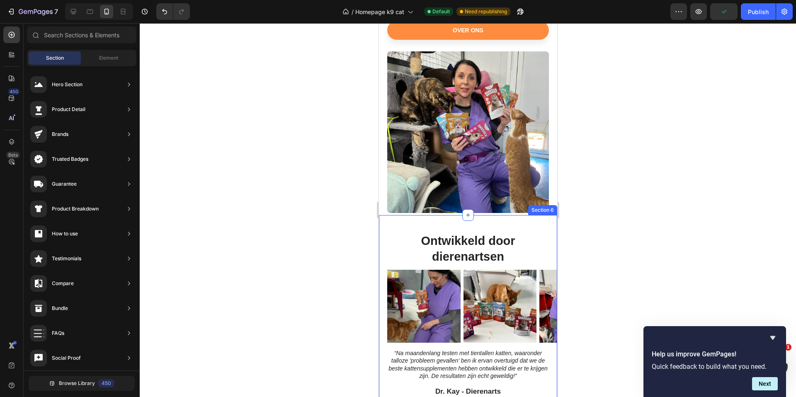
click at [411, 224] on div "Ontwikkeld door dierenartsen Heading “Na maandenlang testen met tientallen katt…" at bounding box center [467, 318] width 178 height 207
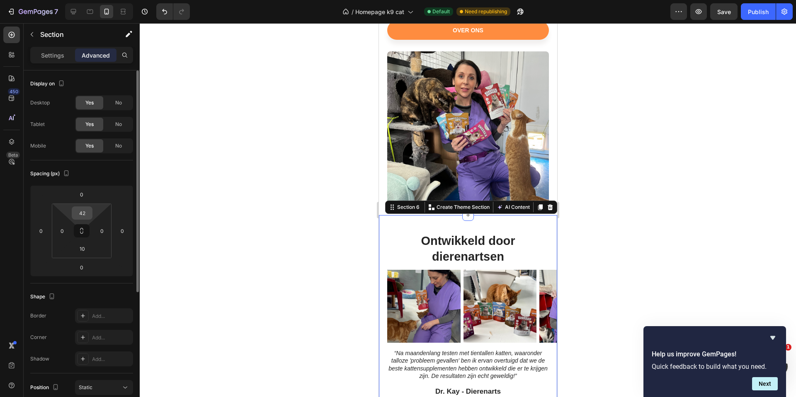
click at [84, 214] on input "42" at bounding box center [82, 213] width 17 height 12
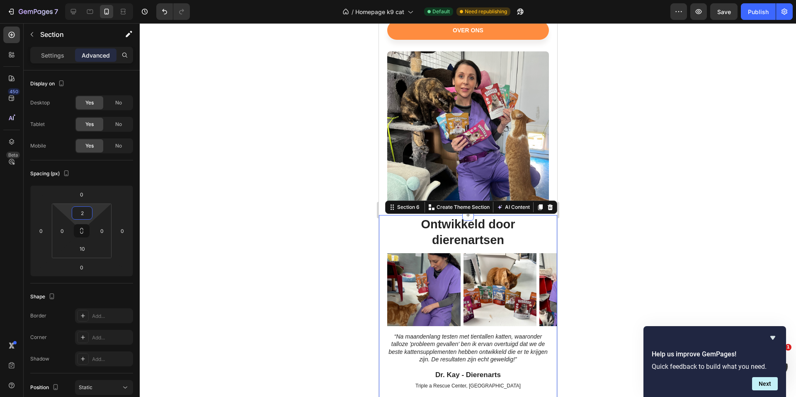
type input "20"
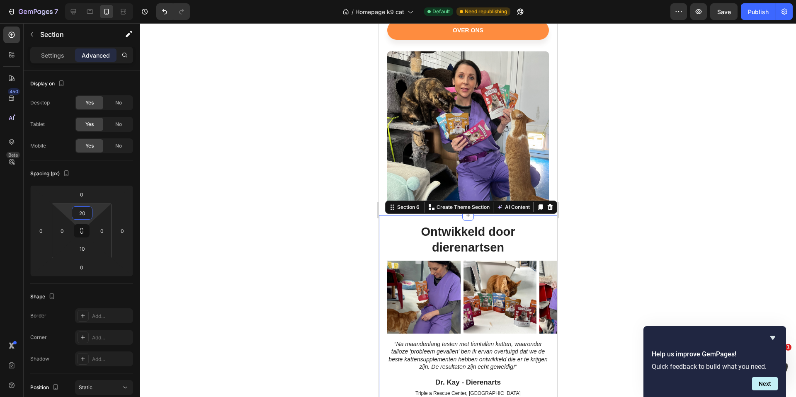
click at [647, 218] on div at bounding box center [468, 210] width 656 height 374
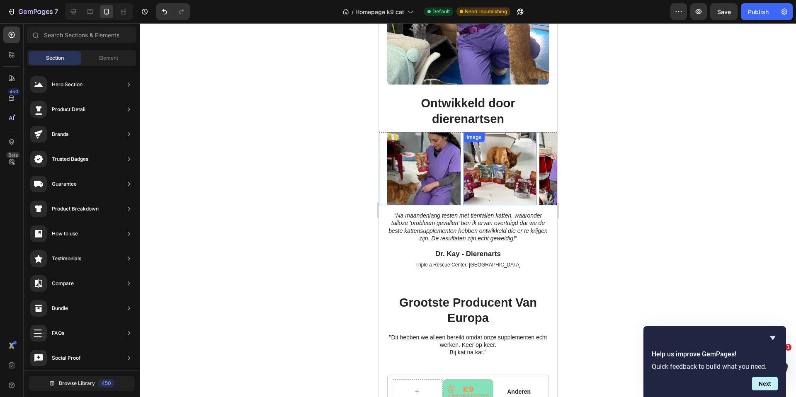
scroll to position [1240, 0]
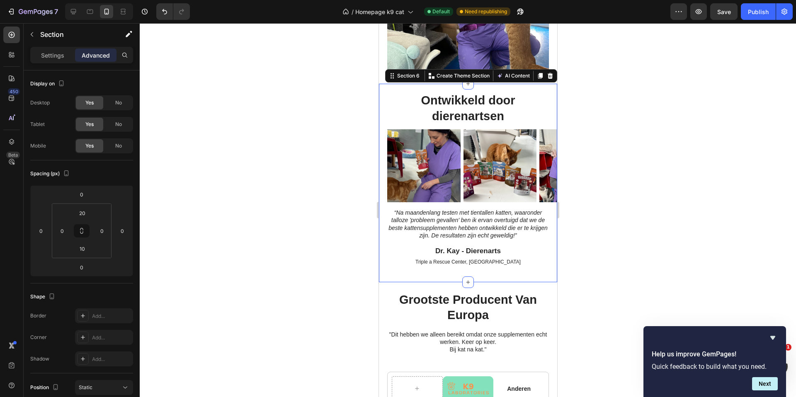
click at [505, 268] on div "Ontwikkeld door dierenartsen Heading “Na maandenlang testen met tientallen katt…" at bounding box center [467, 185] width 178 height 186
click at [657, 199] on div at bounding box center [468, 210] width 656 height 374
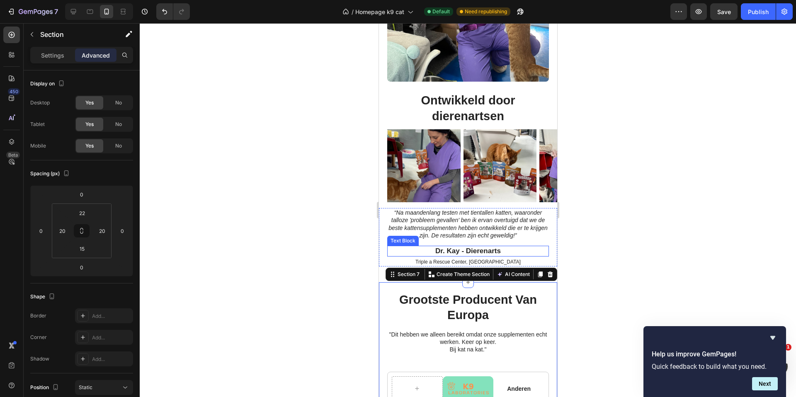
click at [529, 247] on p "Dr. Kay - Dierenarts" at bounding box center [468, 251] width 160 height 9
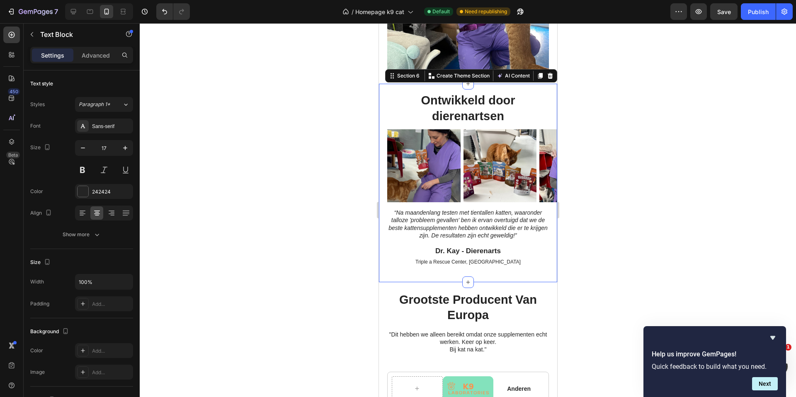
click at [533, 263] on div "Ontwikkeld door dierenartsen Heading “Na maandenlang testen met tientallen katt…" at bounding box center [467, 185] width 178 height 186
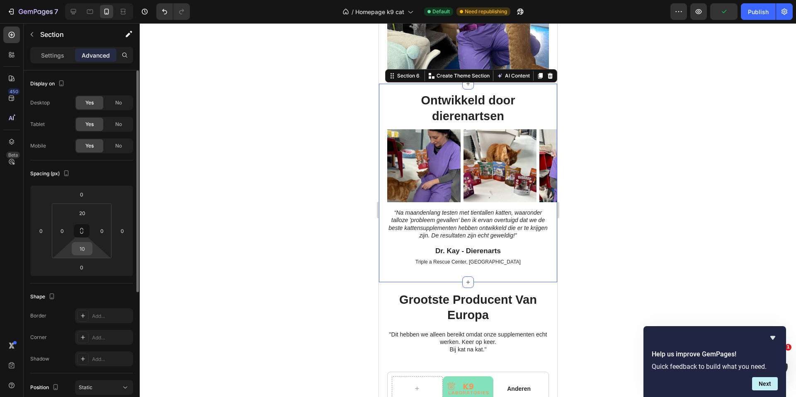
click at [87, 249] on input "10" at bounding box center [82, 248] width 17 height 12
type input "5"
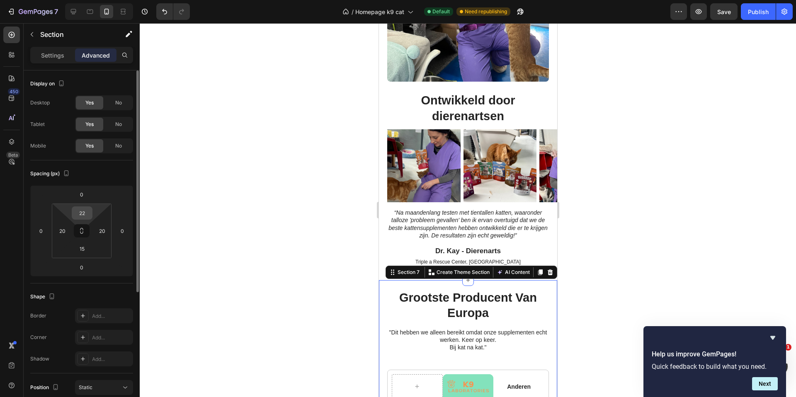
click at [87, 214] on input "22" at bounding box center [82, 213] width 17 height 12
type input "10"
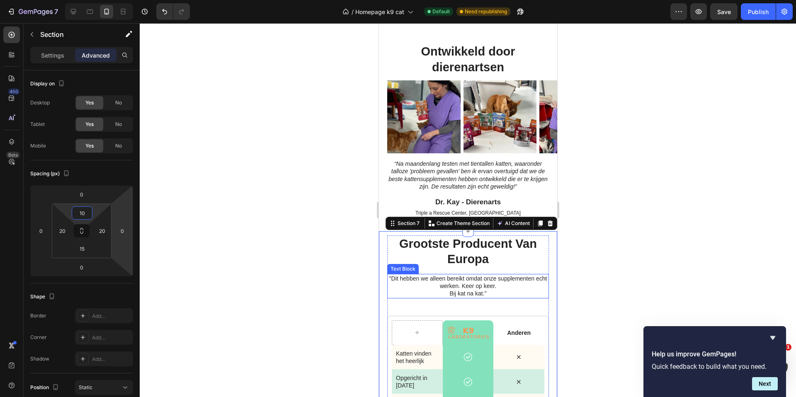
scroll to position [1301, 0]
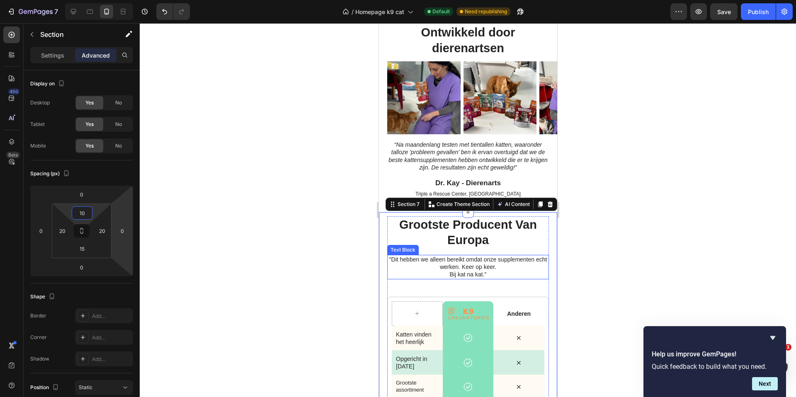
click at [501, 269] on p ""Dit hebben we alleen bereikt omdat onze supplementen echt werken. Keer op keer." at bounding box center [468, 263] width 160 height 15
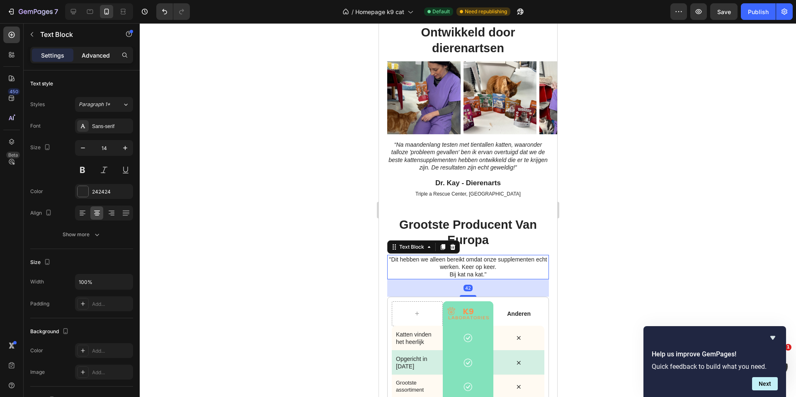
click at [101, 56] on p "Advanced" at bounding box center [96, 55] width 28 height 9
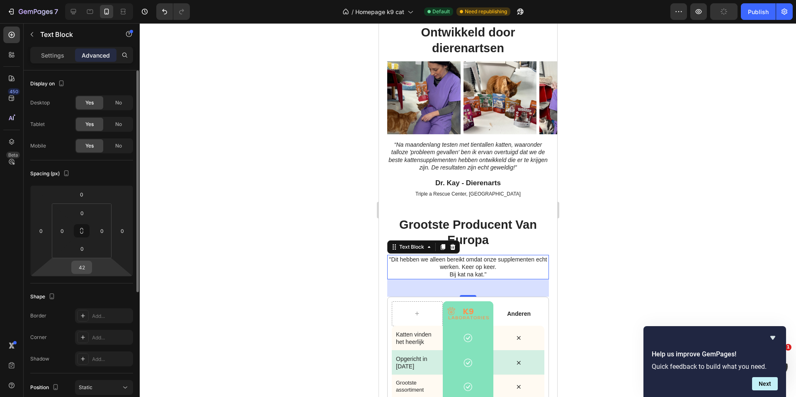
click at [85, 266] on input "42" at bounding box center [81, 267] width 17 height 12
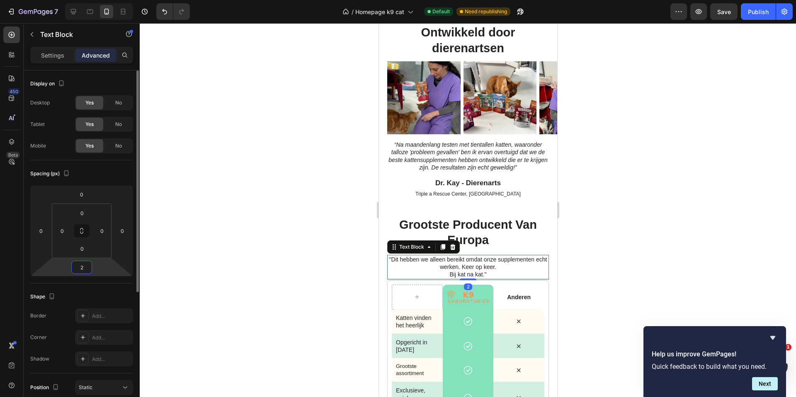
type input "20"
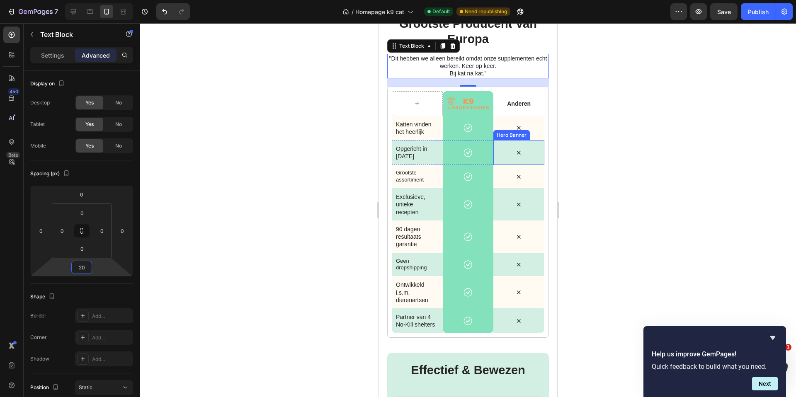
scroll to position [1442, 0]
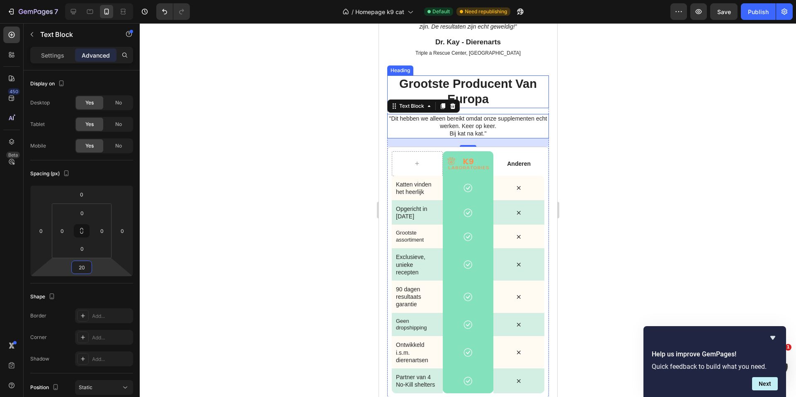
click at [513, 83] on h2 "grootste producent van europa" at bounding box center [468, 91] width 162 height 33
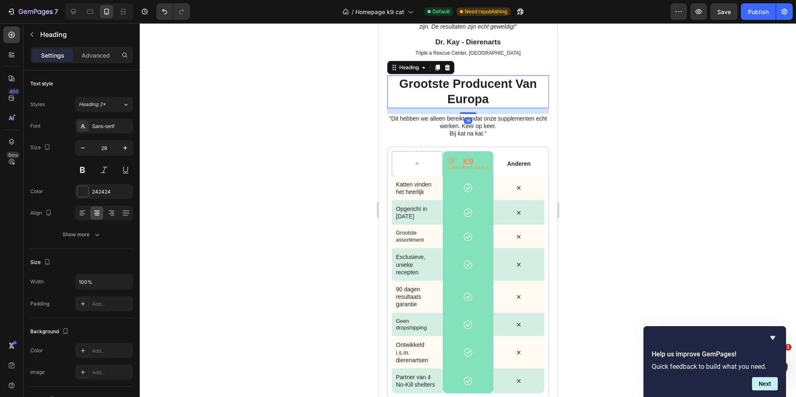
click at [513, 84] on h2 "grootste producent van europa" at bounding box center [468, 91] width 162 height 33
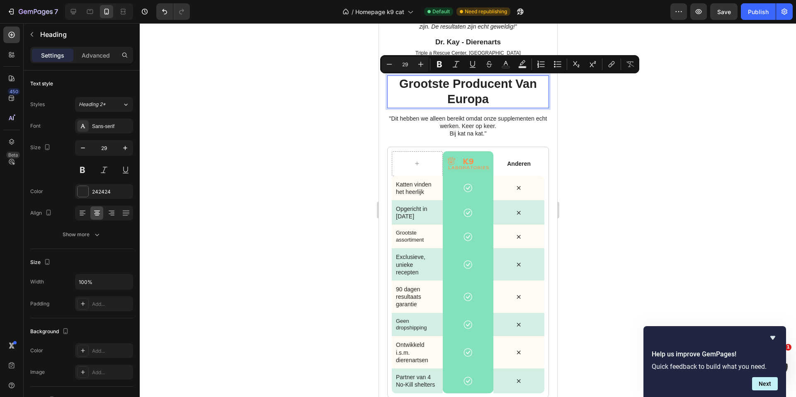
click at [513, 85] on p "grootste producent van europa" at bounding box center [468, 91] width 160 height 31
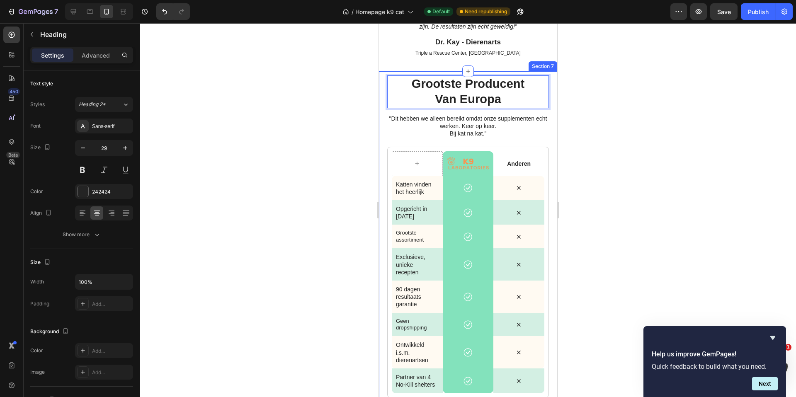
click at [581, 138] on div at bounding box center [468, 210] width 656 height 374
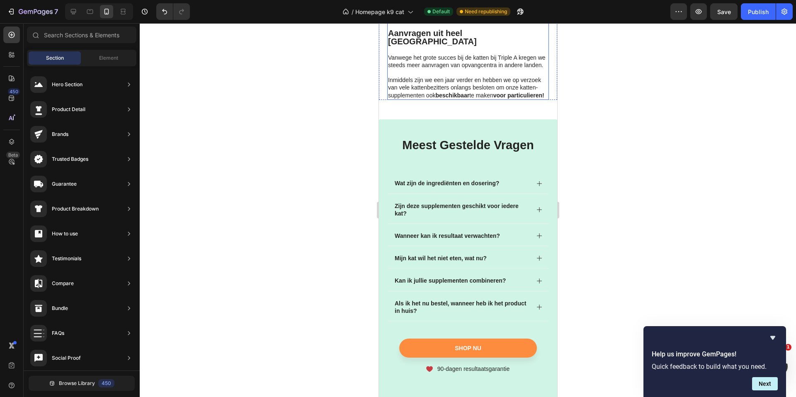
scroll to position [2243, 0]
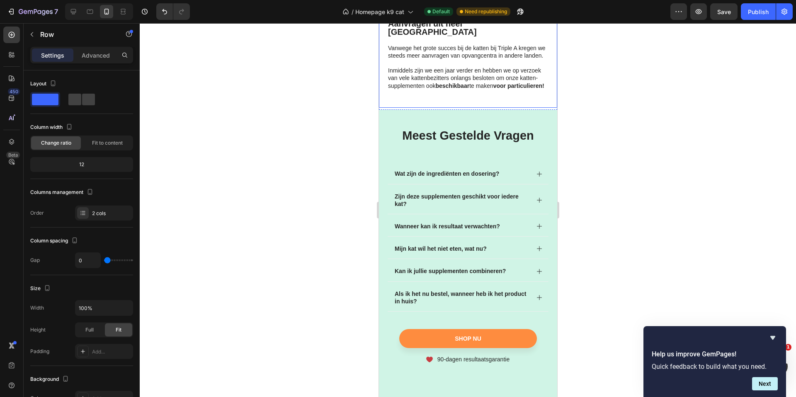
click at [96, 52] on p "Advanced" at bounding box center [96, 55] width 28 height 9
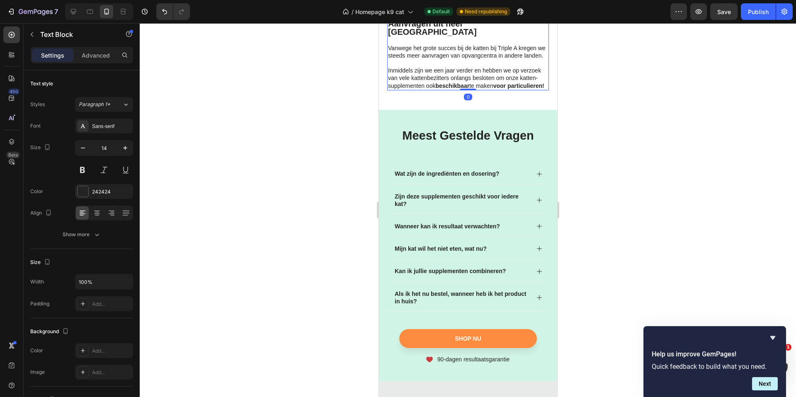
click at [429, 90] on p "Inmiddels zijn we een jaar verder en hebben we op verzoek van vele kattenbezitt…" at bounding box center [468, 78] width 160 height 23
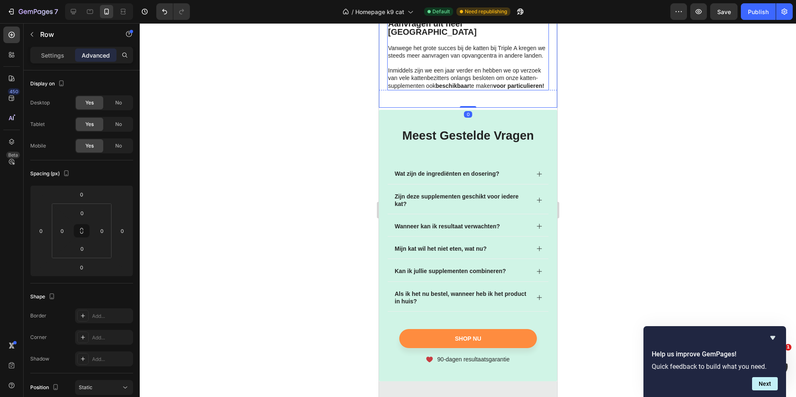
click at [431, 90] on p "Inmiddels zijn we een jaar verder en hebben we op verzoek van vele kattenbezitt…" at bounding box center [468, 78] width 160 height 23
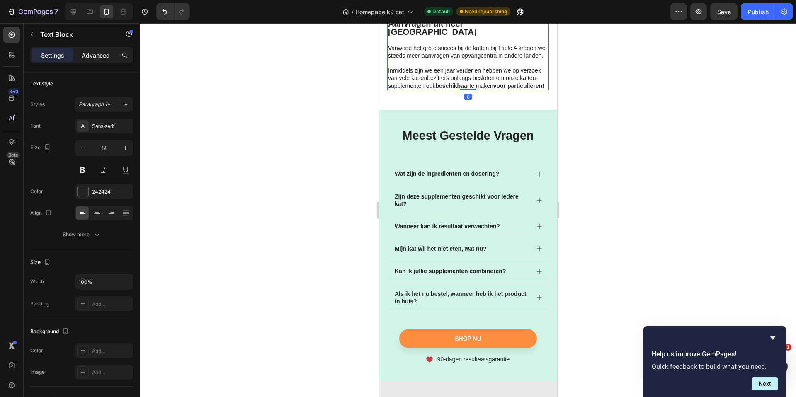
click at [96, 55] on p "Advanced" at bounding box center [96, 55] width 28 height 9
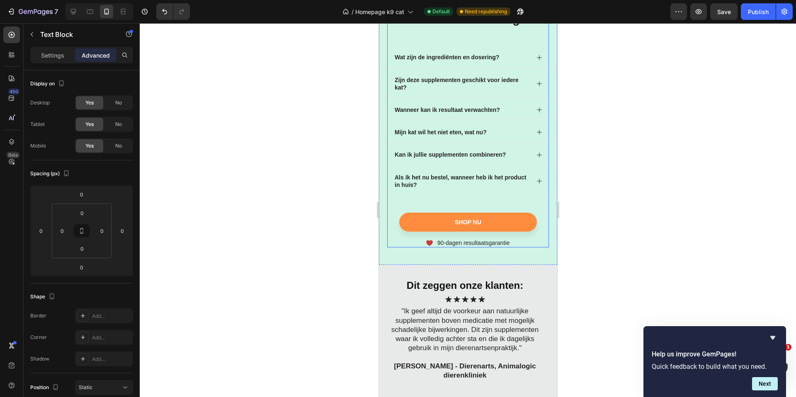
scroll to position [2361, 0]
click at [423, 126] on div "meest gestelde vragen Heading Wat zijn de ingrediënten en dosering? Zijn deze s…" at bounding box center [467, 128] width 178 height 272
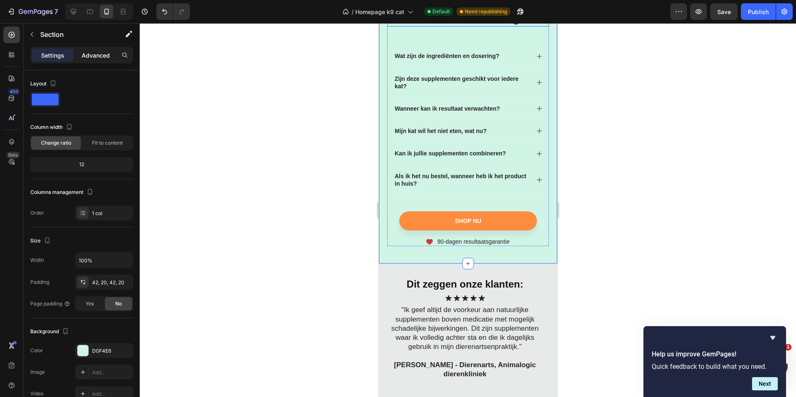
click at [103, 56] on p "Advanced" at bounding box center [96, 55] width 28 height 9
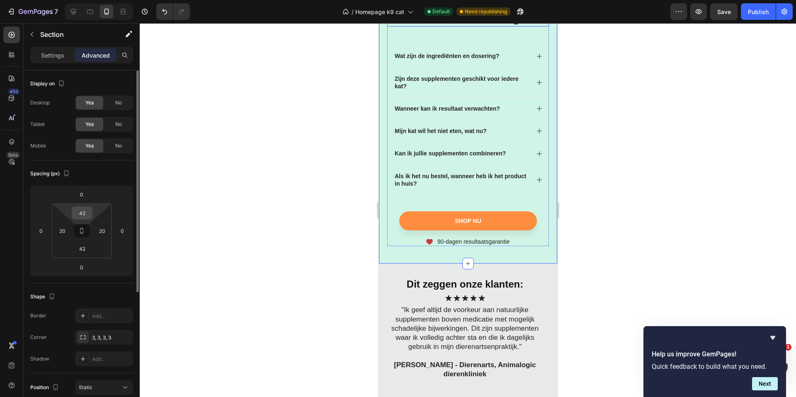
click at [87, 214] on input "42" at bounding box center [82, 213] width 17 height 12
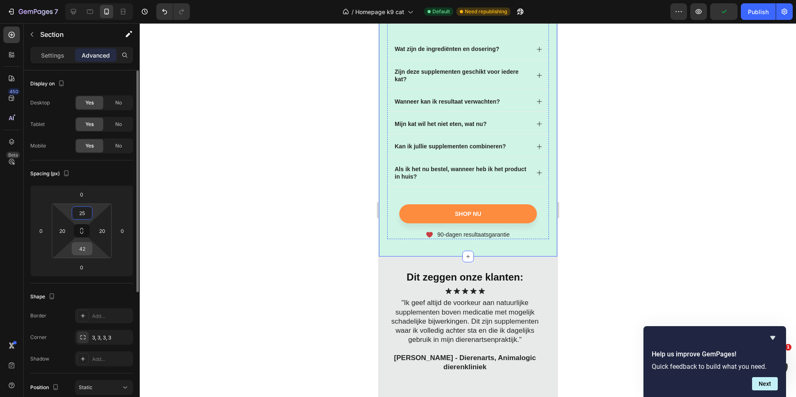
type input "25"
click at [87, 251] on input "42" at bounding box center [82, 248] width 17 height 12
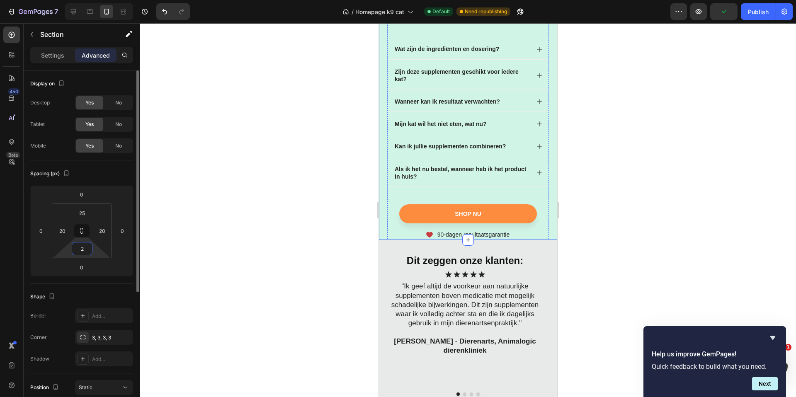
type input "25"
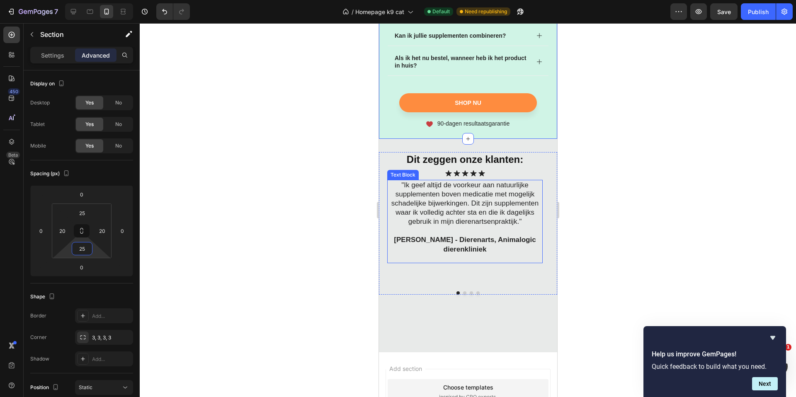
scroll to position [2655, 0]
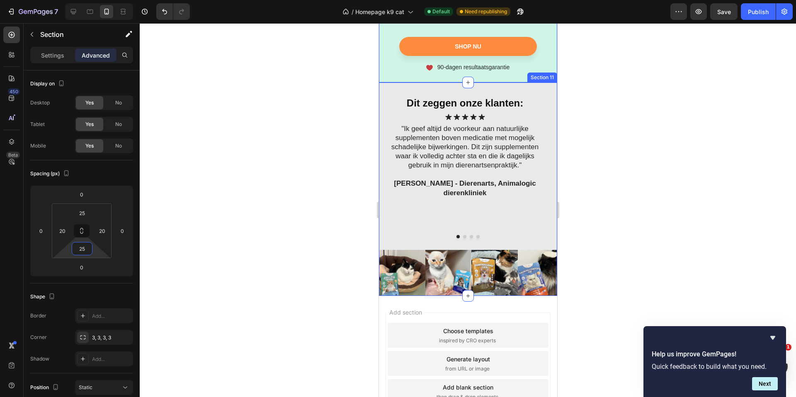
click at [508, 244] on div "Dit zeggen onze klanten: Heading Icon Icon Icon Icon Icon Icon List "Ik geef al…" at bounding box center [467, 173] width 178 height 154
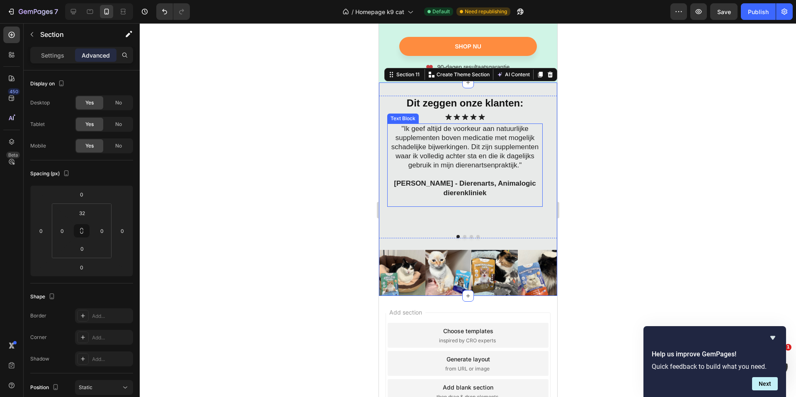
click at [492, 196] on p "[PERSON_NAME] - Dierenarts, Animalogic dierenkliniek" at bounding box center [465, 188] width 154 height 18
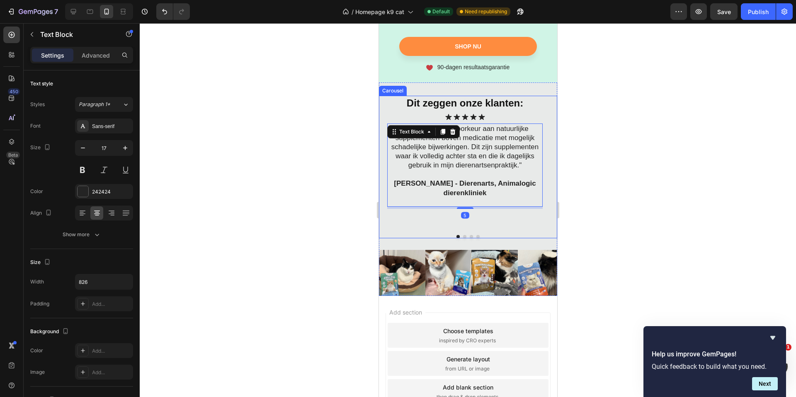
click at [494, 218] on div "Dit zeggen onze klanten: Heading Icon Icon Icon Icon Icon Icon List "Ik geef al…" at bounding box center [464, 163] width 155 height 135
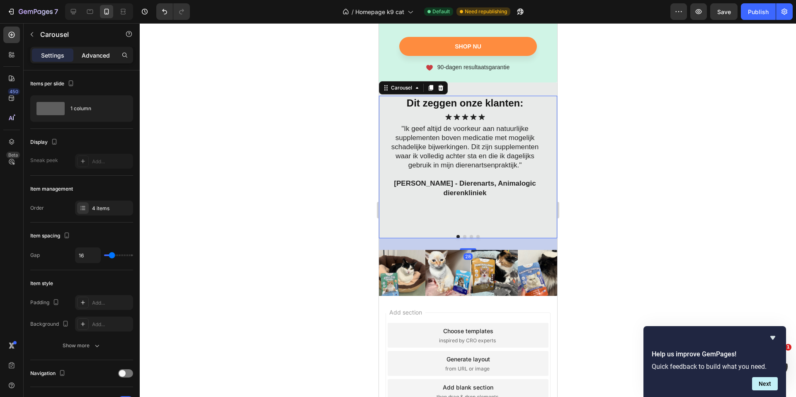
click at [101, 57] on p "Advanced" at bounding box center [96, 55] width 28 height 9
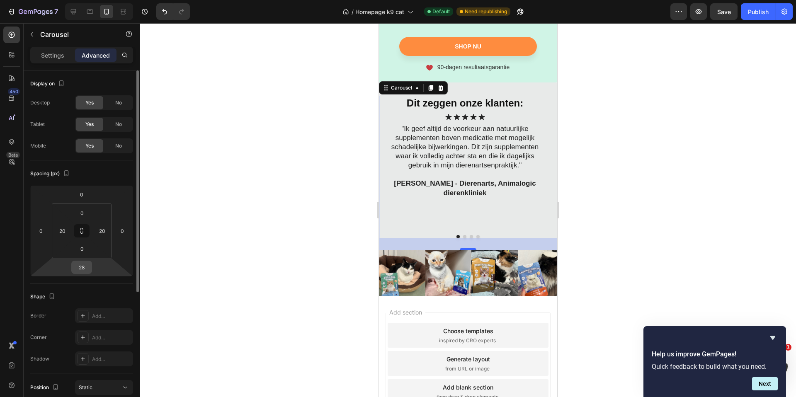
click at [87, 269] on input "28" at bounding box center [81, 267] width 17 height 12
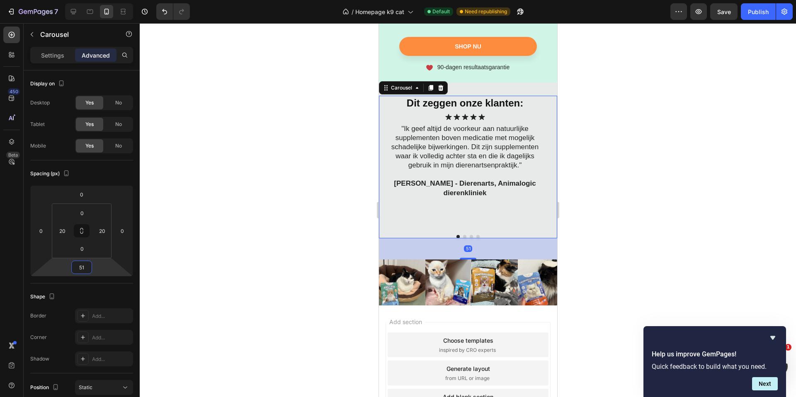
type input "5"
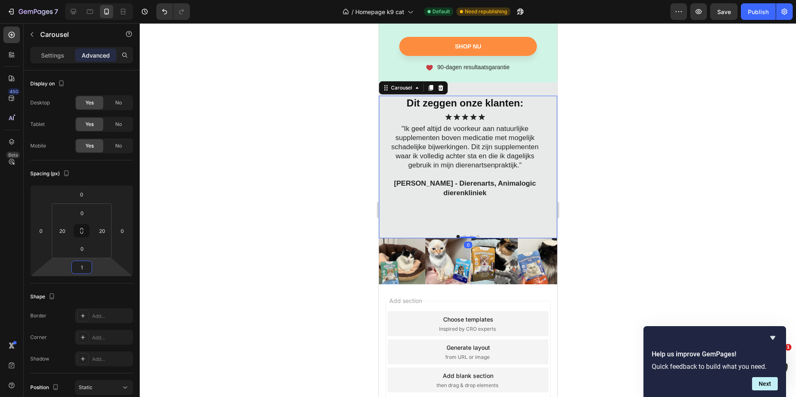
type input "10"
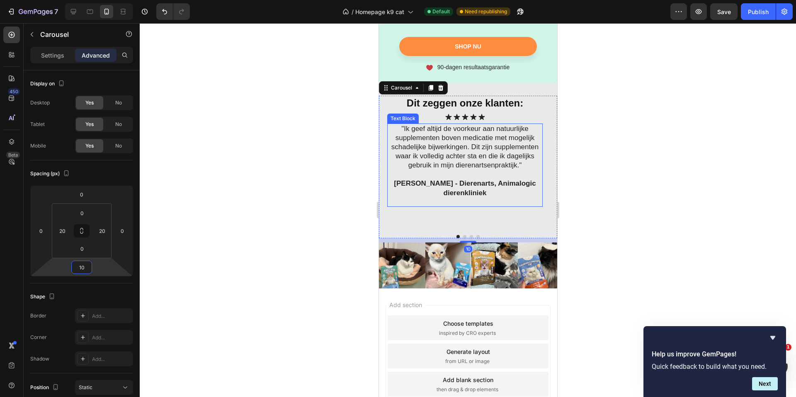
click at [473, 197] on p "[PERSON_NAME] - Dierenarts, Animalogic dierenkliniek" at bounding box center [465, 188] width 154 height 18
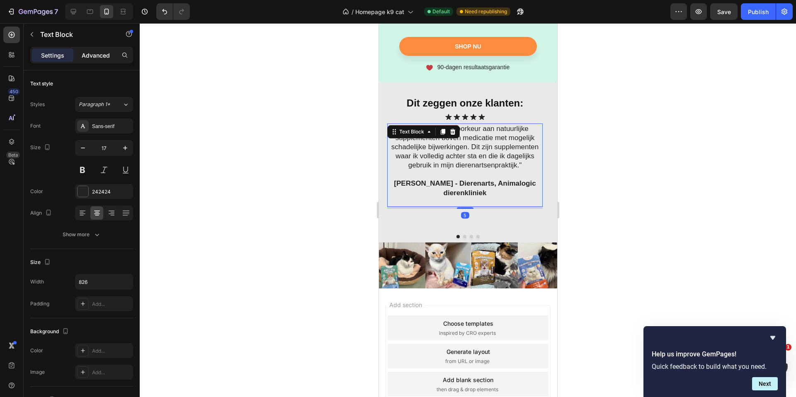
click at [98, 53] on p "Advanced" at bounding box center [96, 55] width 28 height 9
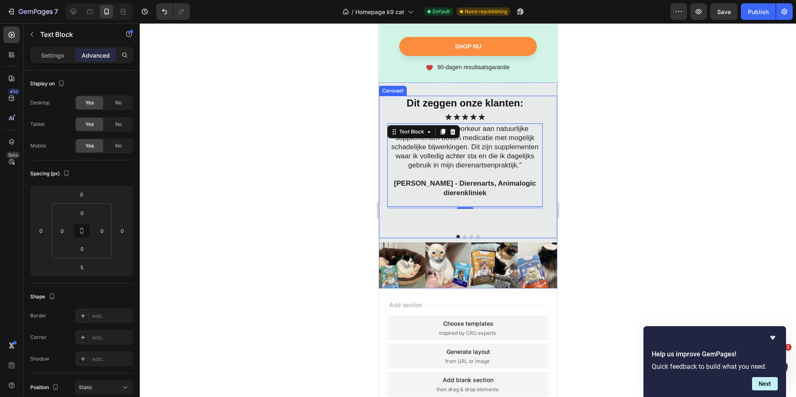
click at [498, 220] on div "Dit zeggen onze klanten: Heading Icon Icon Icon Icon Icon Icon List "Ik geef al…" at bounding box center [464, 163] width 155 height 135
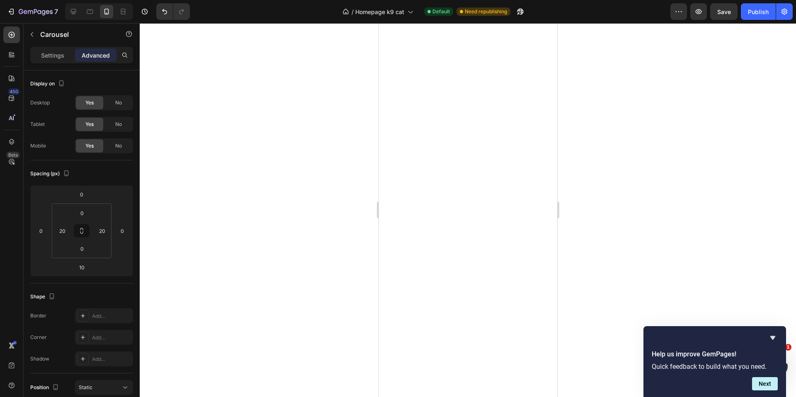
scroll to position [0, 0]
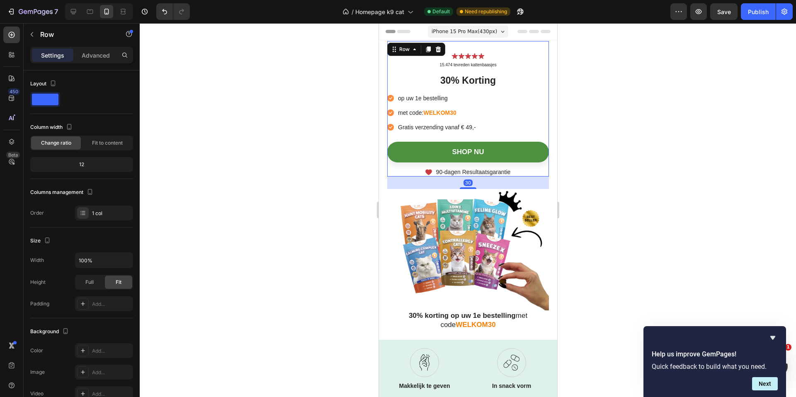
click at [478, 45] on div "Icon Icon Icon Icon Icon Icon List 15.474 tevreden kattenbaasjes Text Block Row…" at bounding box center [468, 109] width 162 height 136
click at [94, 53] on p "Advanced" at bounding box center [96, 55] width 28 height 9
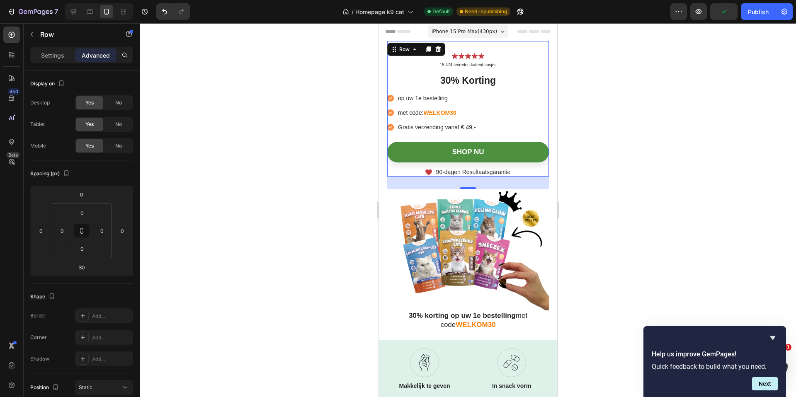
click at [659, 129] on div at bounding box center [468, 210] width 656 height 374
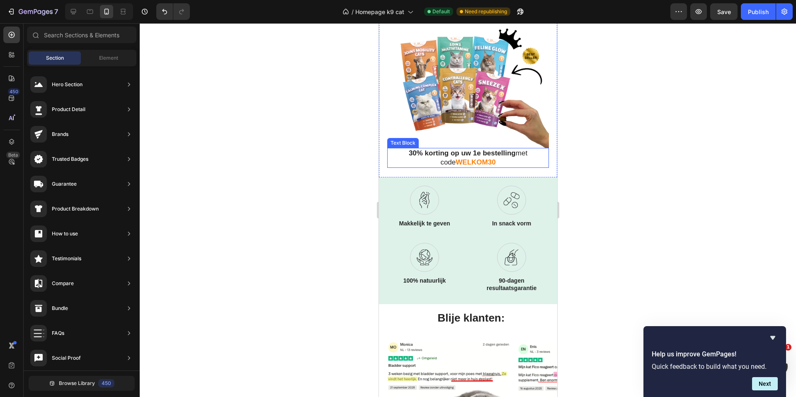
scroll to position [181, 0]
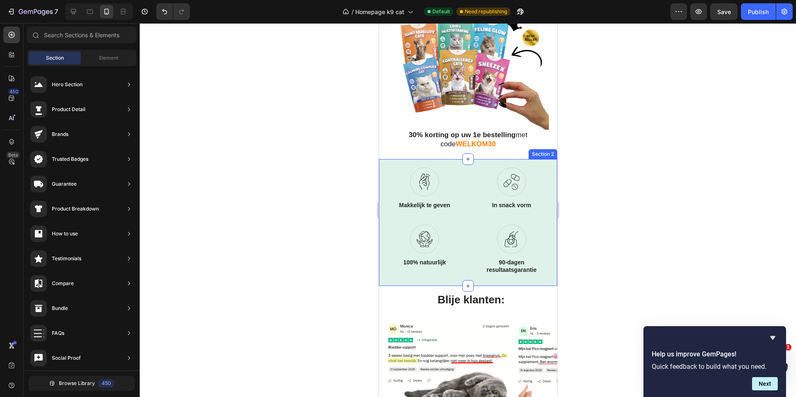
click at [435, 277] on div "Icon Makkelijk te geven Text Block Row Icon In snack vorm Text Block Row Icon 1…" at bounding box center [467, 222] width 178 height 127
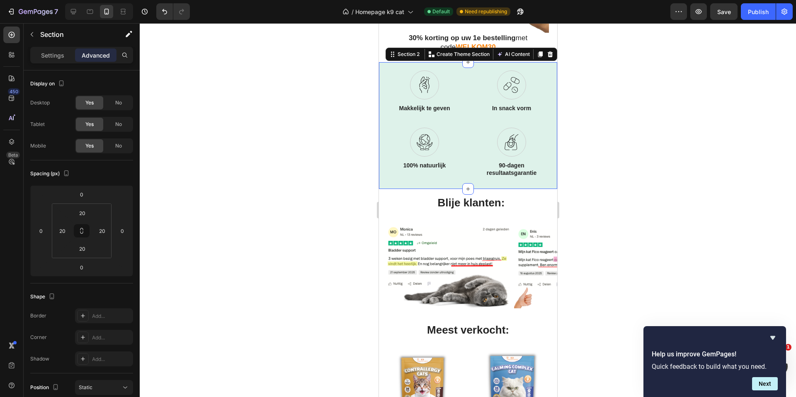
click at [614, 209] on div at bounding box center [468, 210] width 656 height 374
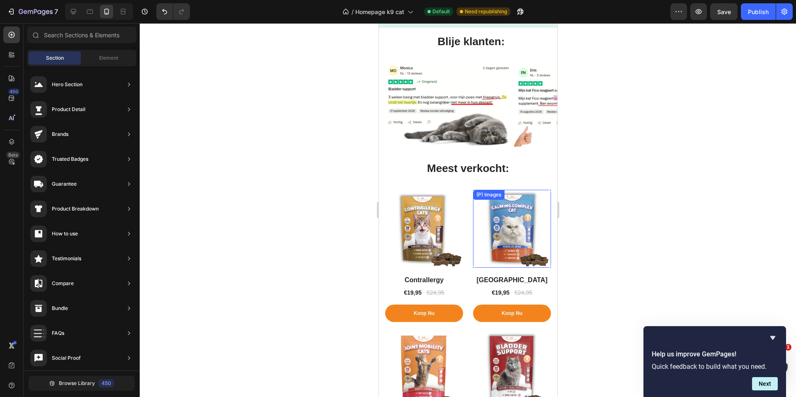
scroll to position [460, 0]
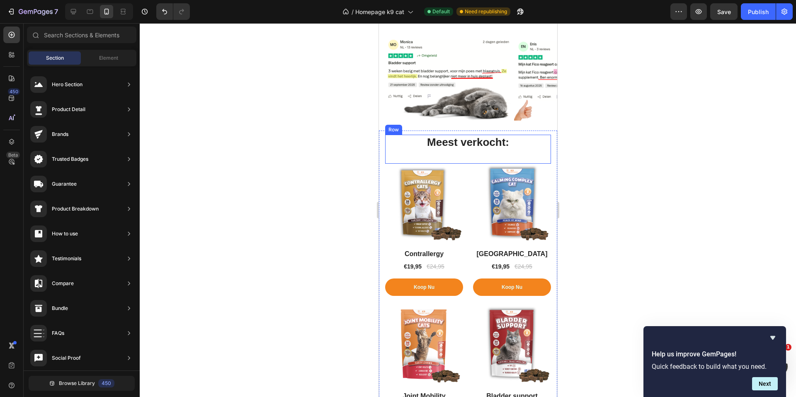
click at [466, 154] on div "Meest verkocht: Heading" at bounding box center [468, 149] width 166 height 29
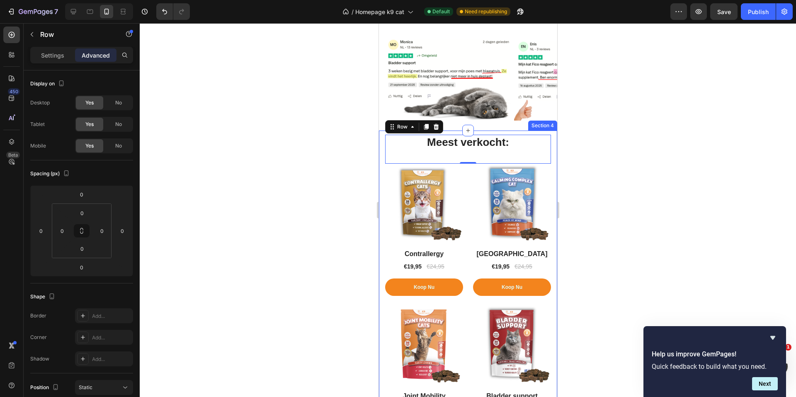
click at [547, 139] on div "Meest verkocht: Heading Row 0 (P) Images Row Contrallergy (P) Title €19,95 (P) …" at bounding box center [467, 290] width 178 height 318
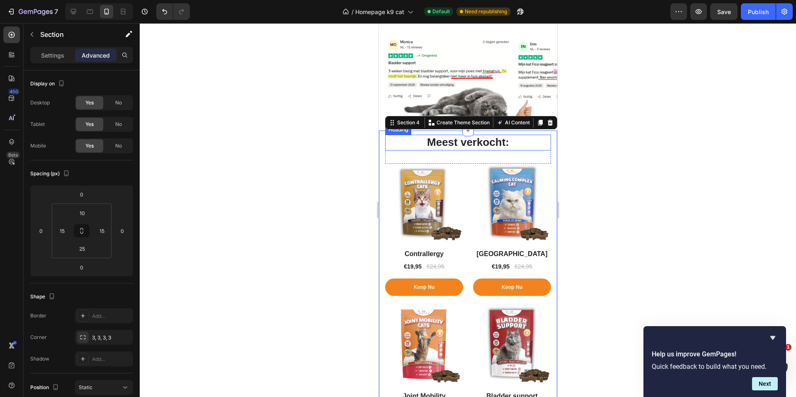
click at [451, 143] on h2 "Meest verkocht:" at bounding box center [468, 143] width 166 height 16
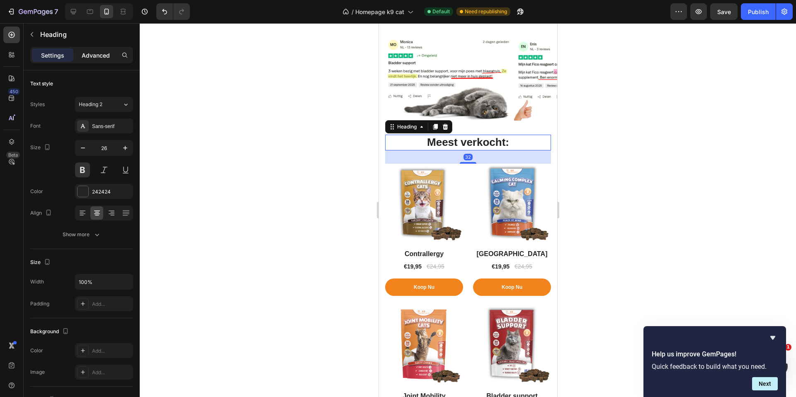
click at [92, 53] on p "Advanced" at bounding box center [96, 55] width 28 height 9
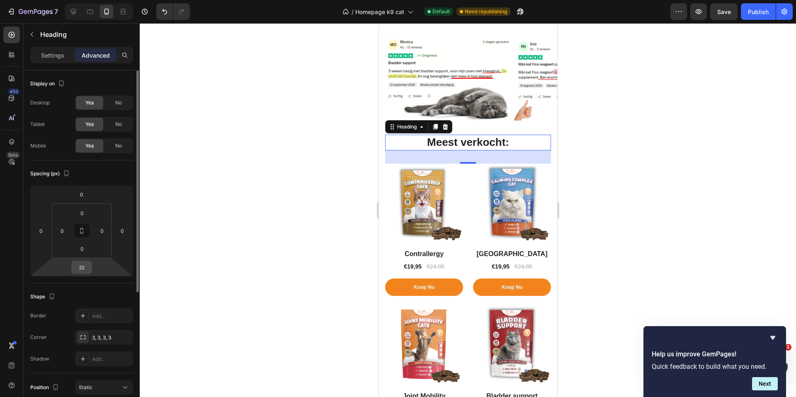
click at [84, 270] on input "32" at bounding box center [81, 267] width 17 height 12
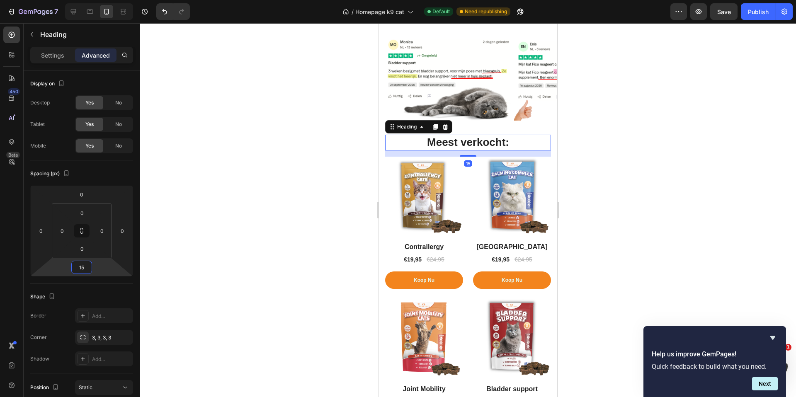
type input "15"
click at [600, 215] on div at bounding box center [468, 210] width 656 height 374
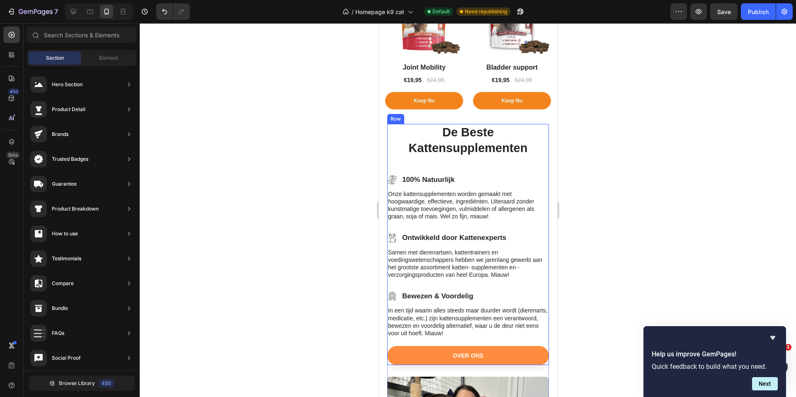
scroll to position [785, 0]
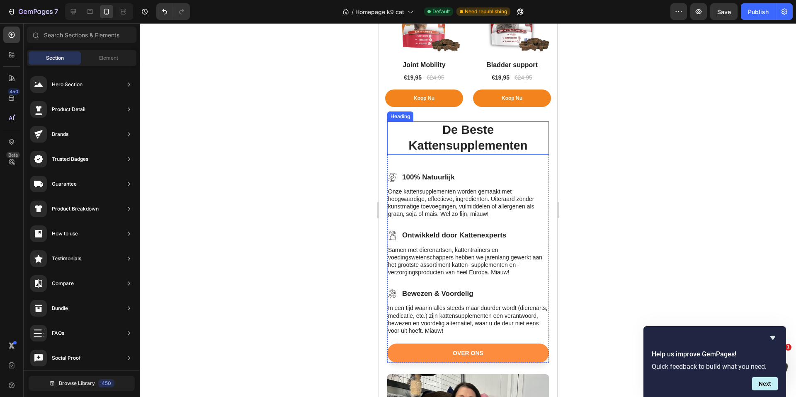
click at [478, 124] on h2 "De Beste Kattensupplementen" at bounding box center [468, 137] width 162 height 33
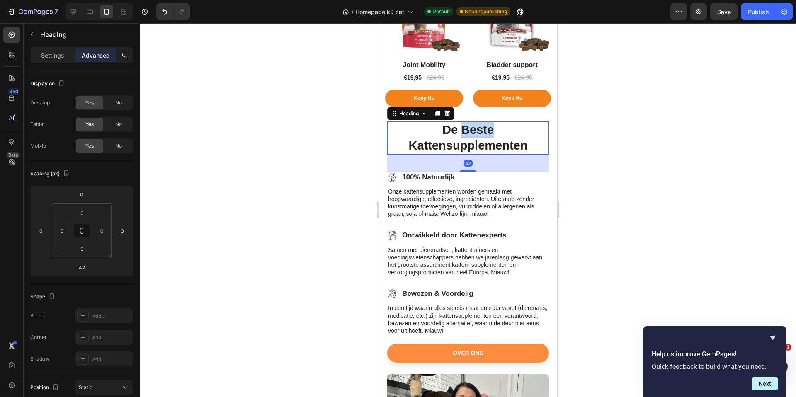
click at [478, 124] on h2 "De Beste Kattensupplementen" at bounding box center [468, 137] width 162 height 33
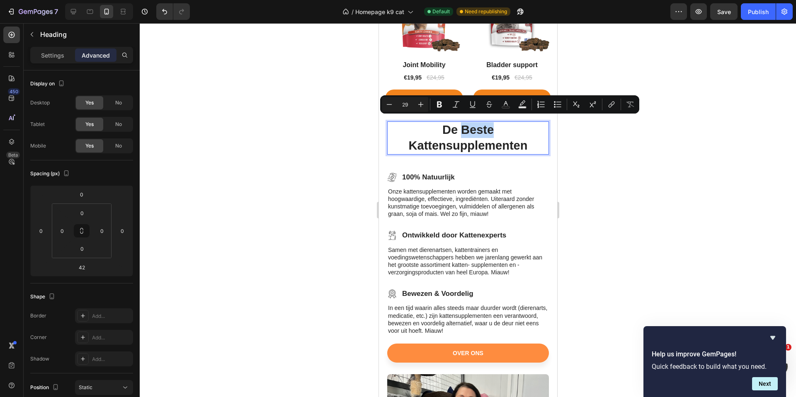
click at [488, 125] on p "De Beste Kattensupplementen" at bounding box center [468, 137] width 160 height 31
drag, startPoint x: 492, startPoint y: 126, endPoint x: 441, endPoint y: 124, distance: 51.0
click at [441, 124] on p "De Beste Kattensupplementen" at bounding box center [468, 137] width 160 height 31
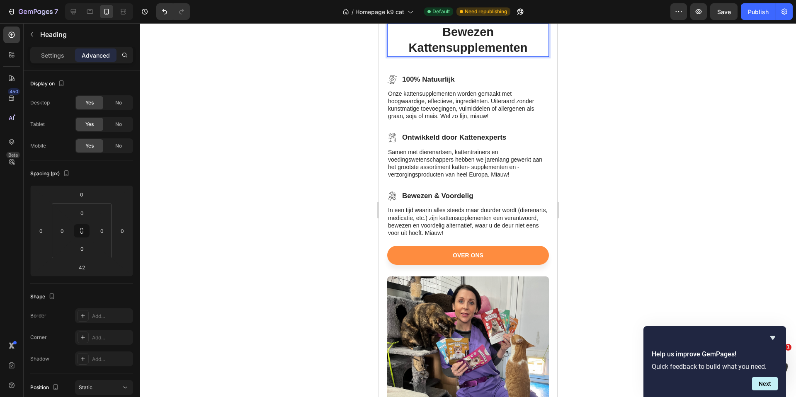
scroll to position [872, 0]
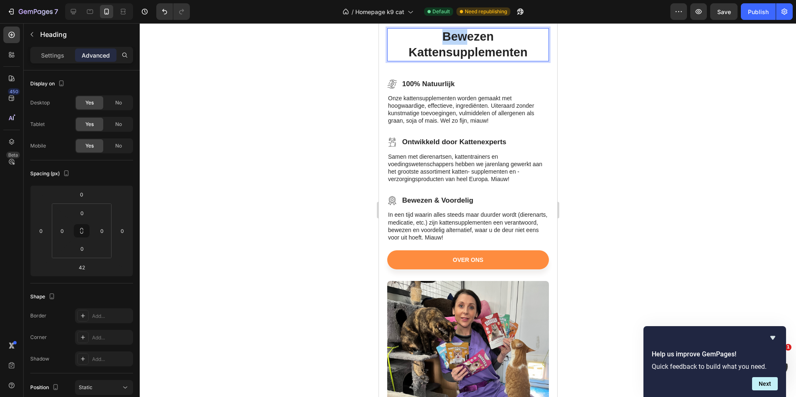
drag, startPoint x: 490, startPoint y: 29, endPoint x: 460, endPoint y: 39, distance: 31.3
click at [499, 35] on p "Bewezen Kattensupplementen" at bounding box center [468, 44] width 160 height 31
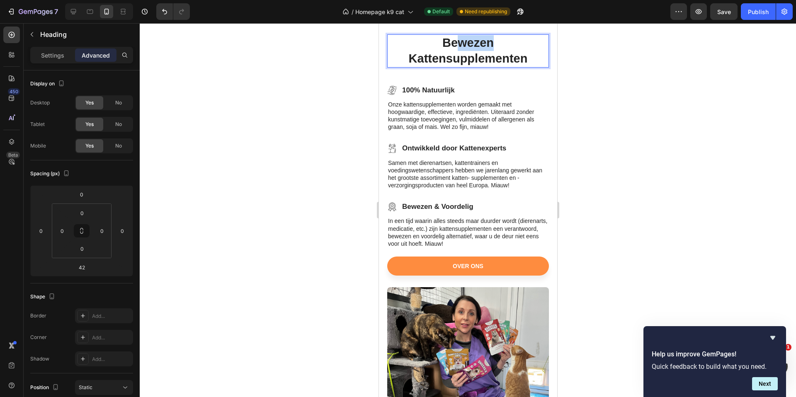
drag, startPoint x: 497, startPoint y: 37, endPoint x: 455, endPoint y: 36, distance: 41.0
click at [455, 36] on p "Bewezen Kattensupplementen" at bounding box center [468, 50] width 160 height 31
click at [504, 39] on p "erabwuorBet Kattensupplementen" at bounding box center [468, 50] width 160 height 31
click at [507, 40] on p "erabwuorBetr Kattensupplementen" at bounding box center [468, 50] width 160 height 31
click at [508, 40] on p "uerabwuorBetro Kattensupplementen" at bounding box center [468, 50] width 160 height 31
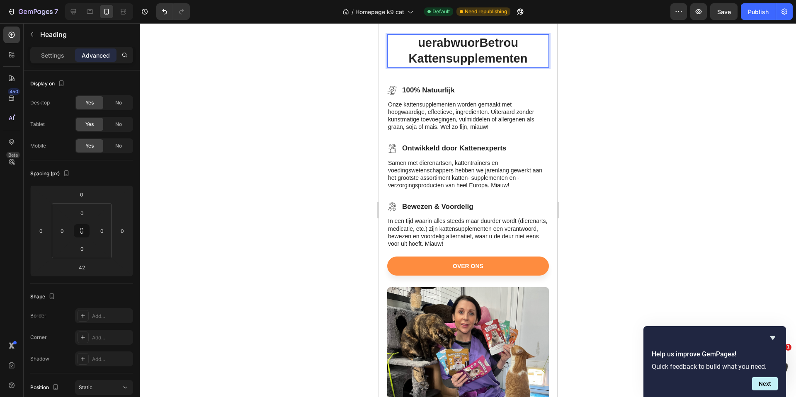
click at [514, 41] on p "uerabwuorBetrou Kattensupplementen" at bounding box center [468, 50] width 160 height 31
click at [518, 40] on p "uerabwuorBetrouw Kattensupplementen" at bounding box center [468, 50] width 160 height 31
click at [522, 40] on p "uerabwuorBetrouwb Kattensupplementen" at bounding box center [468, 50] width 160 height 31
click at [526, 38] on p "uerabwuorBetrouwba Kattensupplementen" at bounding box center [468, 50] width 160 height 31
click at [530, 38] on p "uerabwuorBetrouwbar Kattensupplementen" at bounding box center [468, 50] width 160 height 31
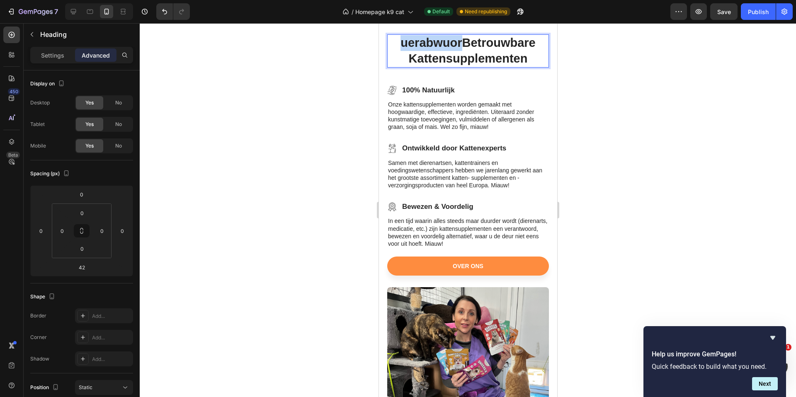
drag, startPoint x: 459, startPoint y: 38, endPoint x: 397, endPoint y: 36, distance: 61.8
click at [397, 36] on p "uerabwuorBetrouwbare Kattensupplementen" at bounding box center [468, 50] width 160 height 31
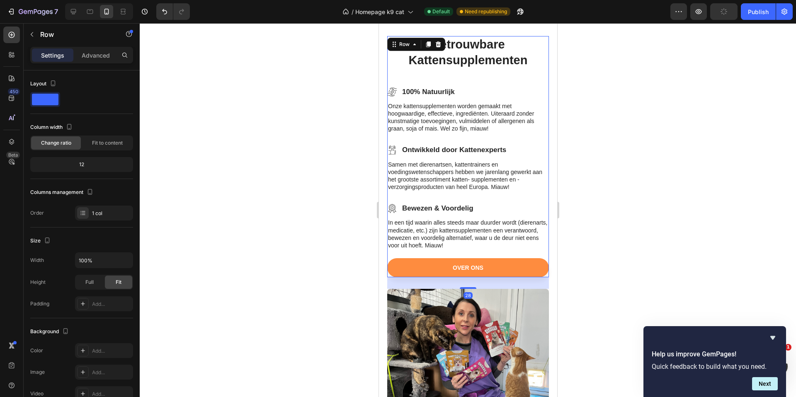
click at [441, 75] on div "Betrouwbare Kattensupplementen Heading Icon 100% Natuurlijk Text Block Row Onze…" at bounding box center [468, 156] width 162 height 241
click at [418, 87] on p "100% Natuurlijk" at bounding box center [428, 91] width 53 height 9
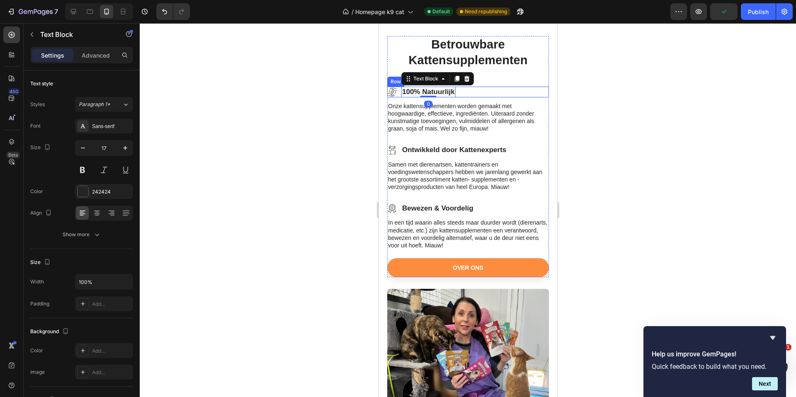
click at [491, 91] on div "Icon 100% Natuurlijk Text Block 0 Row" at bounding box center [468, 92] width 162 height 11
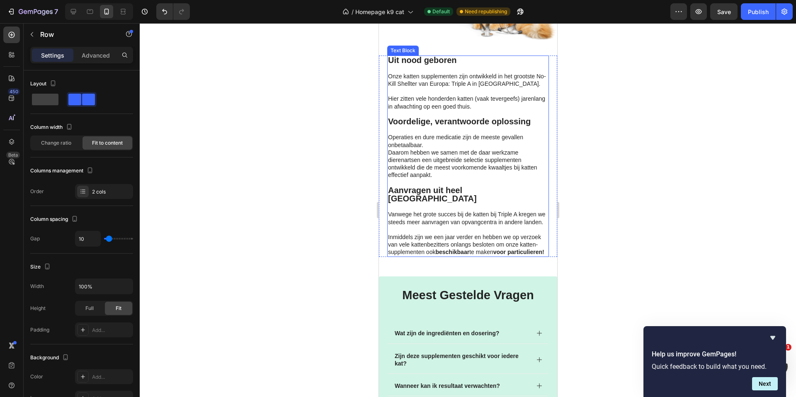
scroll to position [2016, 0]
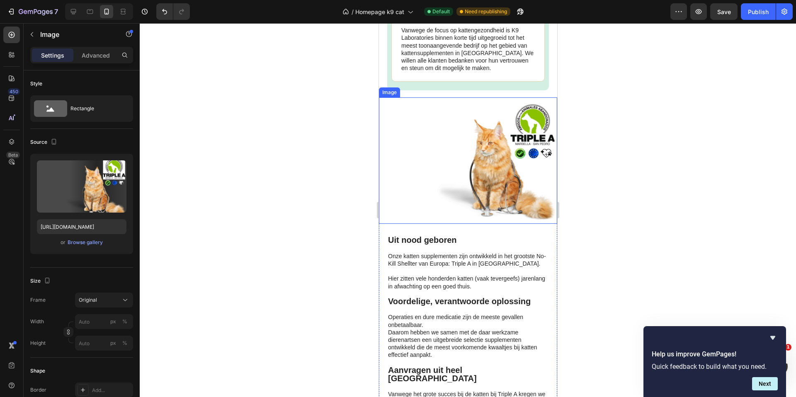
click at [440, 153] on img at bounding box center [467, 160] width 178 height 126
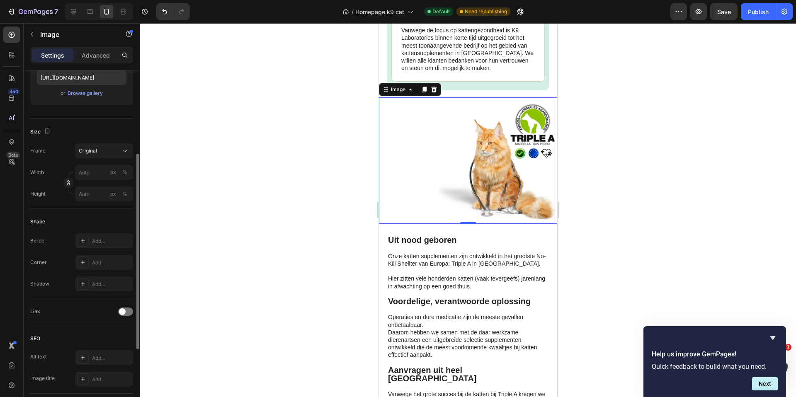
scroll to position [276, 0]
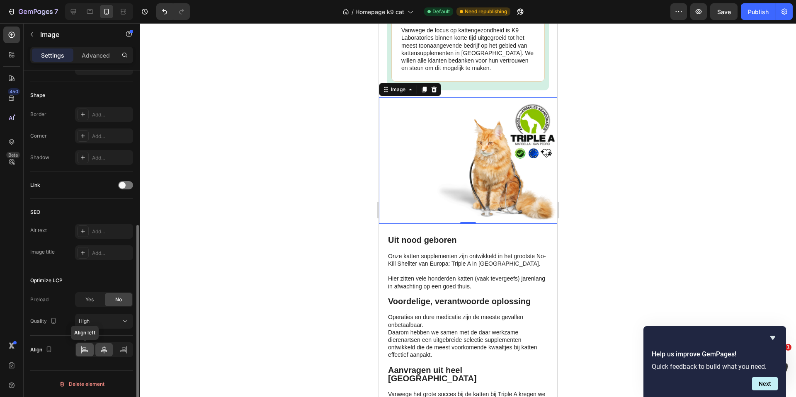
click at [86, 352] on icon at bounding box center [84, 350] width 8 height 8
click at [104, 352] on icon at bounding box center [104, 349] width 6 height 7
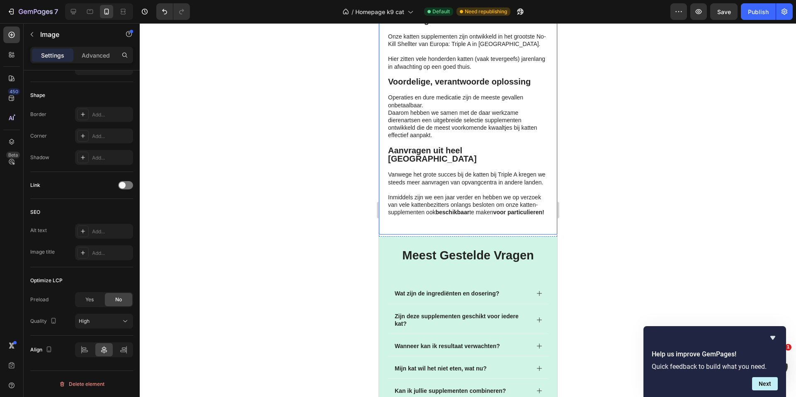
scroll to position [2237, 0]
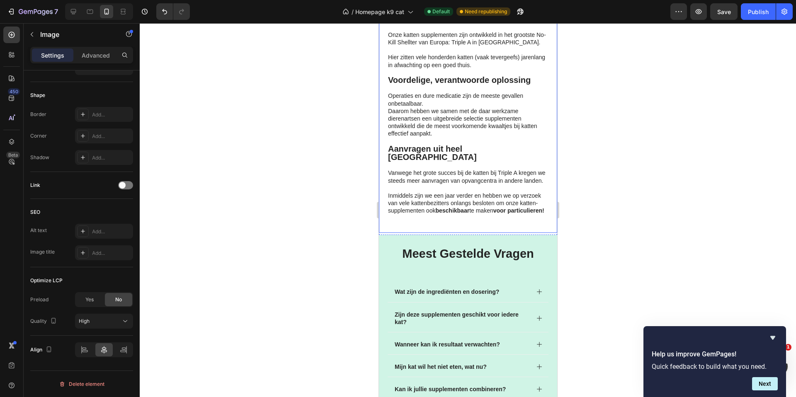
click at [435, 227] on div "Uit nood geboren Onze katten supplementen zijn ontwikkeld in het grootste No-Ki…" at bounding box center [467, 117] width 178 height 230
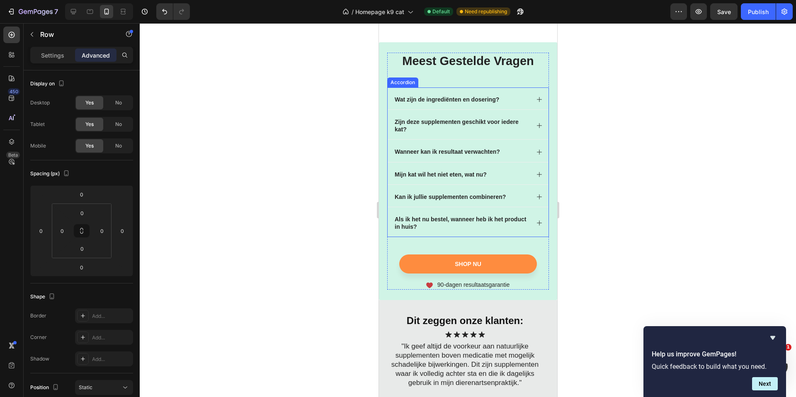
scroll to position [2302, 0]
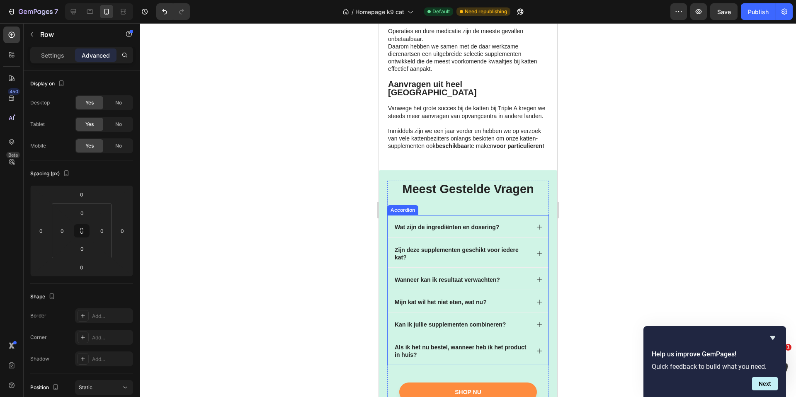
click at [481, 230] on p "Wat zijn de ingrediënten en dosering?" at bounding box center [446, 226] width 104 height 7
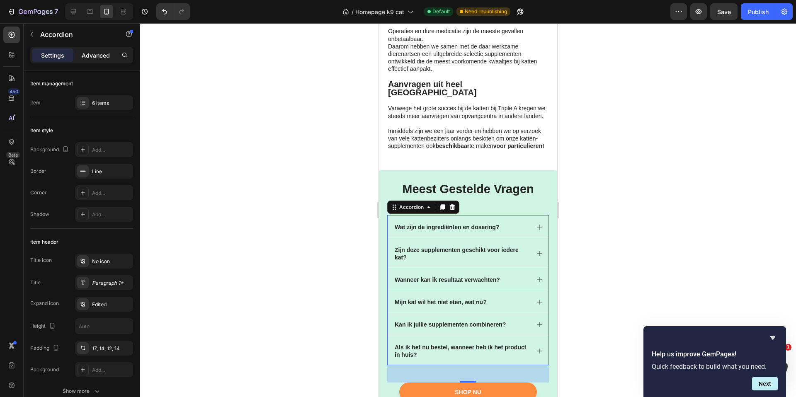
click at [92, 53] on p "Advanced" at bounding box center [96, 55] width 28 height 9
type input "100%"
type input "100"
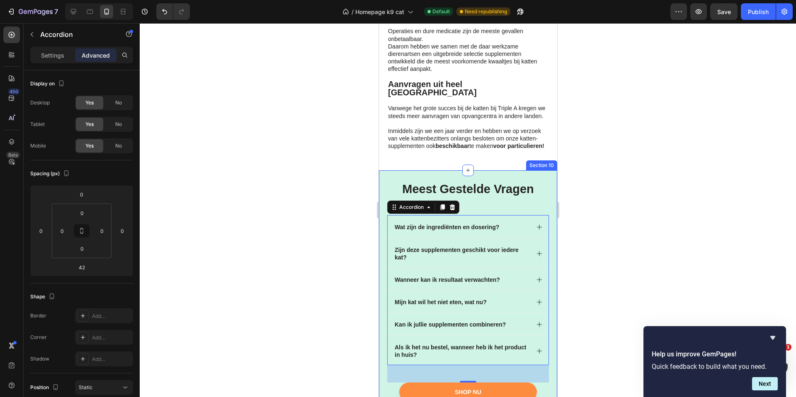
click at [606, 182] on div at bounding box center [468, 210] width 656 height 374
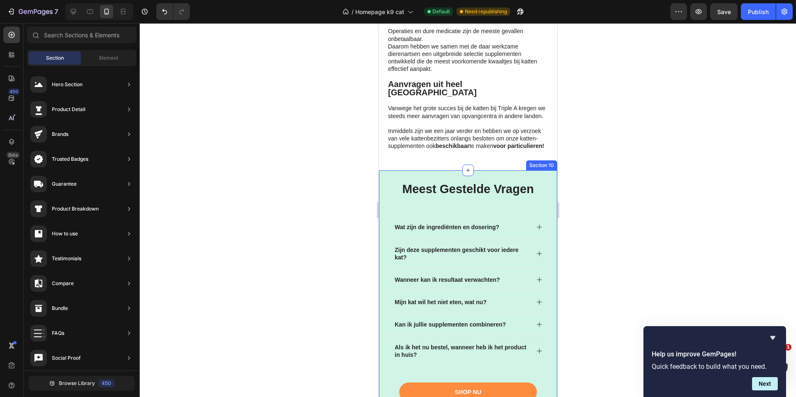
click at [455, 177] on div "meest gestelde vragen Heading Wat zijn de ingrediënten en dosering? Zijn deze s…" at bounding box center [467, 299] width 178 height 258
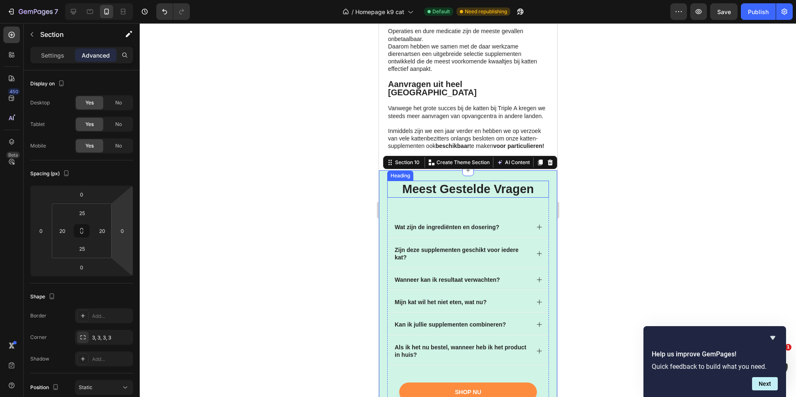
click at [455, 190] on h2 "meest gestelde vragen" at bounding box center [468, 189] width 162 height 17
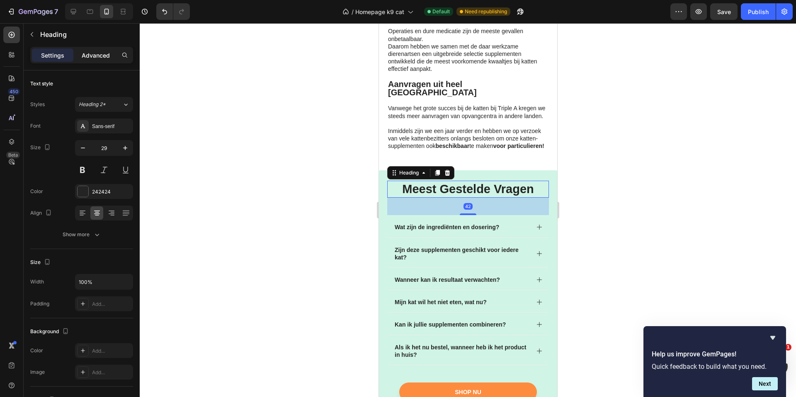
click at [99, 59] on p "Advanced" at bounding box center [96, 55] width 28 height 9
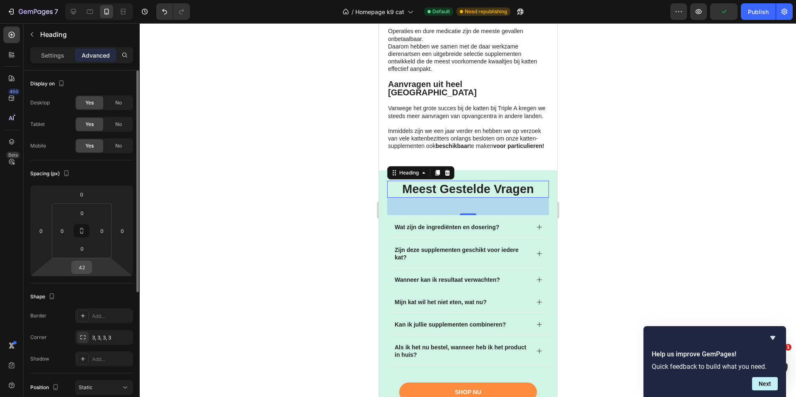
click at [88, 267] on input "42" at bounding box center [81, 267] width 17 height 12
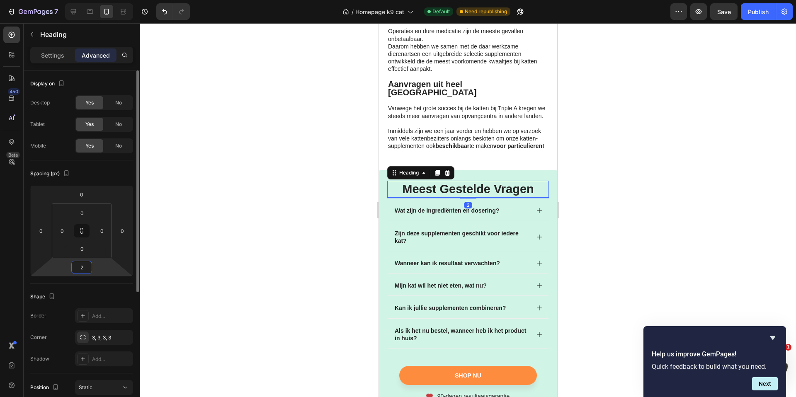
type input "20"
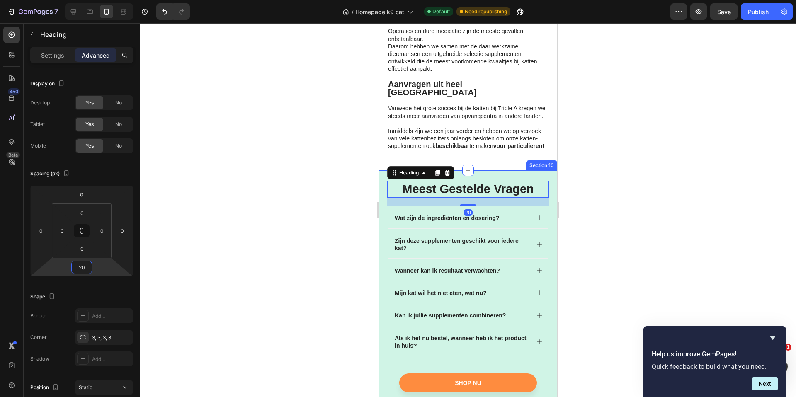
click at [498, 175] on div "meest gestelde vragen Heading 20 Wat zijn de ingrediënten en dosering? Zijn dez…" at bounding box center [467, 294] width 178 height 249
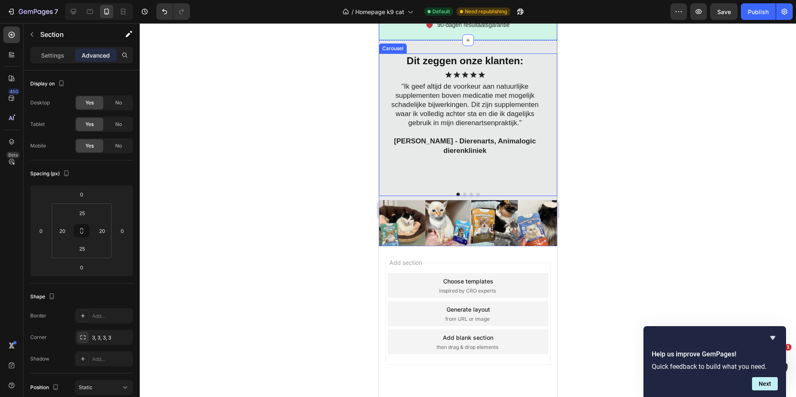
scroll to position [2706, 0]
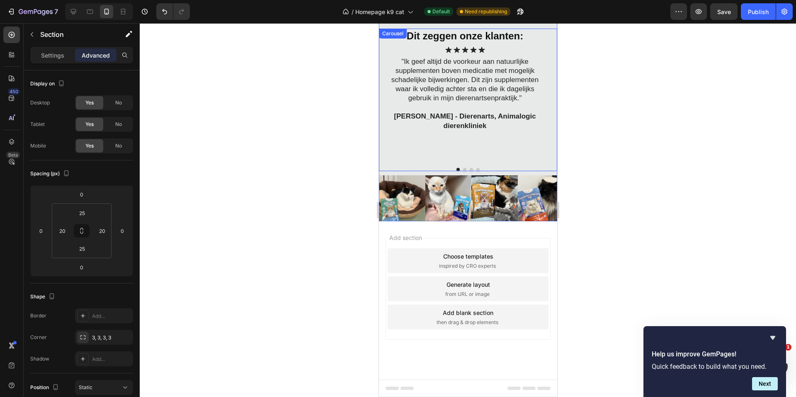
click at [472, 147] on div "Dit zeggen onze klanten: Heading Icon Icon Icon Icon Icon Icon List "Ik geef al…" at bounding box center [464, 96] width 155 height 135
click at [431, 119] on strong "[PERSON_NAME] - Dierenarts, Animalogic dierenkliniek" at bounding box center [464, 120] width 142 height 17
click at [490, 154] on div "Dit zeggen onze klanten: Heading Icon Icon Icon Icon Icon Icon List "Ik geef al…" at bounding box center [464, 96] width 155 height 135
click at [493, 149] on div "Dit zeggen onze klanten: Heading Icon Icon Icon Icon Icon Icon List "Ik geef al…" at bounding box center [464, 96] width 155 height 135
click at [492, 100] on p ""Ik geef altijd de voorkeur aan natuurlijke supplementen boven medicatie met mo…" at bounding box center [465, 80] width 154 height 46
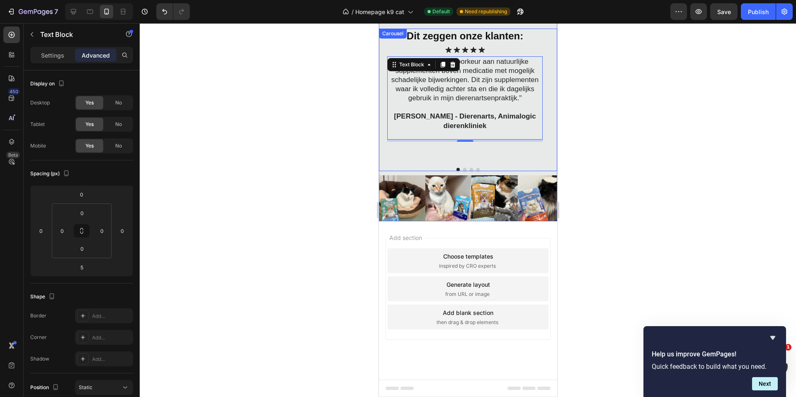
click at [498, 150] on div "Dit zeggen onze klanten: Heading Icon Icon Icon Icon Icon Icon List "Ik geef al…" at bounding box center [464, 96] width 155 height 135
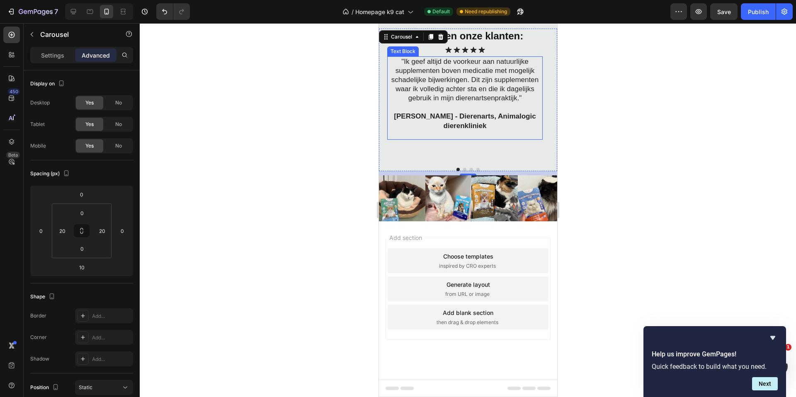
click at [479, 129] on strong "[PERSON_NAME] - Dierenarts, Animalogic dierenkliniek" at bounding box center [464, 120] width 142 height 17
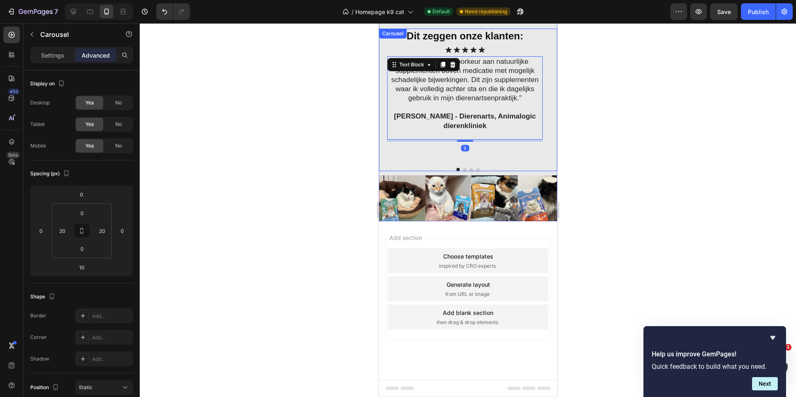
click at [380, 133] on div "Dit zeggen onze klanten: Heading Icon Icon Icon Icon Icon Icon List "Ik geef al…" at bounding box center [467, 100] width 178 height 143
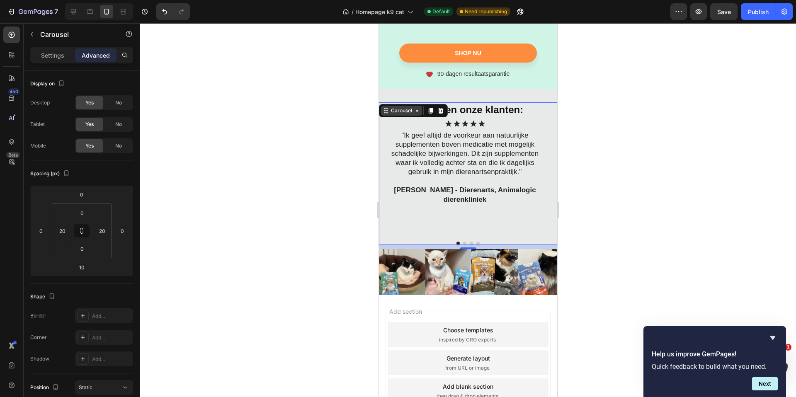
scroll to position [2630, 0]
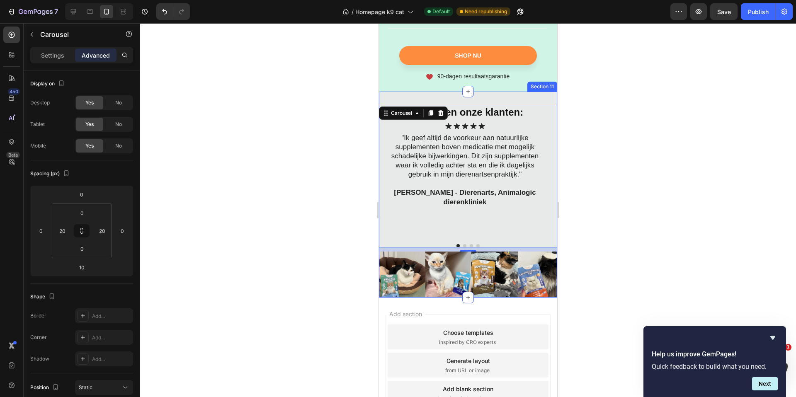
click at [402, 98] on div "Dit zeggen onze klanten: Heading Icon Icon Icon Icon Icon Icon List "Ik geef al…" at bounding box center [467, 195] width 178 height 206
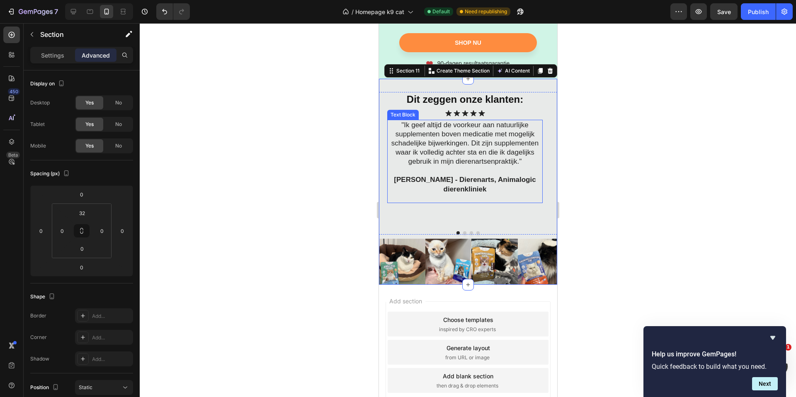
scroll to position [2706, 0]
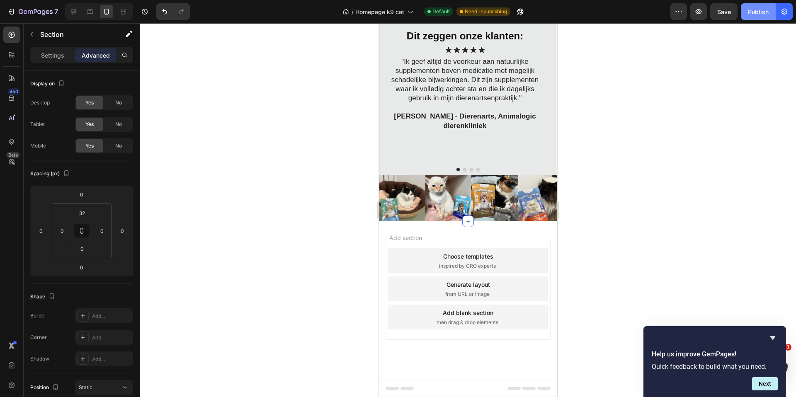
click at [753, 13] on div "Publish" at bounding box center [758, 11] width 21 height 9
click at [73, 14] on icon at bounding box center [73, 11] width 5 height 5
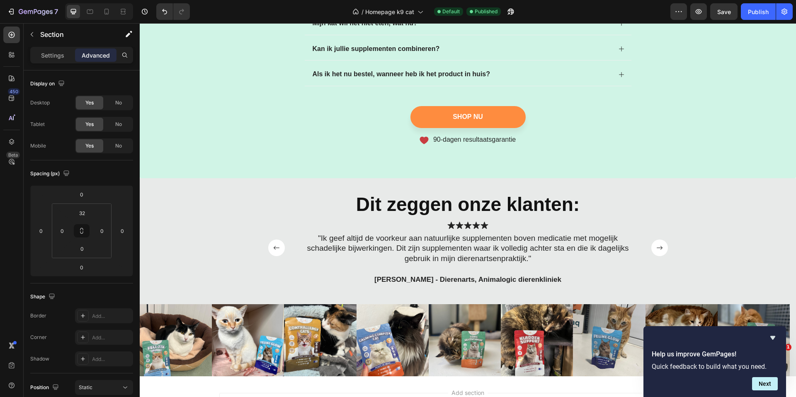
scroll to position [2216, 0]
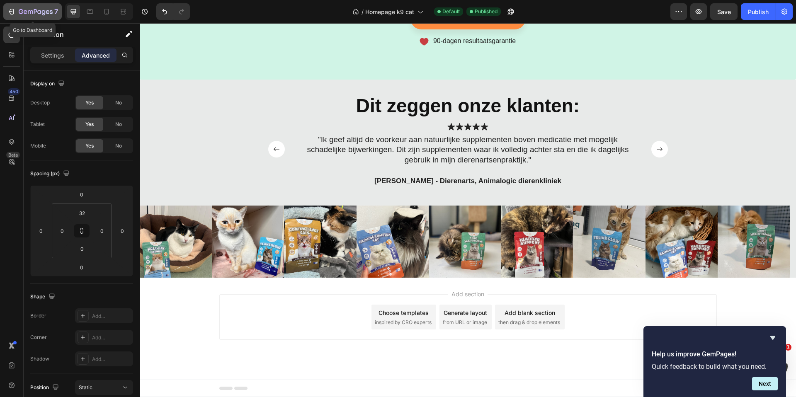
click at [13, 9] on icon "button" at bounding box center [12, 12] width 4 height 6
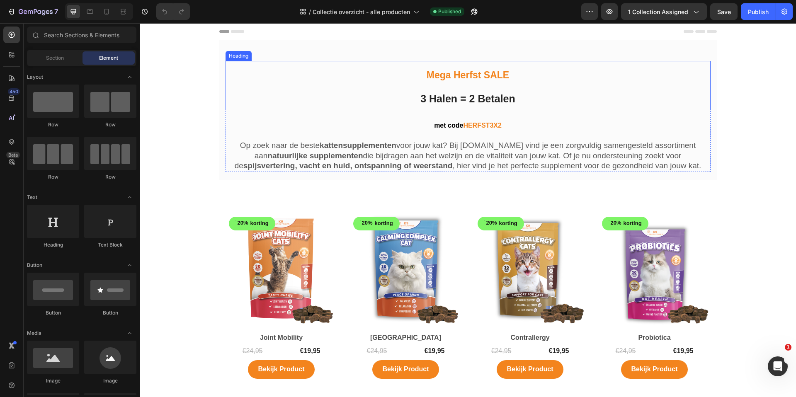
click at [509, 74] on h2 "Mega Herfst SALE 3 Halen = 2 Betalen" at bounding box center [467, 85] width 485 height 49
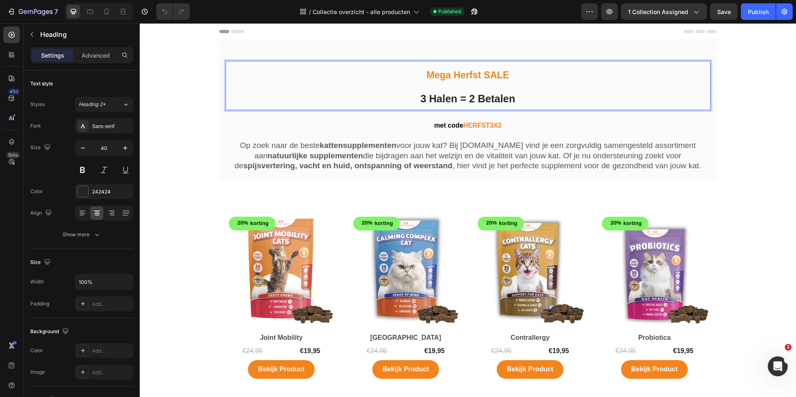
click at [506, 76] on p "Mega Herfst SALE 3 Halen = 2 Betalen" at bounding box center [467, 86] width 483 height 48
drag, startPoint x: 505, startPoint y: 75, endPoint x: 426, endPoint y: 73, distance: 79.2
click at [426, 73] on span "Mega Herfst SALE" at bounding box center [467, 75] width 82 height 11
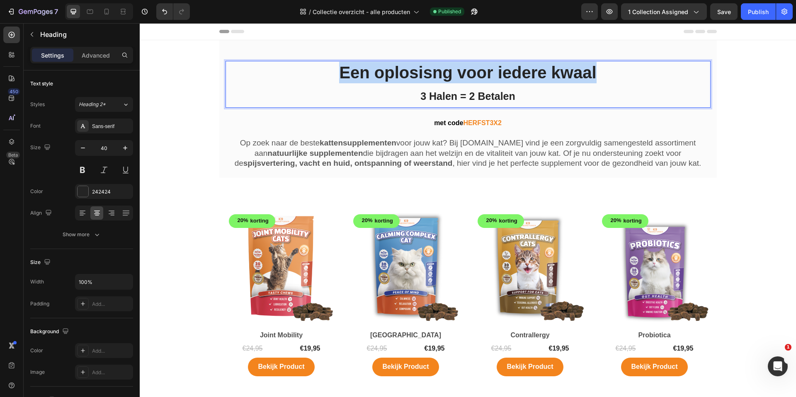
drag, startPoint x: 594, startPoint y: 69, endPoint x: 334, endPoint y: 70, distance: 260.3
click at [334, 71] on p "⁠⁠⁠⁠⁠⁠⁠Een oplosisng voor iedere kwaal 3 Halen = 2 Betalen" at bounding box center [467, 84] width 483 height 45
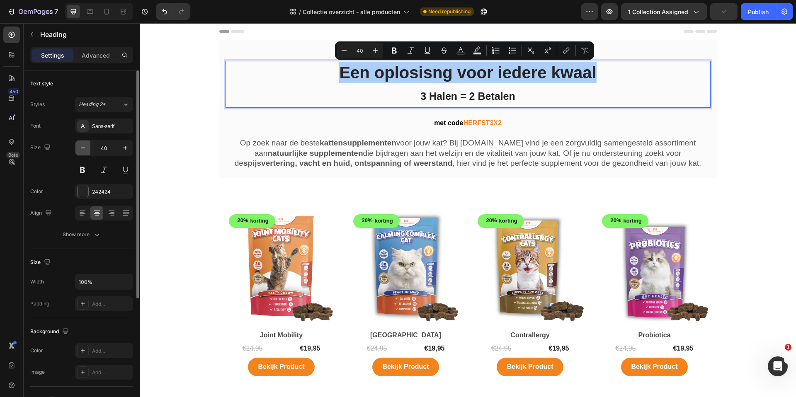
click at [82, 149] on icon "button" at bounding box center [83, 148] width 8 height 8
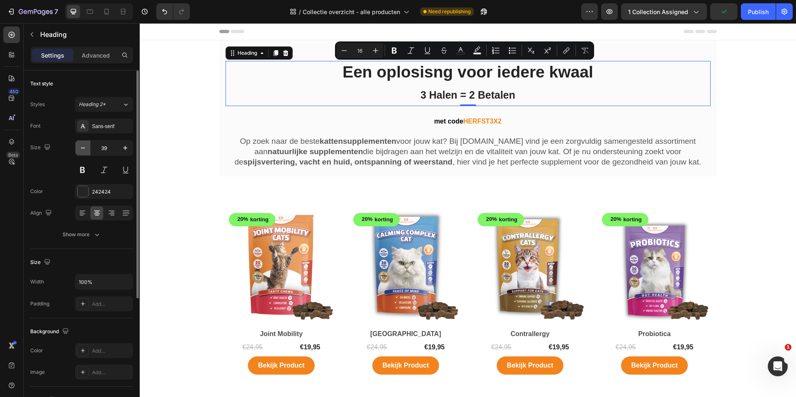
click at [82, 149] on icon "button" at bounding box center [83, 148] width 8 height 8
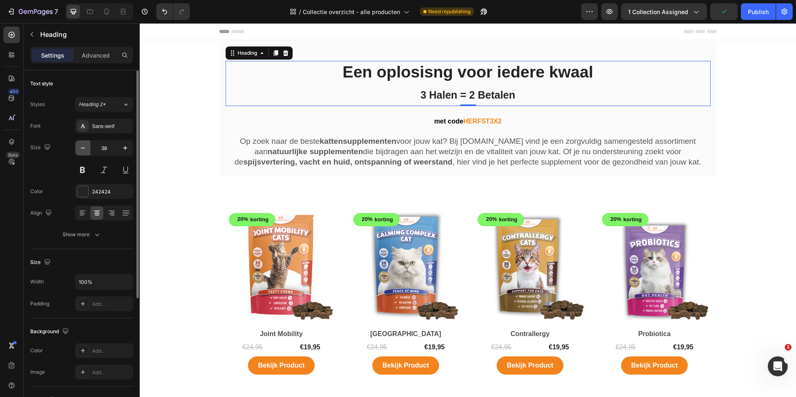
click at [82, 149] on icon "button" at bounding box center [83, 148] width 8 height 8
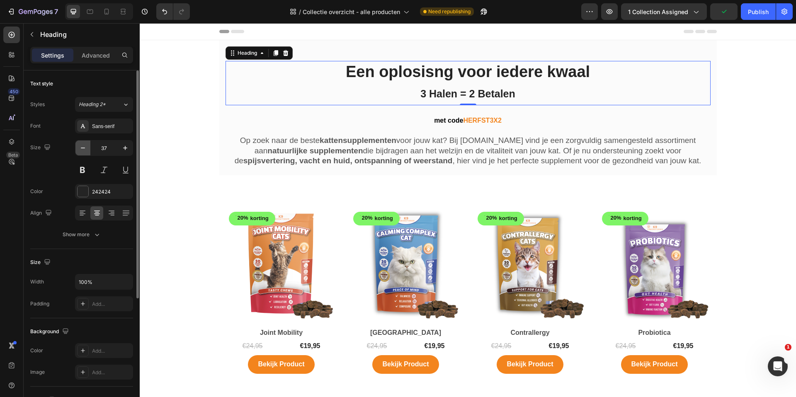
click at [82, 149] on icon "button" at bounding box center [83, 148] width 8 height 8
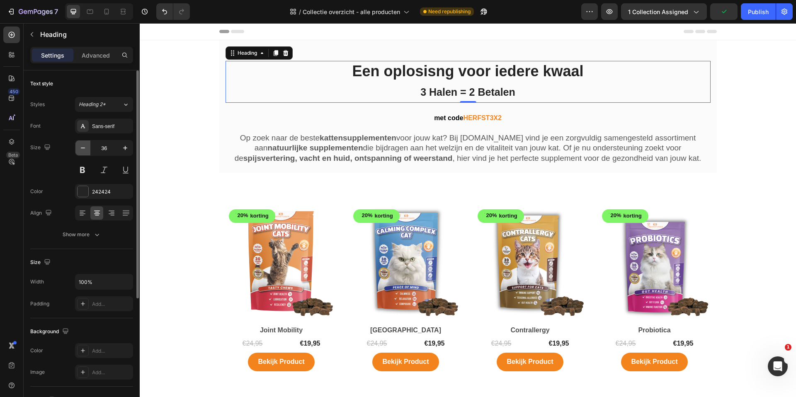
click at [82, 149] on icon "button" at bounding box center [83, 148] width 8 height 8
click at [83, 149] on icon "button" at bounding box center [83, 148] width 8 height 8
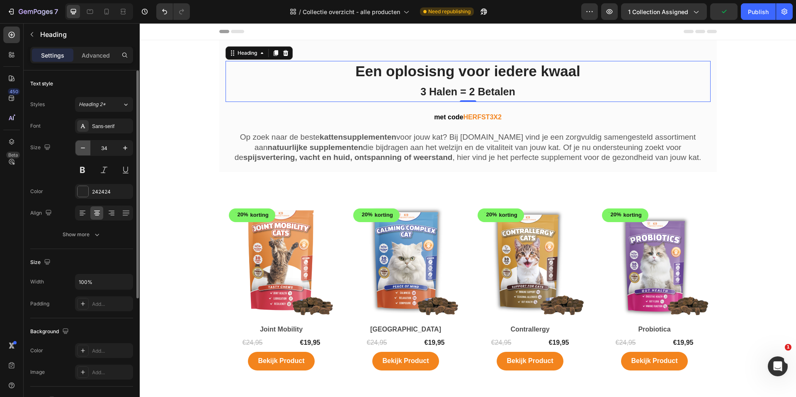
click at [83, 149] on icon "button" at bounding box center [83, 148] width 8 height 8
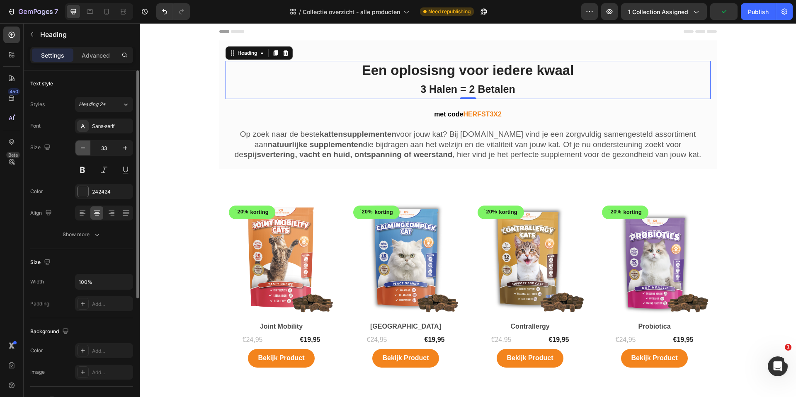
click at [83, 149] on icon "button" at bounding box center [83, 148] width 8 height 8
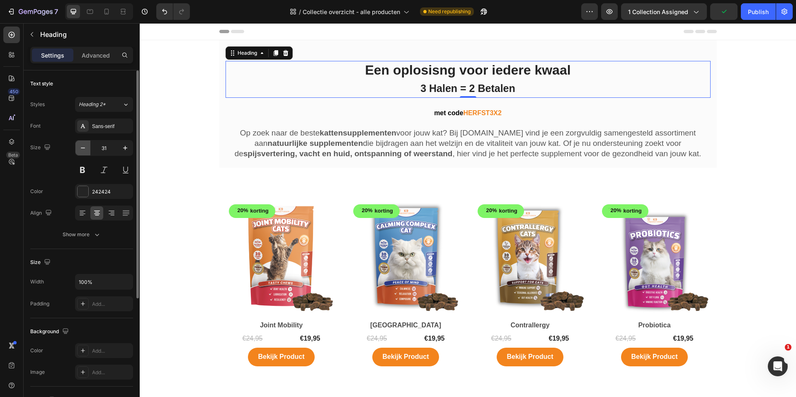
click at [83, 149] on icon "button" at bounding box center [83, 148] width 8 height 8
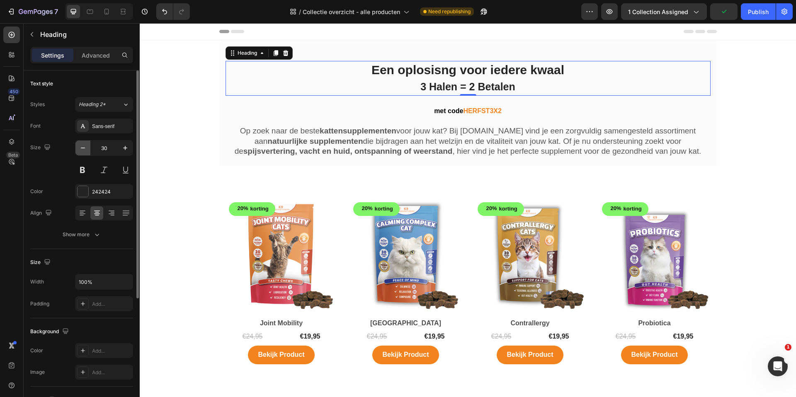
click at [83, 149] on icon "button" at bounding box center [83, 148] width 8 height 8
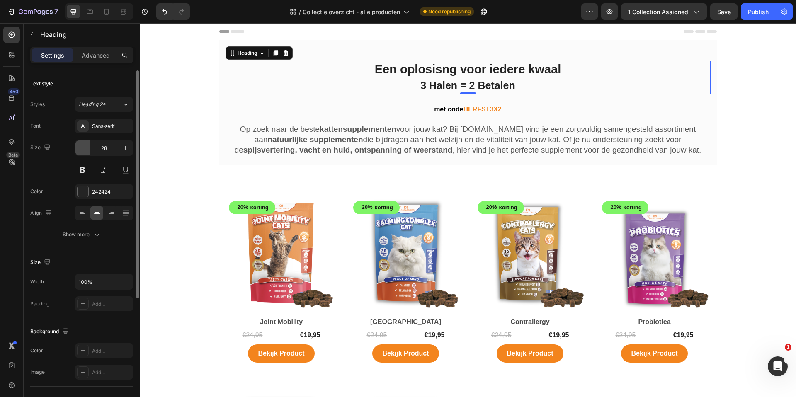
click at [83, 149] on icon "button" at bounding box center [83, 148] width 8 height 8
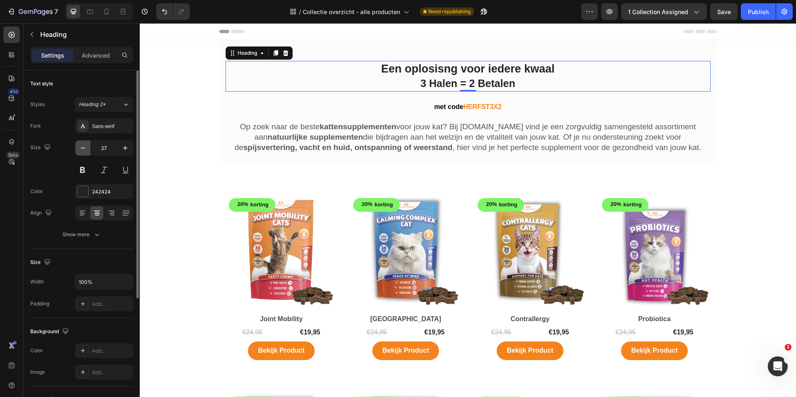
click at [83, 149] on icon "button" at bounding box center [83, 148] width 8 height 8
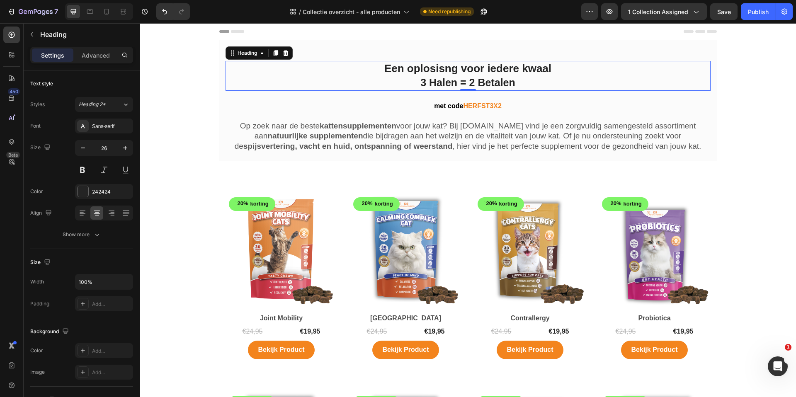
drag, startPoint x: 432, startPoint y: 73, endPoint x: 447, endPoint y: 69, distance: 15.1
click at [442, 69] on p "Een oplosisng voor iedere kwaal 3 Halen = 2 Betalen" at bounding box center [467, 76] width 483 height 28
click at [554, 77] on p "Een oplossing voor iedere kwaal 3 Halen = 2 Betalen" at bounding box center [467, 76] width 483 height 28
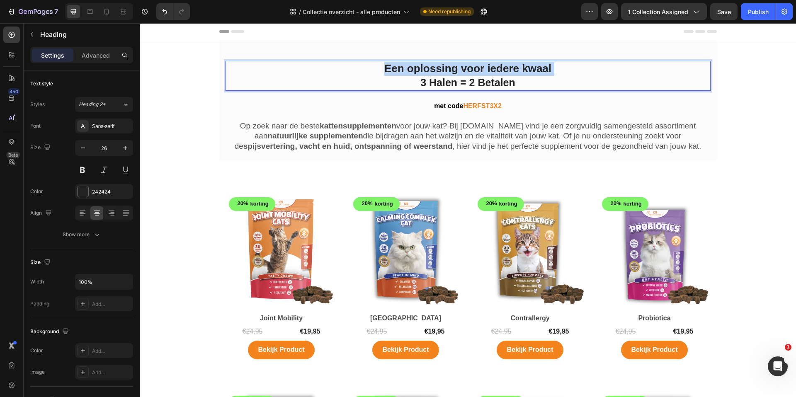
drag, startPoint x: 534, startPoint y: 72, endPoint x: 378, endPoint y: 81, distance: 156.5
click at [379, 82] on p "Een oplossing voor iedere kwaal 3 Halen = 2 Betalen" at bounding box center [467, 76] width 483 height 28
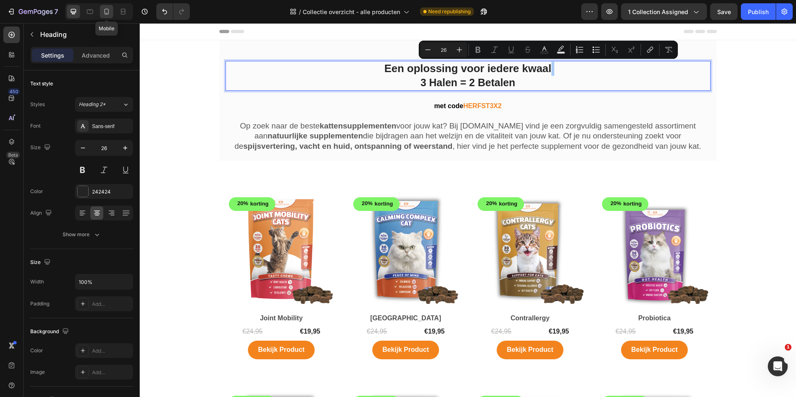
click at [107, 11] on icon at bounding box center [106, 11] width 8 height 8
type input "27"
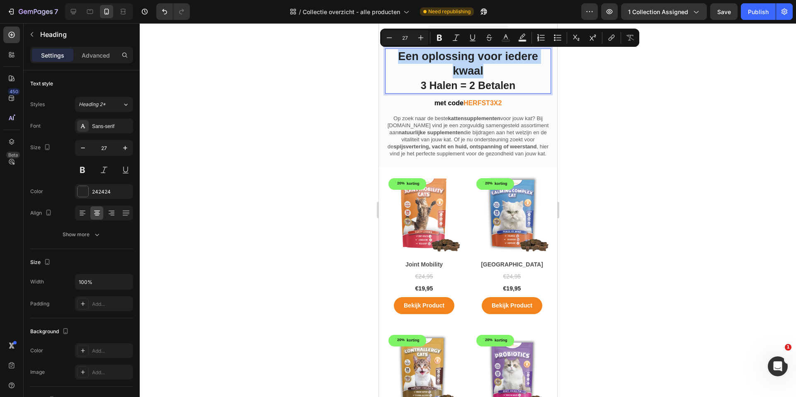
drag, startPoint x: 490, startPoint y: 70, endPoint x: 368, endPoint y: 54, distance: 123.0
click at [391, 35] on icon "Editor contextual toolbar" at bounding box center [389, 38] width 8 height 8
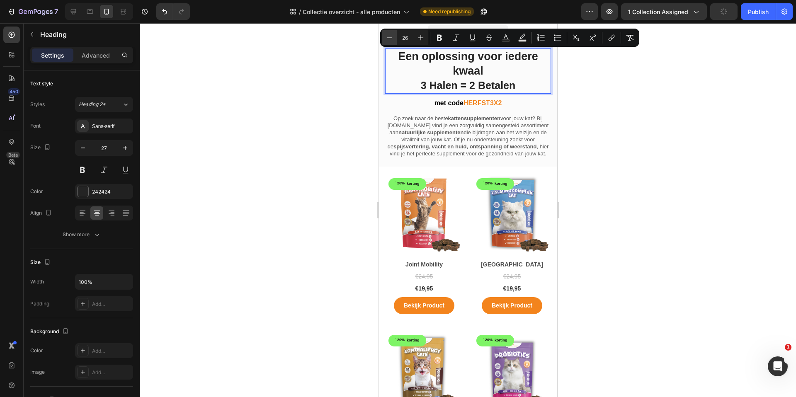
click at [390, 35] on icon "Editor contextual toolbar" at bounding box center [389, 38] width 8 height 8
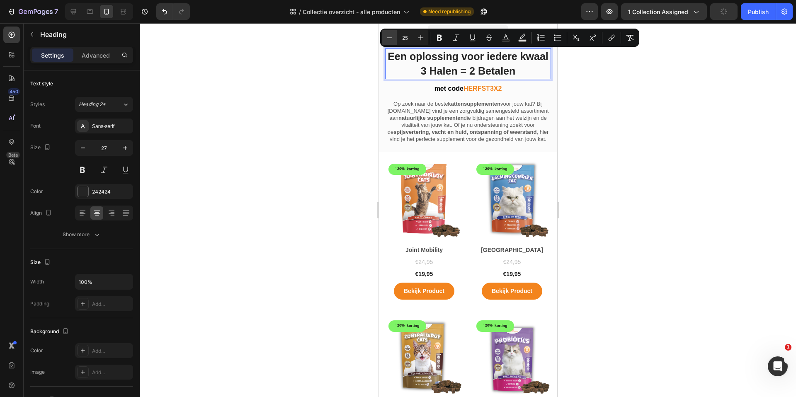
click at [390, 35] on icon "Editor contextual toolbar" at bounding box center [389, 38] width 8 height 8
type input "22"
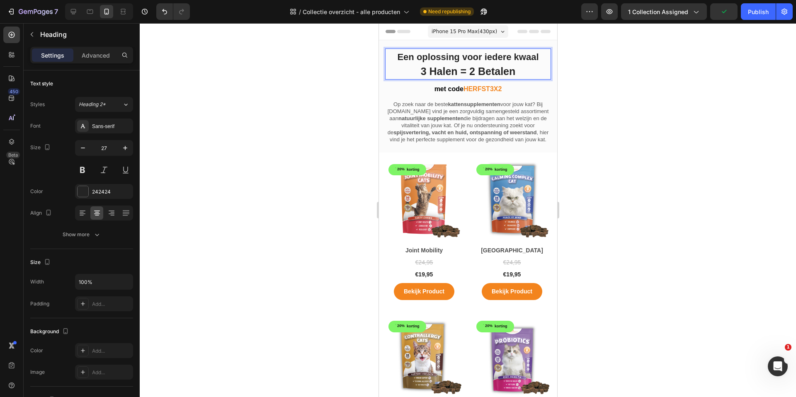
click at [509, 73] on span "3 Halen = 2 Betalen" at bounding box center [467, 71] width 95 height 12
click at [514, 73] on p "Een oplossing voor iedere kwaal 3 Halen = 2 Betalen" at bounding box center [467, 63] width 164 height 29
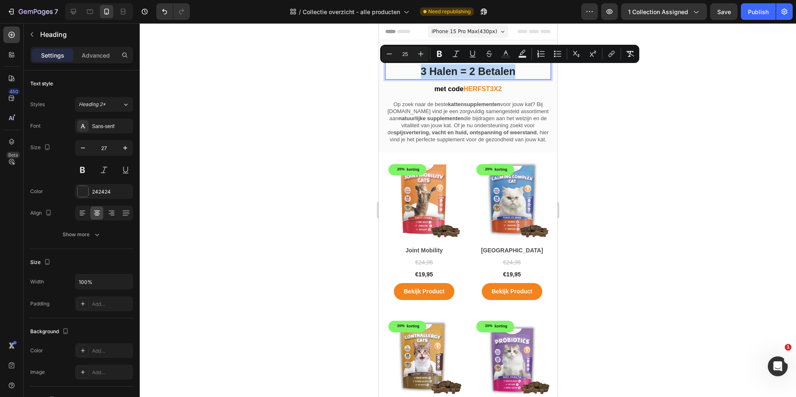
drag, startPoint x: 512, startPoint y: 72, endPoint x: 415, endPoint y: 72, distance: 97.4
click at [415, 72] on p "Een oplossing voor iedere kwaal 3 Halen = 2 Betalen" at bounding box center [467, 63] width 164 height 29
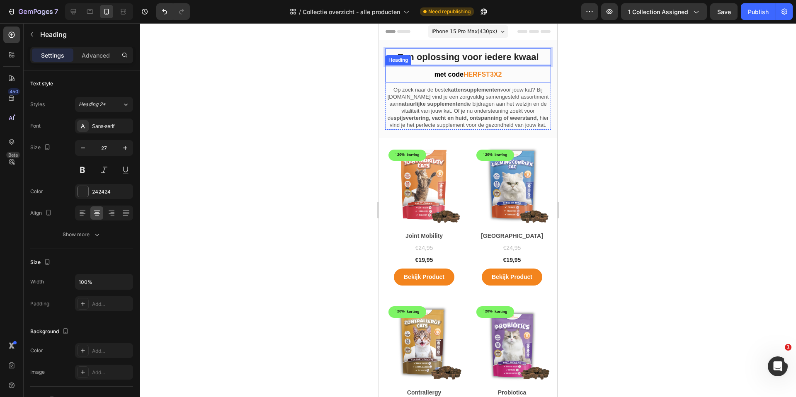
click at [490, 75] on span "HERFST3X2" at bounding box center [482, 74] width 38 height 7
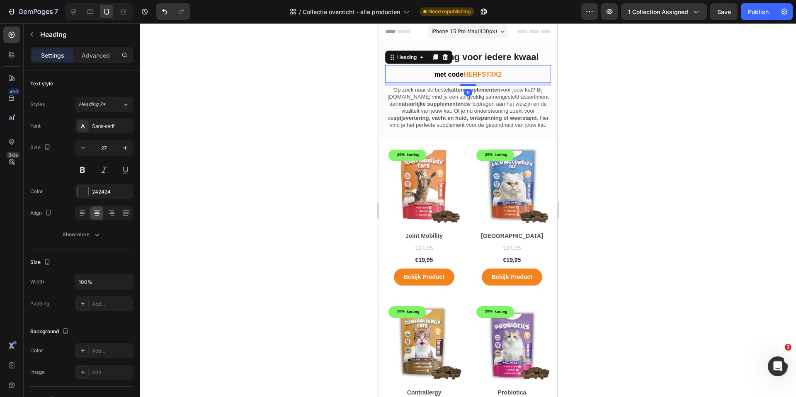
click at [502, 75] on h2 "met code HERFST3X2" at bounding box center [468, 73] width 166 height 17
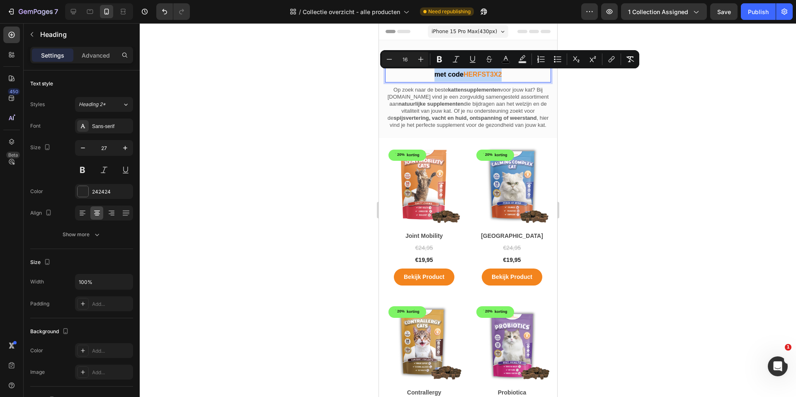
drag, startPoint x: 503, startPoint y: 75, endPoint x: 432, endPoint y: 75, distance: 71.3
click at [432, 75] on p "met code HERFST3X2" at bounding box center [467, 74] width 164 height 16
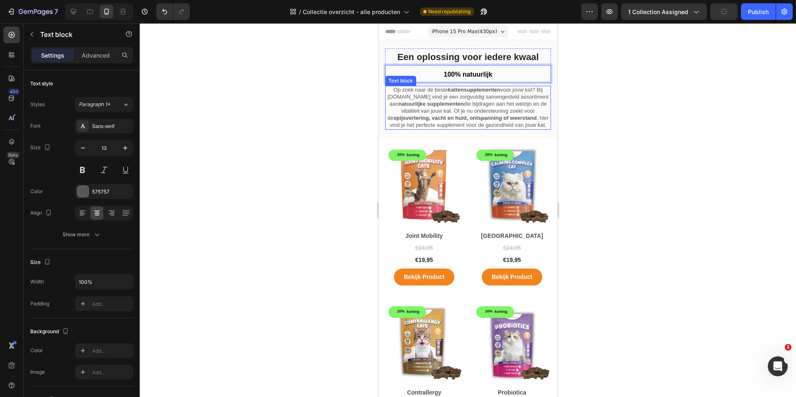
click at [496, 107] on p "Op zoek naar de beste kattensupplementen voor jouw kat? Bij Kattensupplement.nl…" at bounding box center [467, 108] width 164 height 42
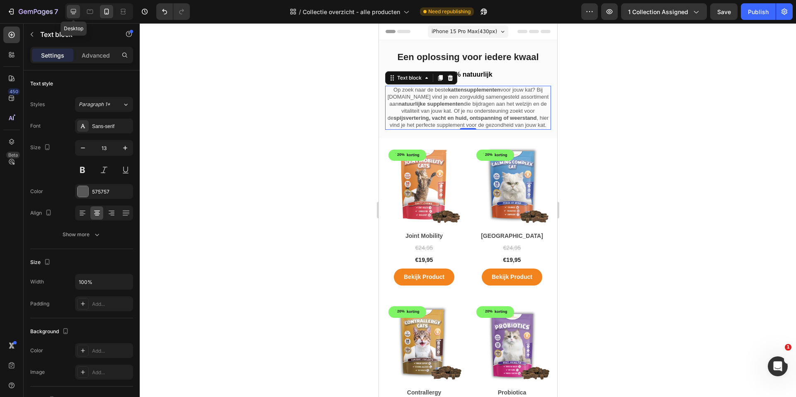
click at [72, 12] on icon at bounding box center [73, 11] width 8 height 8
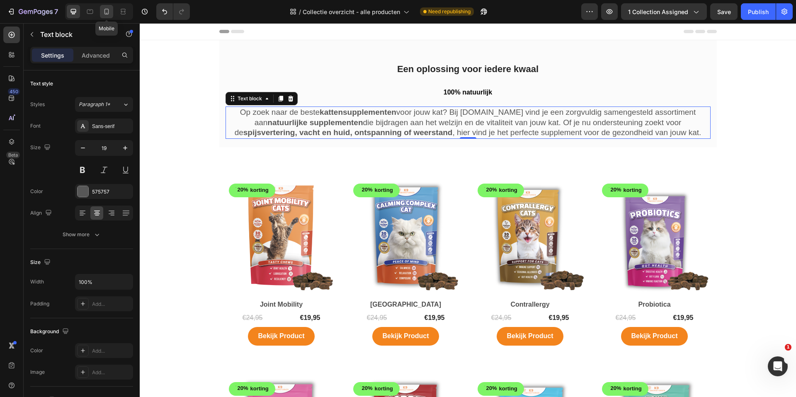
click at [109, 14] on icon at bounding box center [106, 11] width 8 height 8
type input "13"
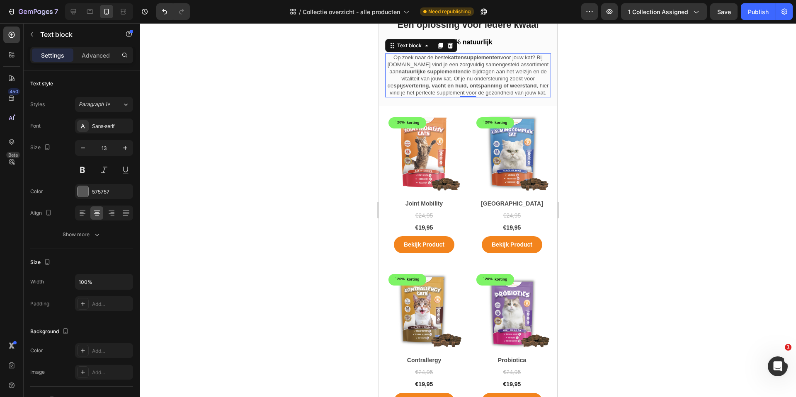
scroll to position [35, 0]
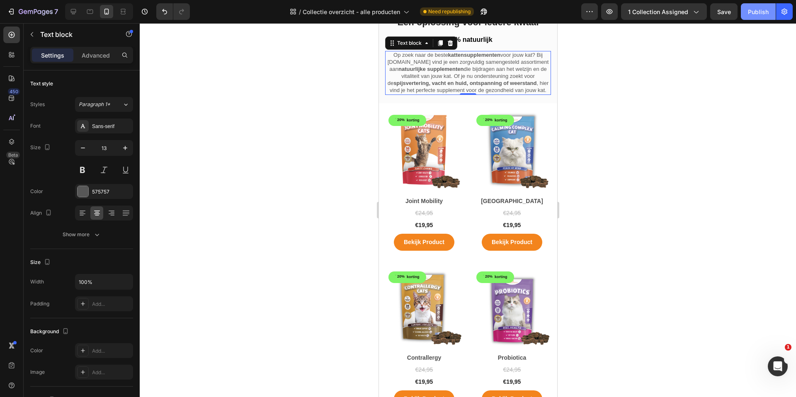
click at [753, 15] on div "Publish" at bounding box center [758, 11] width 21 height 9
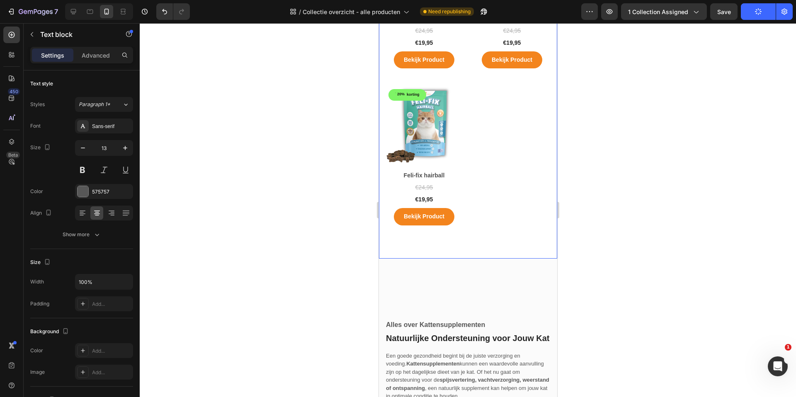
scroll to position [702, 0]
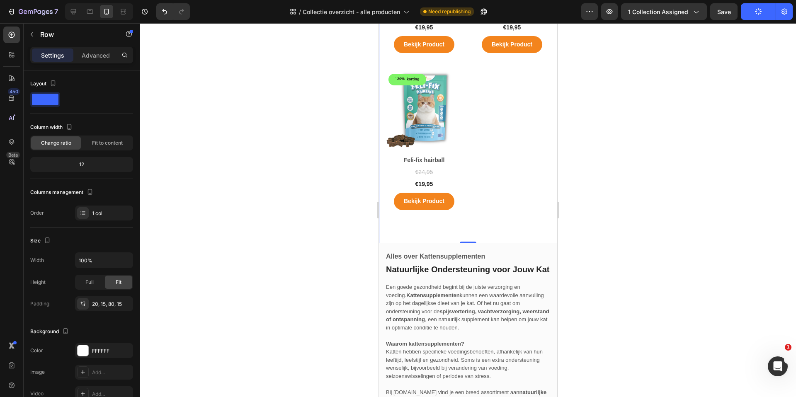
click at [88, 58] on p "Advanced" at bounding box center [96, 55] width 28 height 9
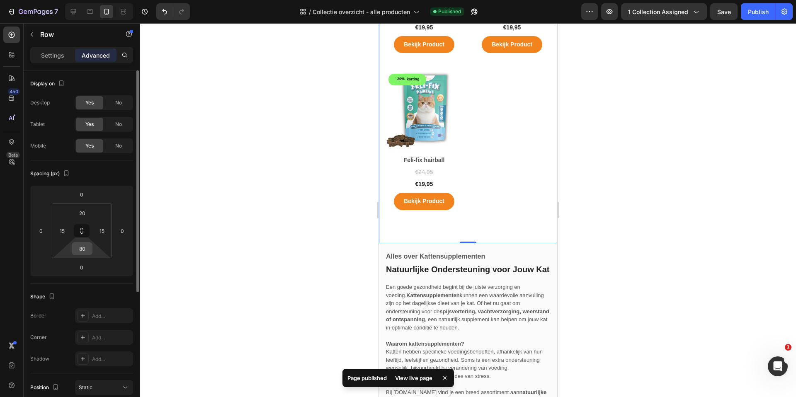
click at [86, 250] on input "80" at bounding box center [82, 248] width 17 height 12
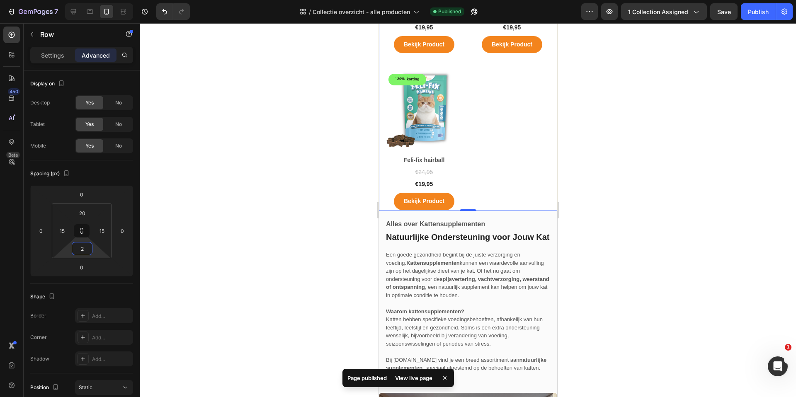
type input "20"
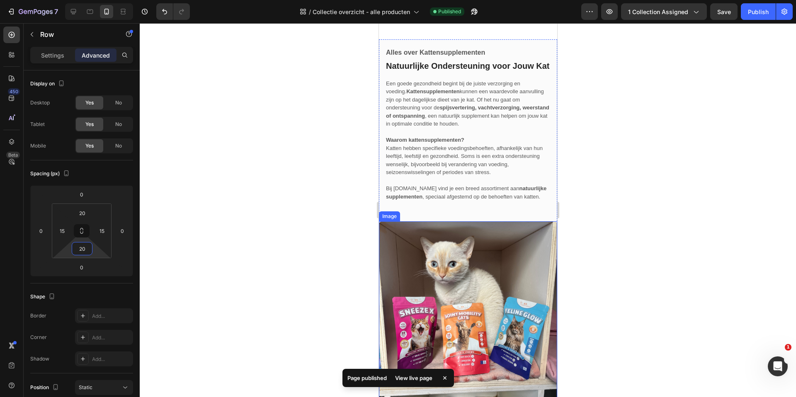
scroll to position [901, 0]
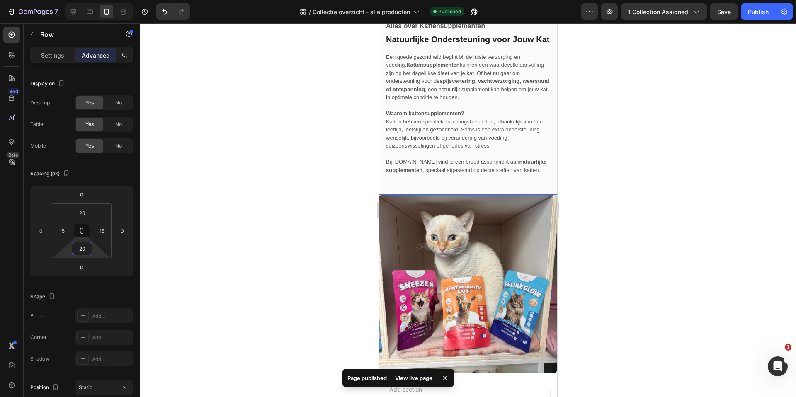
click at [458, 195] on div "Alles over Kattensupplementen Text block Natuurlijke Ondersteuning voor Jouw Ka…" at bounding box center [468, 108] width 166 height 174
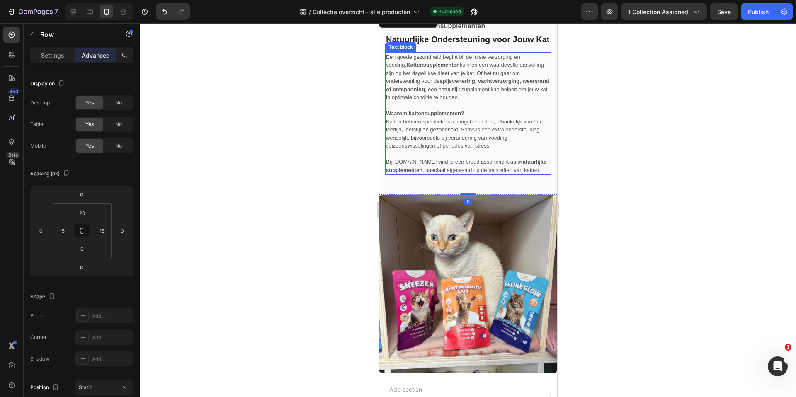
click at [444, 174] on p "Bij Kattensupplement.nl vind je een breed assortiment aan natuurlijke supplemen…" at bounding box center [467, 166] width 164 height 16
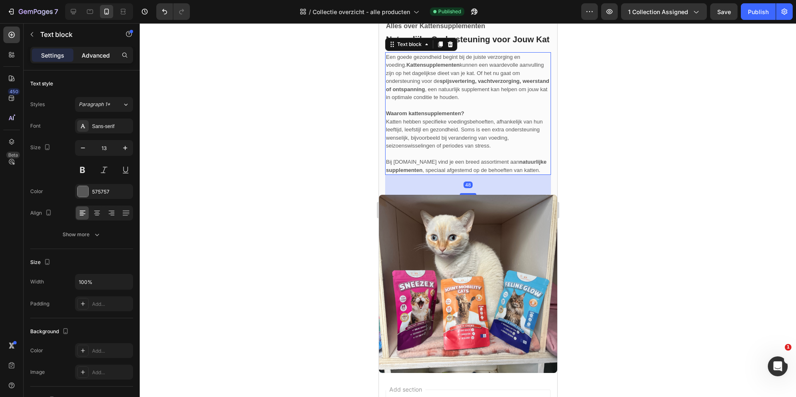
click at [96, 53] on p "Advanced" at bounding box center [96, 55] width 28 height 9
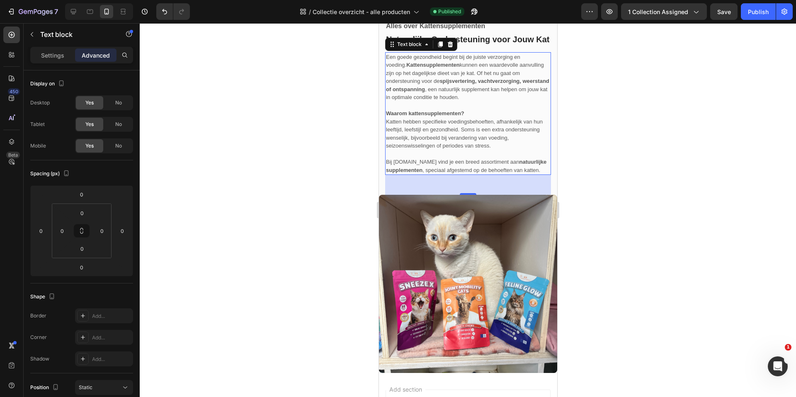
click at [489, 195] on div "48" at bounding box center [468, 185] width 166 height 20
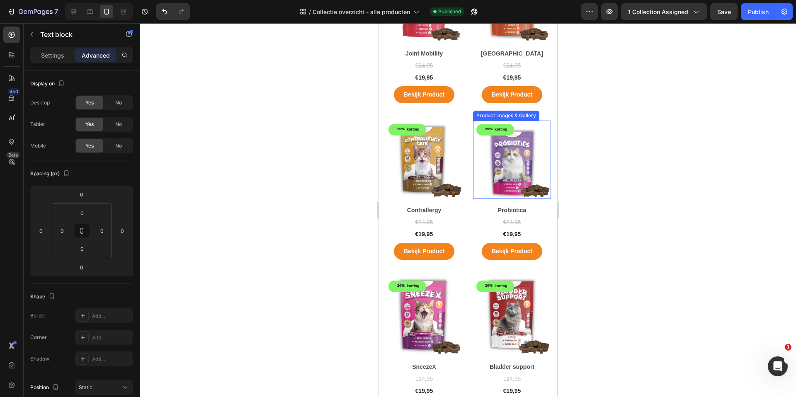
scroll to position [0, 0]
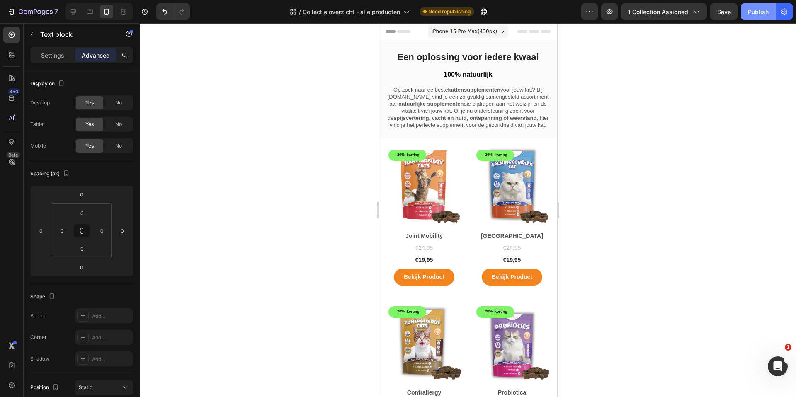
click at [758, 13] on div "Publish" at bounding box center [758, 11] width 21 height 9
